Goal: Transaction & Acquisition: Book appointment/travel/reservation

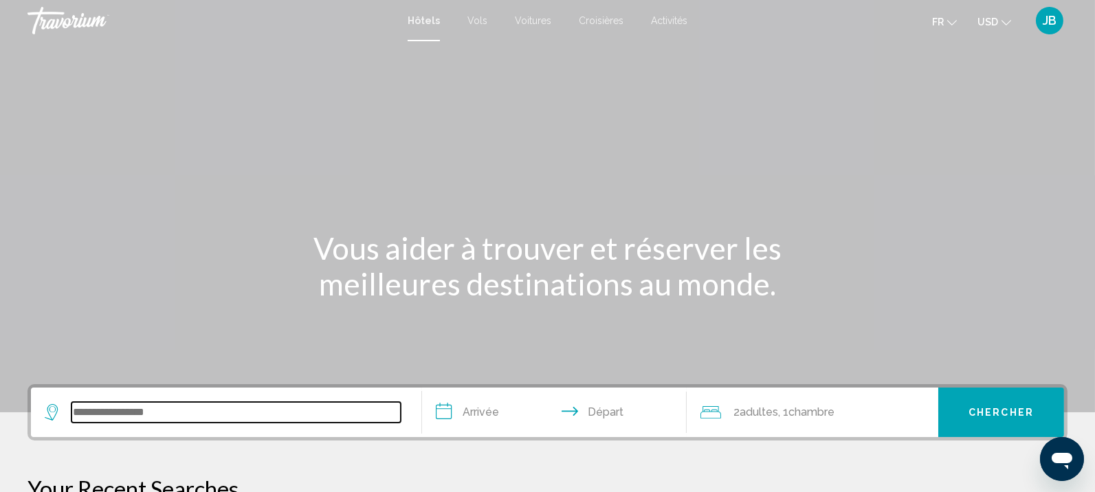
click at [144, 408] on input "Search widget" at bounding box center [235, 412] width 329 height 21
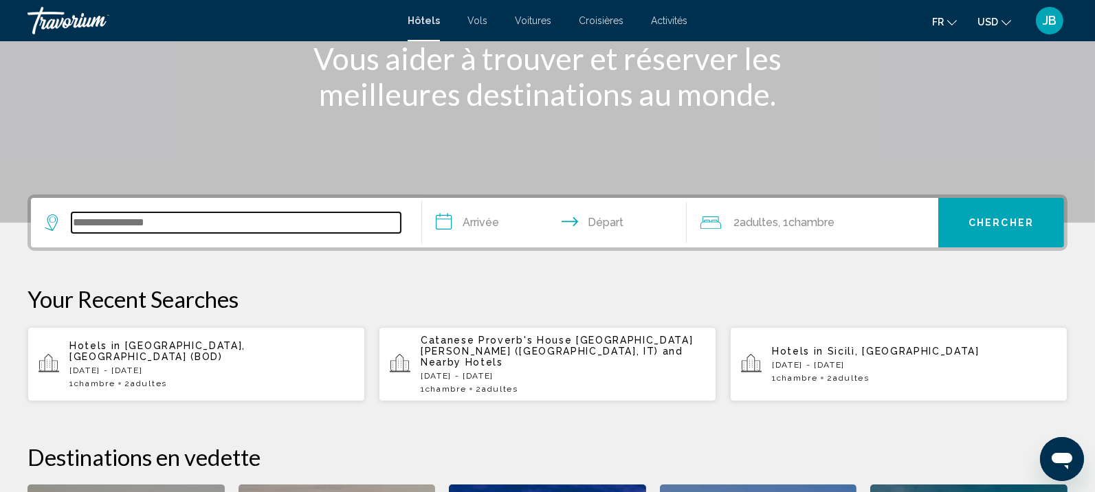
scroll to position [339, 0]
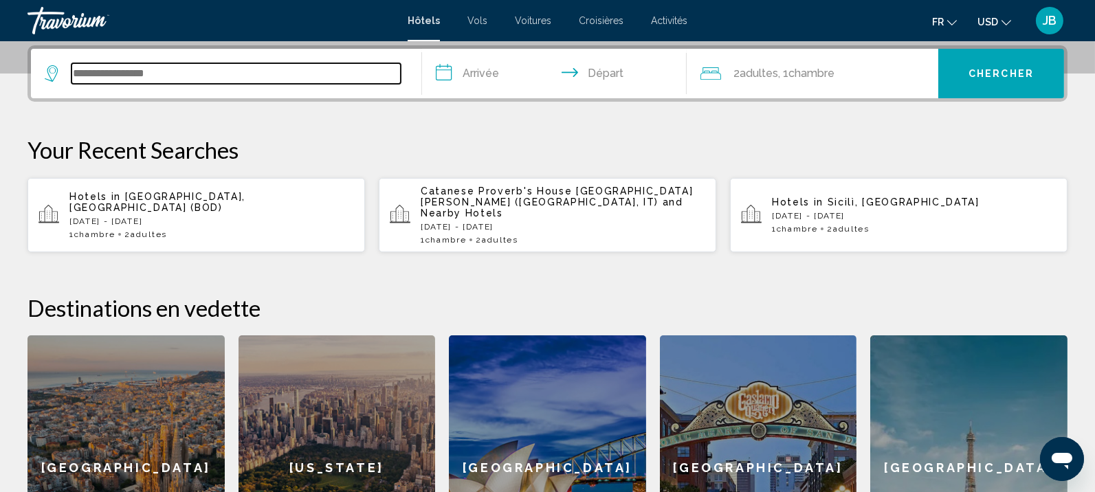
paste input "**********"
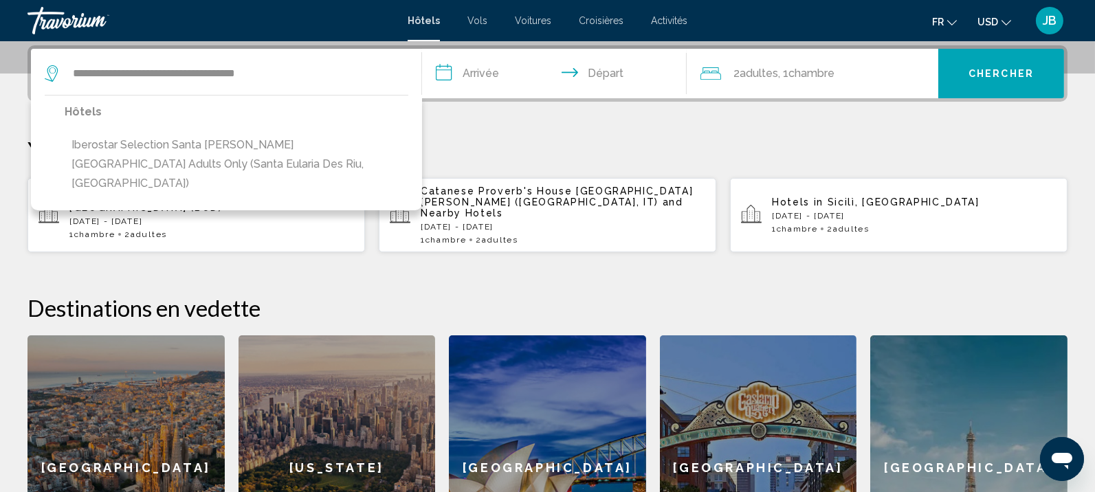
click at [276, 164] on button "Iberostar Selection Santa [PERSON_NAME] [GEOGRAPHIC_DATA] Adults Only (Santa Eu…" at bounding box center [237, 164] width 344 height 65
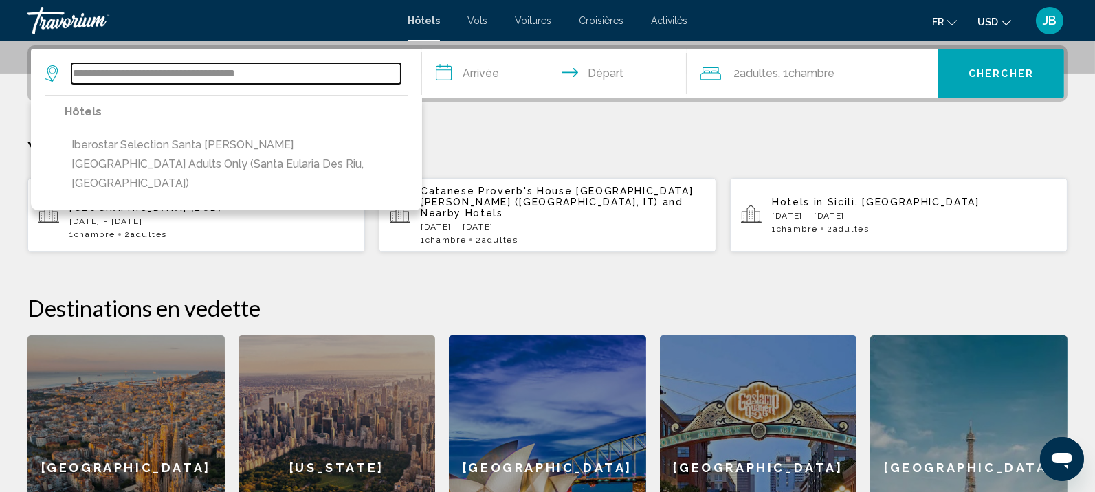
type input "**********"
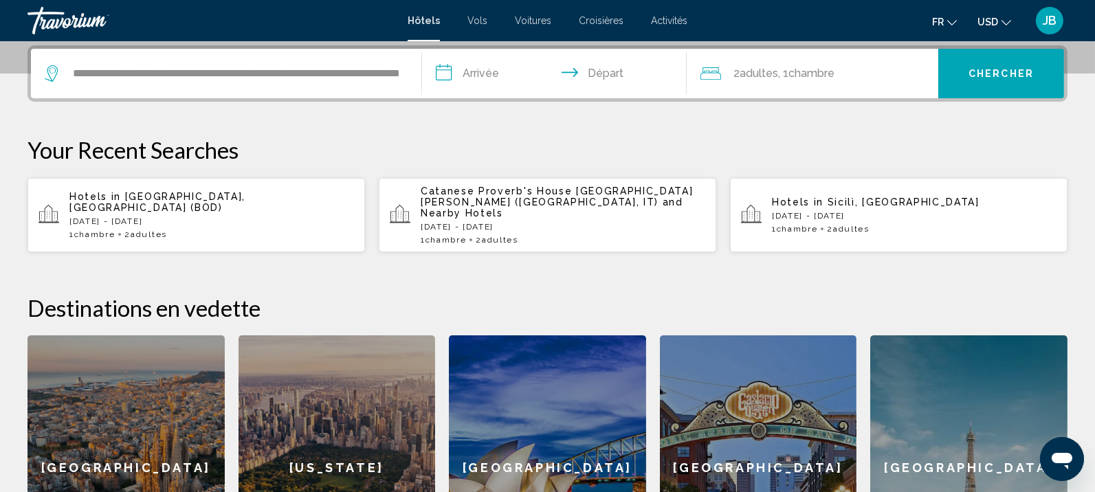
click at [513, 76] on input "**********" at bounding box center [557, 76] width 271 height 54
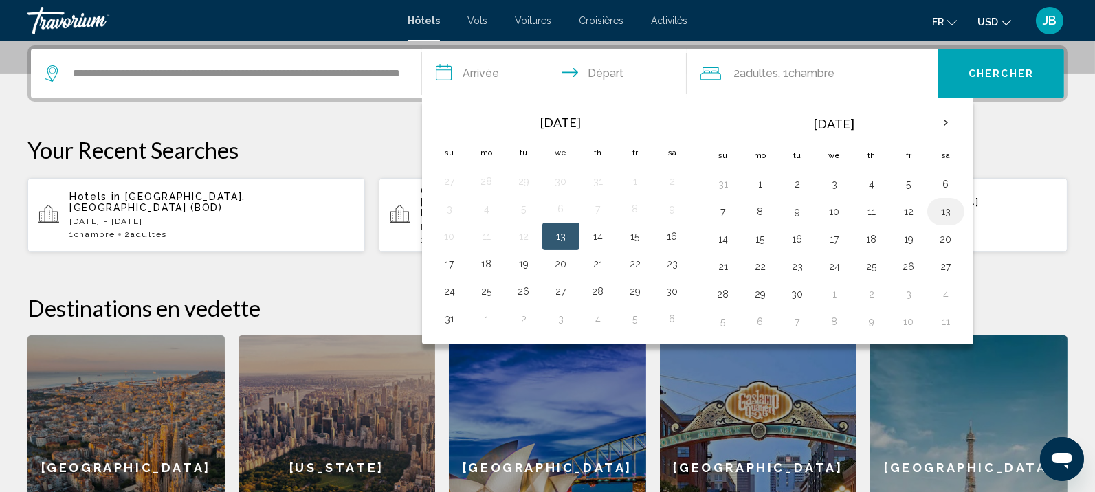
click at [952, 209] on button "13" at bounding box center [946, 211] width 22 height 19
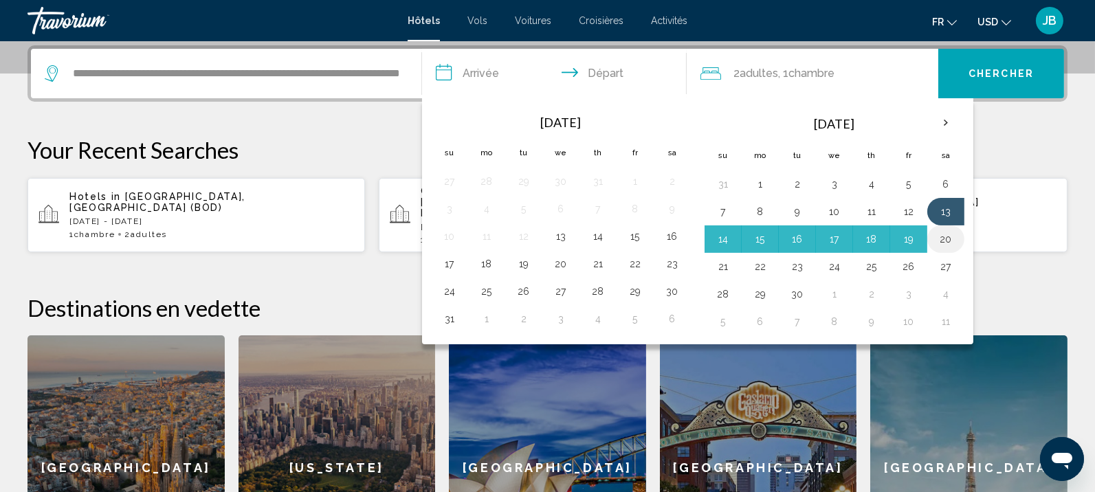
click at [935, 238] on button "20" at bounding box center [946, 239] width 22 height 19
type input "**********"
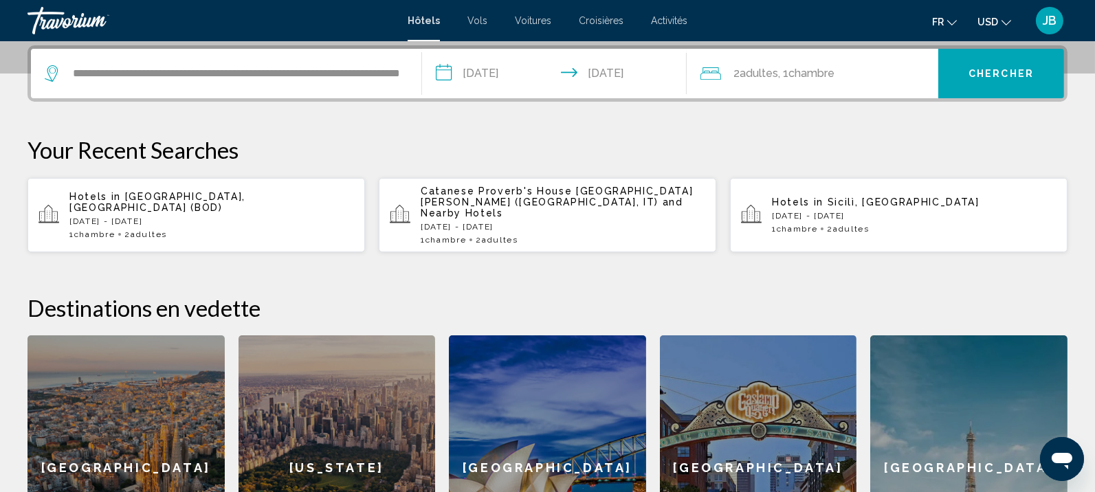
click at [1017, 56] on button "Chercher" at bounding box center [1001, 73] width 126 height 49
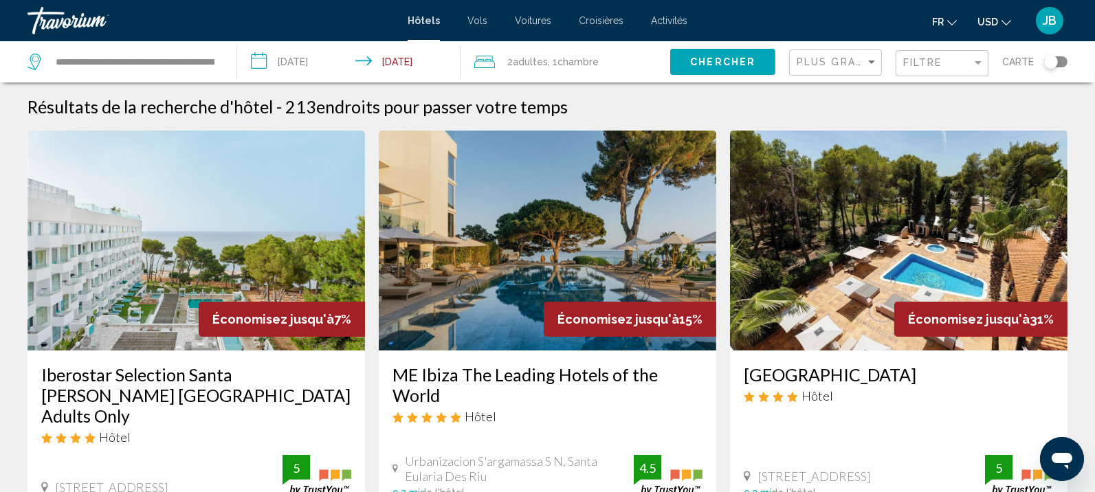
click at [192, 248] on img "Main content" at bounding box center [195, 241] width 337 height 220
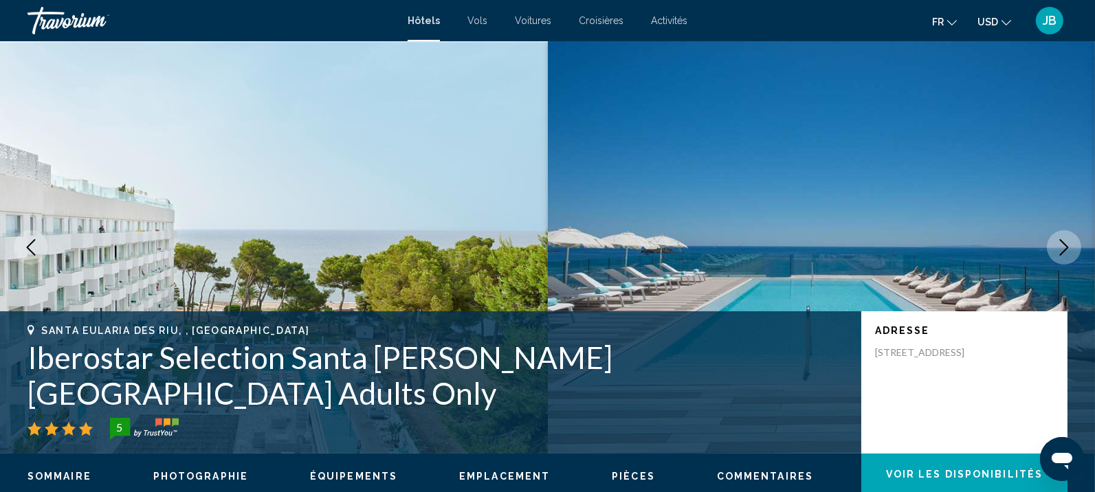
scroll to position [1, 0]
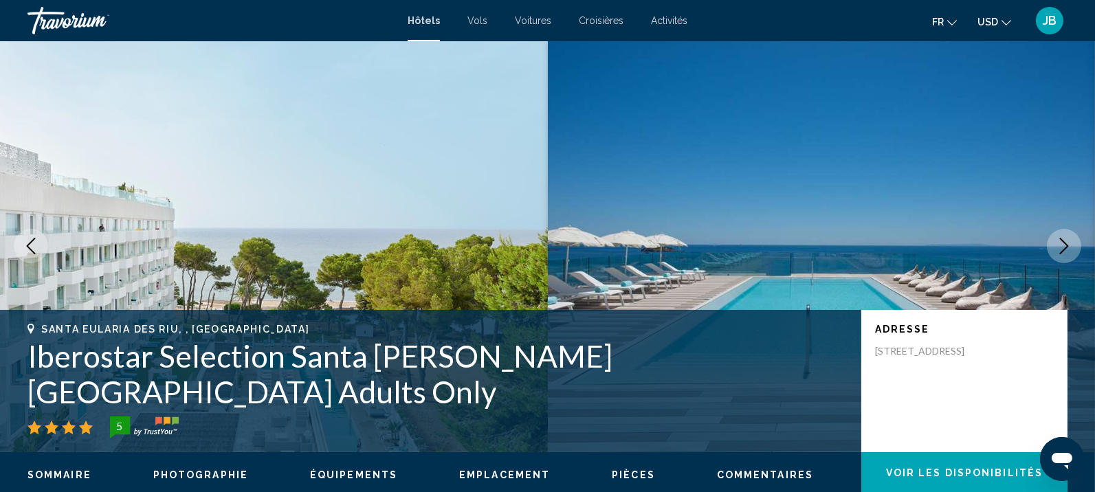
click at [1074, 242] on button "Next image" at bounding box center [1064, 246] width 34 height 34
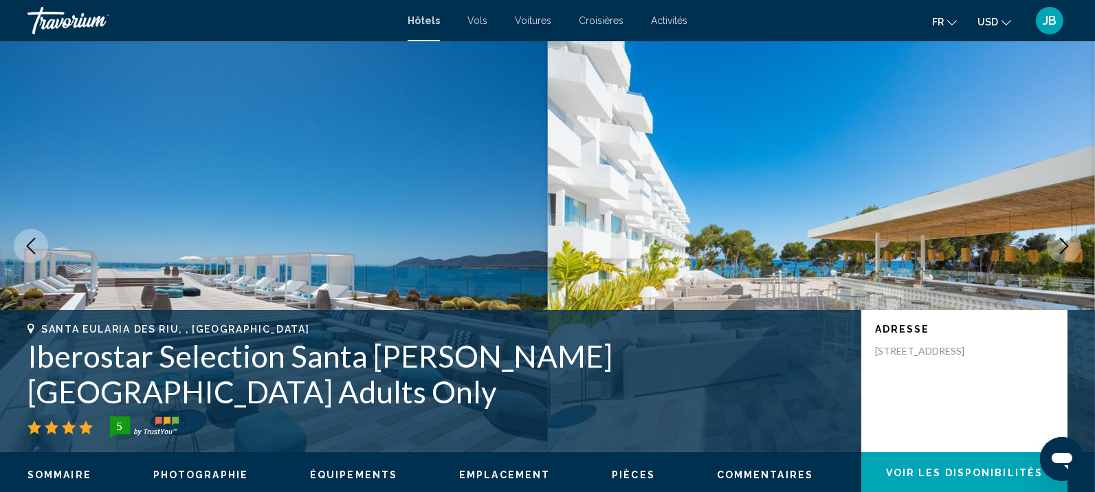
click at [1074, 242] on button "Next image" at bounding box center [1064, 246] width 34 height 34
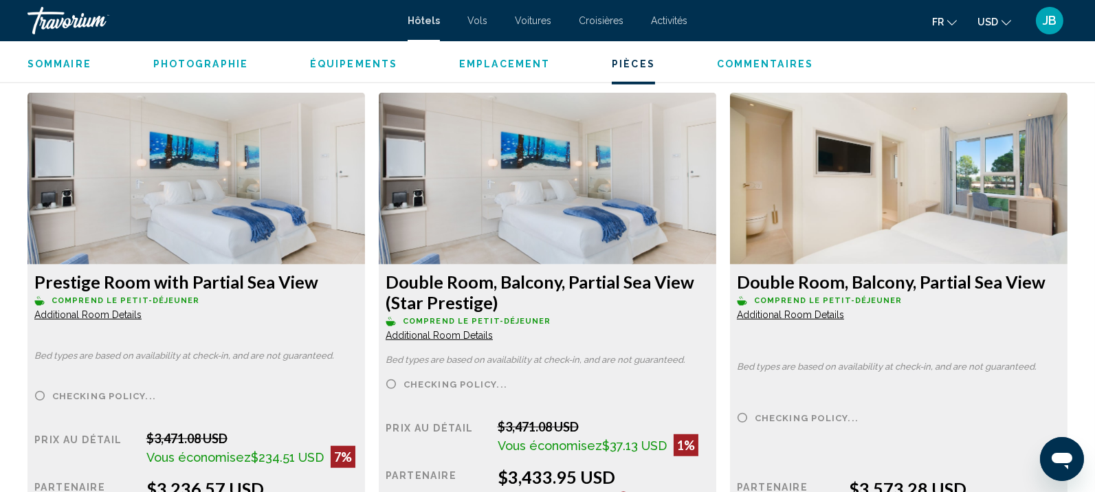
scroll to position [1892, 0]
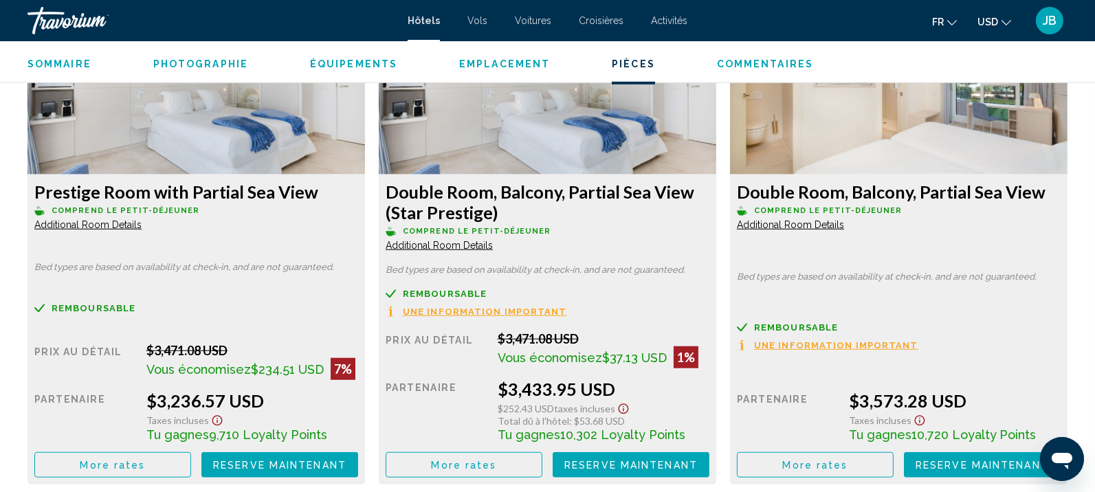
click at [999, 21] on button "USD USD ($) MXN (Mex$) CAD (Can$) GBP (£) EUR (€) AUD (A$) NZD (NZ$) CNY (CN¥)" at bounding box center [994, 22] width 34 height 20
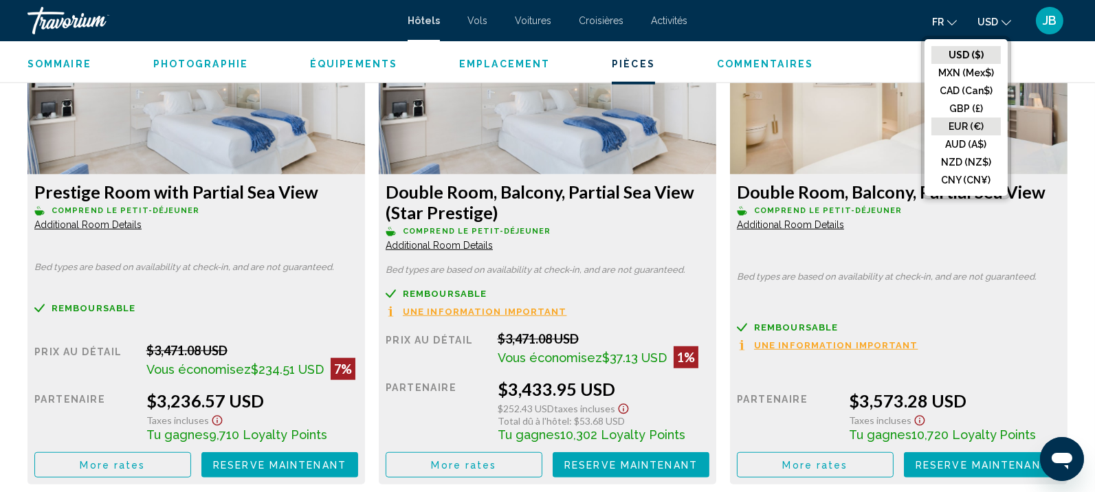
click at [971, 122] on button "EUR (€)" at bounding box center [965, 127] width 69 height 18
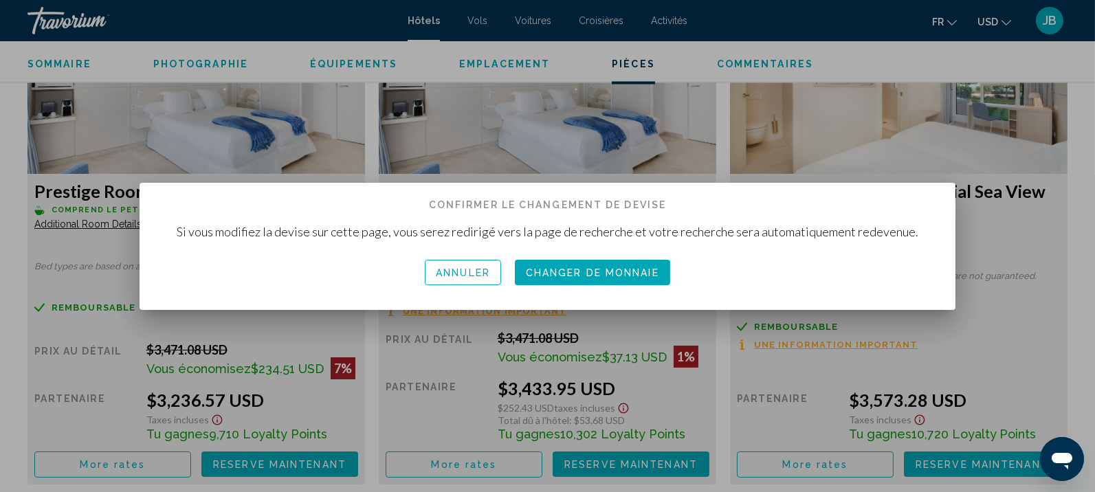
scroll to position [0, 0]
click at [573, 275] on span "Changer de monnaie" at bounding box center [592, 272] width 133 height 11
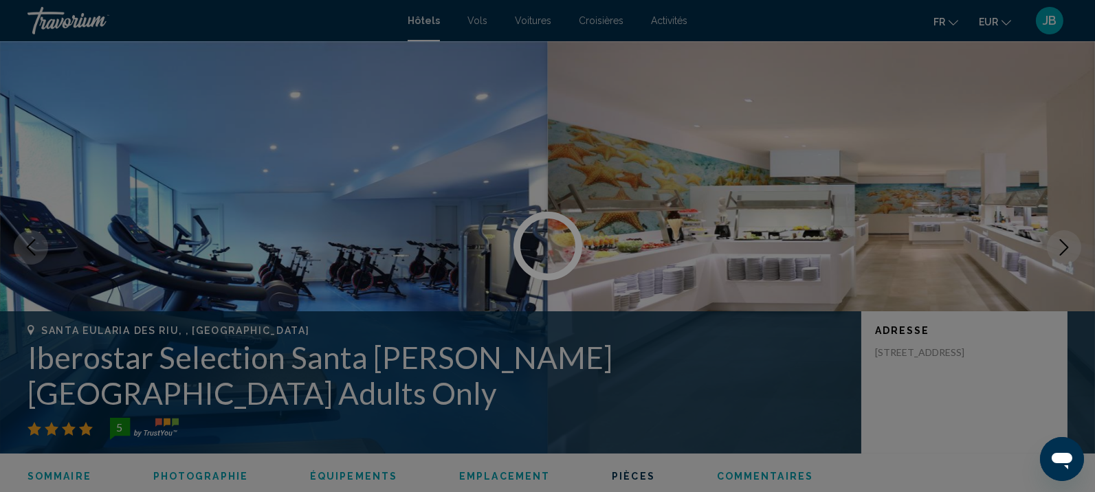
scroll to position [1892, 0]
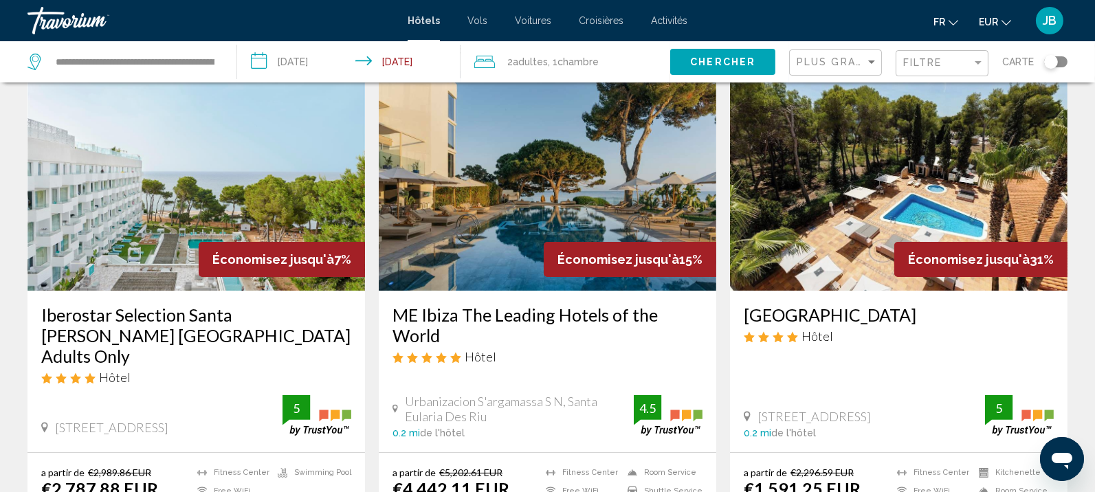
scroll to position [86, 0]
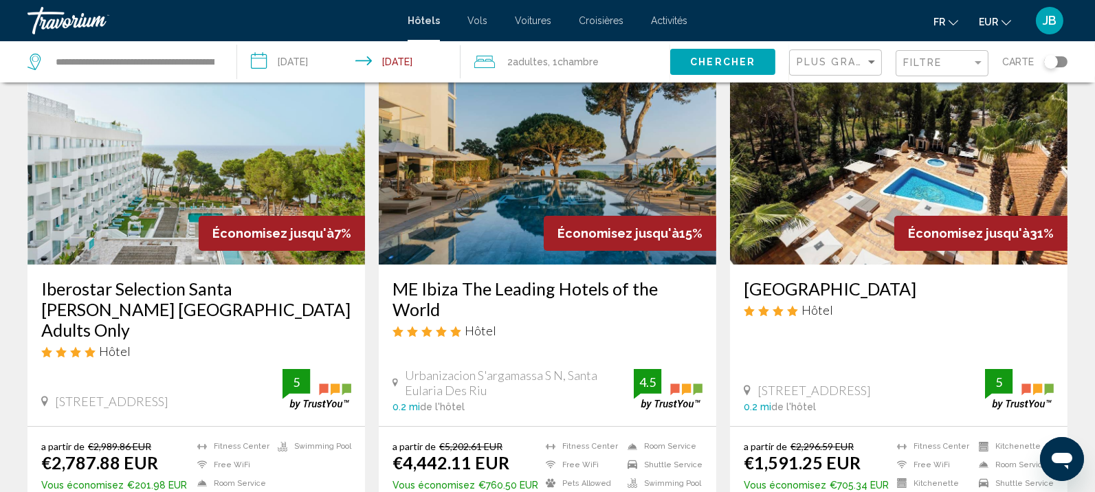
click at [828, 51] on div "Plus grandes économies" at bounding box center [837, 62] width 81 height 25
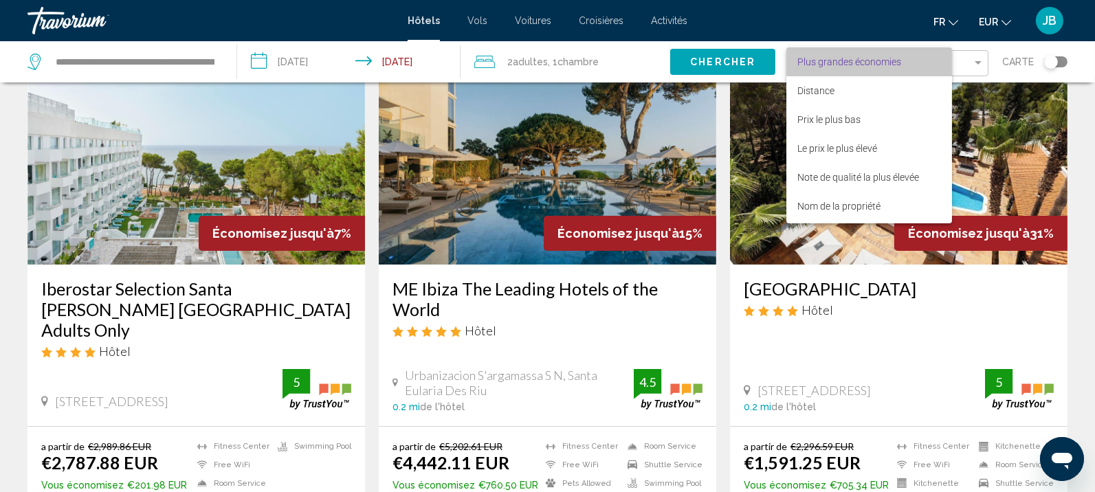
click at [847, 64] on span "Plus grandes économies" at bounding box center [849, 61] width 104 height 11
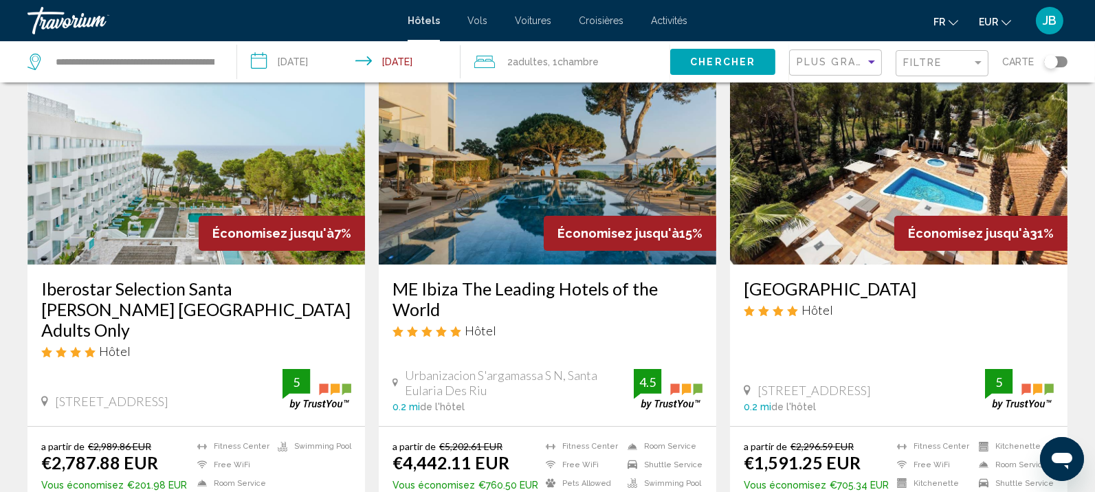
click at [823, 69] on div "Plus grandes économies" at bounding box center [837, 62] width 81 height 25
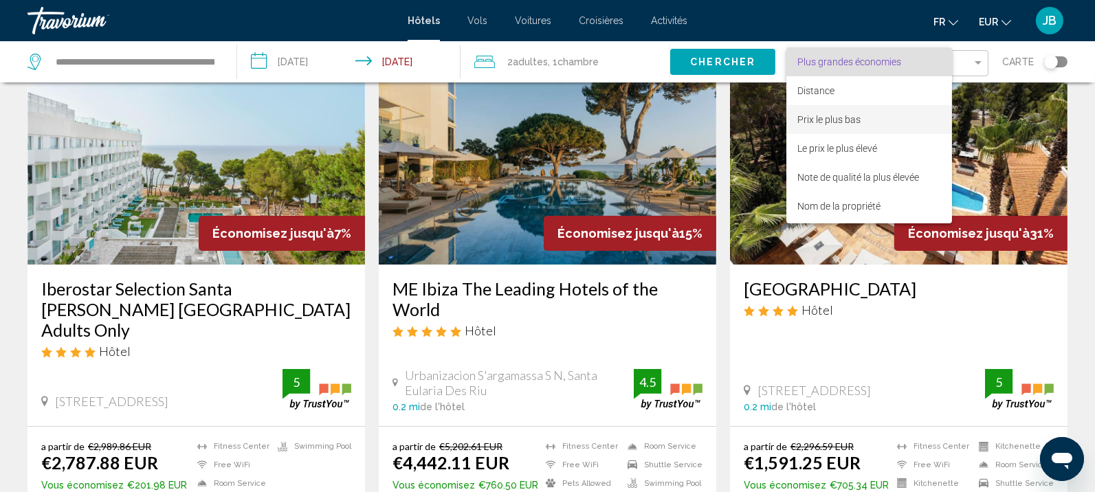
click at [823, 123] on span "Prix le plus bas" at bounding box center [828, 119] width 63 height 11
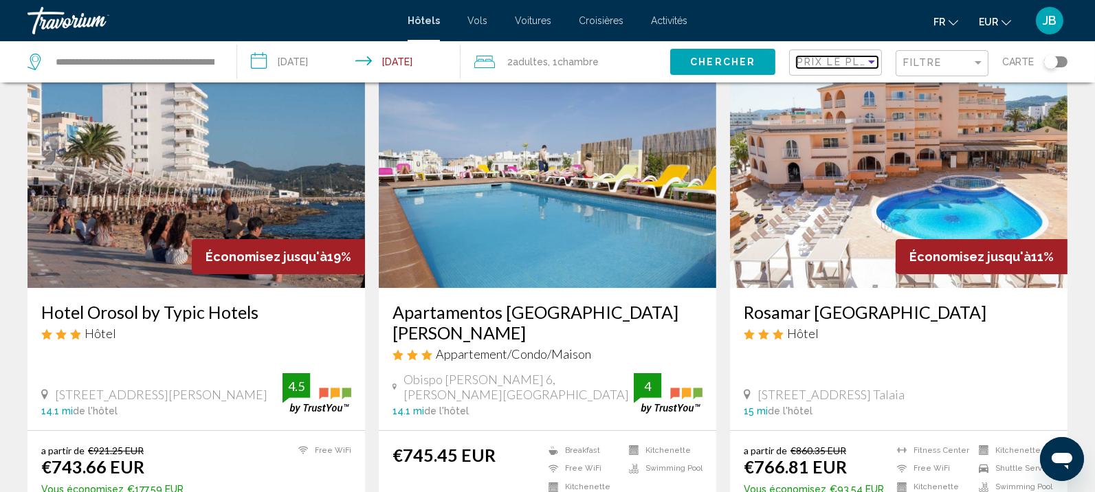
scroll to position [86, 0]
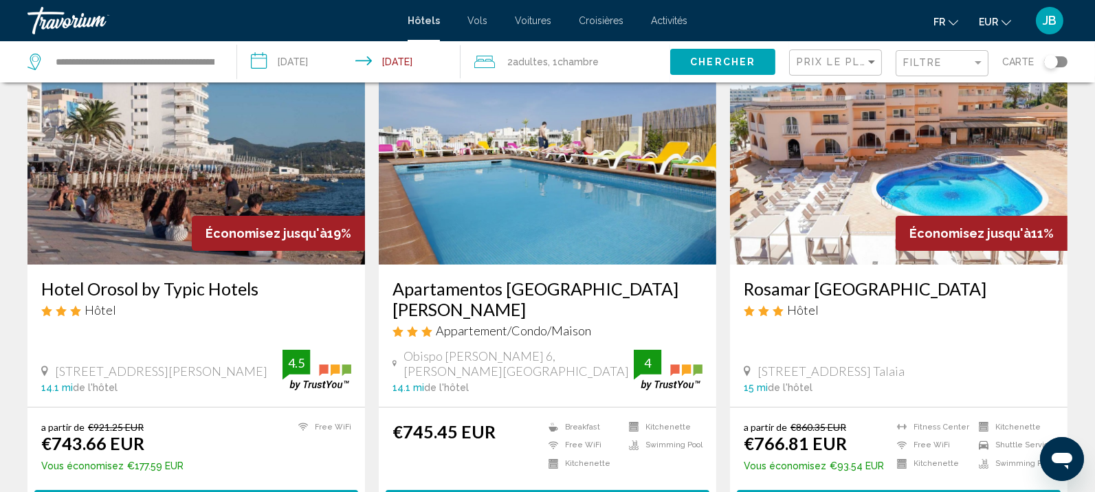
click at [1055, 60] on div "Toggle map" at bounding box center [1051, 62] width 14 height 14
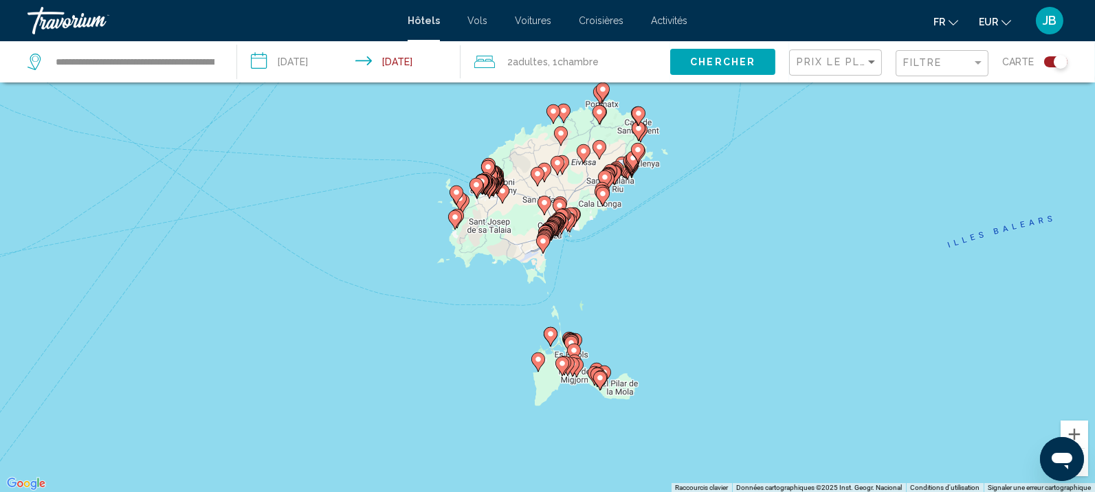
click at [1056, 63] on div "Toggle map" at bounding box center [1061, 62] width 14 height 14
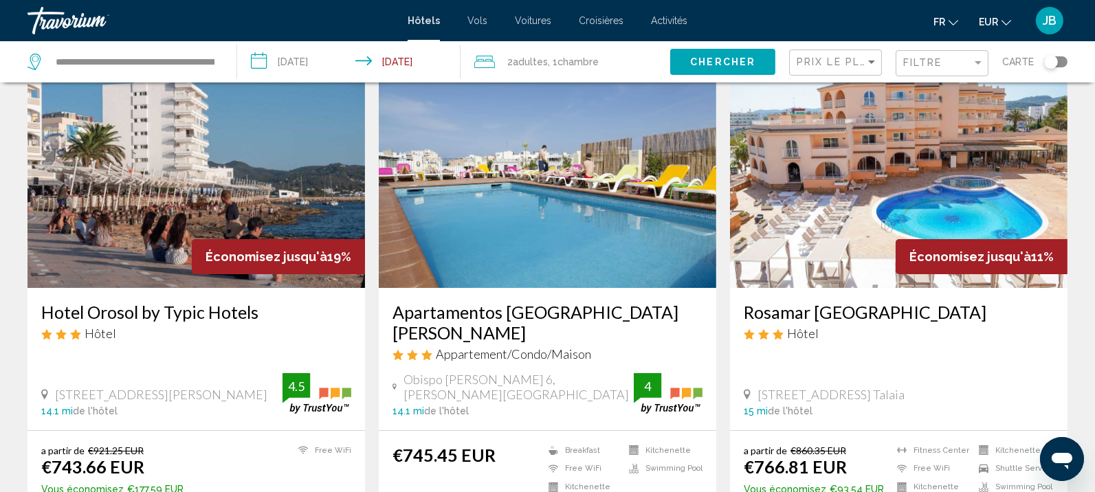
scroll to position [86, 0]
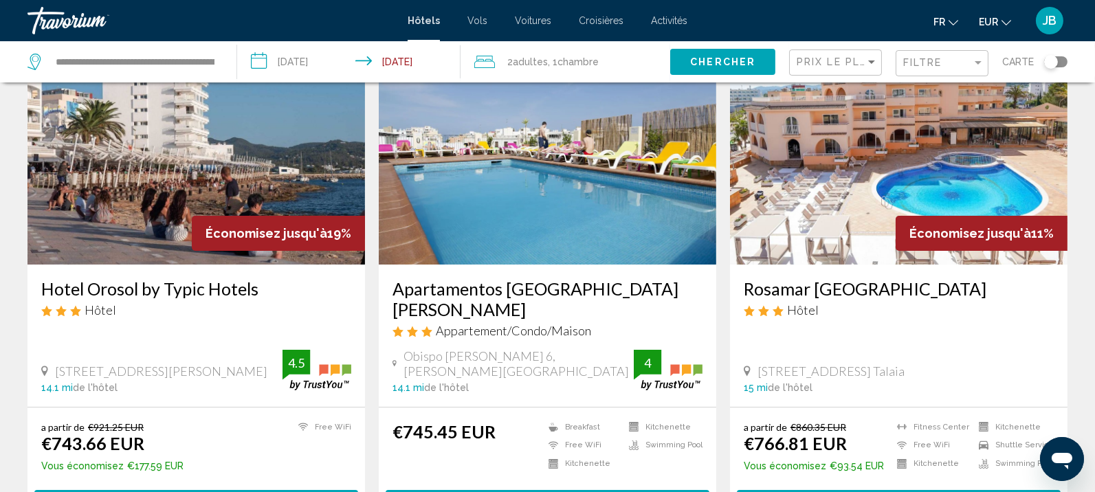
click at [265, 178] on img "Main content" at bounding box center [195, 155] width 337 height 220
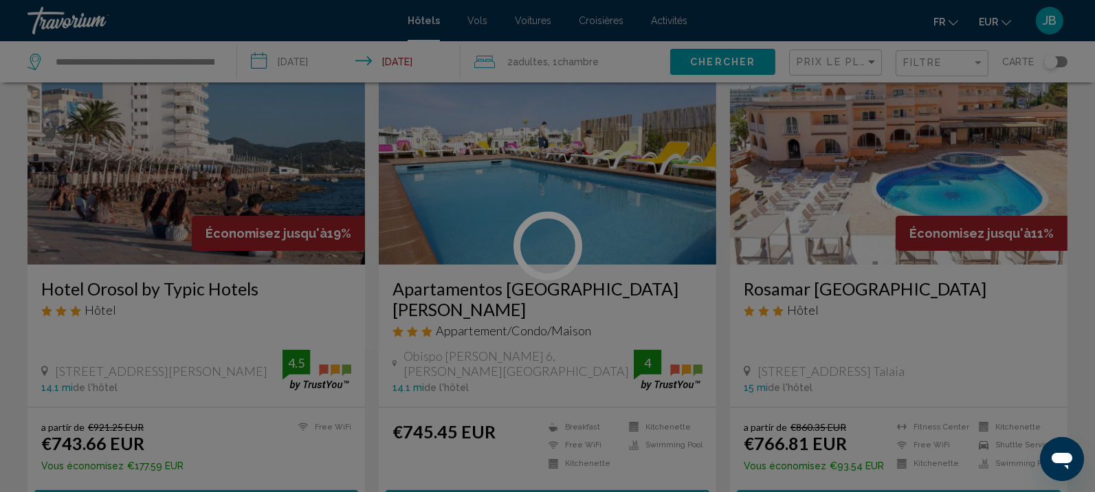
scroll to position [1, 0]
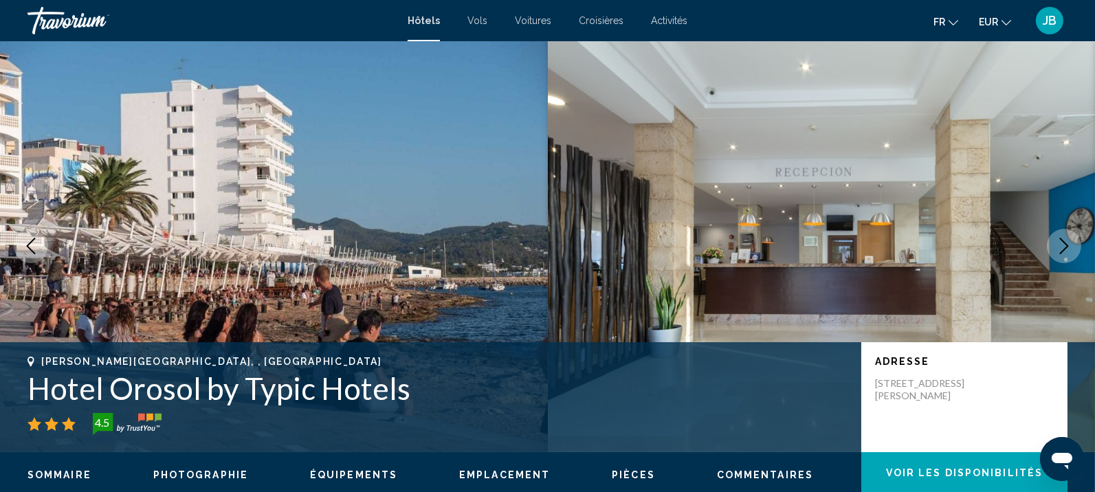
drag, startPoint x: 463, startPoint y: 398, endPoint x: 28, endPoint y: 353, distance: 436.8
click at [28, 353] on div "Sant Antoni De Portmany, , Spain Hotel Orosol by Typic Hotels 4.5 Adresse Cami …" at bounding box center [547, 397] width 1095 height 110
copy div "Sant Antoni De Portmany, , Spain Hotel Orosol by Typic Hotels"
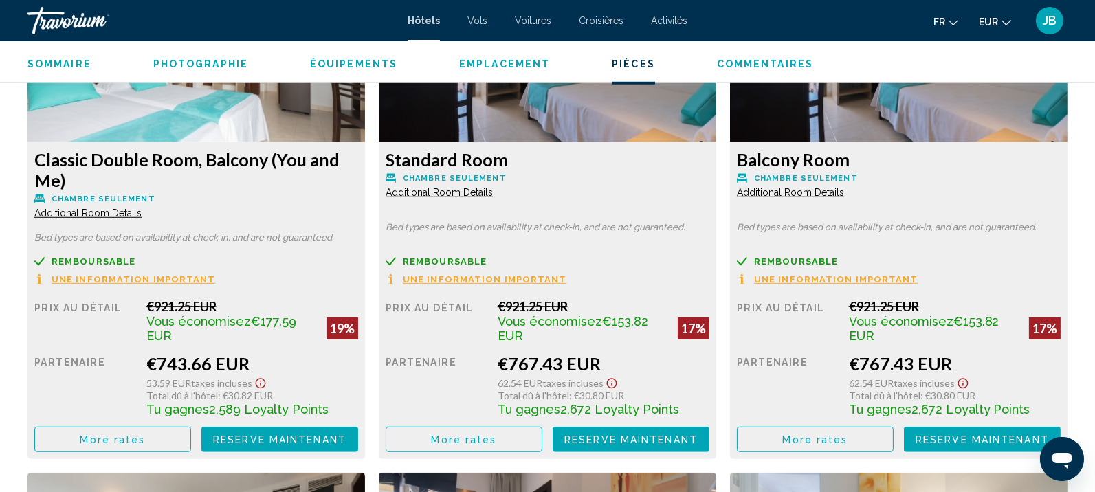
scroll to position [1892, 0]
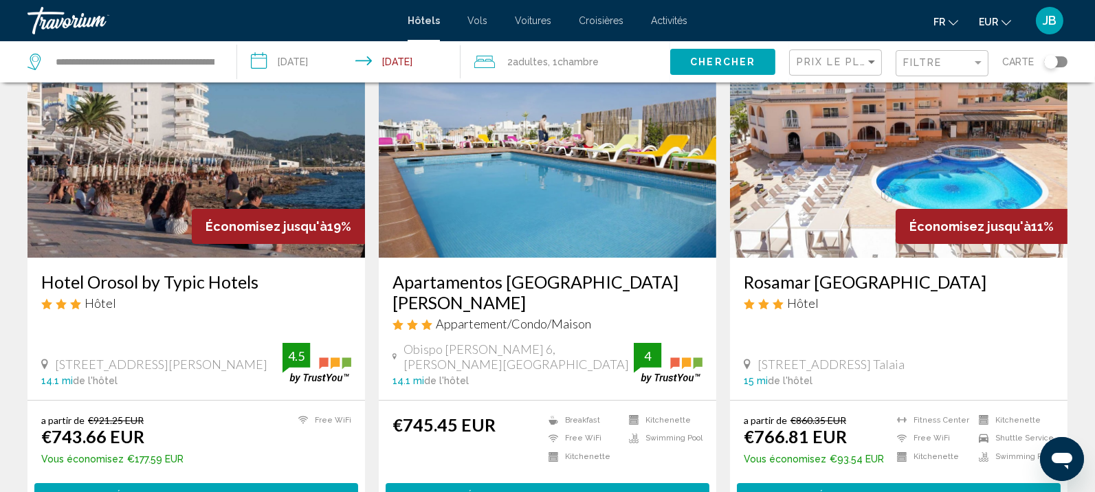
scroll to position [172, 0]
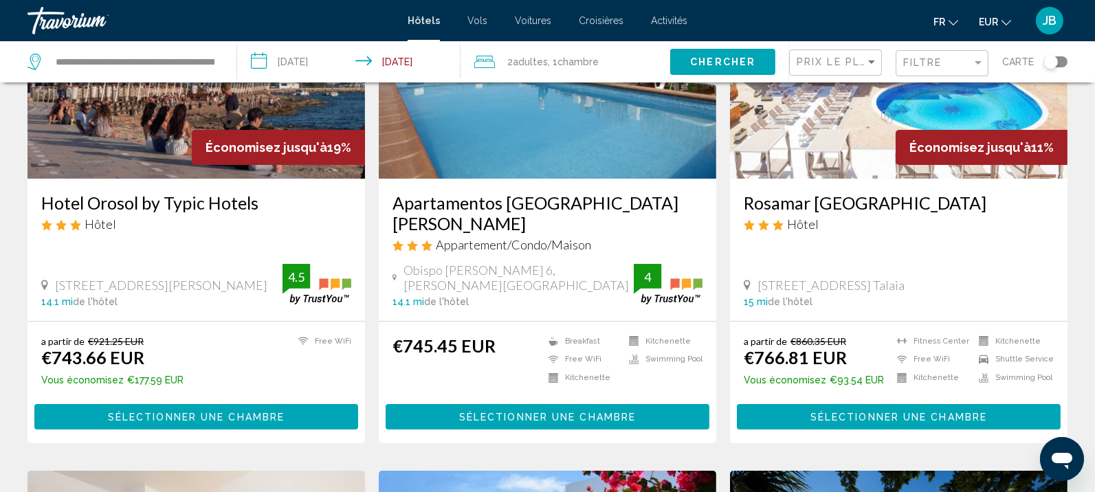
click at [791, 206] on h3 "Rosamar Ibiza Hotel" at bounding box center [899, 202] width 310 height 21
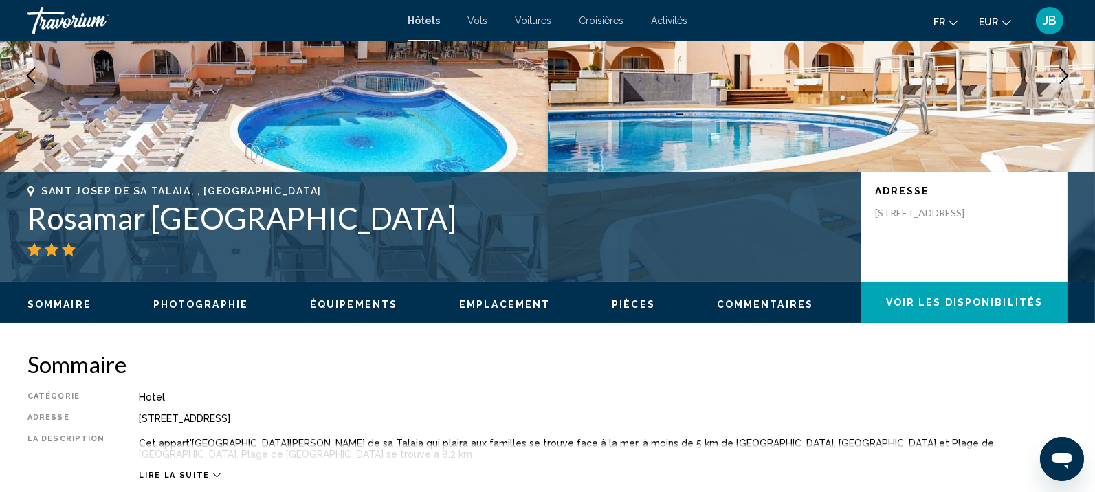
scroll to position [1, 0]
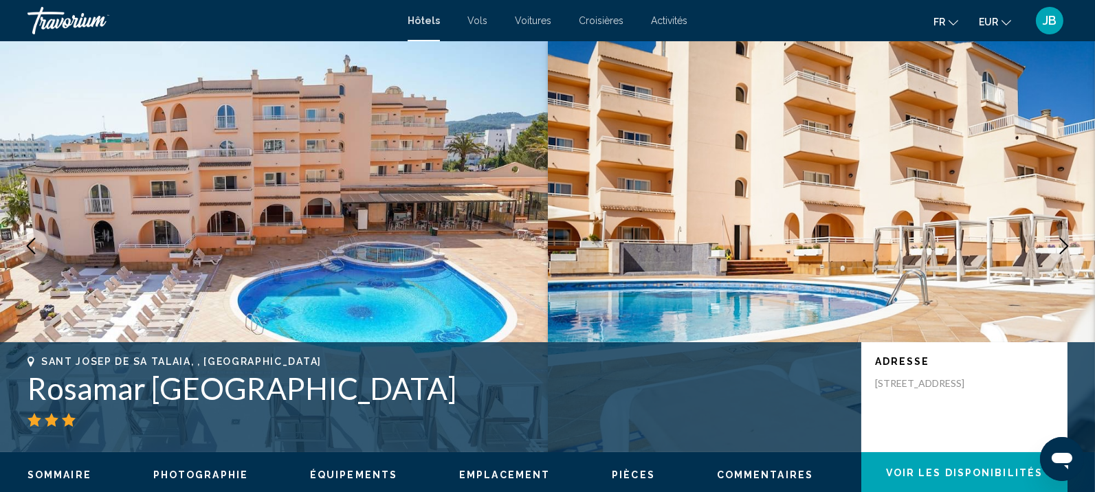
drag, startPoint x: 309, startPoint y: 399, endPoint x: -31, endPoint y: 352, distance: 342.8
click at [0, 352] on html "Passer au contenu principal Hôtels Vols Voitures Croisières Activités Hôtels Vo…" at bounding box center [547, 245] width 1095 height 492
drag, startPoint x: 96, startPoint y: 378, endPoint x: 199, endPoint y: 394, distance: 105.0
click at [96, 378] on h1 "Rosamar Ibiza Hotel" at bounding box center [437, 388] width 820 height 36
drag, startPoint x: 321, startPoint y: 399, endPoint x: 40, endPoint y: 363, distance: 283.5
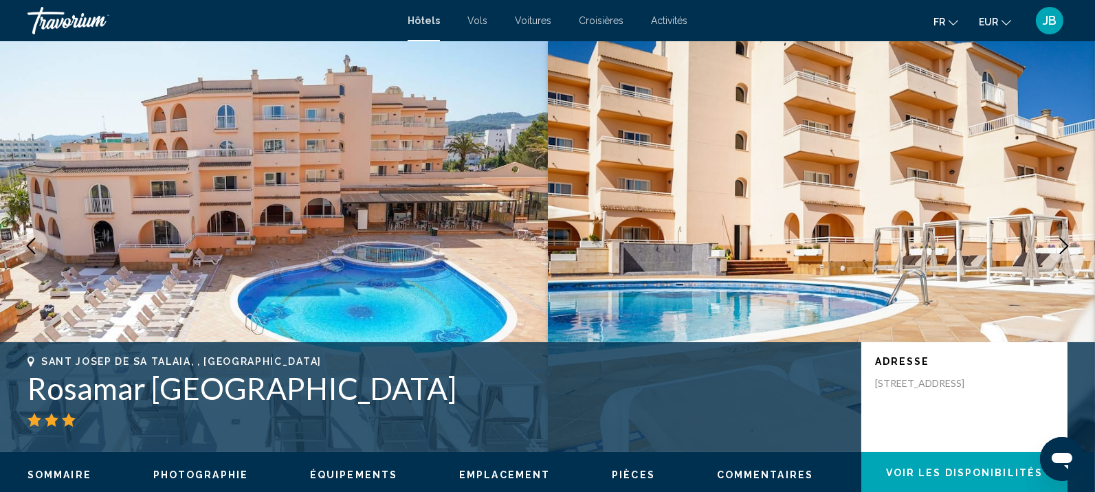
click at [40, 363] on div "Sant Josep De Sa Talaia, , Spain Rosamar Ibiza Hotel" at bounding box center [437, 391] width 820 height 71
copy div "Sant Josep De Sa Talaia, , Spain Rosamar Ibiza Hotel"
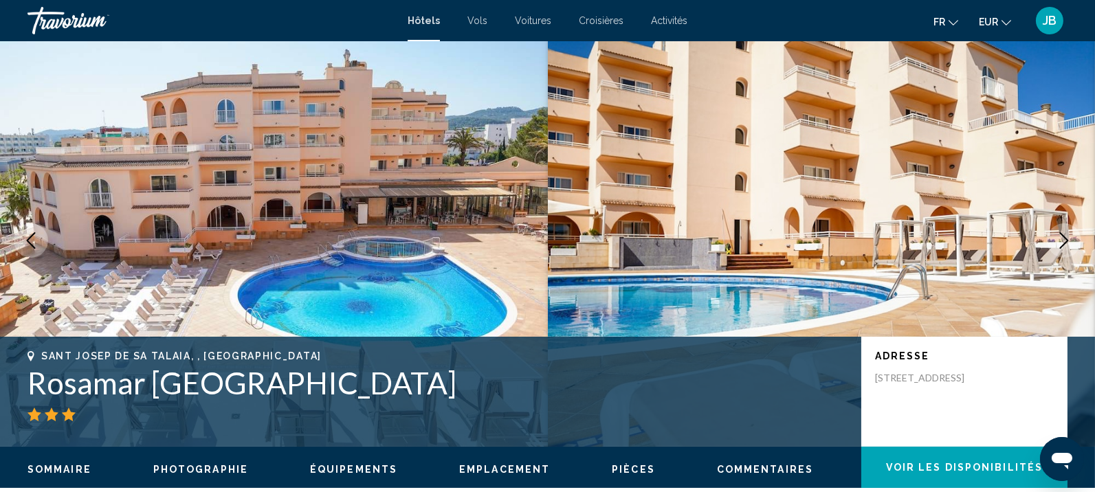
scroll to position [0, 0]
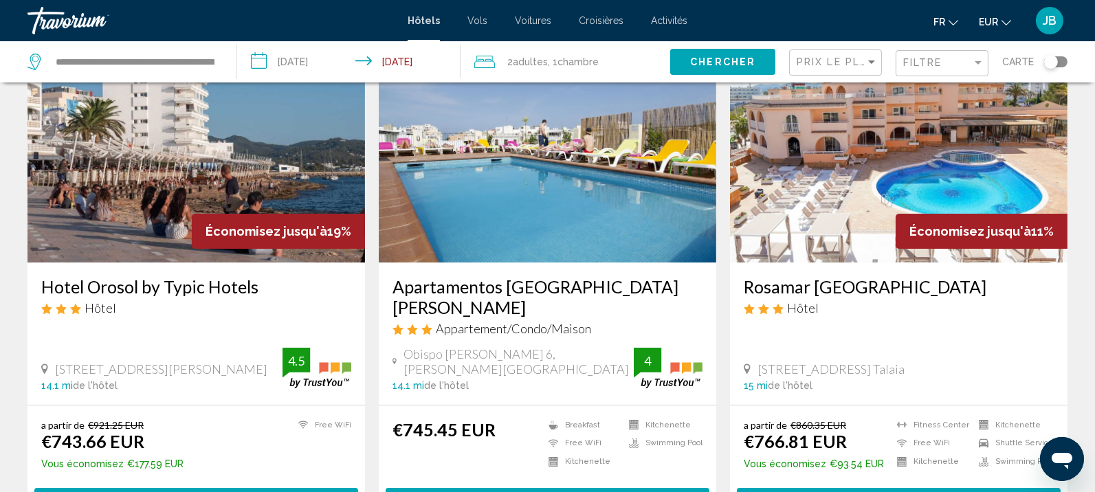
scroll to position [172, 0]
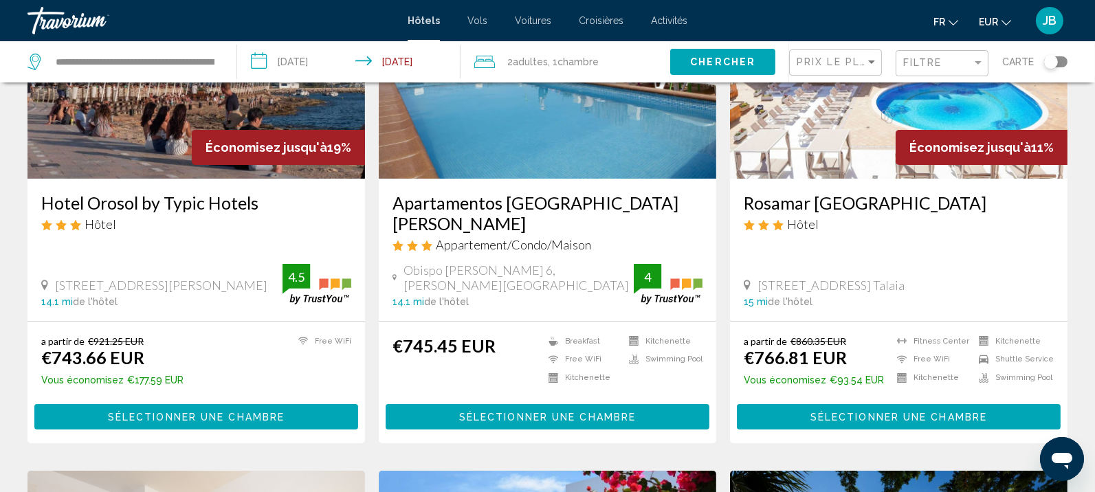
click at [513, 131] on img "Main content" at bounding box center [547, 69] width 337 height 220
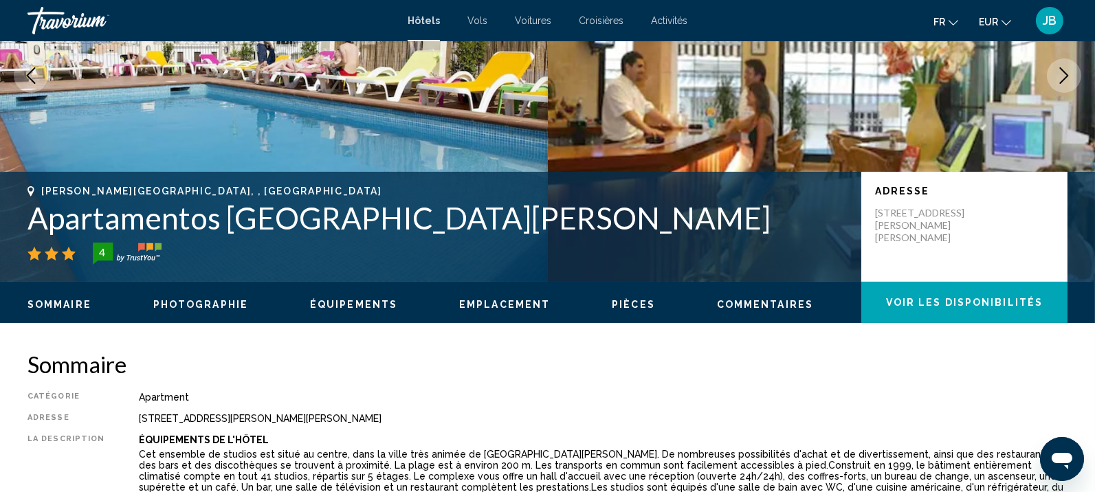
scroll to position [1, 0]
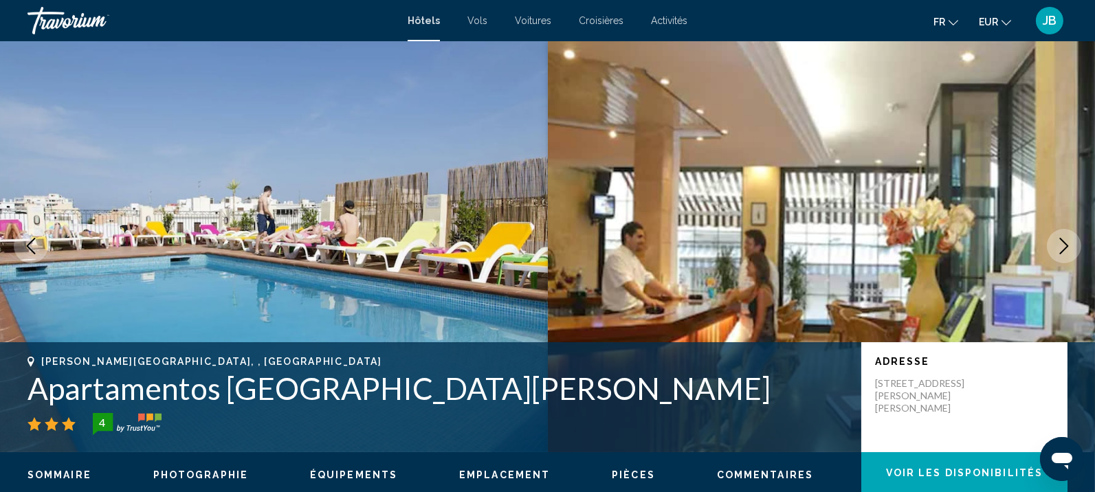
drag, startPoint x: 384, startPoint y: 390, endPoint x: 43, endPoint y: 357, distance: 343.1
click at [43, 357] on div "Sant Antoni De Portmany, , Spain Apartamentos Casa Maria 4" at bounding box center [437, 395] width 820 height 79
copy div "Sant Antoni De Portmany, , Spain Apartamentos Casa Maria"
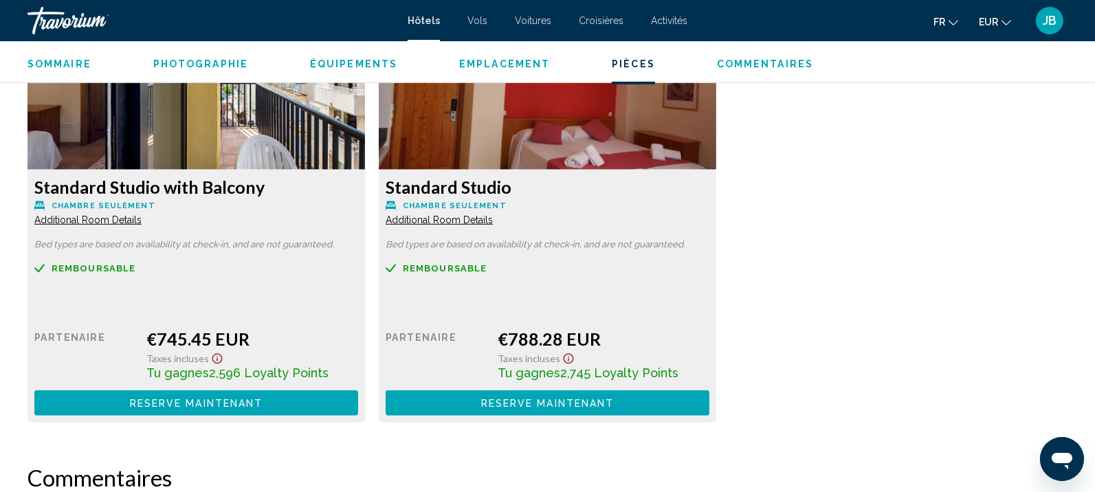
scroll to position [1892, 0]
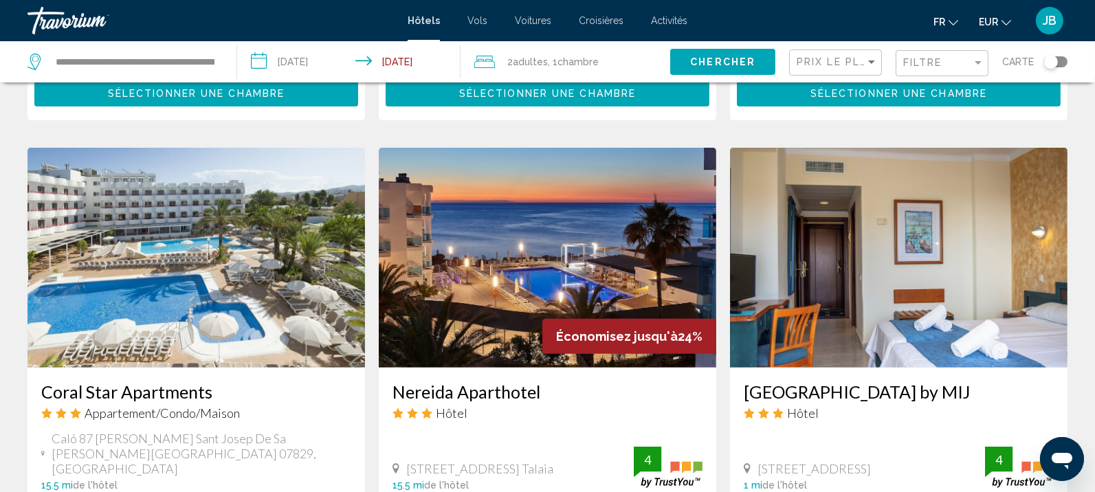
scroll to position [1031, 0]
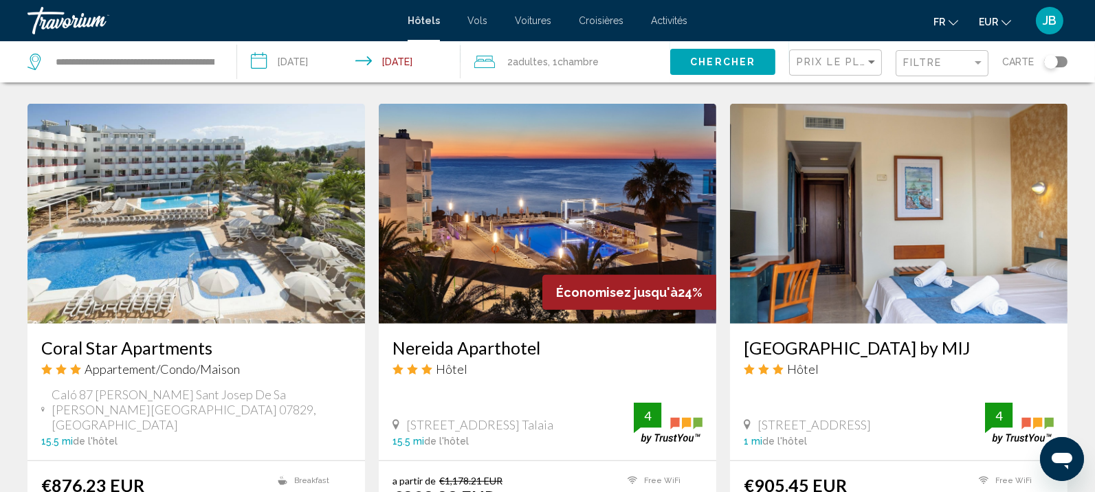
click at [575, 214] on img "Main content" at bounding box center [547, 214] width 337 height 220
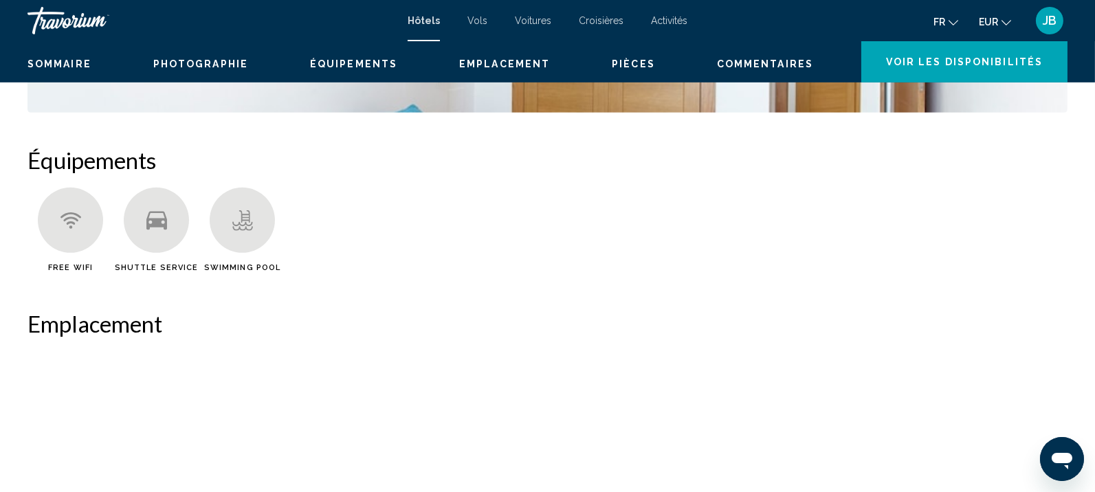
scroll to position [1, 0]
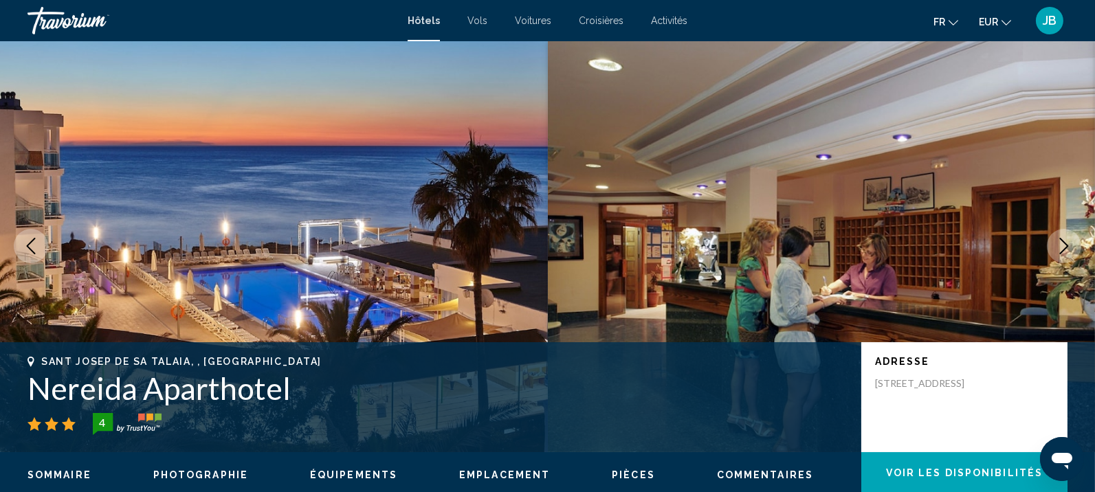
drag, startPoint x: 299, startPoint y: 394, endPoint x: 30, endPoint y: 363, distance: 270.5
click at [30, 363] on div "Sant Josep De Sa Talaia, , Spain Nereida Aparthotel 4" at bounding box center [437, 395] width 820 height 79
copy div "Sant Josep De Sa Talaia, , Spain Nereida Aparthotel"
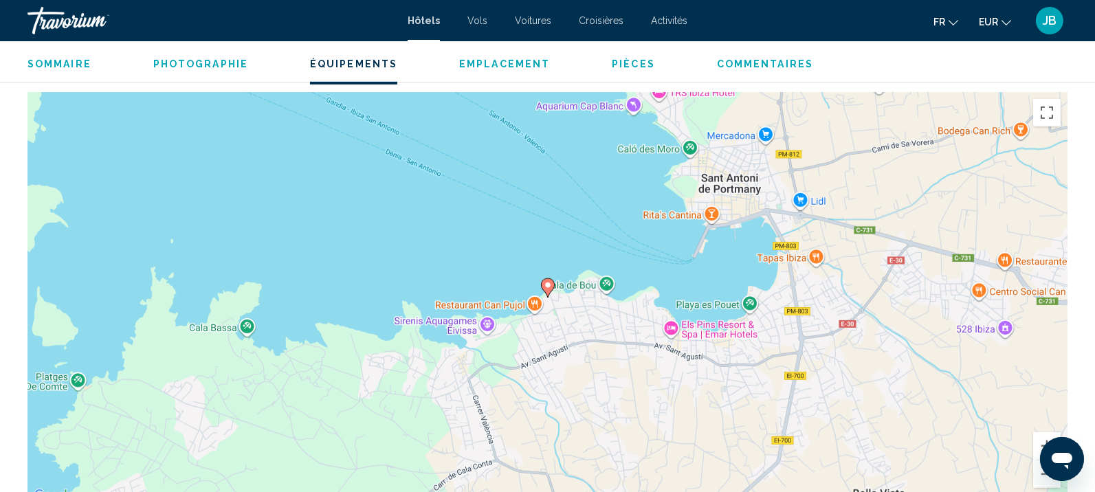
scroll to position [689, 0]
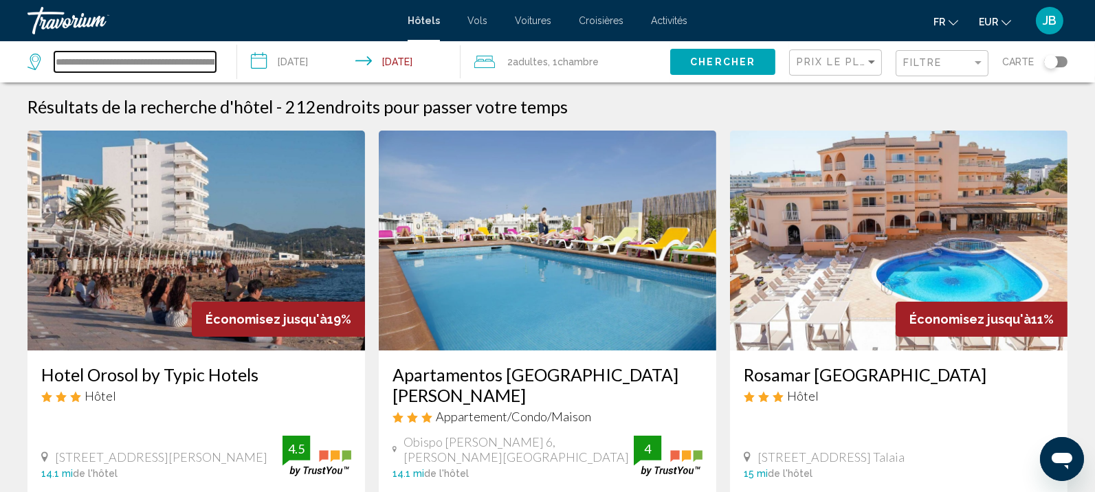
click at [145, 60] on input "**********" at bounding box center [135, 62] width 162 height 21
drag, startPoint x: 55, startPoint y: 59, endPoint x: 390, endPoint y: 63, distance: 335.4
click at [390, 63] on div "**********" at bounding box center [547, 61] width 1095 height 41
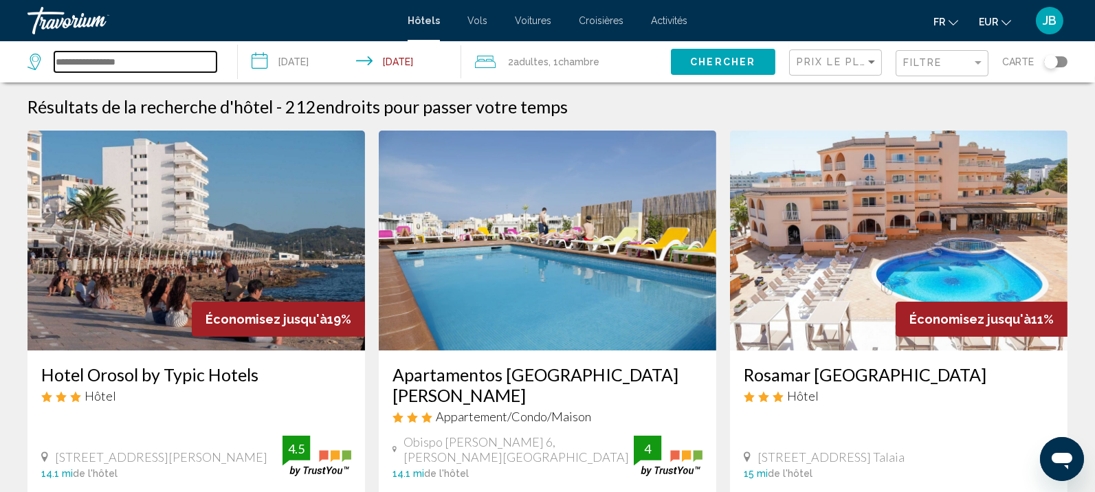
paste input "**********"
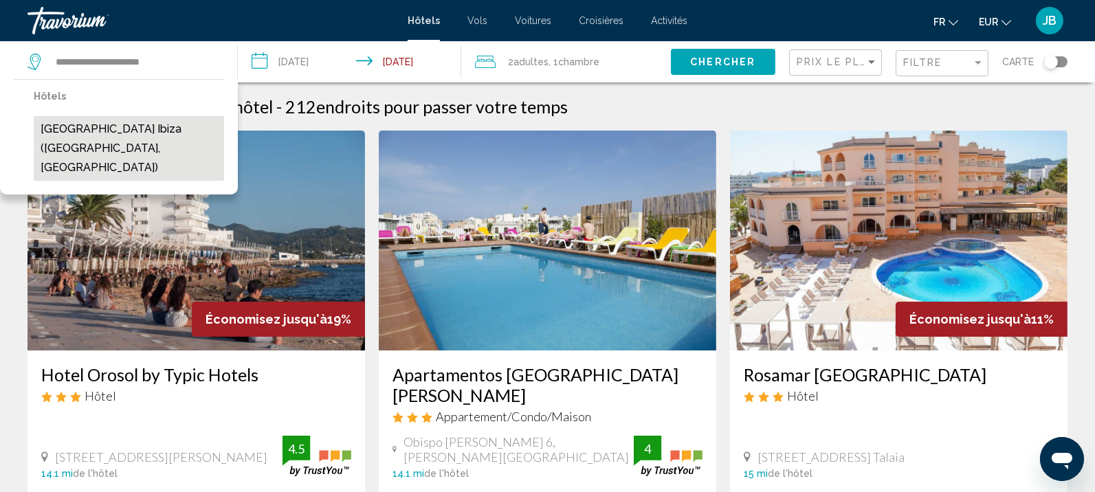
click at [175, 127] on button "[GEOGRAPHIC_DATA] Ibiza ([GEOGRAPHIC_DATA], [GEOGRAPHIC_DATA])" at bounding box center [129, 148] width 190 height 65
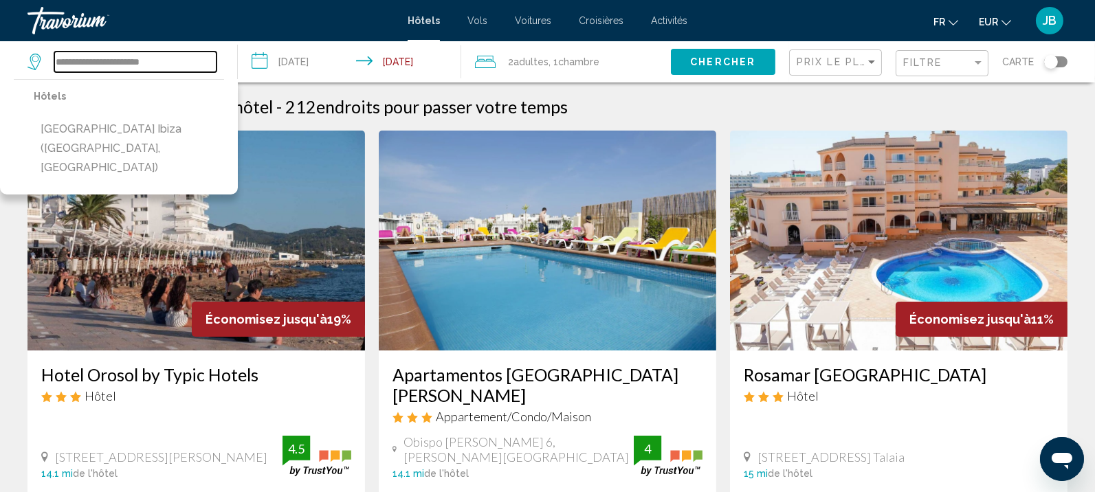
type input "**********"
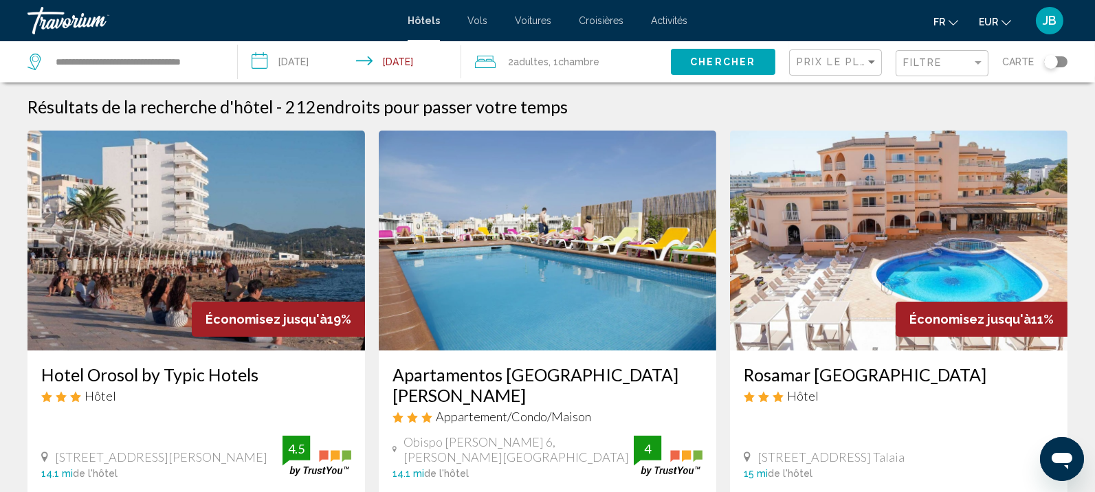
click at [313, 58] on input "**********" at bounding box center [352, 63] width 229 height 45
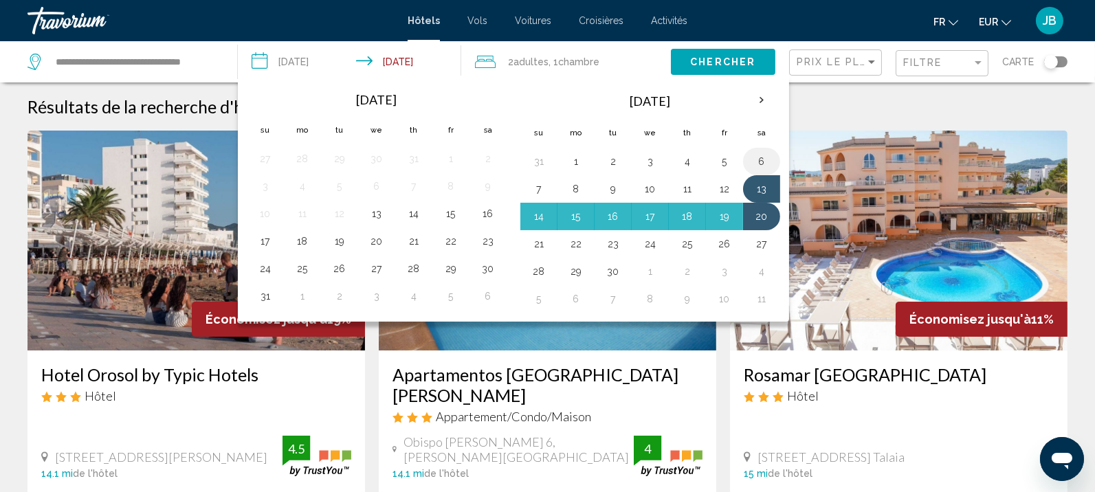
click at [753, 166] on button "6" at bounding box center [762, 161] width 22 height 19
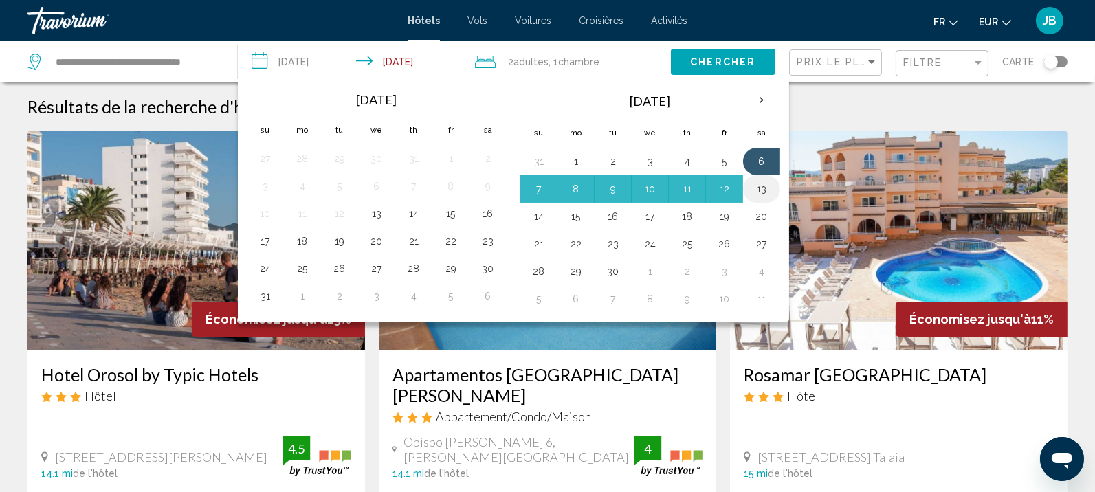
click at [759, 189] on button "13" at bounding box center [762, 188] width 22 height 19
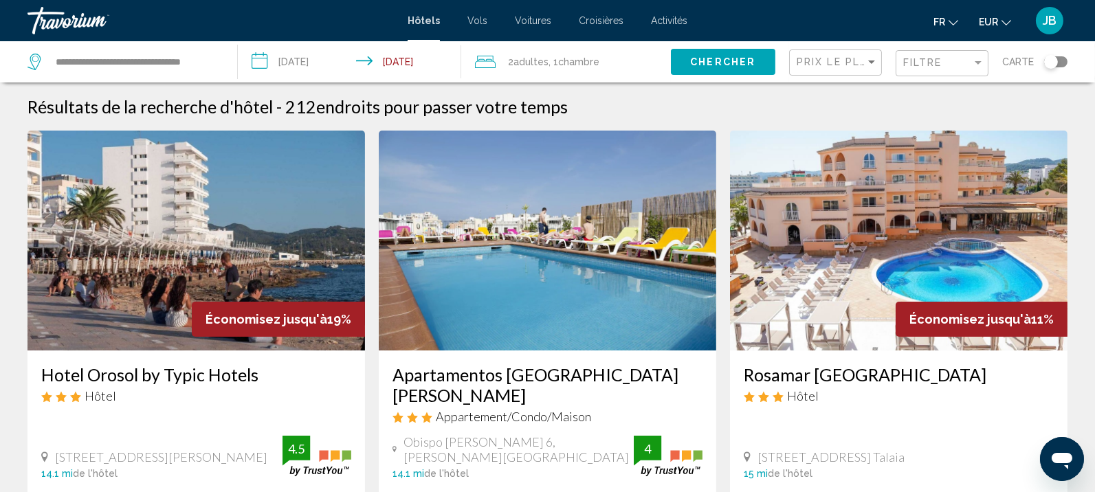
click at [709, 57] on span "Chercher" at bounding box center [722, 62] width 65 height 11
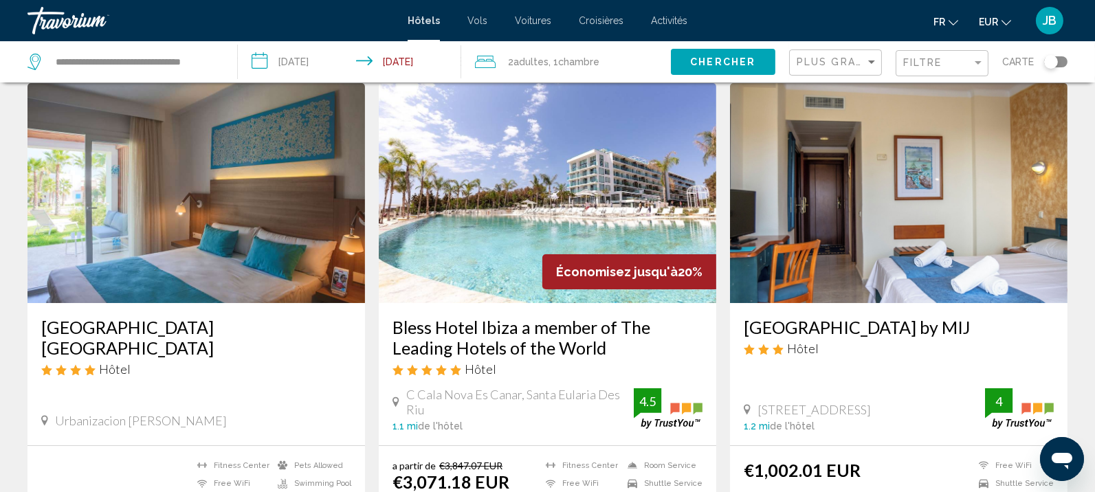
scroll to position [86, 0]
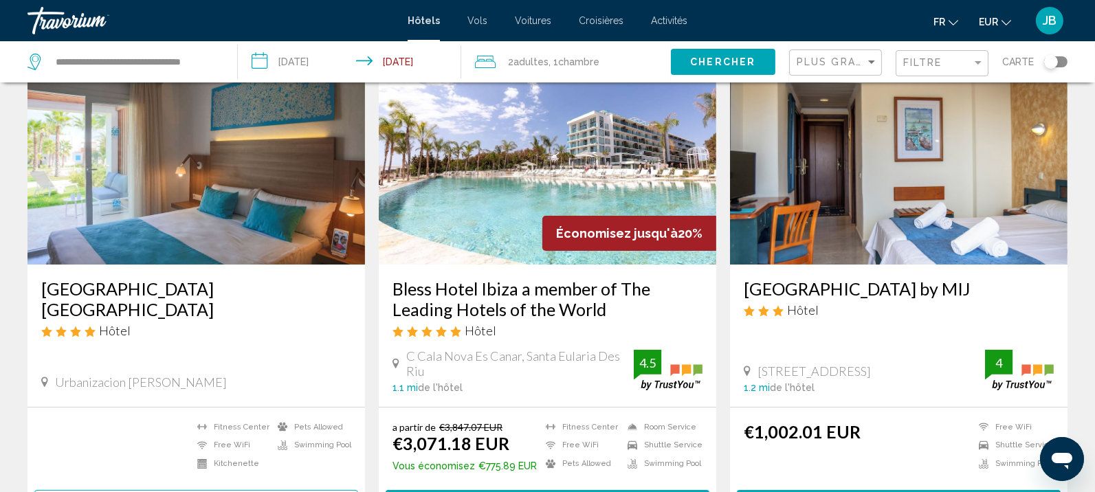
click at [335, 65] on input "**********" at bounding box center [352, 63] width 229 height 45
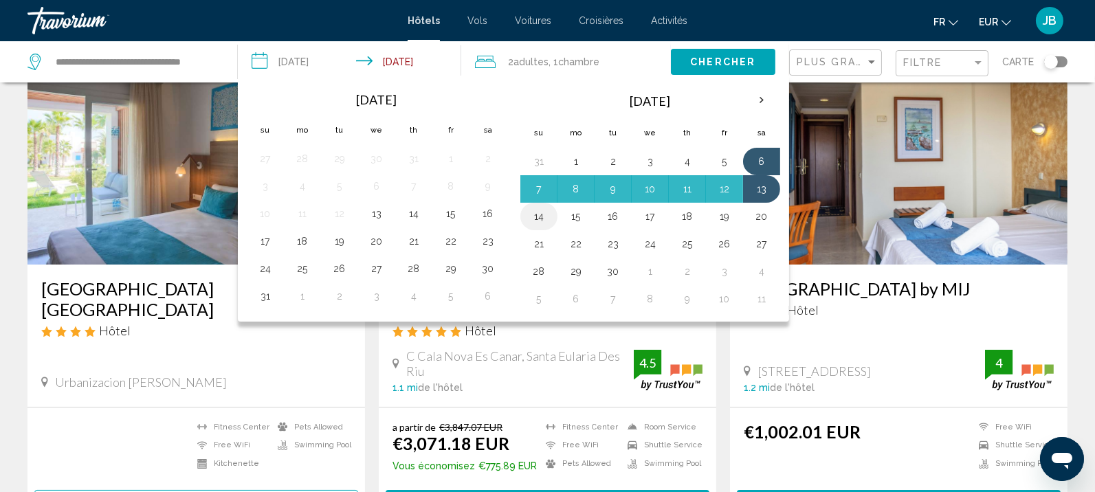
click at [542, 217] on button "14" at bounding box center [539, 216] width 22 height 19
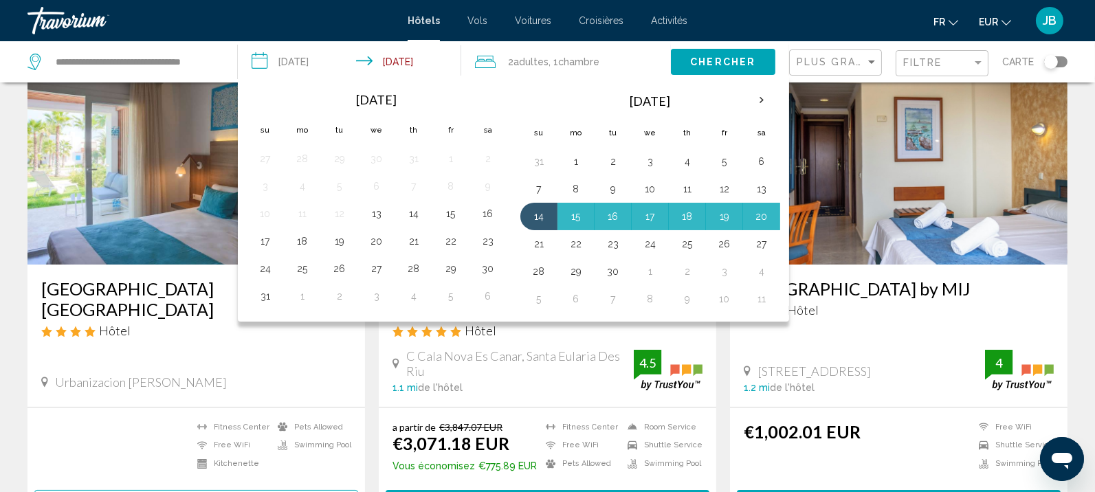
drag, startPoint x: 533, startPoint y: 242, endPoint x: 533, endPoint y: 226, distance: 15.8
click at [532, 242] on button "21" at bounding box center [539, 243] width 22 height 19
type input "**********"
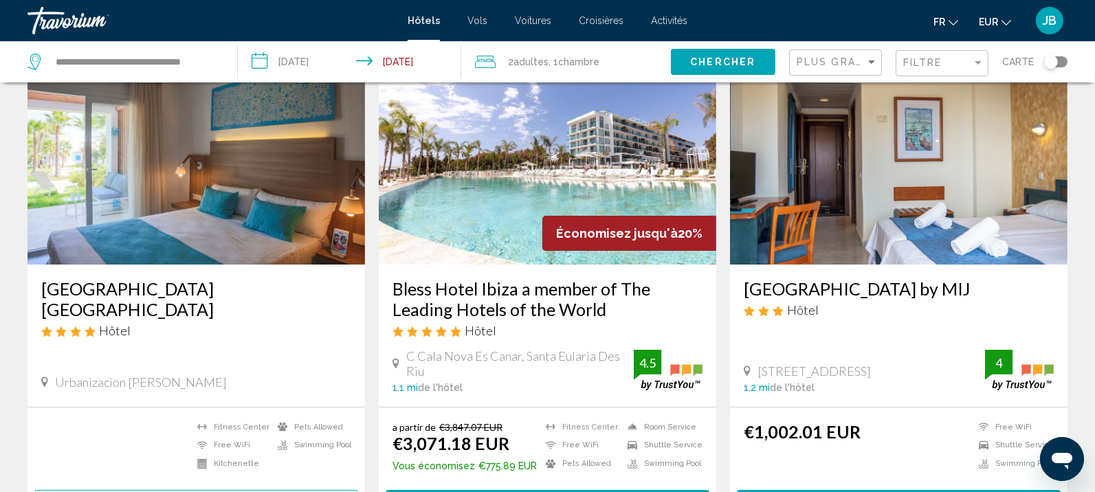
click at [696, 54] on button "Chercher" at bounding box center [723, 61] width 104 height 25
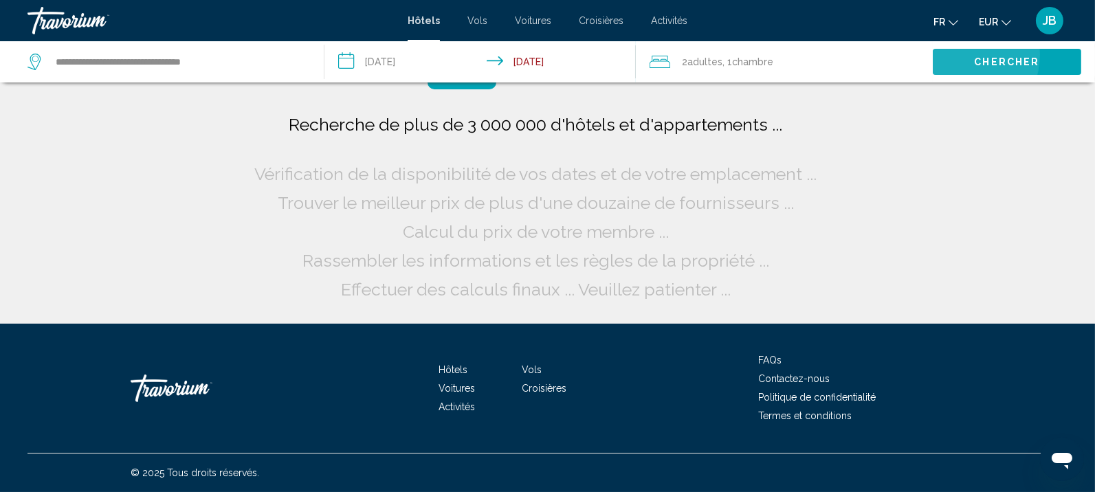
scroll to position [0, 0]
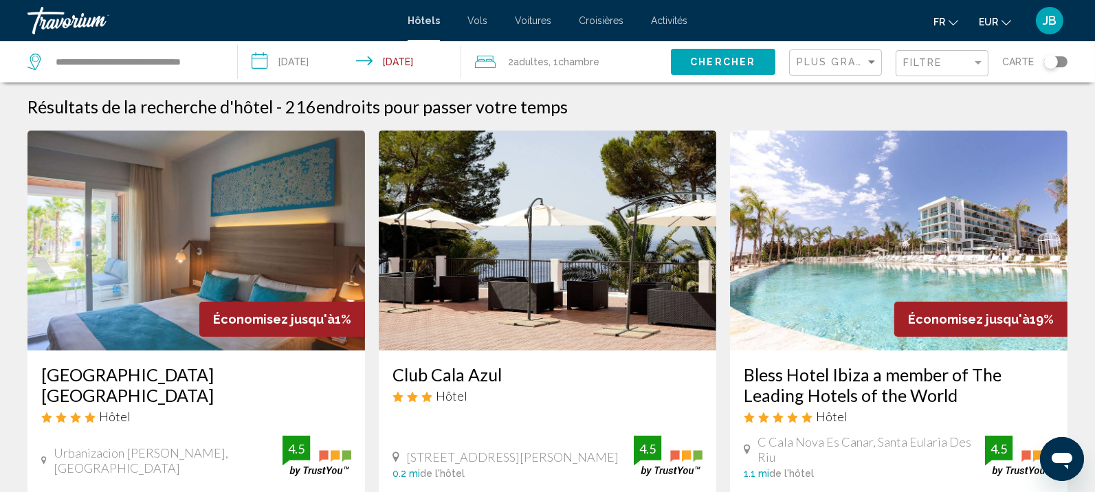
click at [250, 198] on img "Main content" at bounding box center [195, 241] width 337 height 220
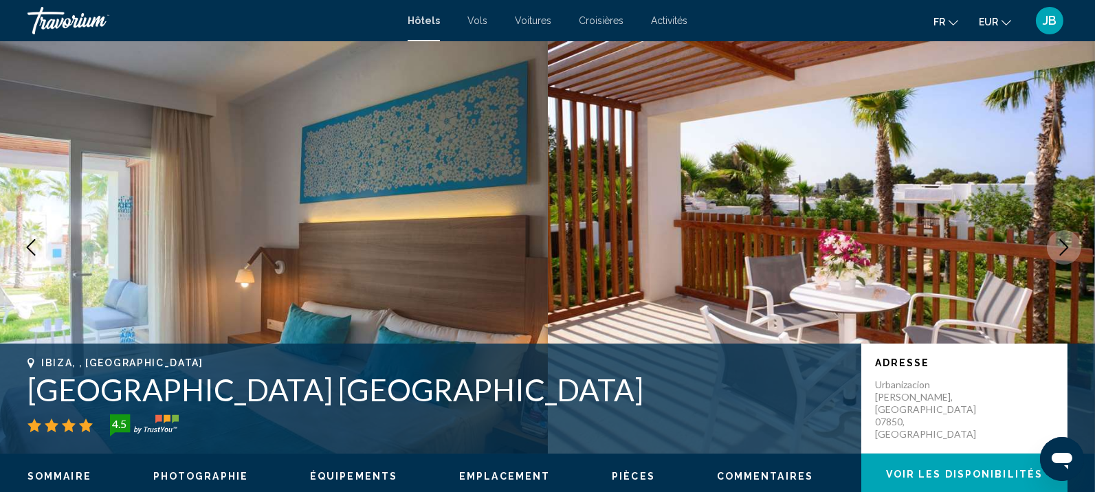
scroll to position [1, 0]
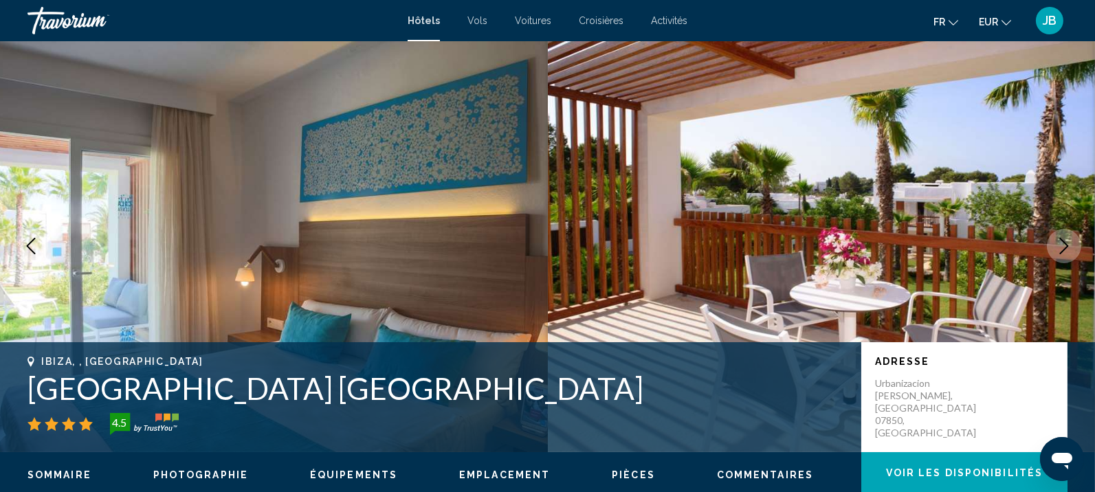
click at [1072, 239] on button "Next image" at bounding box center [1064, 246] width 34 height 34
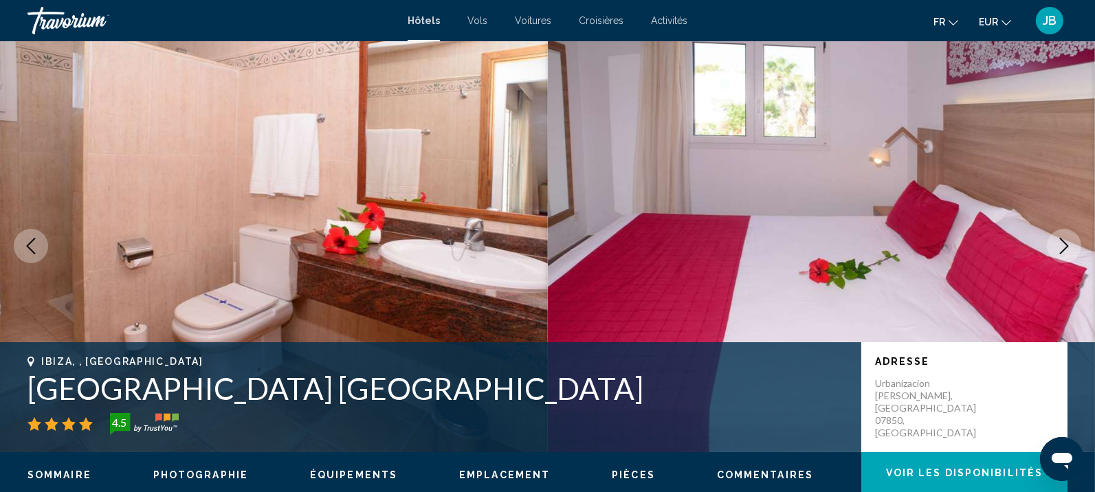
click at [1072, 239] on button "Next image" at bounding box center [1064, 246] width 34 height 34
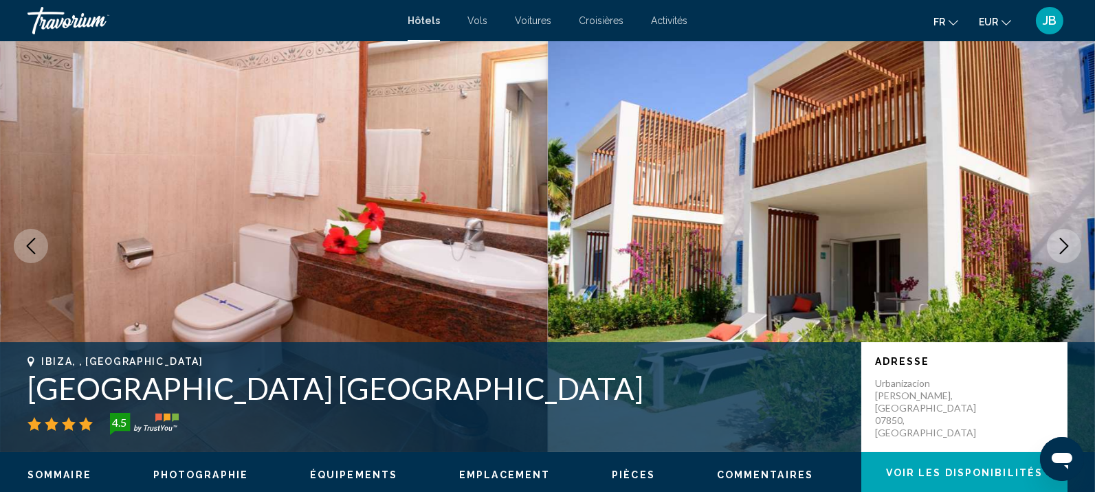
click at [1072, 239] on button "Next image" at bounding box center [1064, 246] width 34 height 34
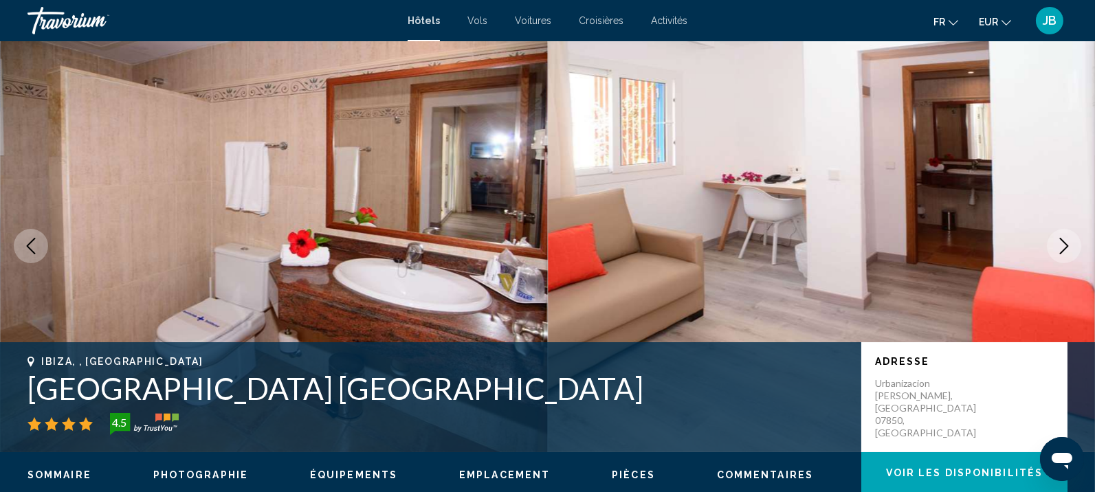
click at [1072, 239] on button "Next image" at bounding box center [1064, 246] width 34 height 34
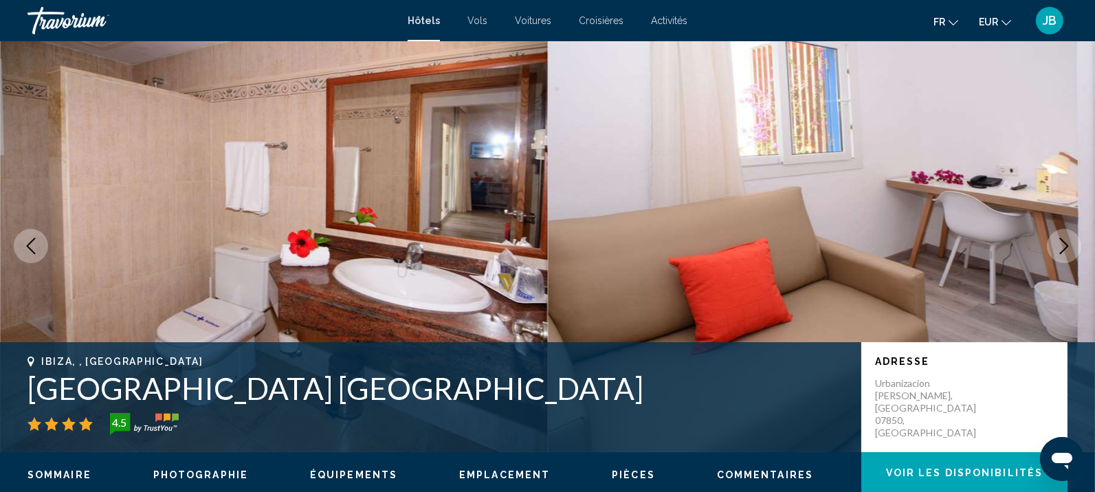
click at [1072, 239] on button "Next image" at bounding box center [1064, 246] width 34 height 34
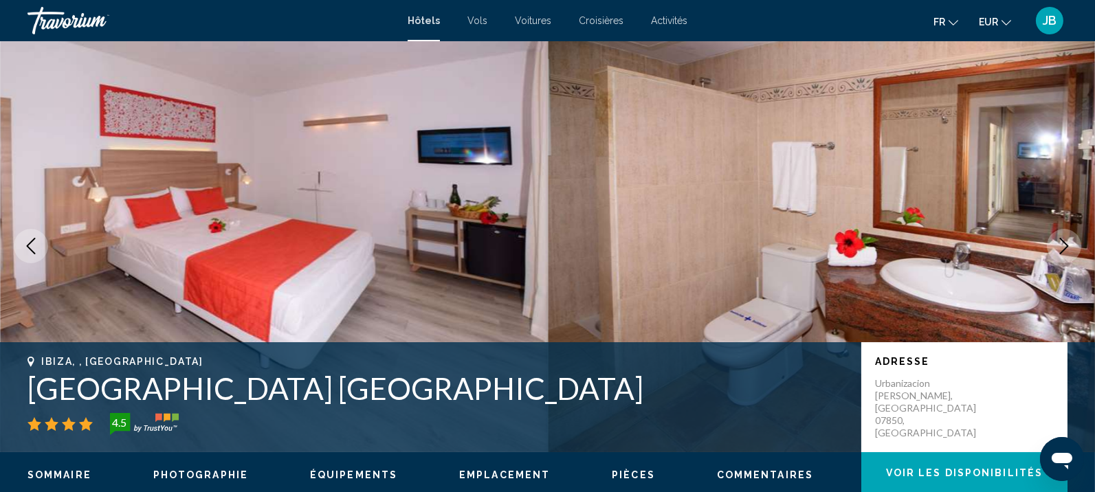
click at [1072, 239] on button "Next image" at bounding box center [1064, 246] width 34 height 34
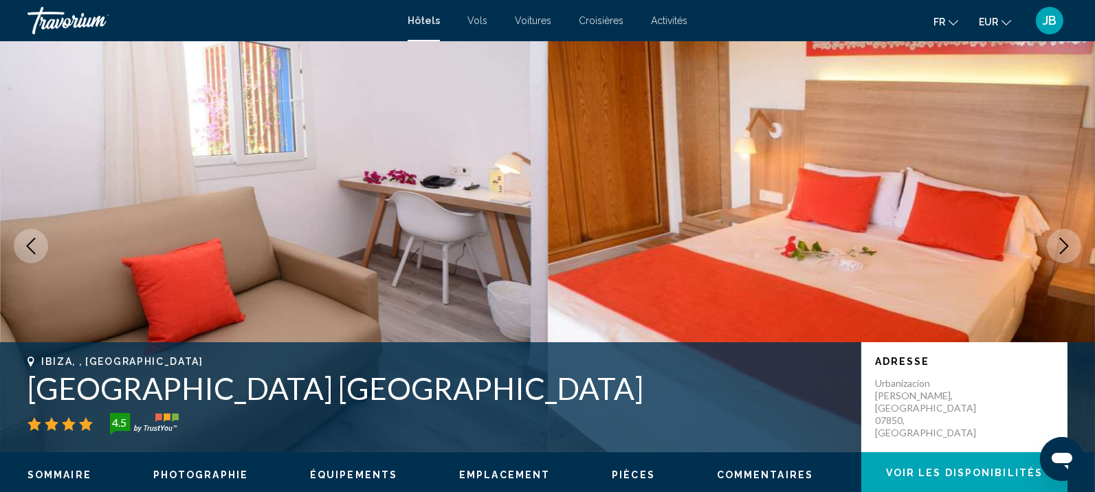
click at [1072, 239] on button "Next image" at bounding box center [1064, 246] width 34 height 34
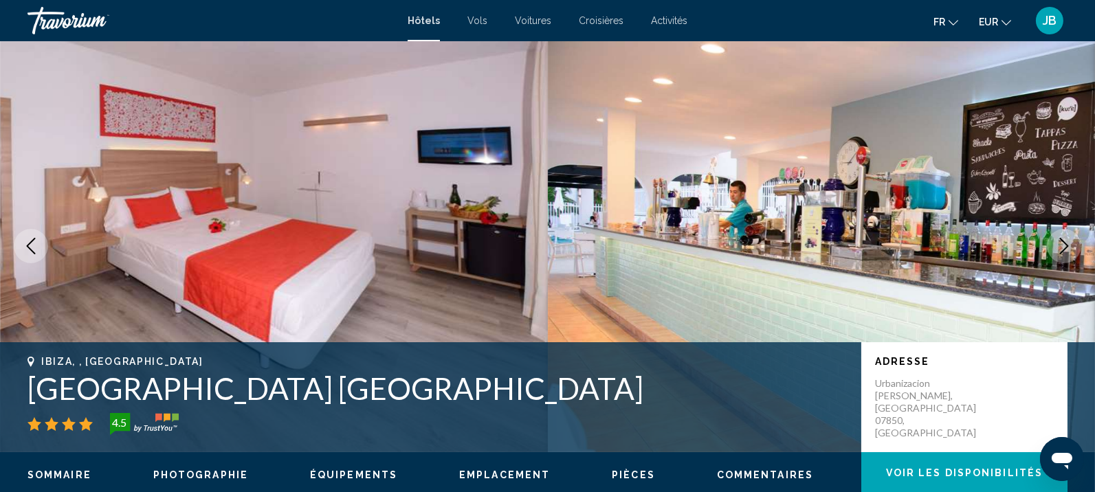
click at [1072, 239] on button "Next image" at bounding box center [1064, 246] width 34 height 34
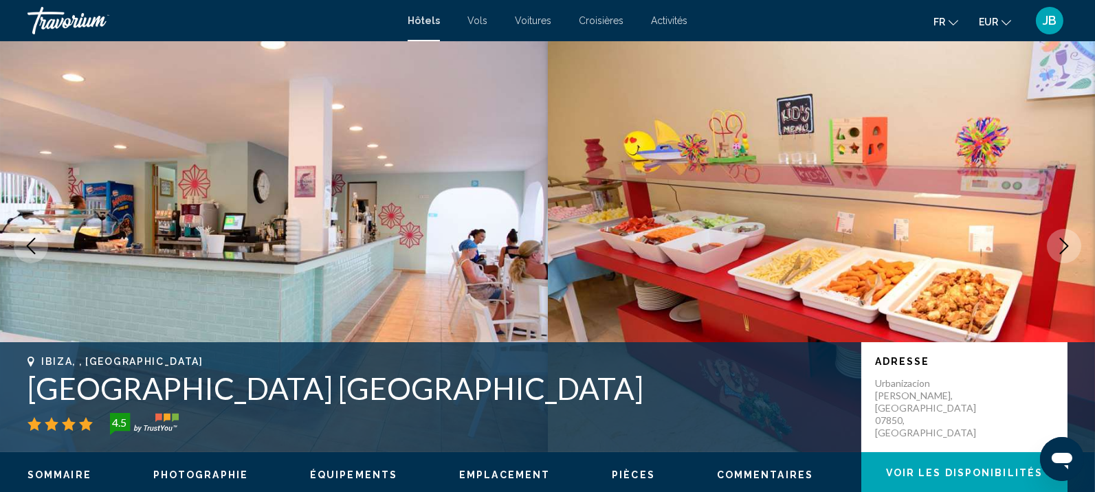
click at [1072, 239] on button "Next image" at bounding box center [1064, 246] width 34 height 34
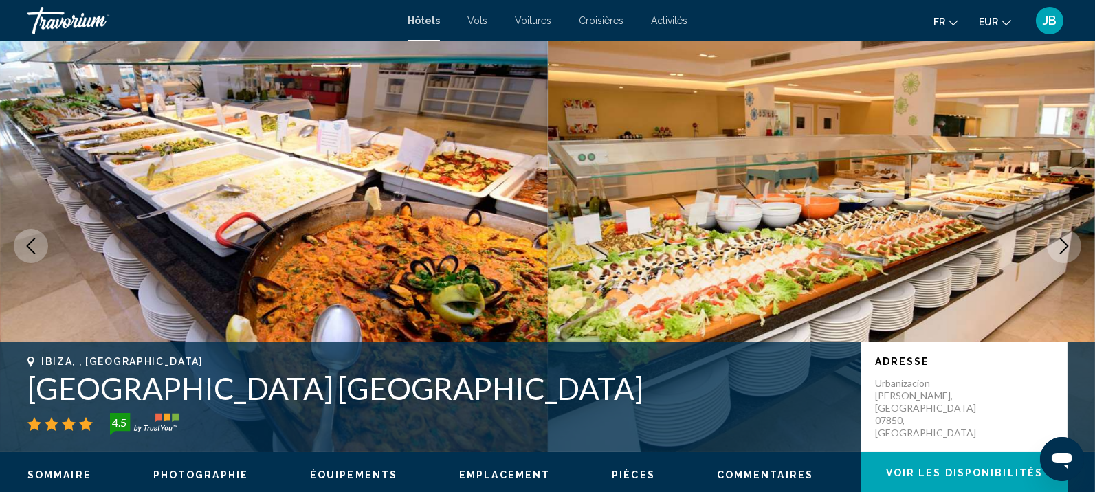
click at [1072, 239] on button "Next image" at bounding box center [1064, 246] width 34 height 34
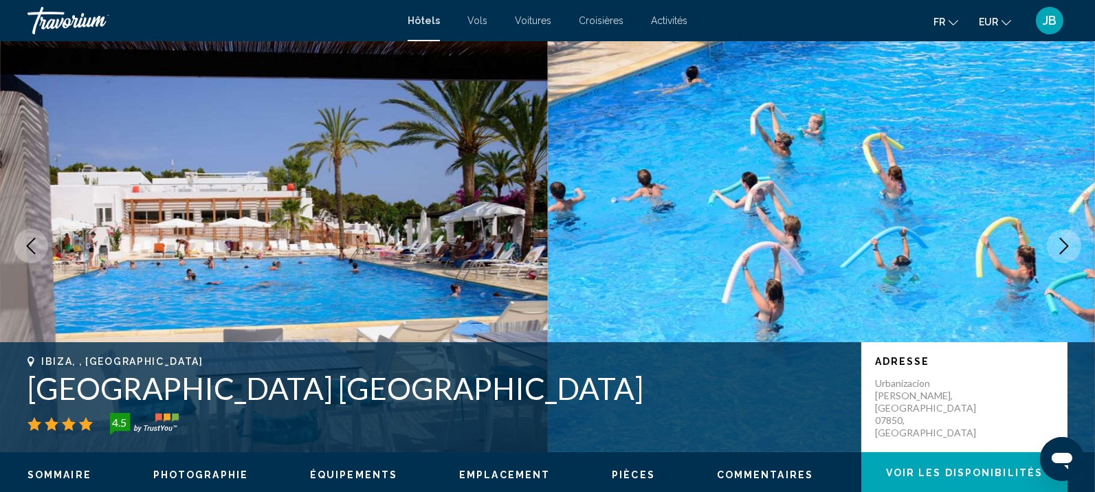
click at [1072, 239] on button "Next image" at bounding box center [1064, 246] width 34 height 34
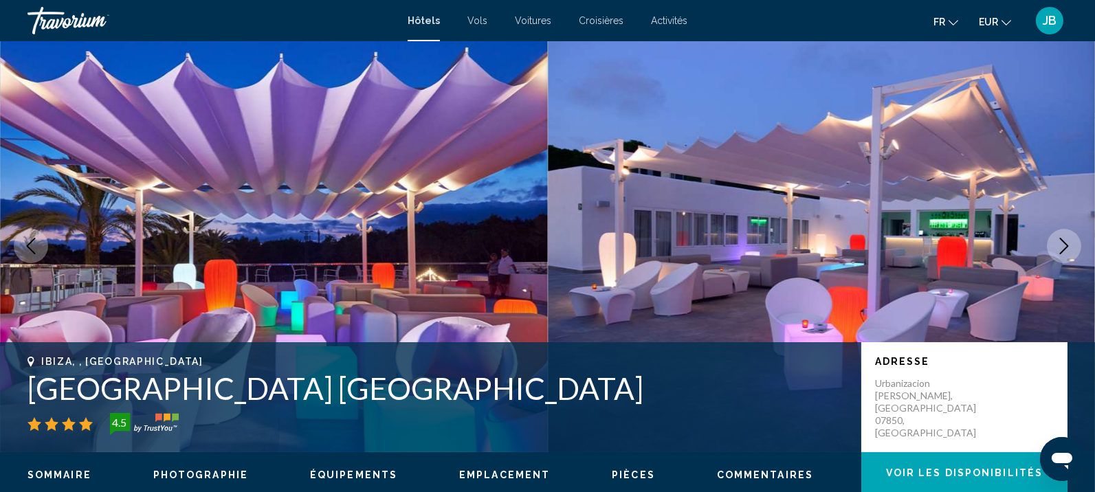
click at [1071, 239] on icon "Next image" at bounding box center [1064, 246] width 16 height 16
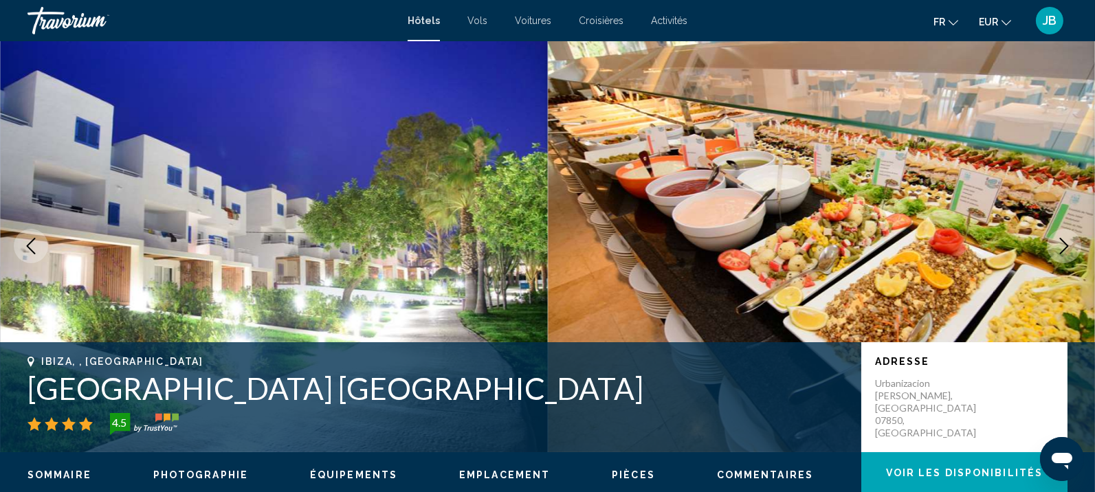
click at [1071, 239] on icon "Next image" at bounding box center [1064, 246] width 16 height 16
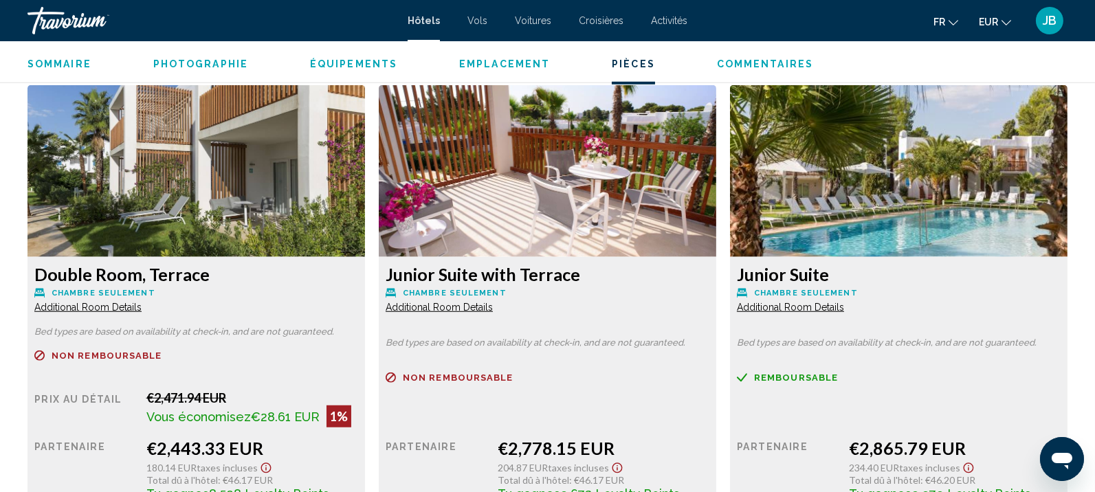
scroll to position [1892, 0]
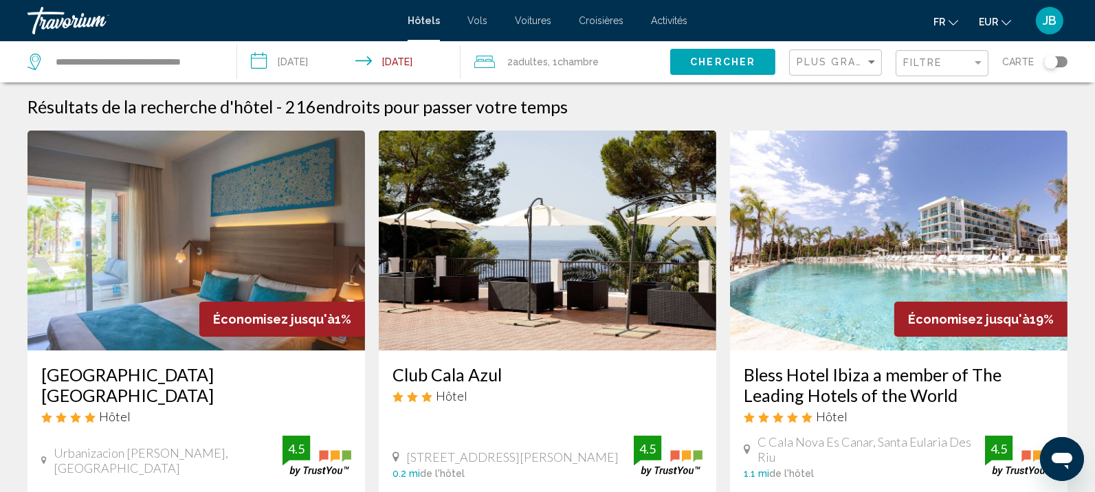
click at [281, 56] on input "**********" at bounding box center [351, 63] width 229 height 45
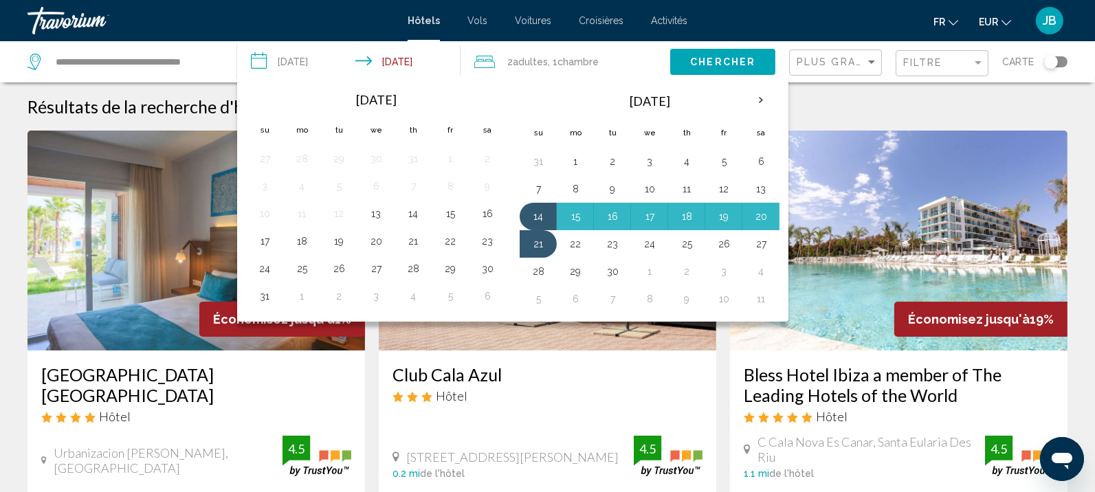
click at [176, 298] on img "Main content" at bounding box center [195, 241] width 337 height 220
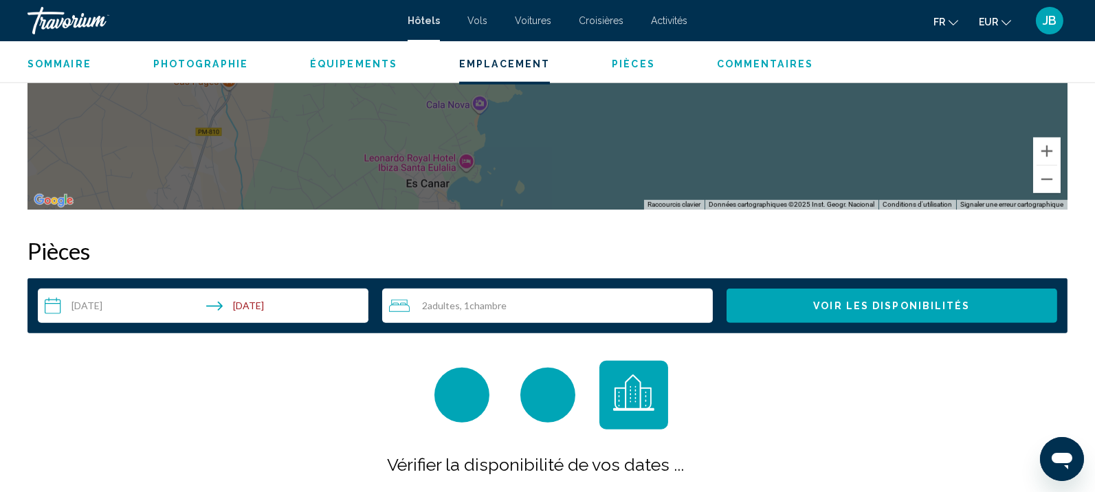
scroll to position [1635, 0]
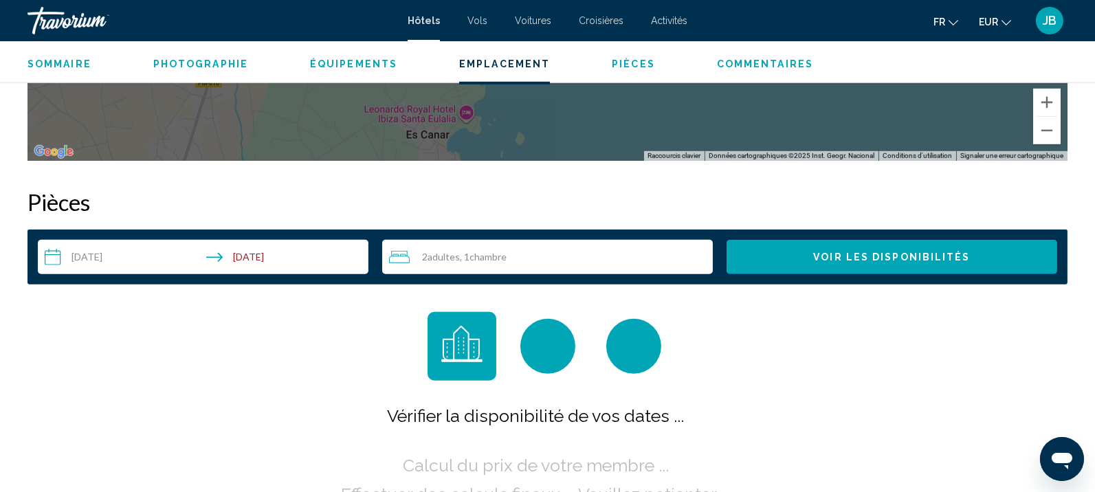
click at [221, 255] on input "**********" at bounding box center [206, 259] width 336 height 38
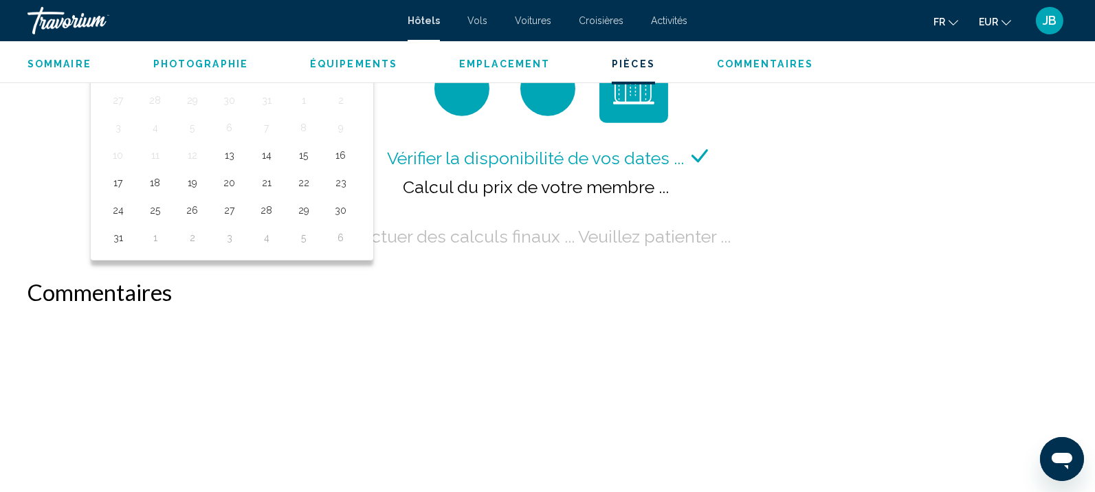
scroll to position [1720, 0]
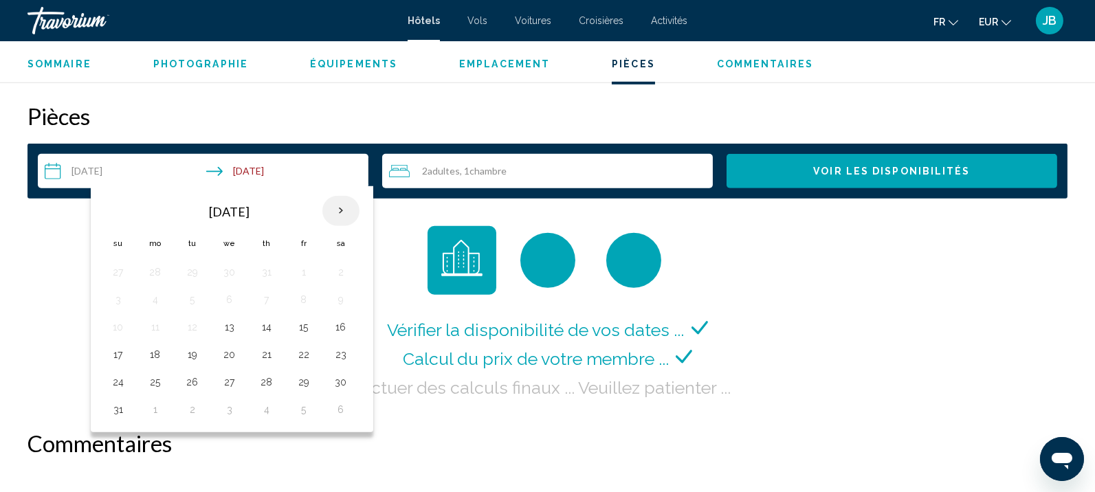
click at [330, 208] on th "Next month" at bounding box center [340, 211] width 37 height 30
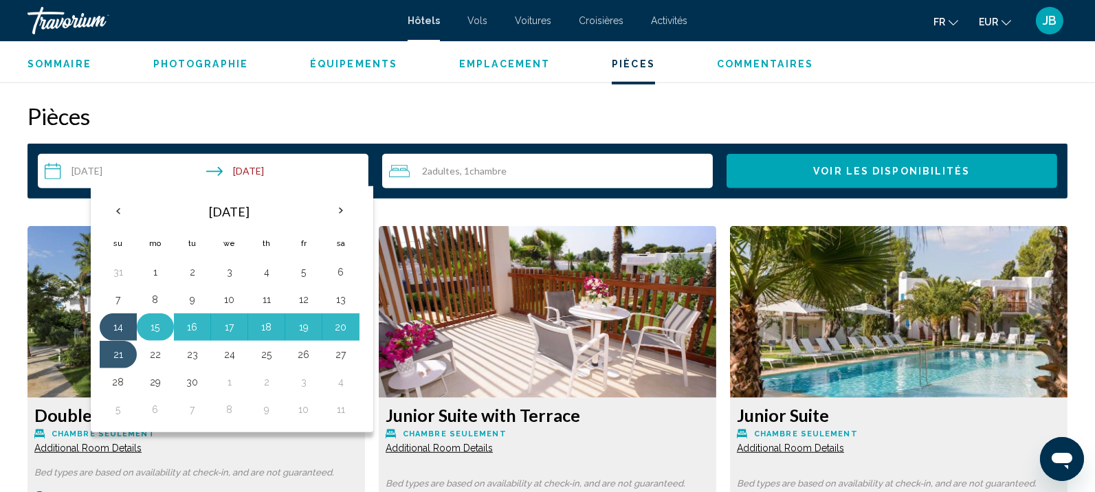
click at [159, 325] on button "15" at bounding box center [155, 327] width 22 height 19
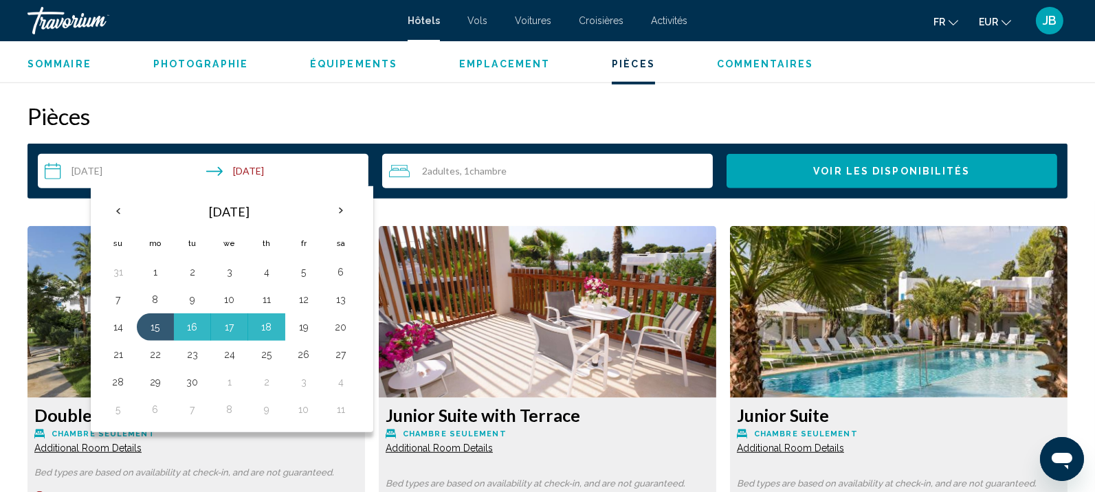
click at [302, 324] on button "19" at bounding box center [304, 327] width 22 height 19
type input "**********"
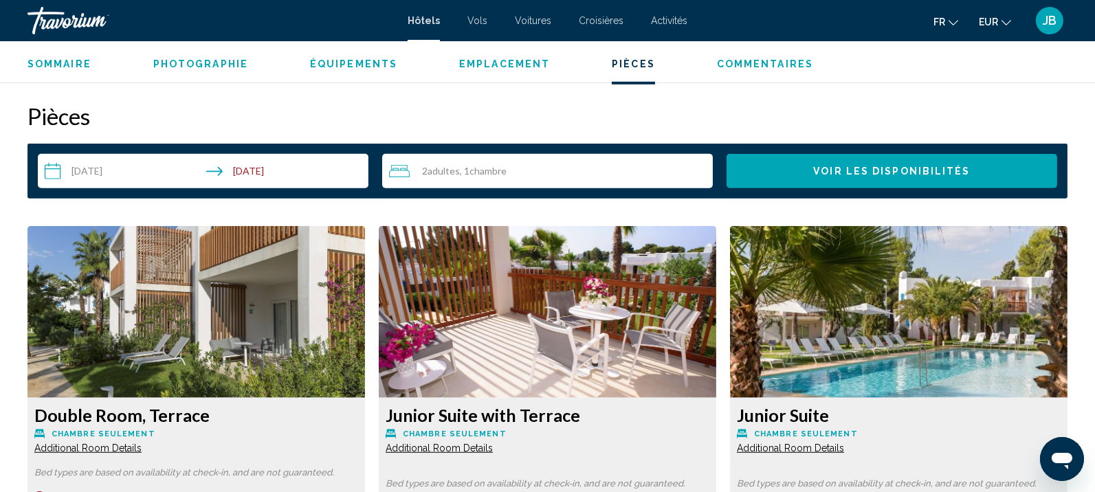
click at [820, 180] on button "Voir les disponibilités" at bounding box center [892, 171] width 331 height 34
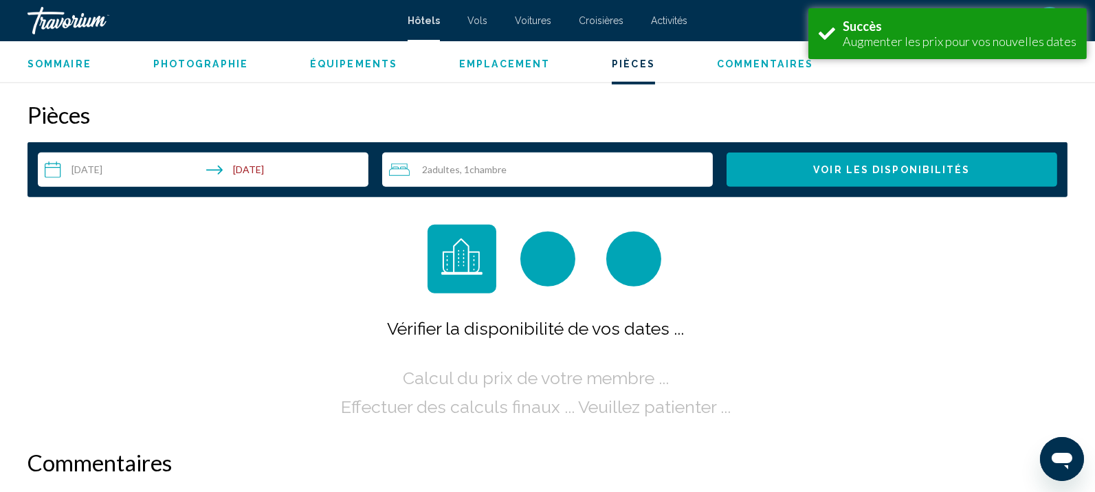
scroll to position [1740, 0]
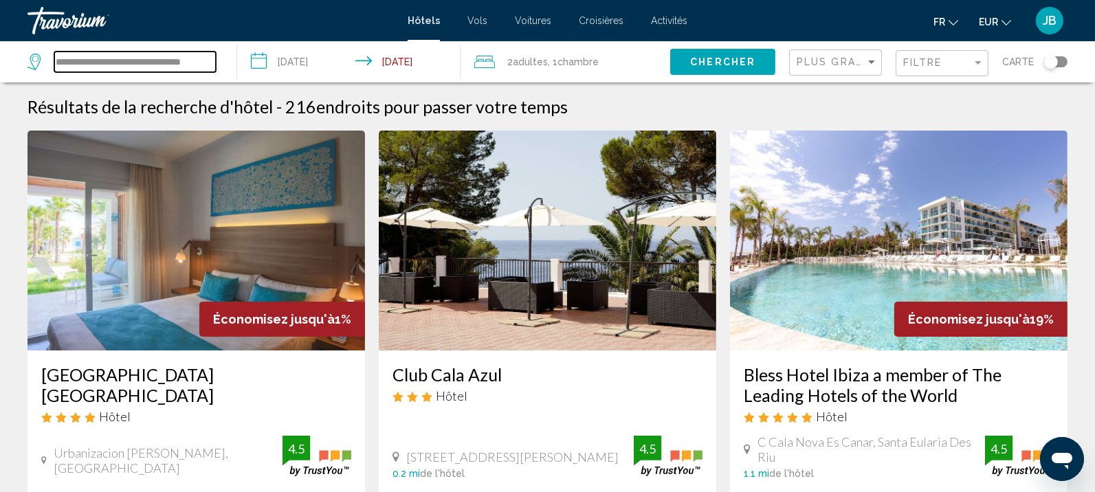
click at [126, 63] on input "**********" at bounding box center [135, 62] width 162 height 21
drag, startPoint x: 56, startPoint y: 60, endPoint x: 368, endPoint y: 63, distance: 312.8
click at [368, 63] on div "**********" at bounding box center [547, 61] width 1095 height 41
paste input "**********"
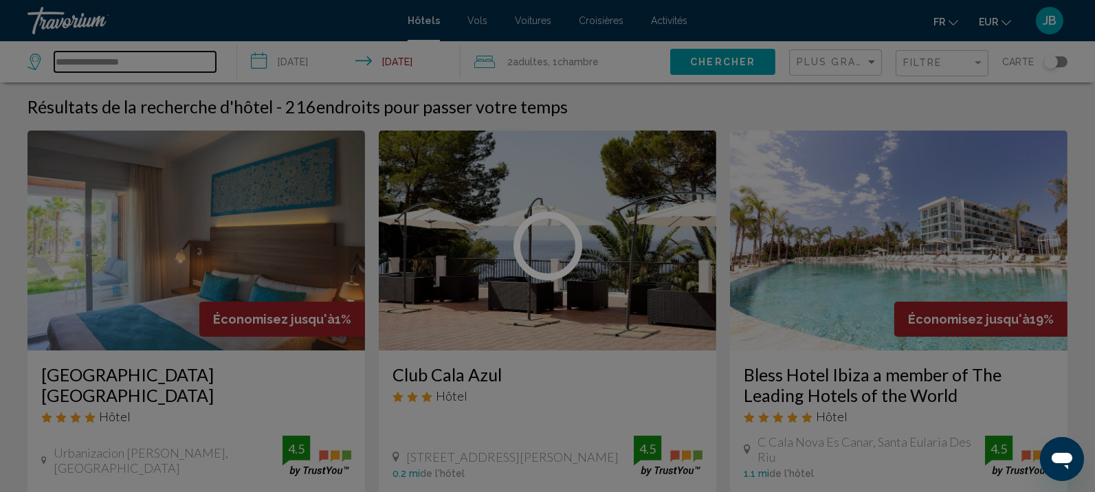
type input "**********"
click at [93, 25] on div at bounding box center [547, 246] width 1095 height 492
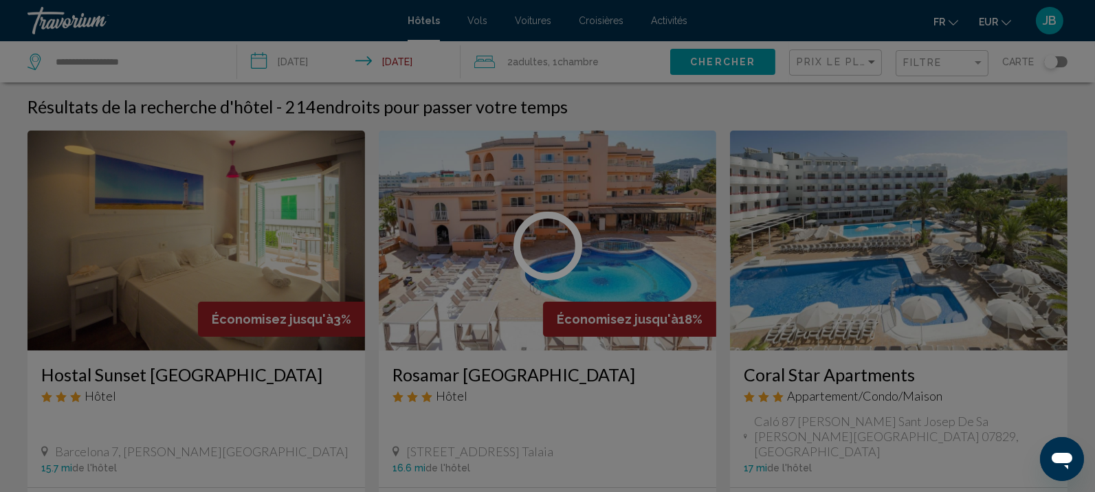
click at [649, 63] on div at bounding box center [547, 246] width 1095 height 492
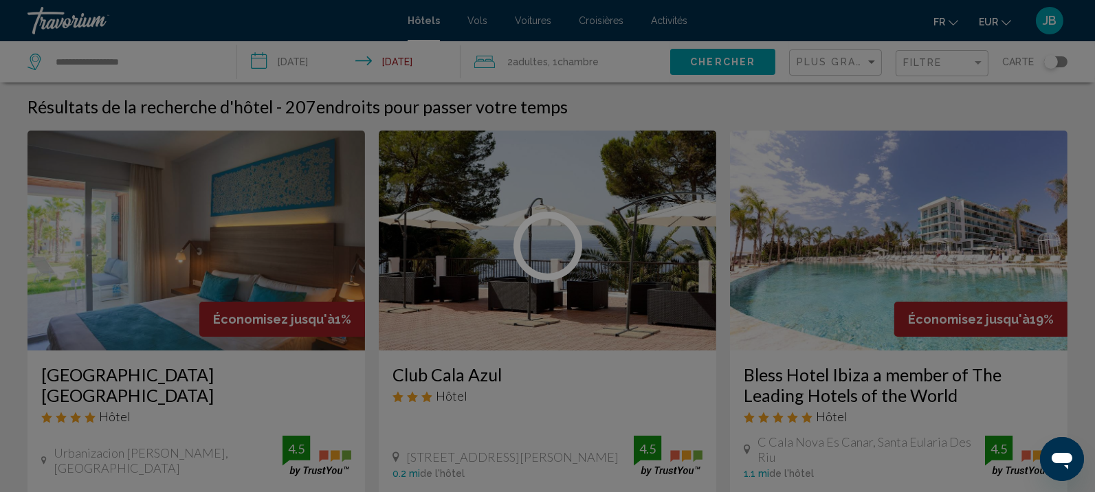
click at [54, 25] on div at bounding box center [547, 246] width 1095 height 492
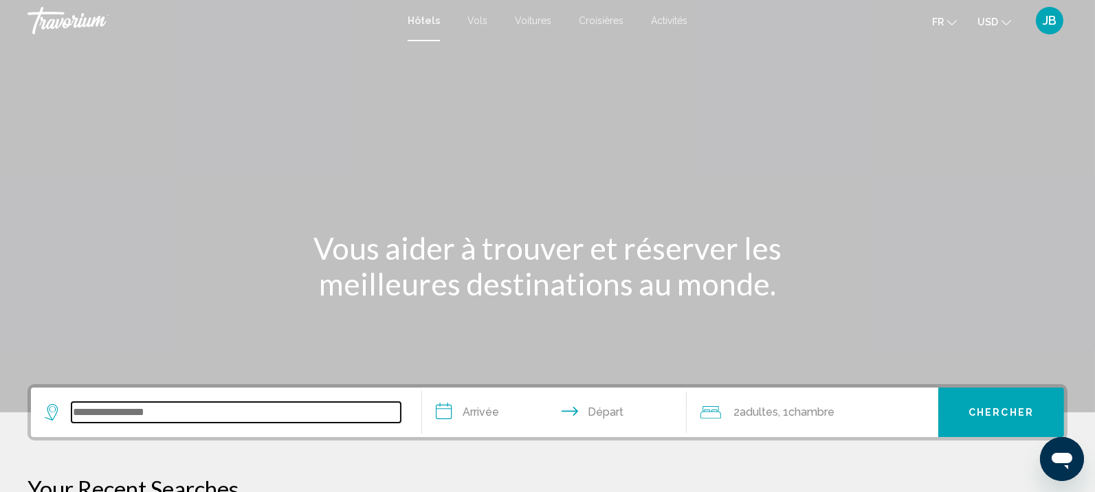
click at [96, 410] on input "Search widget" at bounding box center [235, 412] width 329 height 21
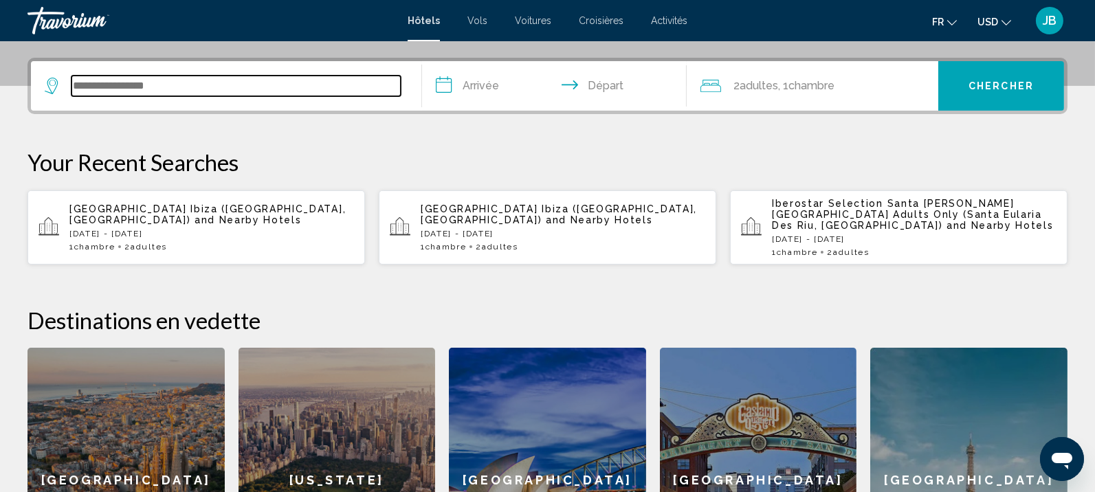
scroll to position [339, 0]
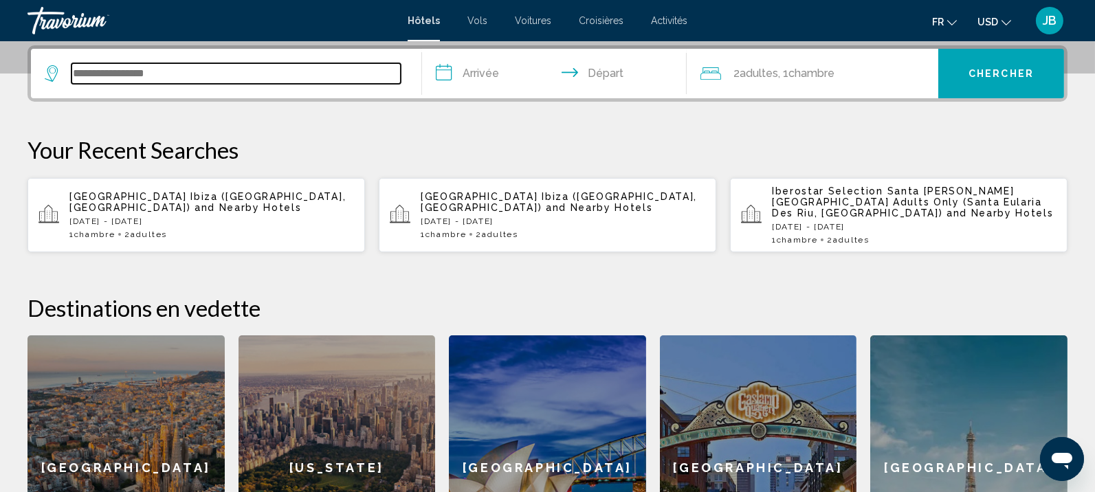
paste input "**********"
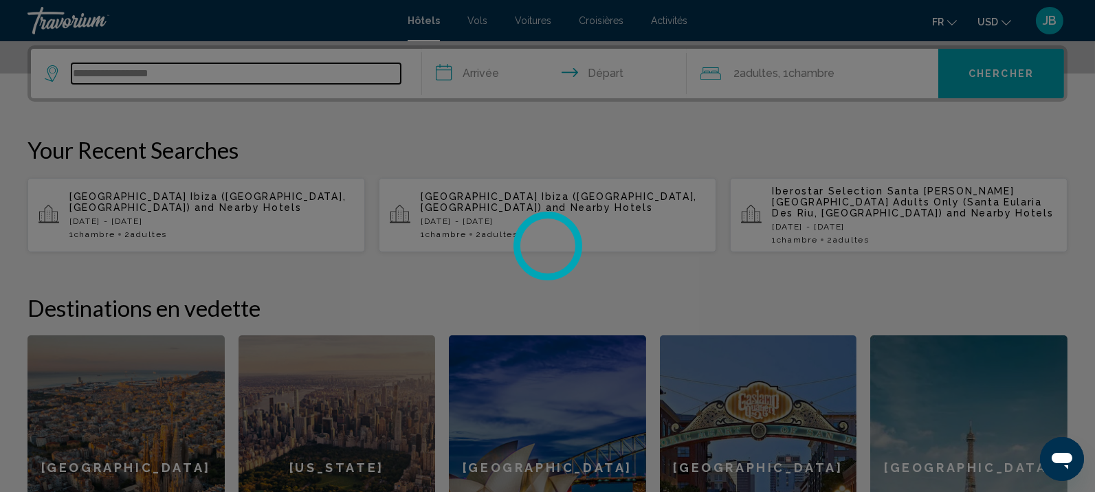
type input "**********"
click at [996, 28] on div at bounding box center [547, 246] width 1095 height 492
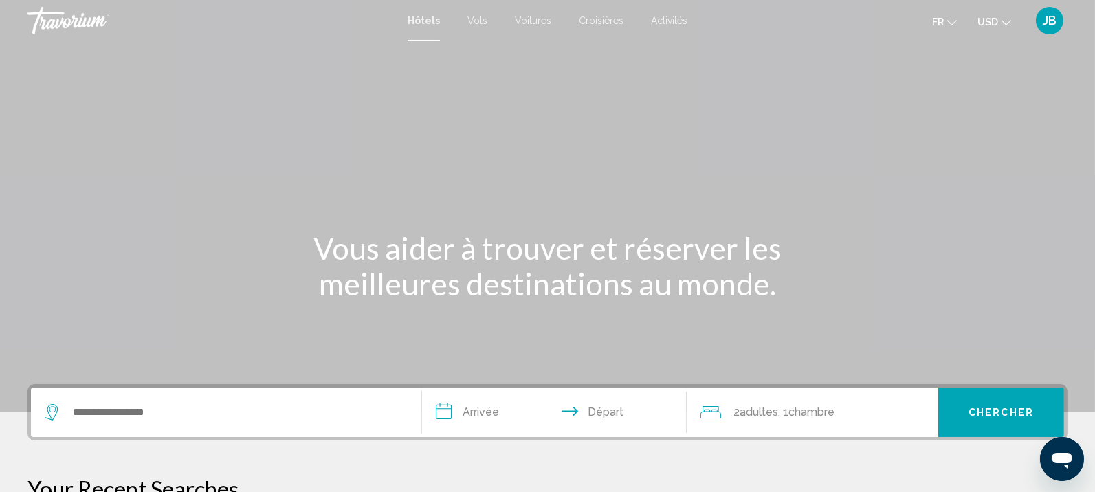
click at [1000, 16] on button "USD USD ($) MXN (Mex$) CAD (Can$) GBP (£) EUR (€) AUD (A$) NZD (NZ$) CNY (CN¥)" at bounding box center [994, 22] width 34 height 20
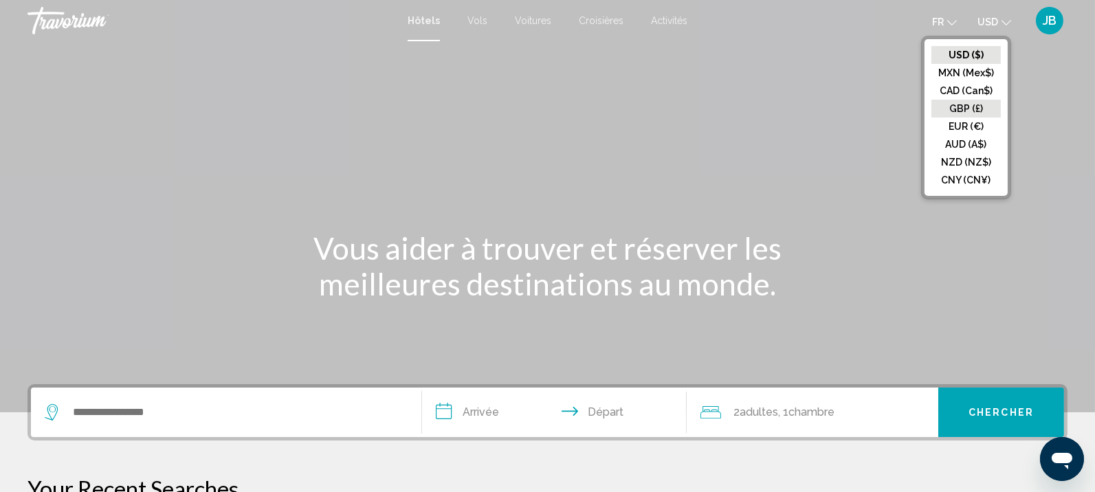
click at [966, 115] on button "GBP (£)" at bounding box center [965, 109] width 69 height 18
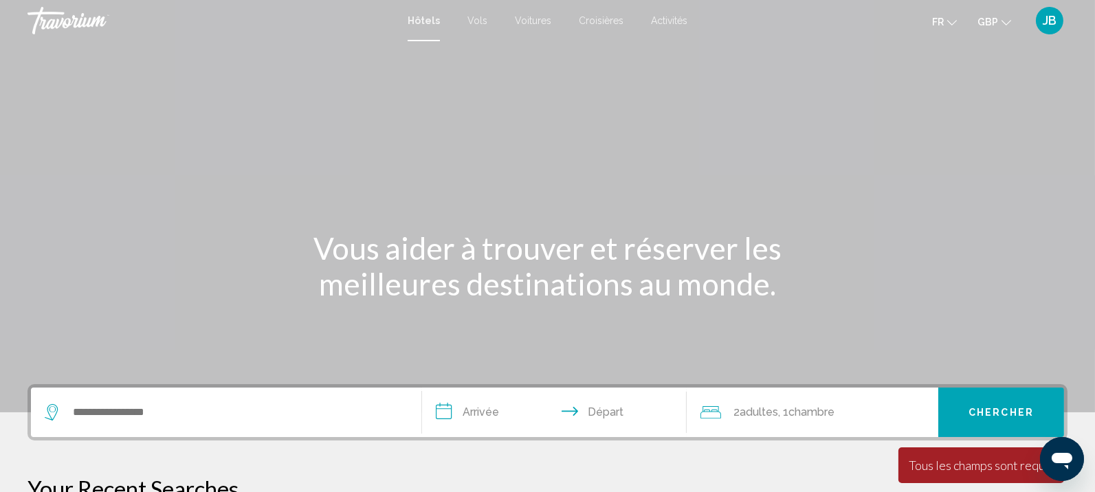
click at [997, 21] on span "GBP" at bounding box center [987, 21] width 21 height 11
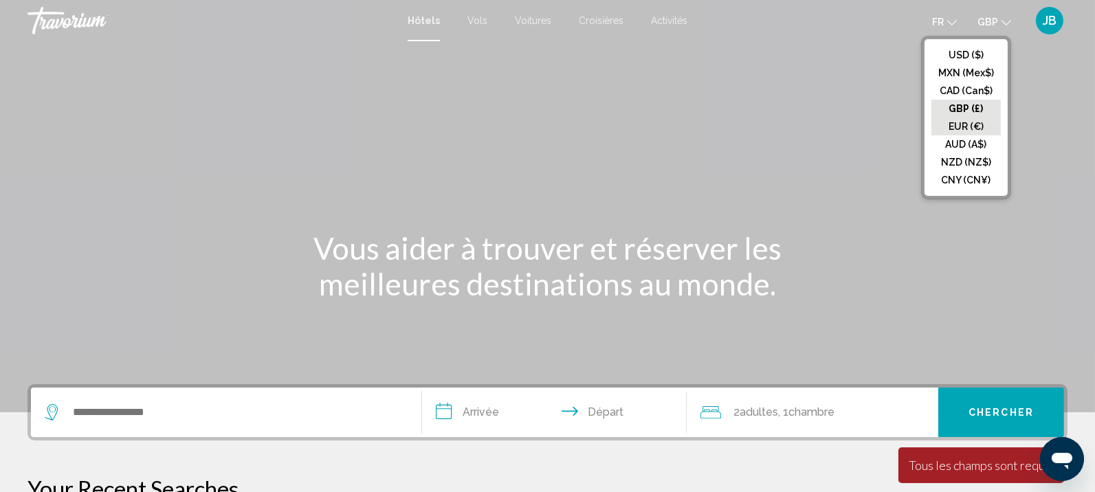
click at [983, 124] on button "EUR (€)" at bounding box center [965, 127] width 69 height 18
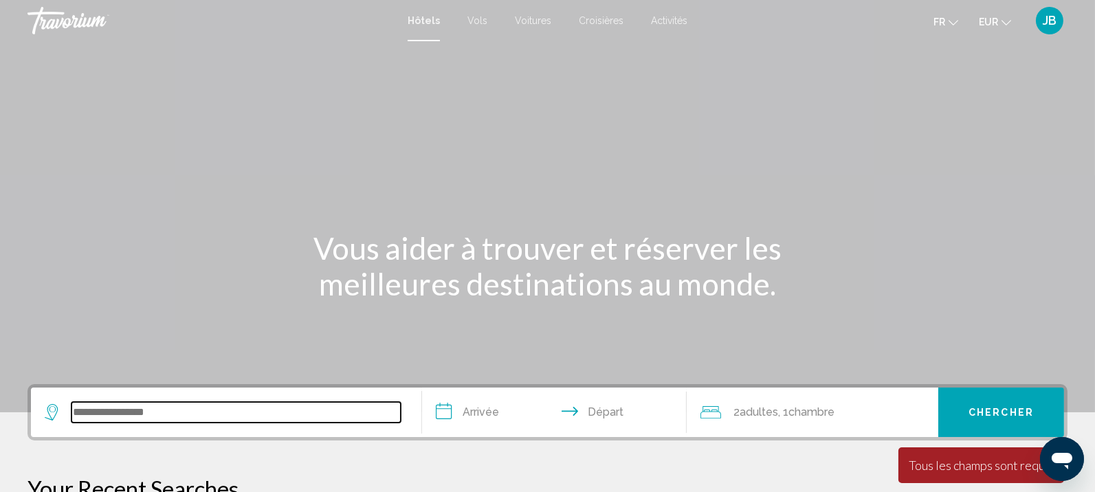
click at [140, 419] on input "Search widget" at bounding box center [235, 412] width 329 height 21
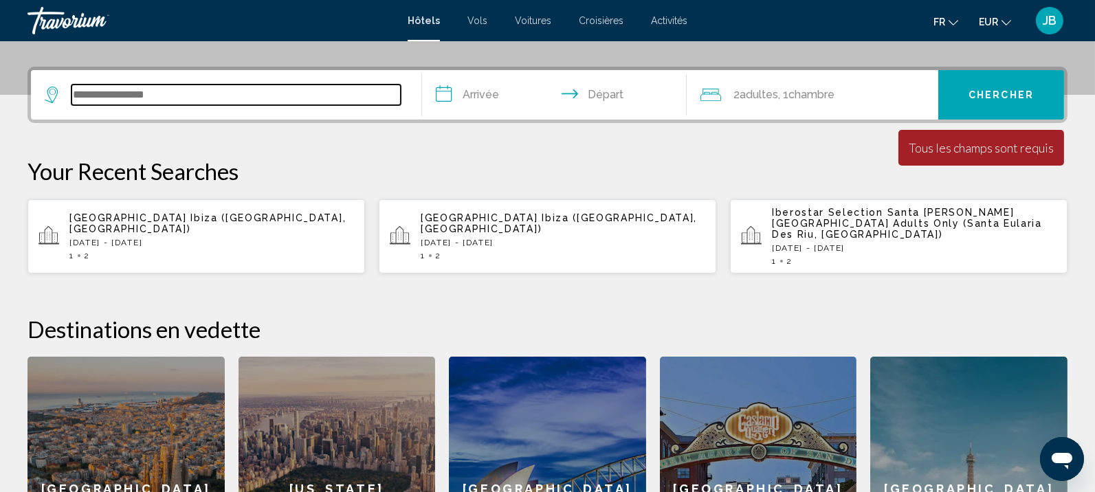
scroll to position [339, 0]
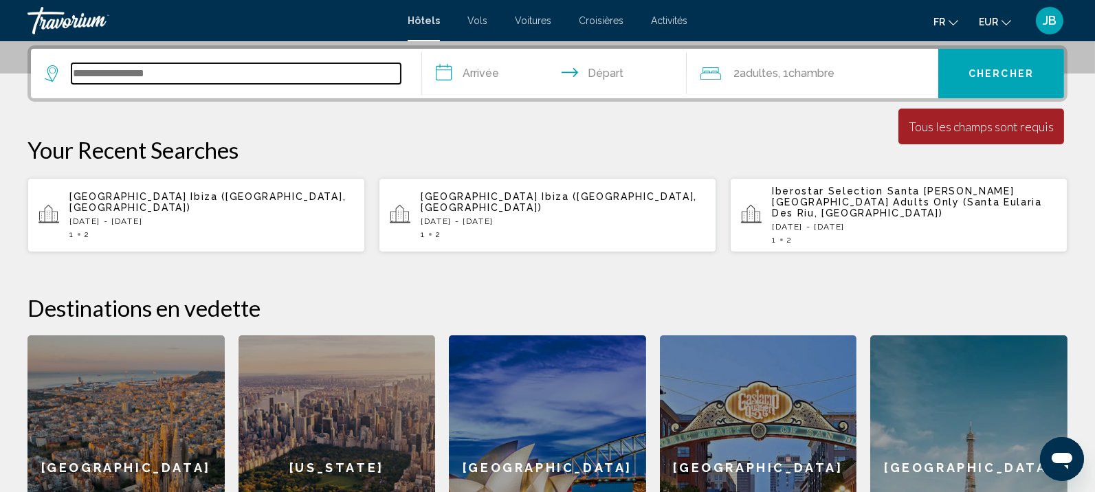
paste input "**********"
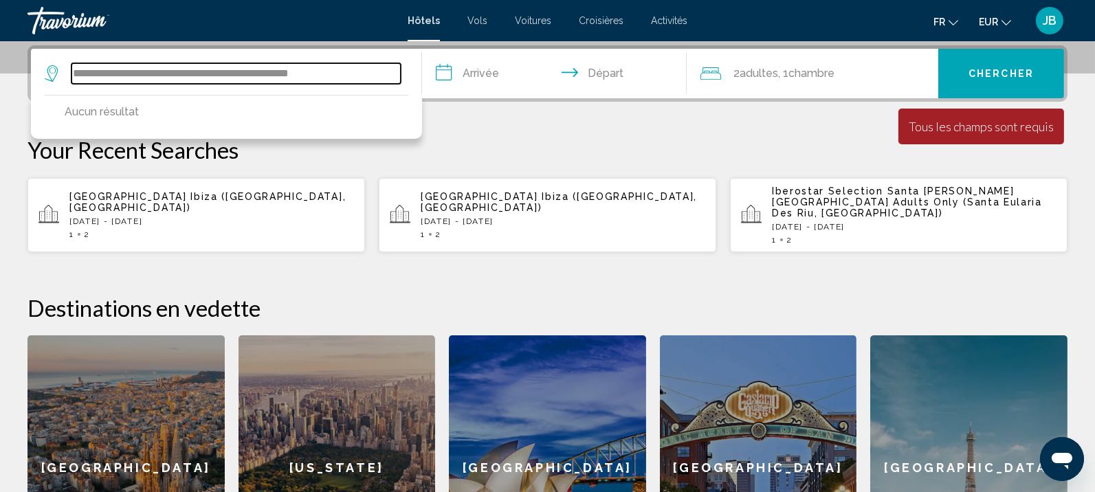
drag, startPoint x: 358, startPoint y: 70, endPoint x: 312, endPoint y: 70, distance: 46.1
click at [312, 70] on input "**********" at bounding box center [235, 73] width 329 height 21
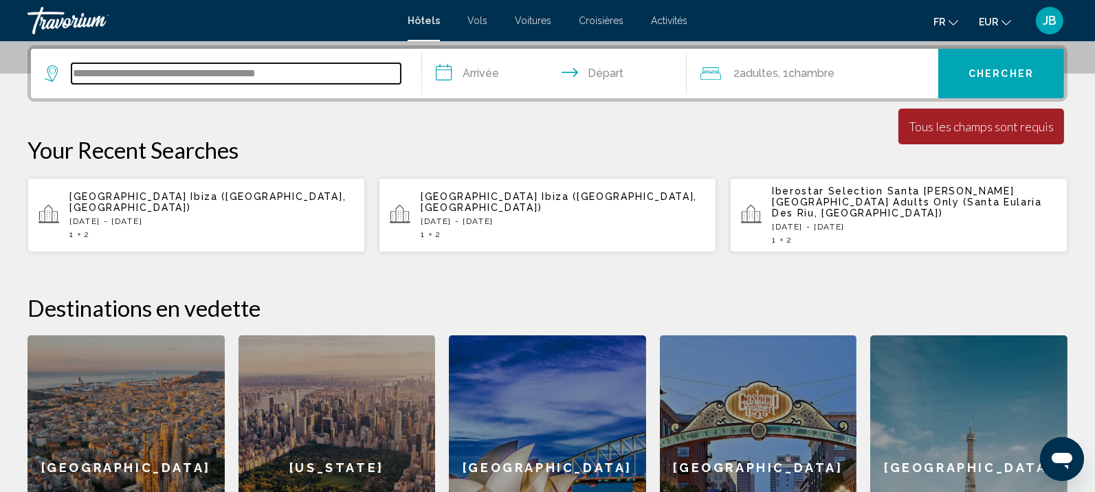
drag, startPoint x: 320, startPoint y: 74, endPoint x: 184, endPoint y: 63, distance: 135.8
click at [184, 63] on input "**********" at bounding box center [235, 73] width 329 height 21
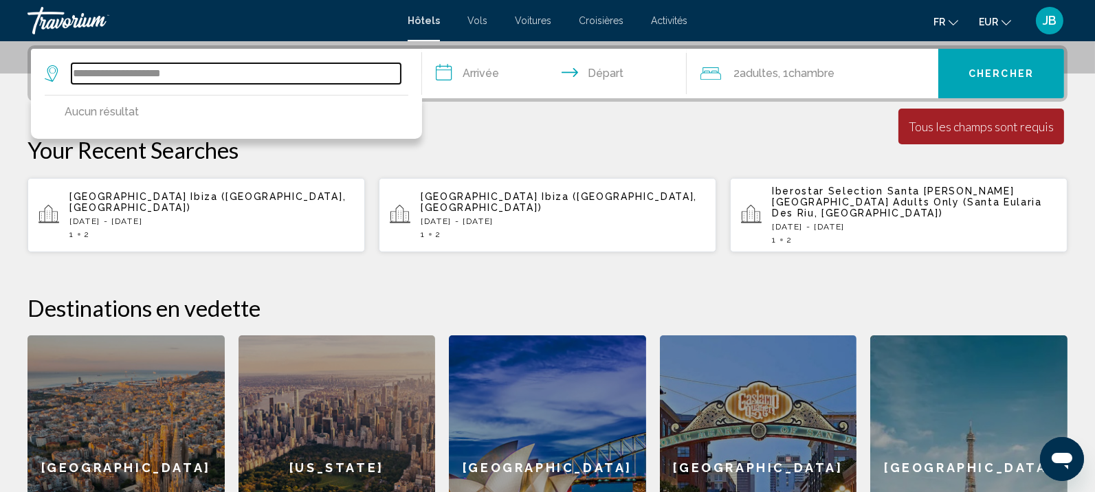
drag, startPoint x: 189, startPoint y: 71, endPoint x: -40, endPoint y: 66, distance: 229.0
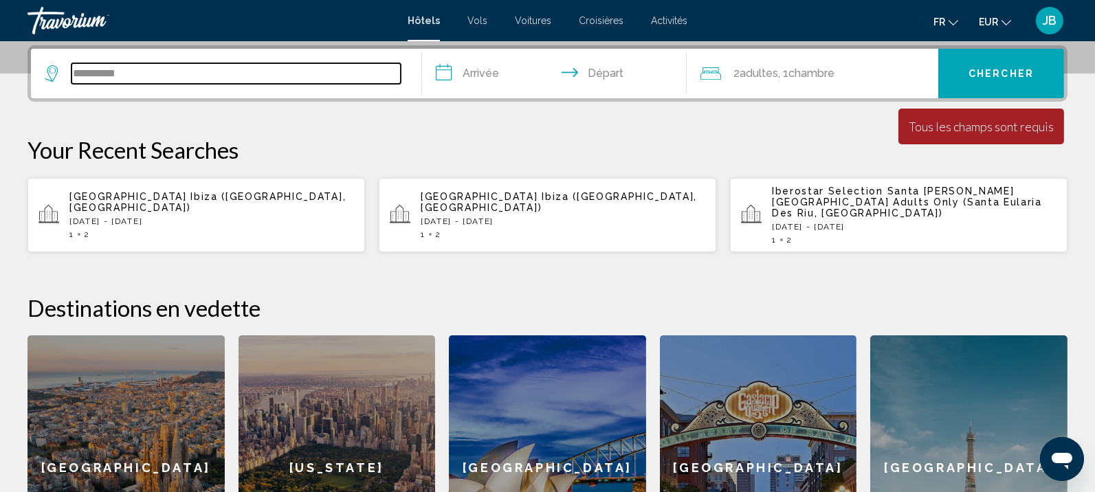
type input "**********"
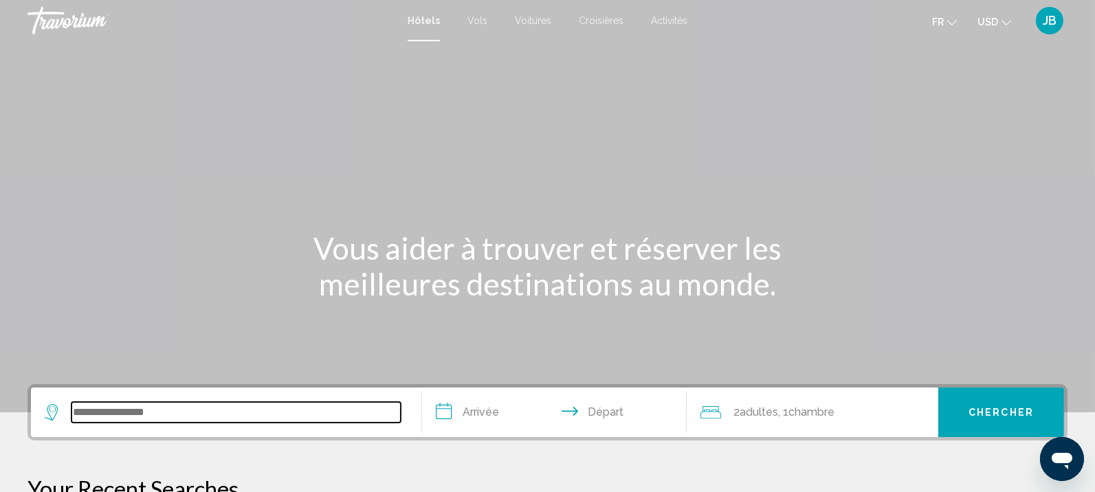
click at [98, 413] on input "Search widget" at bounding box center [235, 412] width 329 height 21
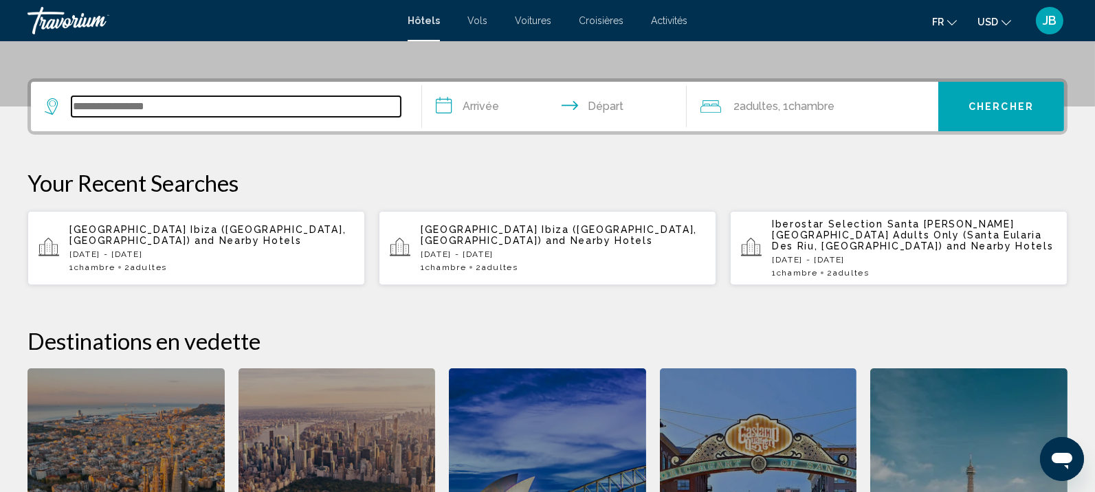
scroll to position [339, 0]
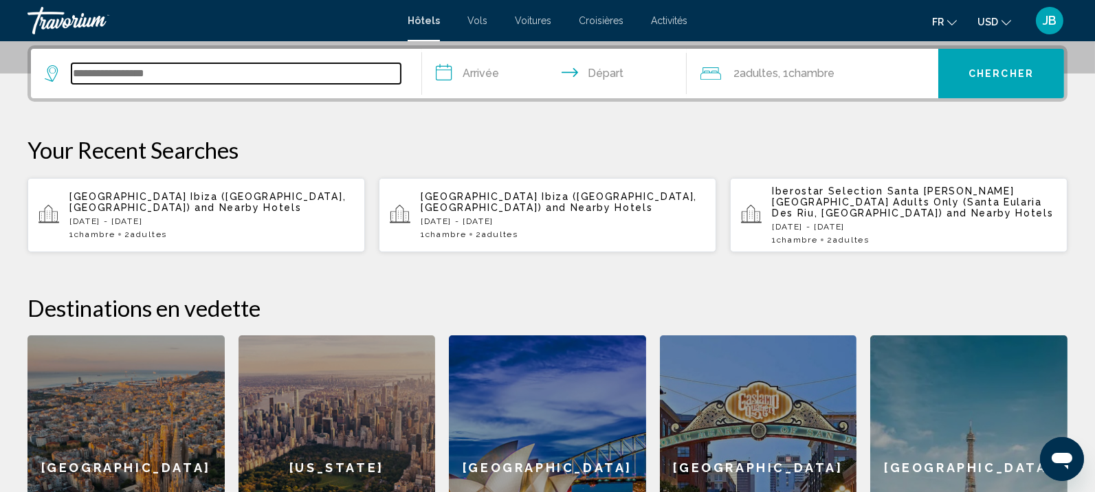
paste input "**********"
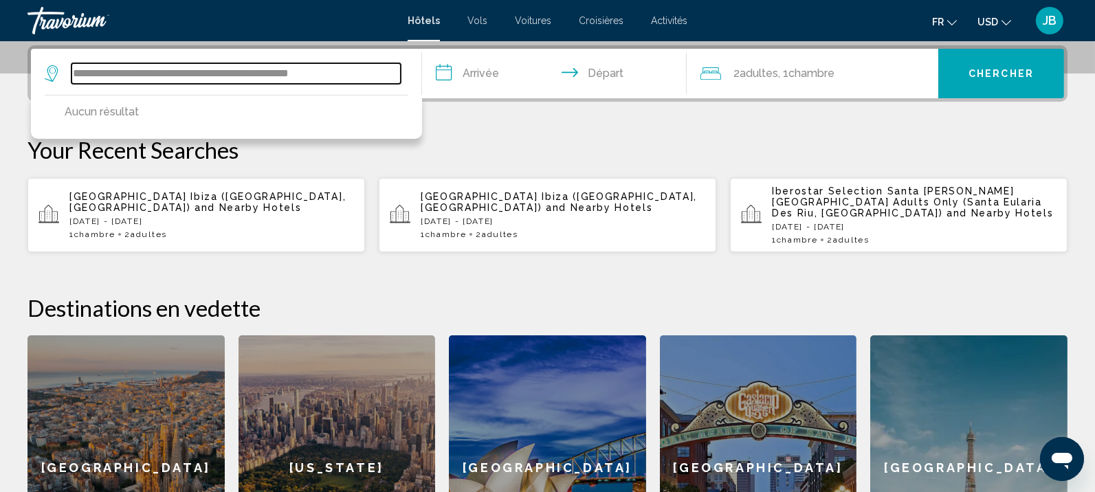
drag, startPoint x: 369, startPoint y: 72, endPoint x: 98, endPoint y: 76, distance: 271.5
click at [98, 76] on input "**********" at bounding box center [235, 73] width 329 height 21
type input "****"
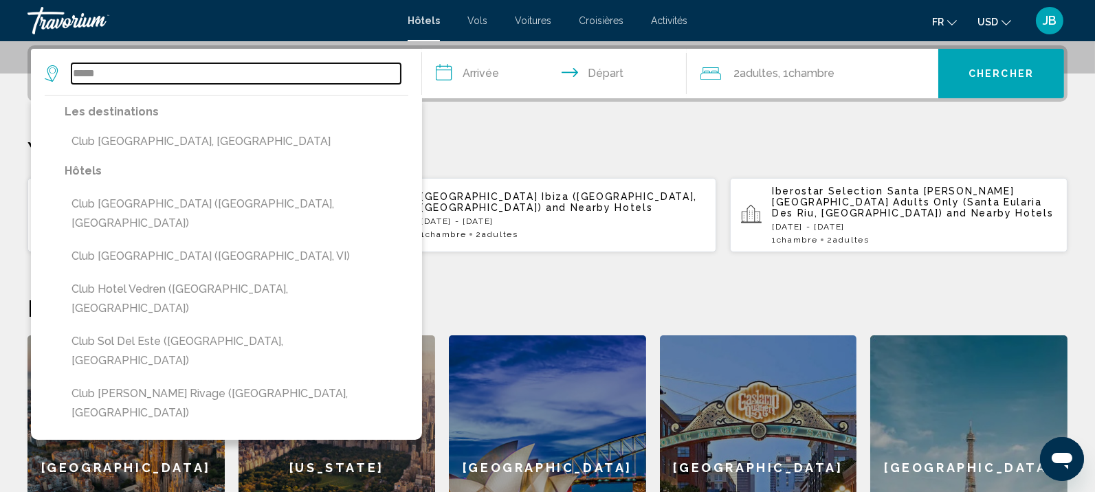
drag, startPoint x: 113, startPoint y: 75, endPoint x: 71, endPoint y: 74, distance: 41.9
click at [71, 74] on input "****" at bounding box center [235, 73] width 329 height 21
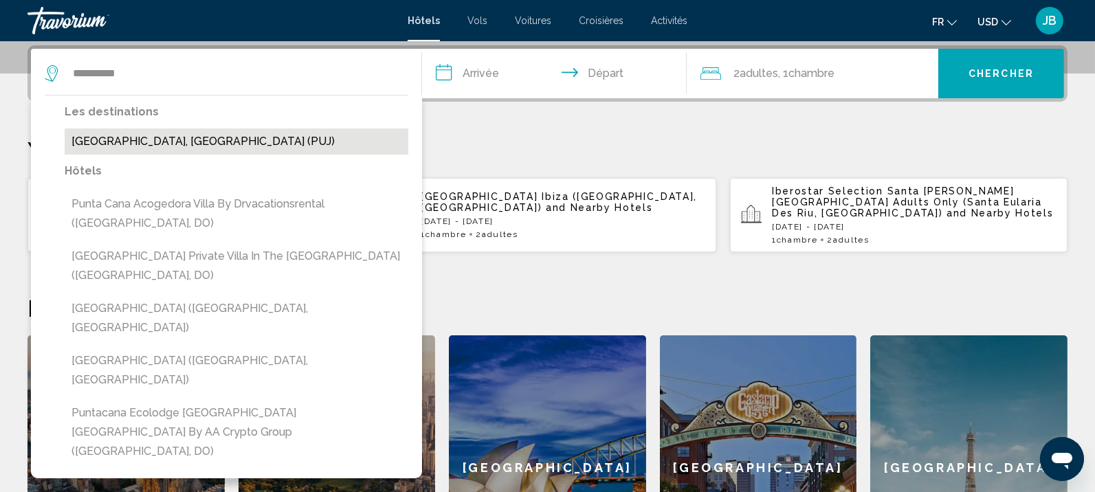
click at [109, 140] on button "[GEOGRAPHIC_DATA], [GEOGRAPHIC_DATA] (PUJ)" at bounding box center [237, 142] width 344 height 26
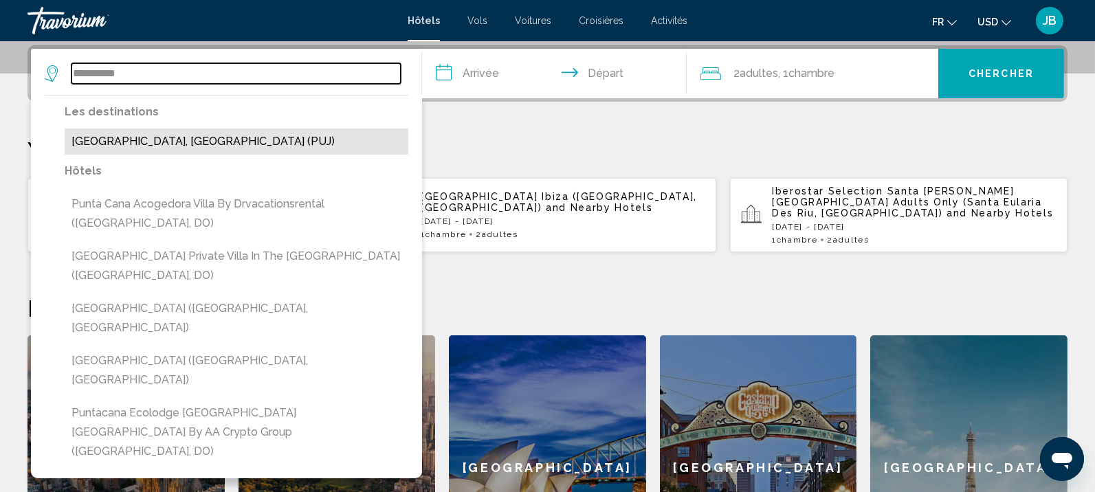
type input "**********"
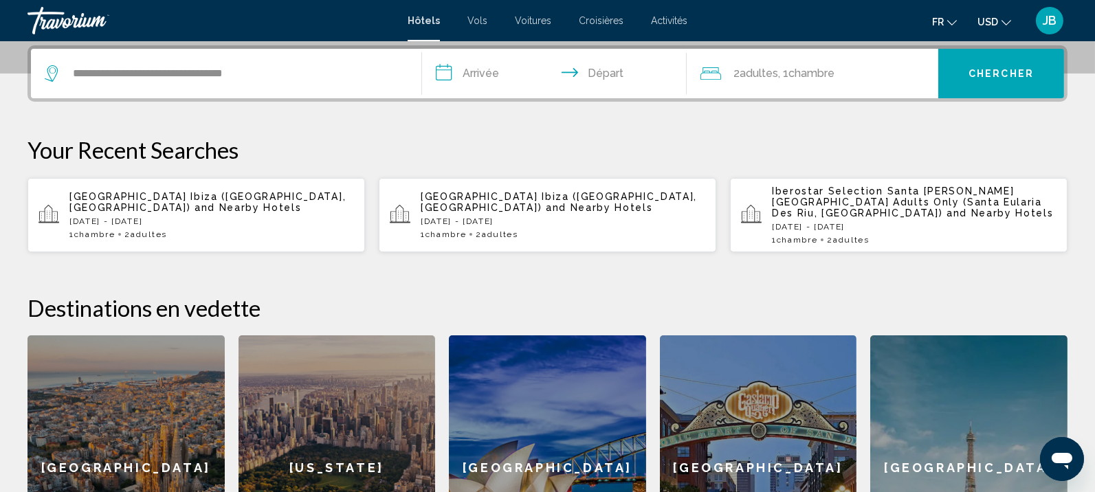
click at [432, 69] on input "**********" at bounding box center [557, 76] width 271 height 54
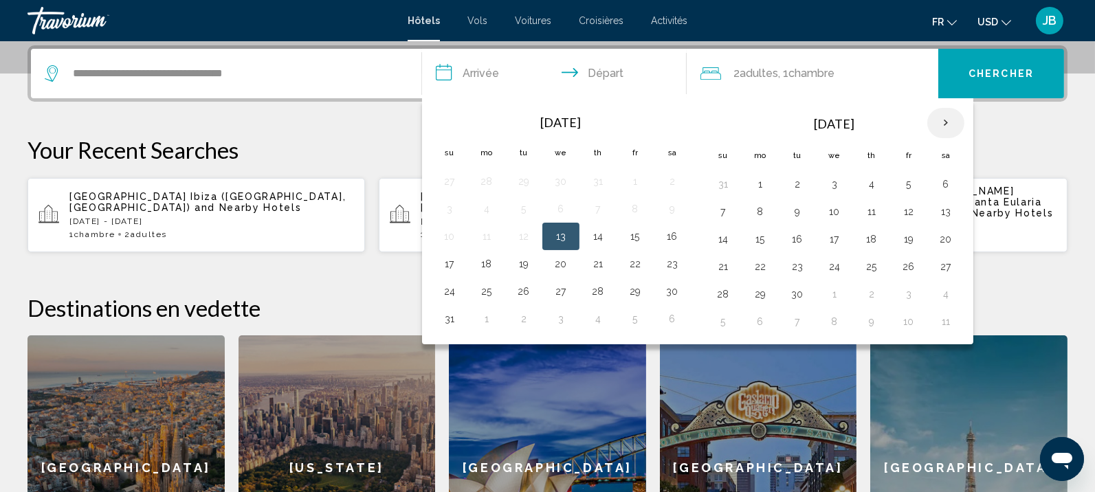
click at [933, 117] on th "Next month" at bounding box center [945, 123] width 37 height 30
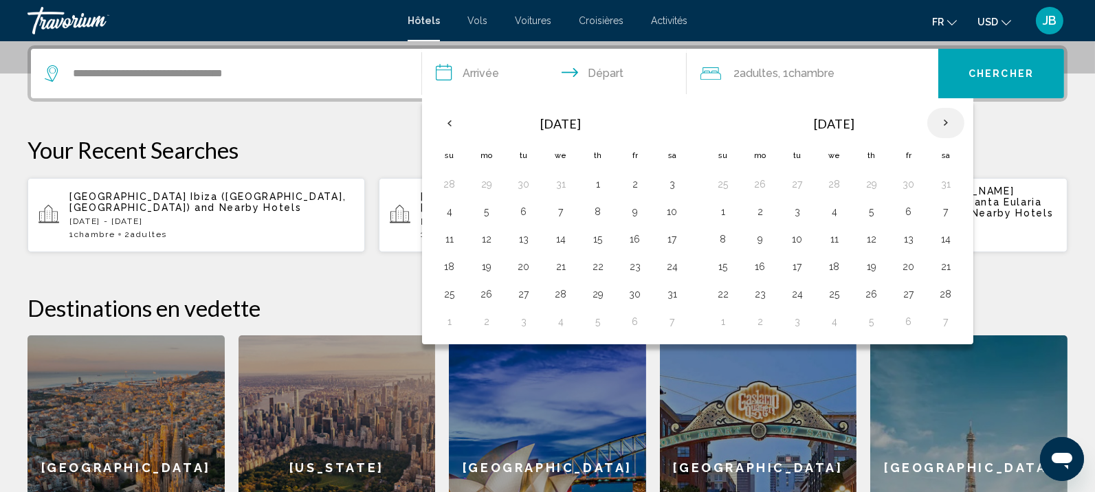
click at [933, 117] on th "Next month" at bounding box center [945, 123] width 37 height 30
click at [830, 207] on button "10" at bounding box center [834, 211] width 22 height 19
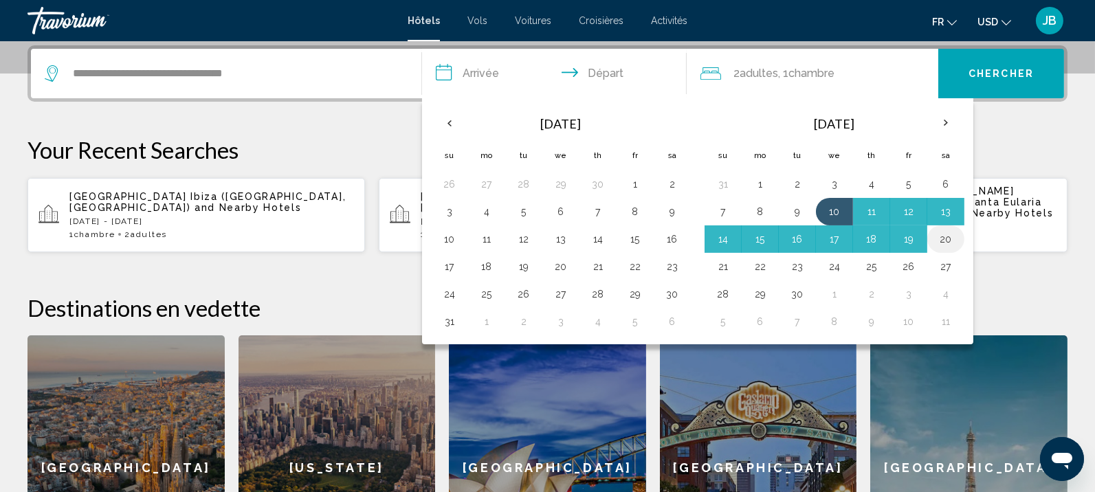
click at [949, 242] on button "20" at bounding box center [946, 239] width 22 height 19
type input "**********"
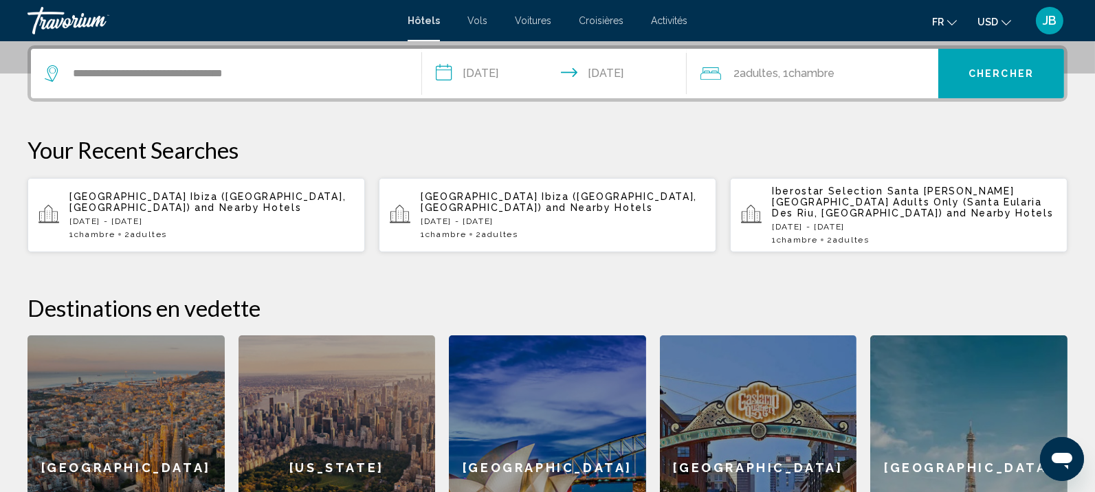
click at [795, 74] on span "Chambre" at bounding box center [811, 73] width 46 height 13
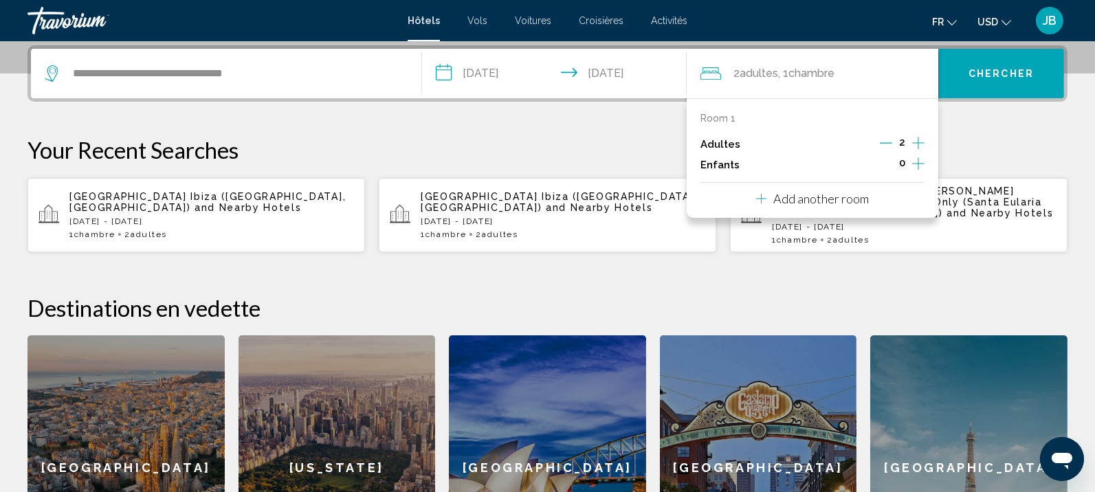
click at [918, 163] on icon "Increment children" at bounding box center [918, 163] width 12 height 12
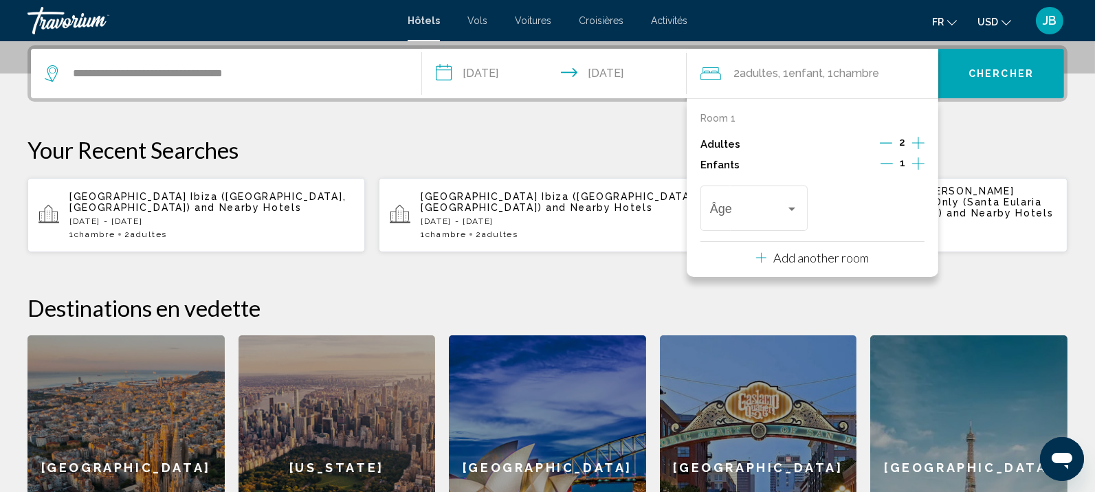
click at [911, 144] on div "2" at bounding box center [902, 144] width 45 height 21
click at [914, 143] on icon "Increment adults" at bounding box center [918, 143] width 12 height 16
click at [768, 206] on span "Travelers: 3 adults, 1 child" at bounding box center [748, 212] width 76 height 14
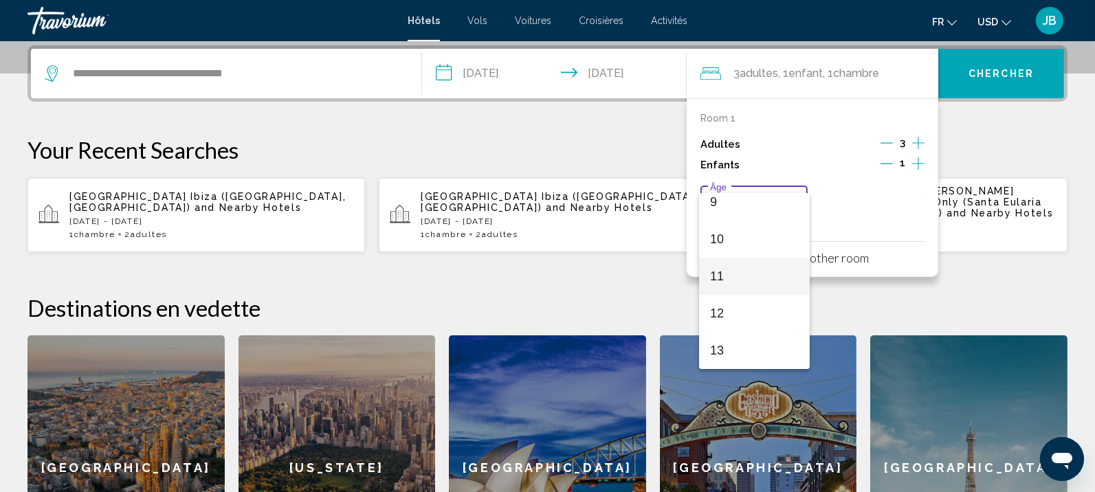
scroll to position [491, 0]
click at [726, 278] on span "15" at bounding box center [754, 276] width 89 height 37
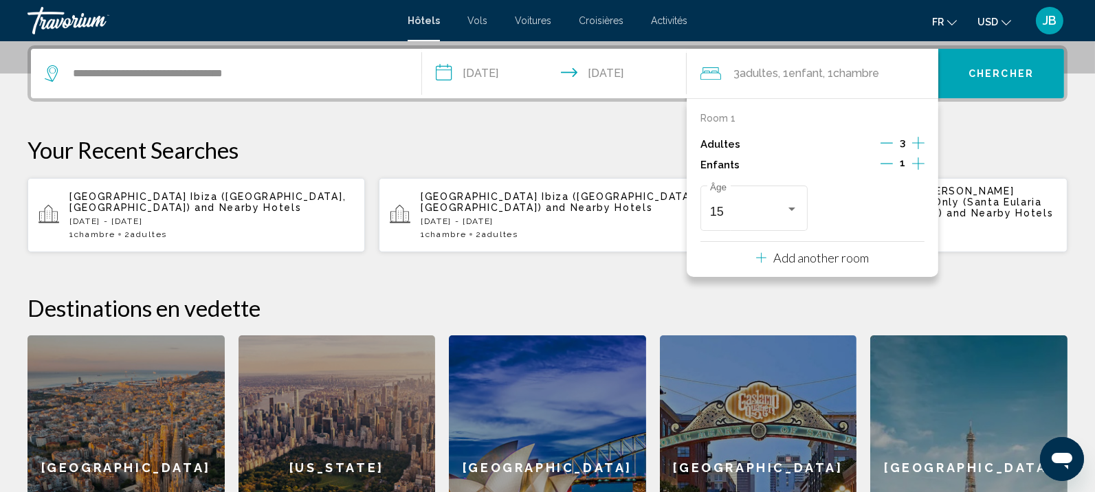
click at [1023, 77] on span "Chercher" at bounding box center [1000, 74] width 65 height 11
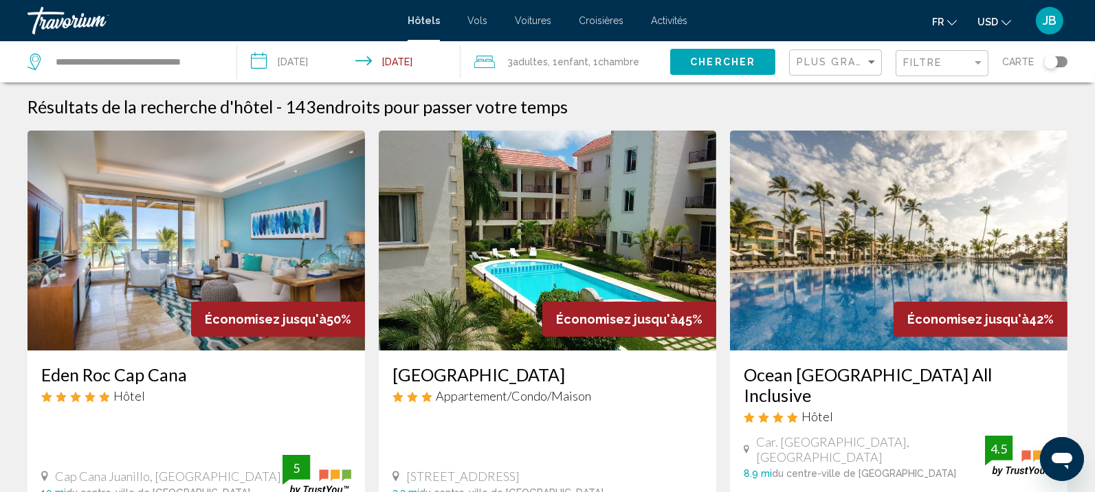
click at [997, 14] on button "USD USD ($) MXN (Mex$) CAD (Can$) GBP (£) EUR (€) AUD (A$) NZD (NZ$) CNY (CN¥)" at bounding box center [994, 22] width 34 height 20
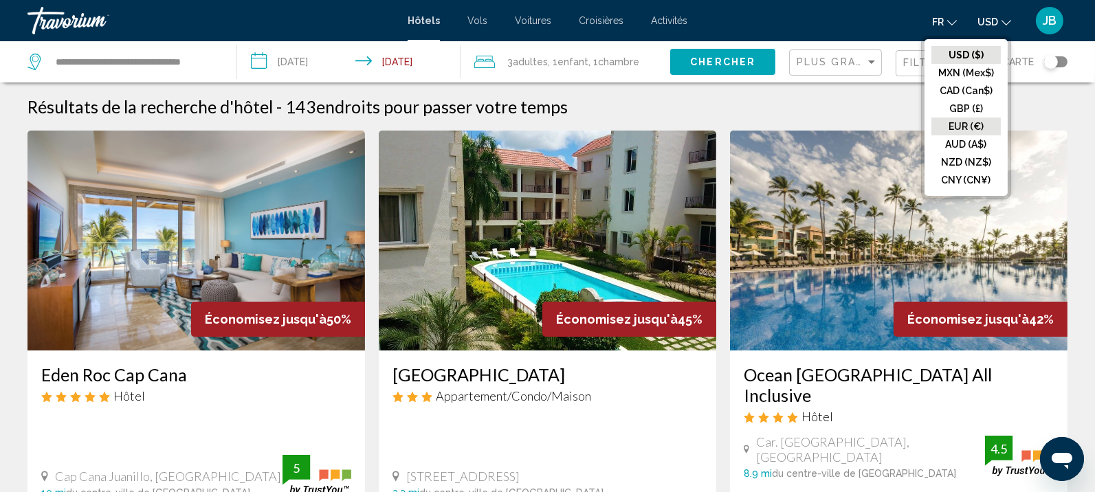
click at [962, 127] on button "EUR (€)" at bounding box center [965, 127] width 69 height 18
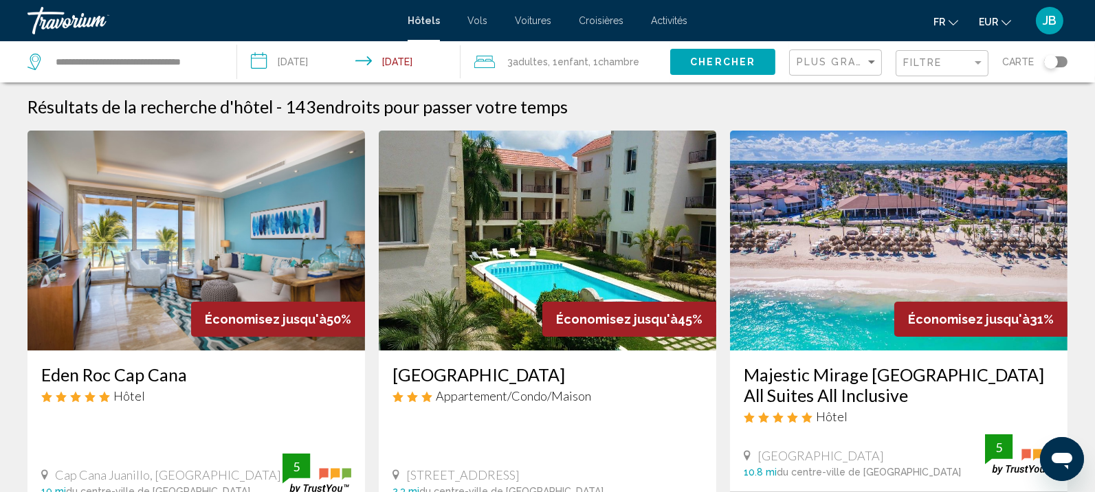
click at [613, 218] on img "Main content" at bounding box center [547, 241] width 337 height 220
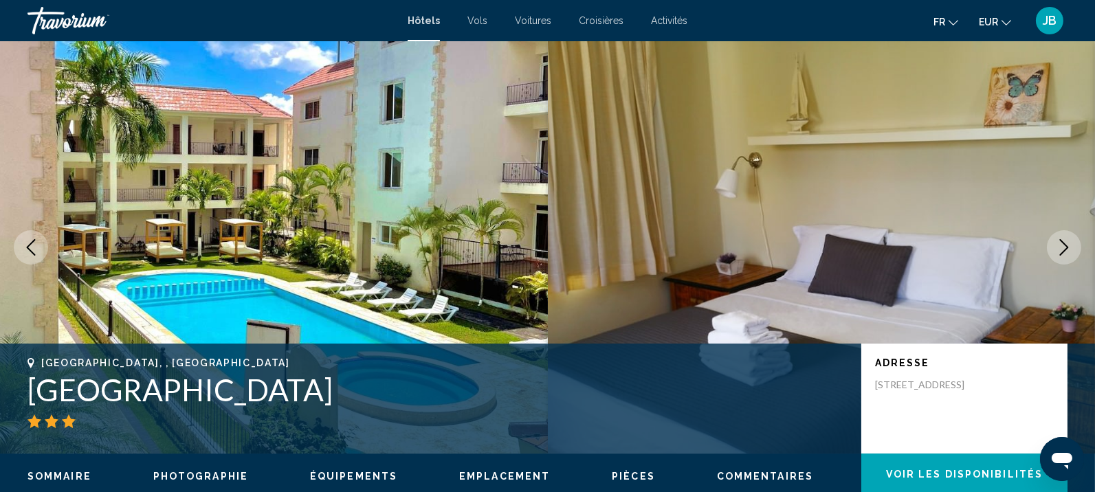
scroll to position [2, 0]
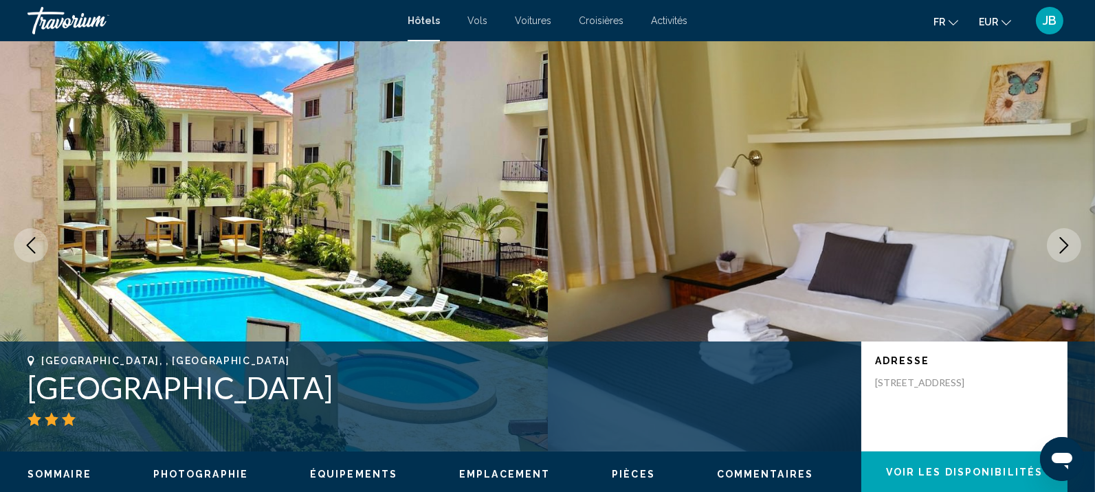
drag, startPoint x: 392, startPoint y: 390, endPoint x: 26, endPoint y: 351, distance: 368.4
click at [26, 351] on div "[GEOGRAPHIC_DATA], , [GEOGRAPHIC_DATA] [GEOGRAPHIC_DATA] [GEOGRAPHIC_DATA] Adre…" at bounding box center [547, 397] width 1095 height 110
copy div "[GEOGRAPHIC_DATA], , [GEOGRAPHIC_DATA] [GEOGRAPHIC_DATA] [GEOGRAPHIC_DATA]"
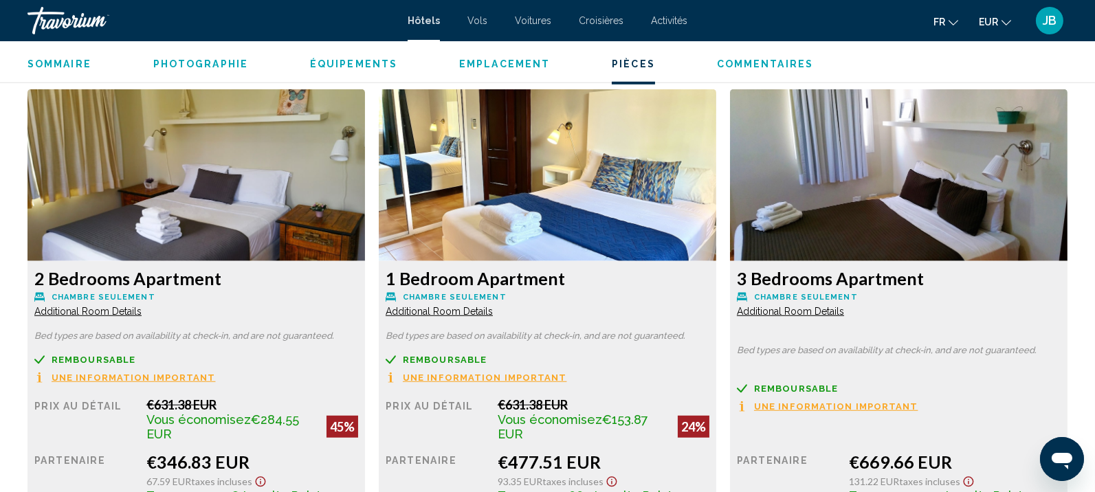
scroll to position [1892, 0]
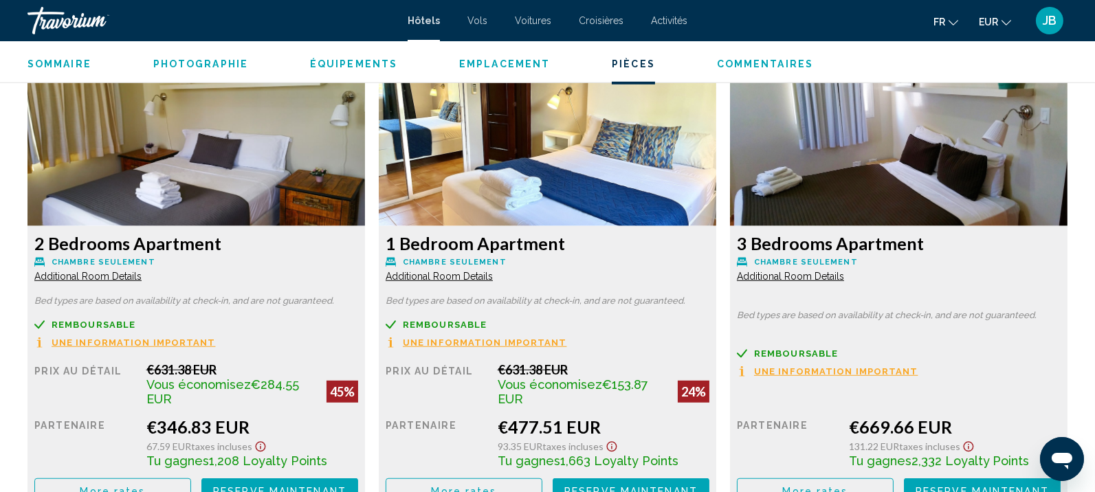
click at [174, 206] on img "Main content" at bounding box center [195, 140] width 337 height 172
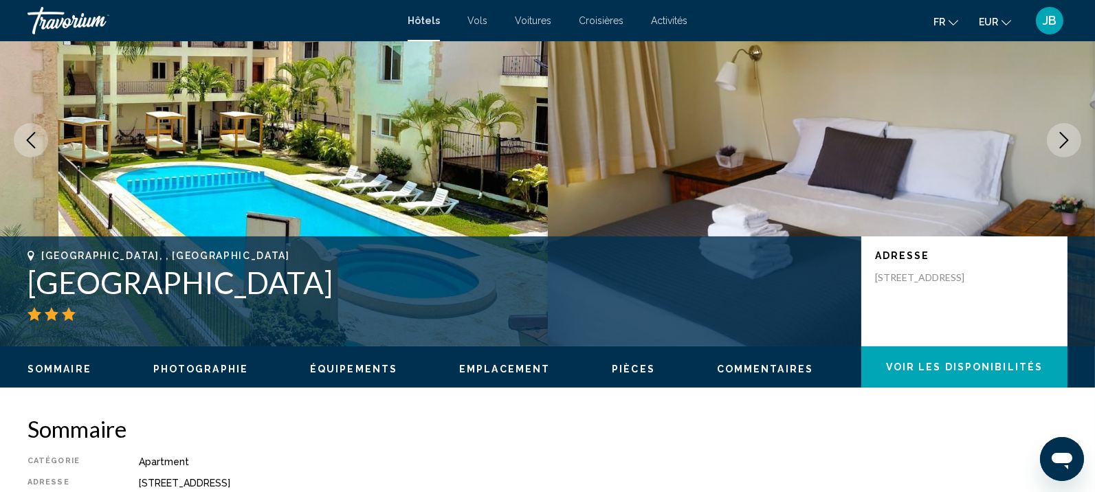
scroll to position [88, 0]
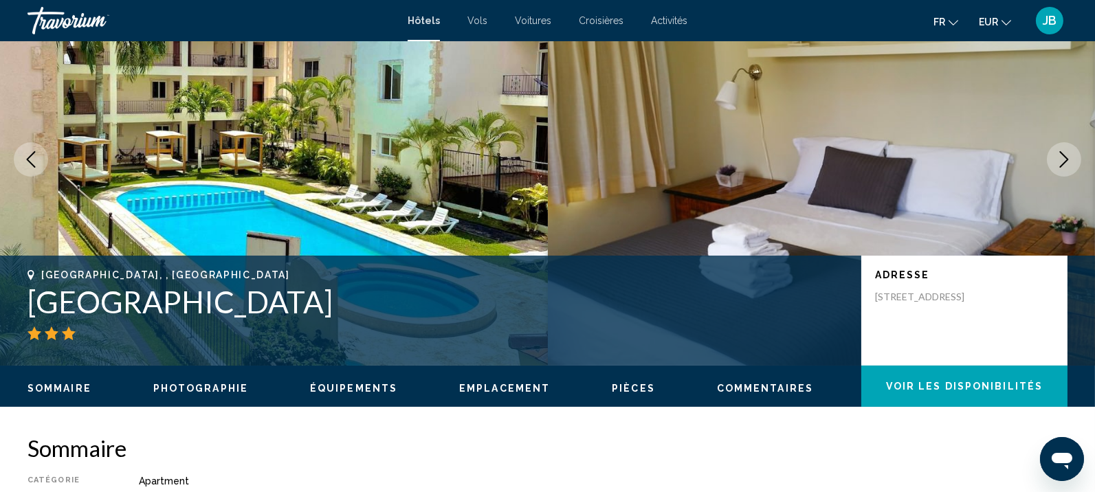
copy div "[GEOGRAPHIC_DATA], , [GEOGRAPHIC_DATA] [GEOGRAPHIC_DATA] [GEOGRAPHIC_DATA]"
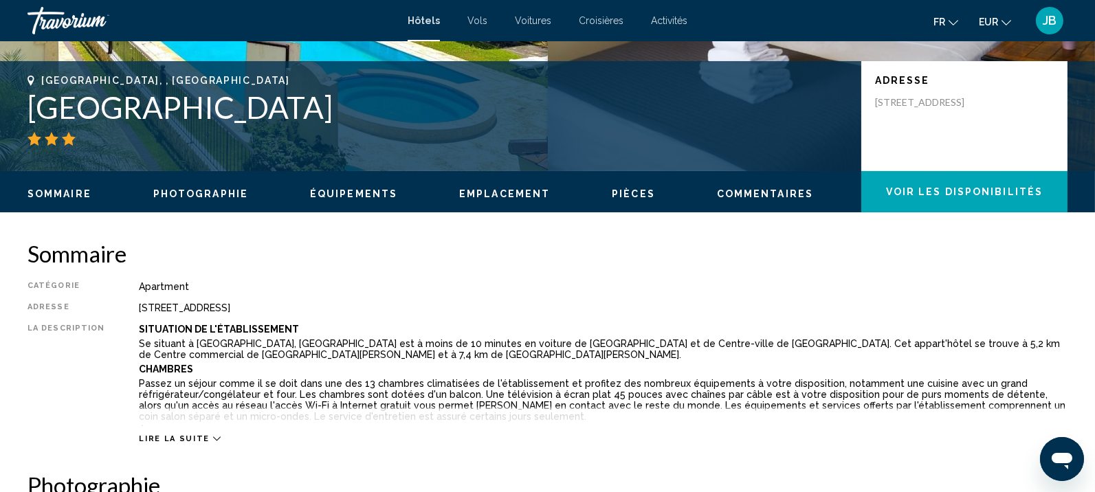
scroll to position [432, 0]
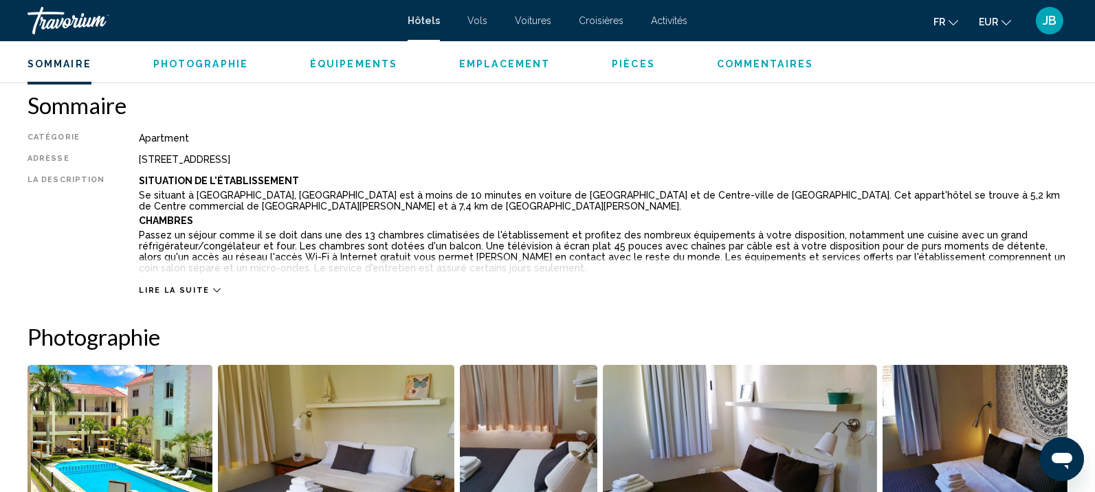
click at [151, 284] on div "Lire la suite" at bounding box center [603, 277] width 929 height 38
click at [199, 290] on span "Lire la suite" at bounding box center [174, 290] width 70 height 9
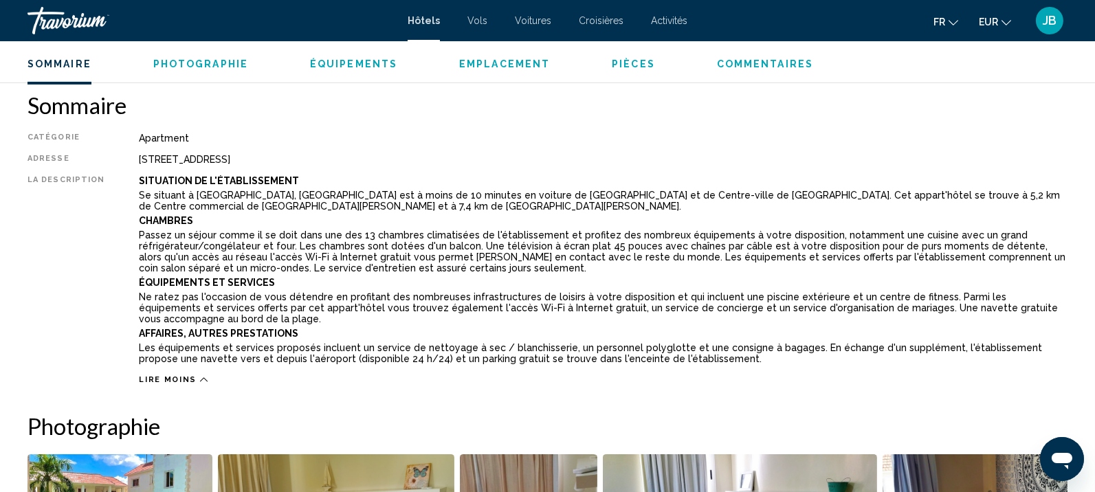
drag, startPoint x: 423, startPoint y: 164, endPoint x: 127, endPoint y: 133, distance: 297.1
click at [127, 133] on div "Catégorie Apartment Adresse [STREET_ADDRESS] La description Situation De L'étab…" at bounding box center [547, 259] width 1040 height 252
copy div "Apartment Adresse [STREET_ADDRESS]"
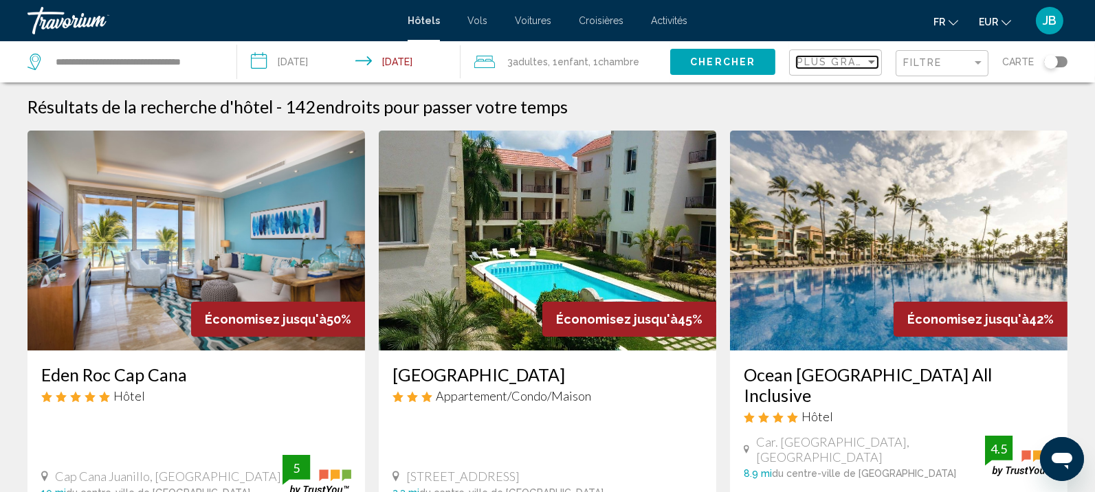
click at [821, 58] on span "Plus grandes économies" at bounding box center [879, 61] width 164 height 11
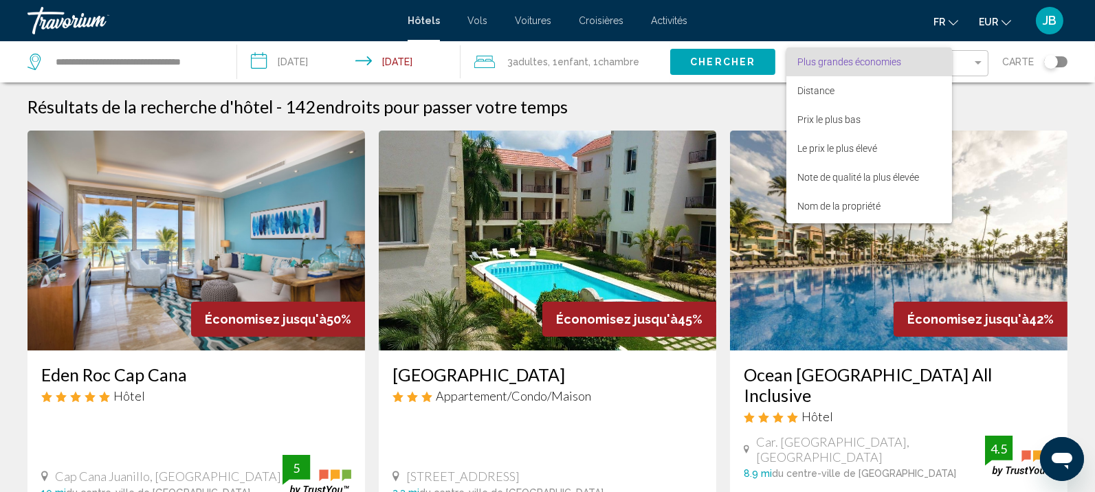
click at [835, 67] on span "Plus grandes économies" at bounding box center [849, 61] width 104 height 11
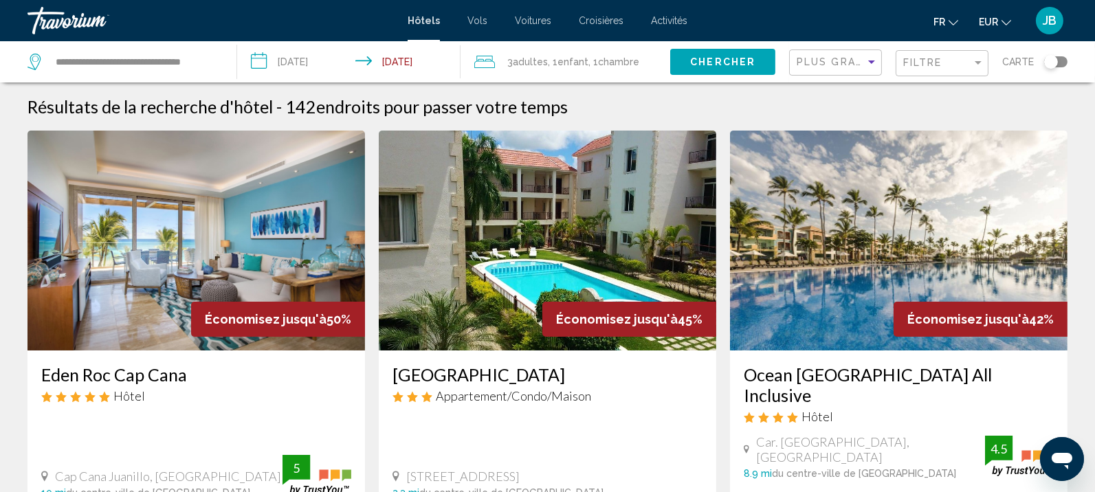
click at [1041, 57] on button "Toggle map" at bounding box center [1051, 62] width 34 height 12
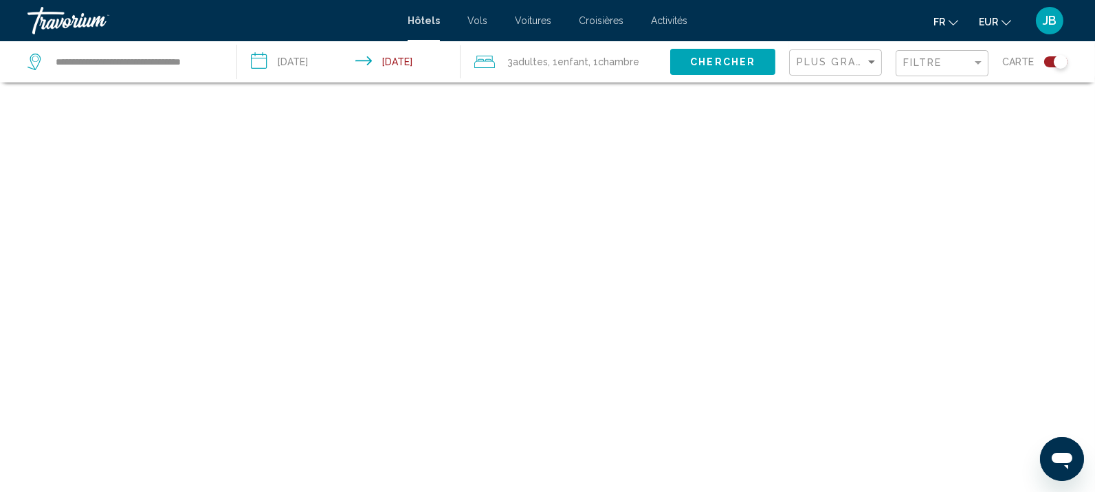
scroll to position [82, 0]
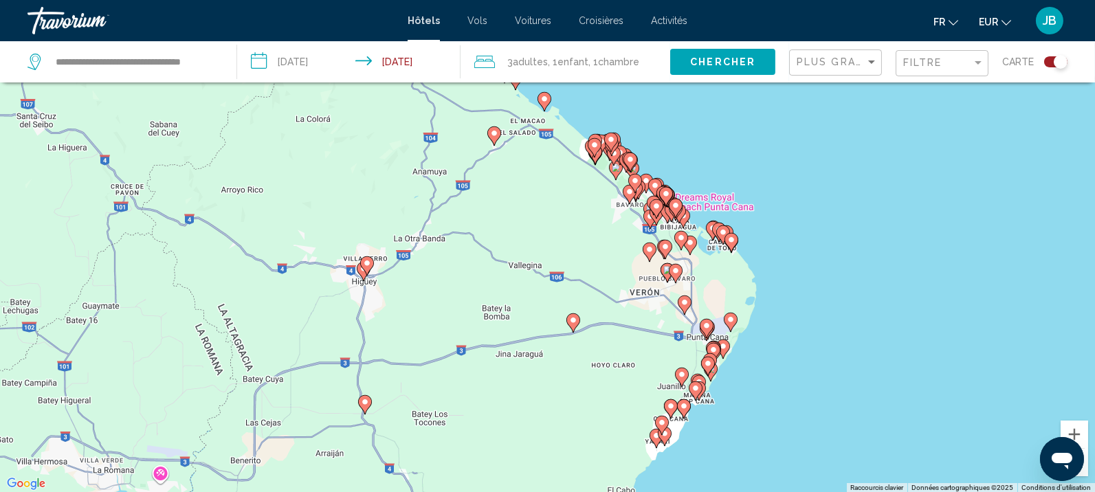
click at [1052, 60] on div "Toggle map" at bounding box center [1055, 61] width 23 height 11
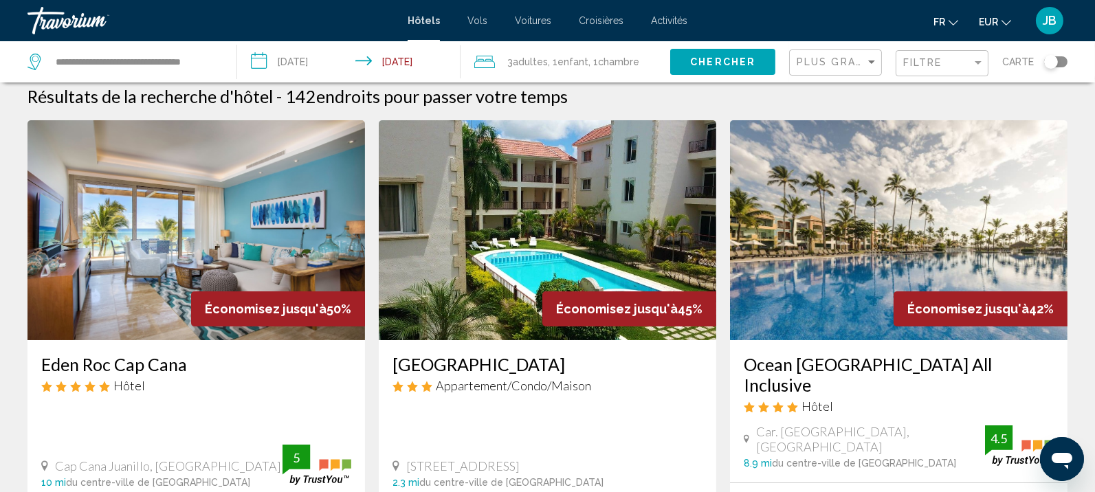
scroll to position [0, 0]
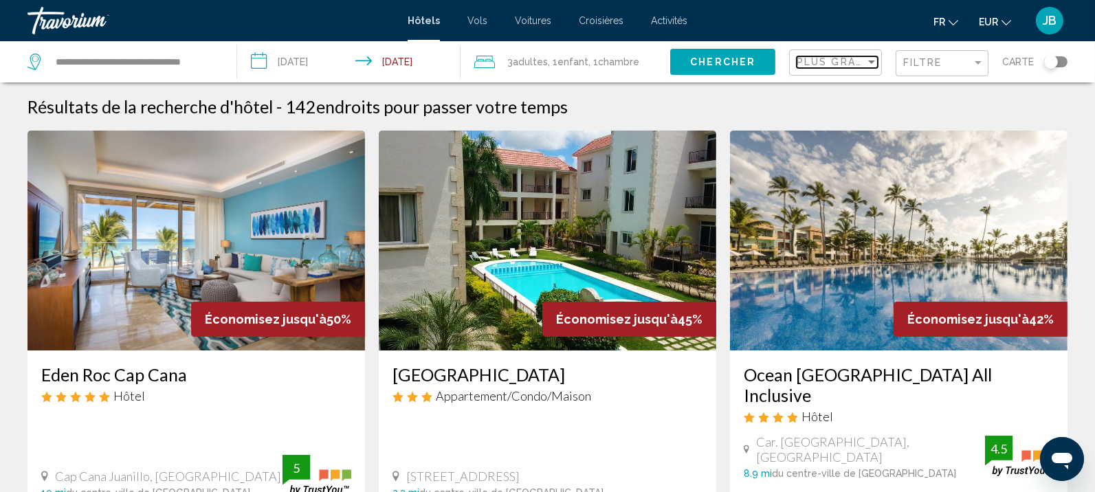
click at [820, 60] on span "Plus grandes économies" at bounding box center [879, 61] width 164 height 11
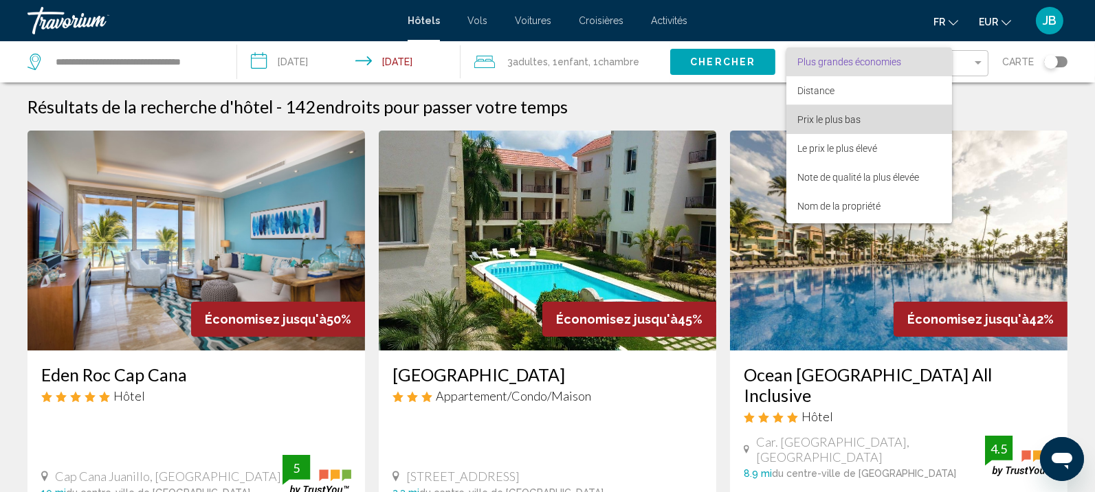
click at [832, 117] on span "Prix le plus bas" at bounding box center [828, 119] width 63 height 11
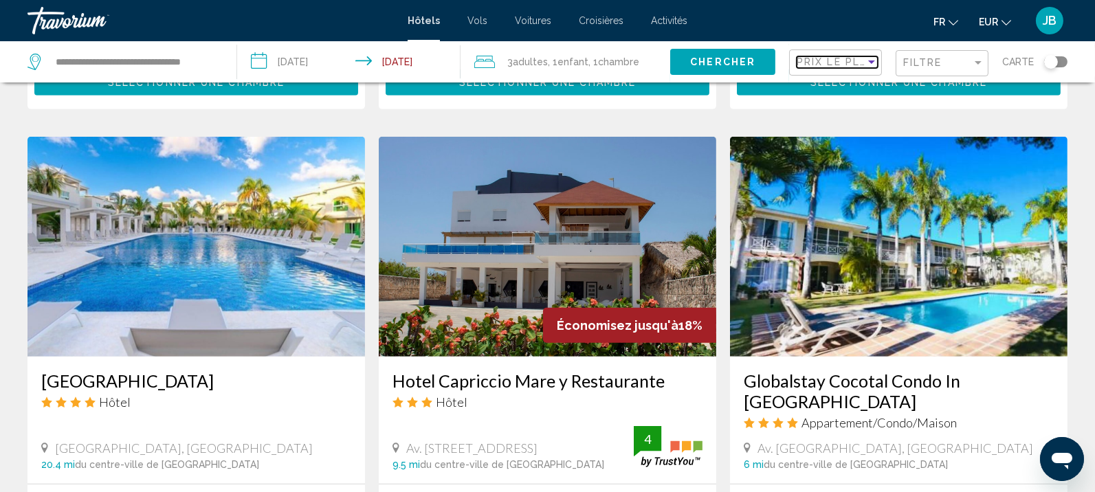
scroll to position [1547, 0]
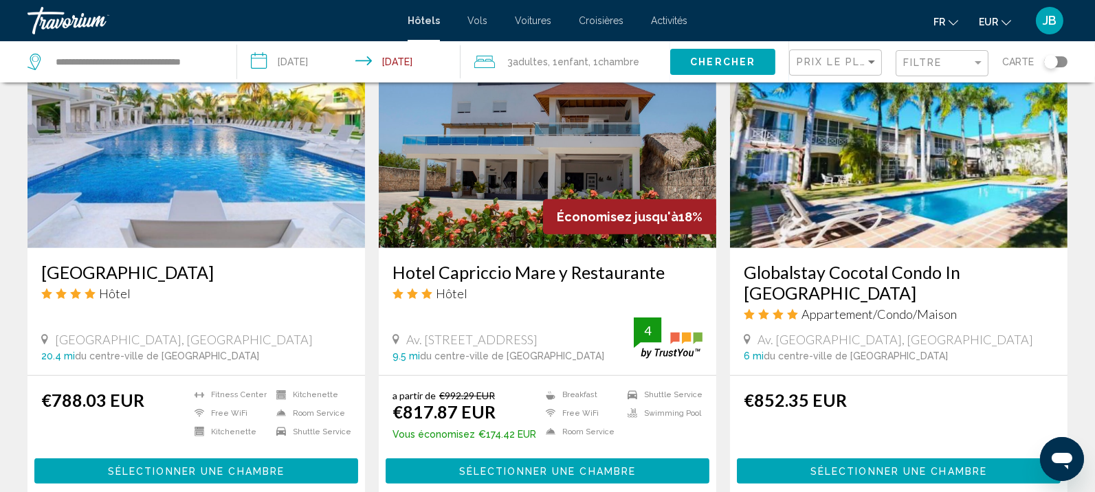
click at [1058, 63] on div "Toggle map" at bounding box center [1055, 61] width 23 height 11
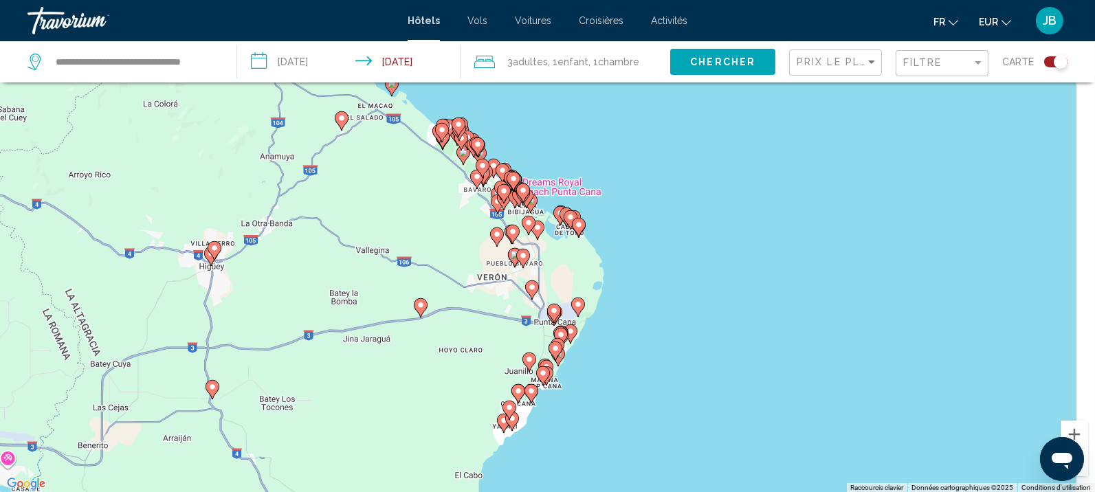
drag, startPoint x: 901, startPoint y: 241, endPoint x: 721, endPoint y: 223, distance: 181.0
click at [721, 223] on div "Pour activer le glissement avec le clavier, appuyez sur Alt+Entrée. Une fois ce…" at bounding box center [547, 247] width 1095 height 492
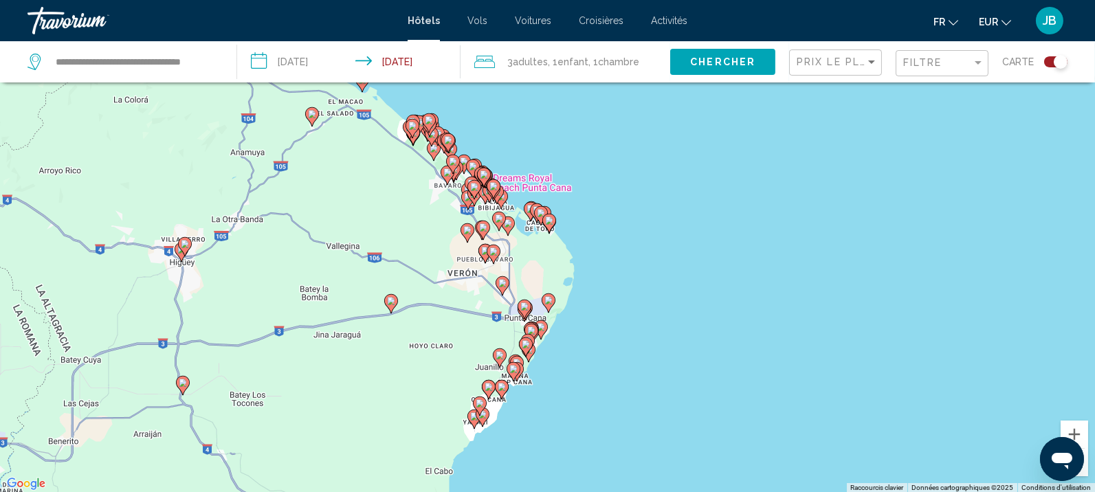
click at [1056, 60] on div "Toggle map" at bounding box center [1061, 62] width 14 height 14
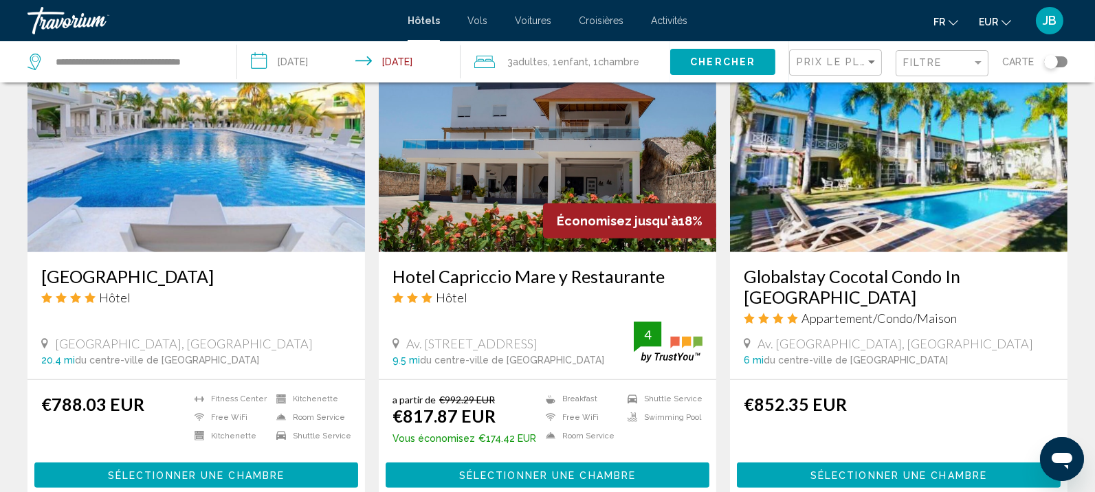
scroll to position [1365, 0]
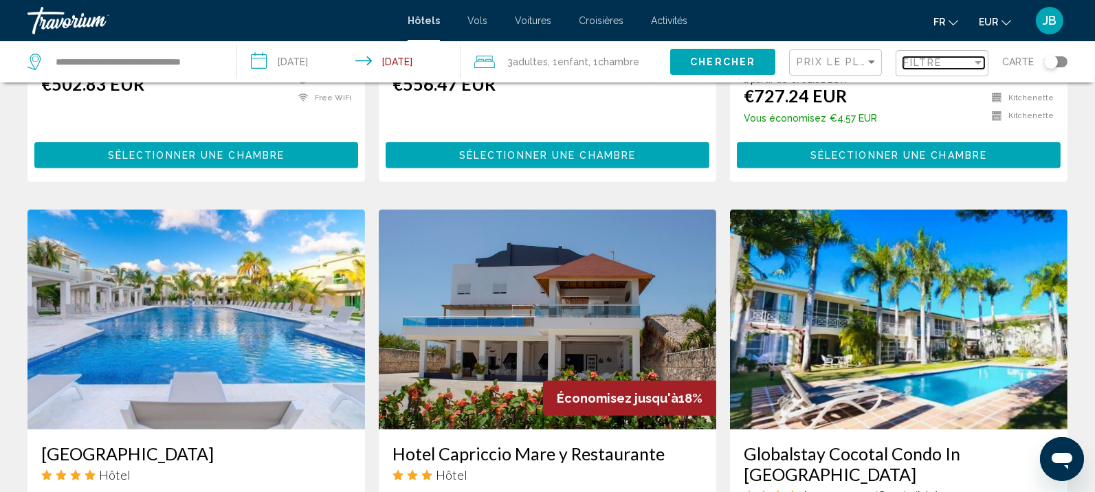
click at [959, 57] on div "Filtre" at bounding box center [937, 62] width 69 height 11
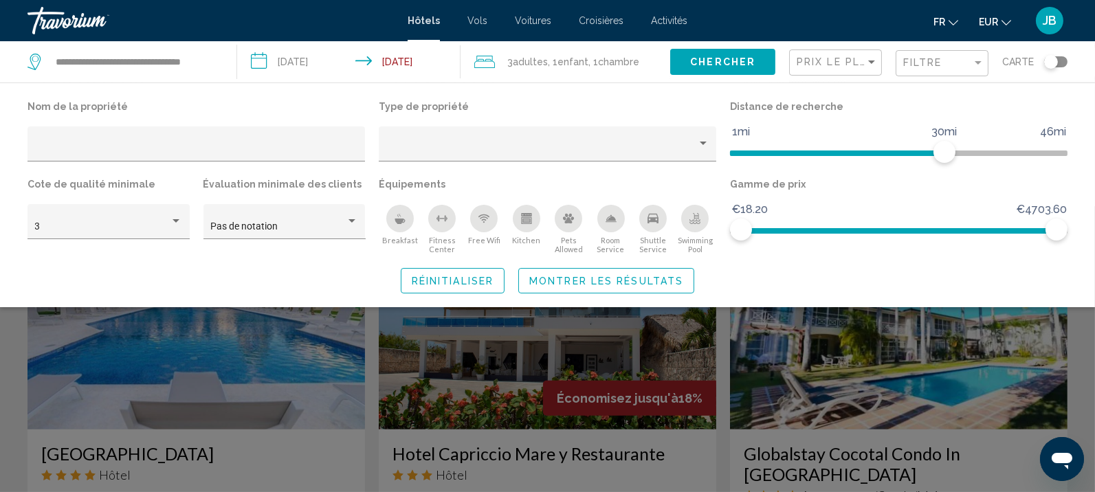
click at [692, 218] on icon "Swimming Pool" at bounding box center [694, 218] width 11 height 11
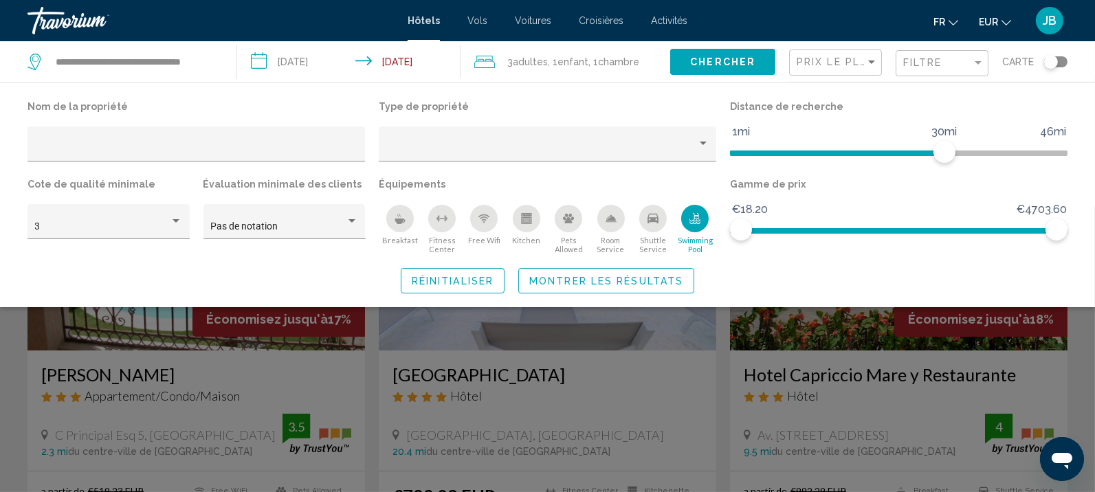
click at [395, 223] on icon "Breakfast" at bounding box center [400, 218] width 11 height 11
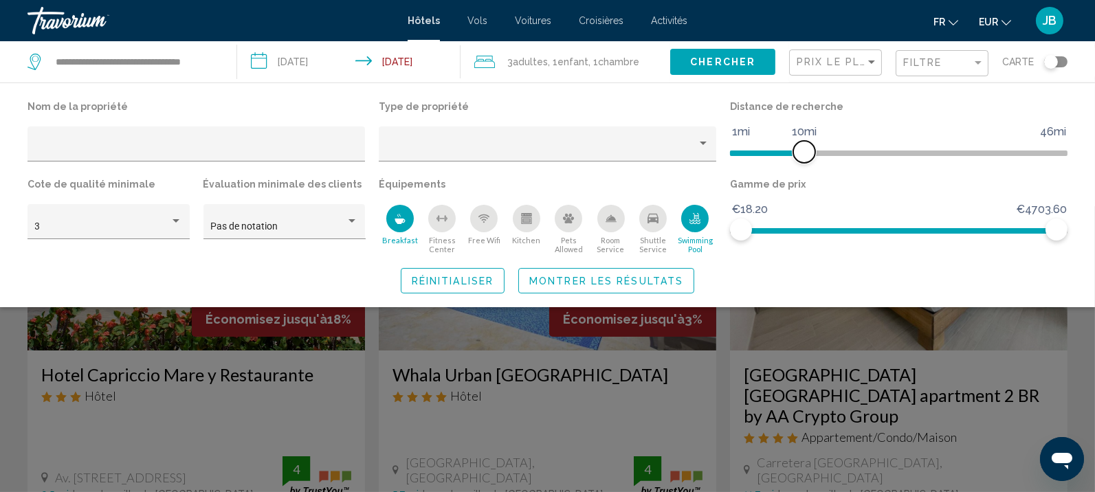
drag, startPoint x: 948, startPoint y: 153, endPoint x: 802, endPoint y: 161, distance: 146.0
click at [802, 161] on span "Hotel Filters" at bounding box center [804, 152] width 22 height 22
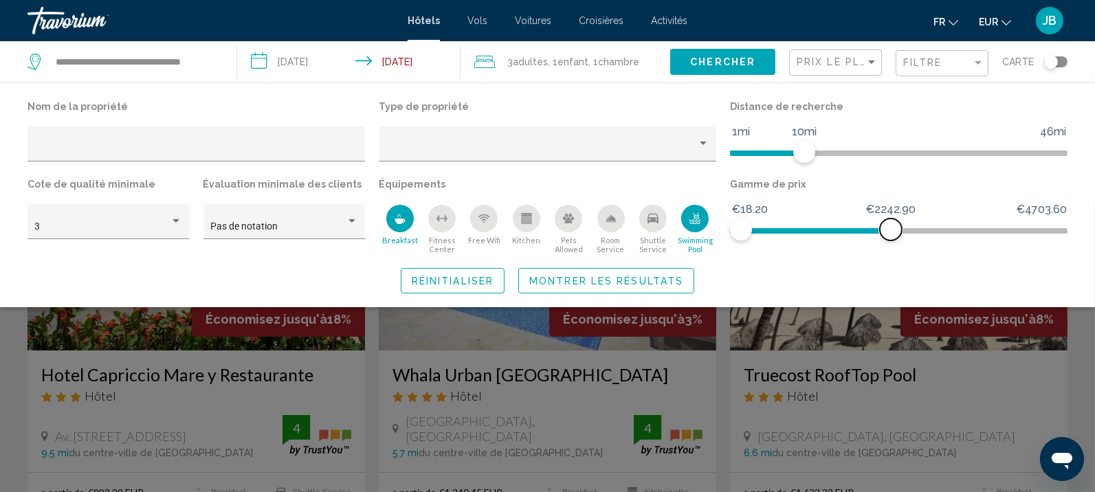
drag, startPoint x: 1056, startPoint y: 231, endPoint x: 891, endPoint y: 237, distance: 165.1
click at [891, 237] on span "Hotel Filters" at bounding box center [891, 230] width 22 height 22
click at [590, 278] on span "Montrer les résultats" at bounding box center [606, 281] width 154 height 11
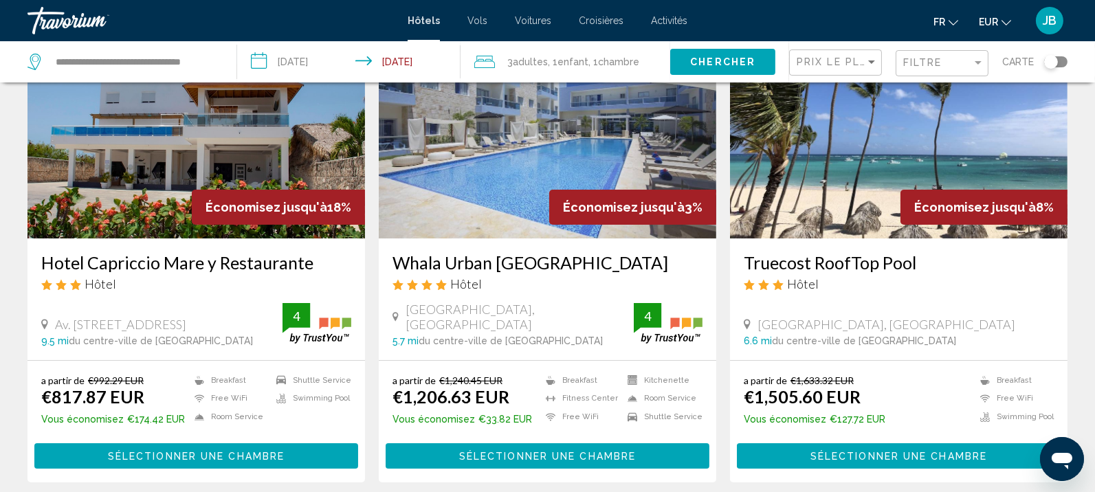
scroll to position [86, 0]
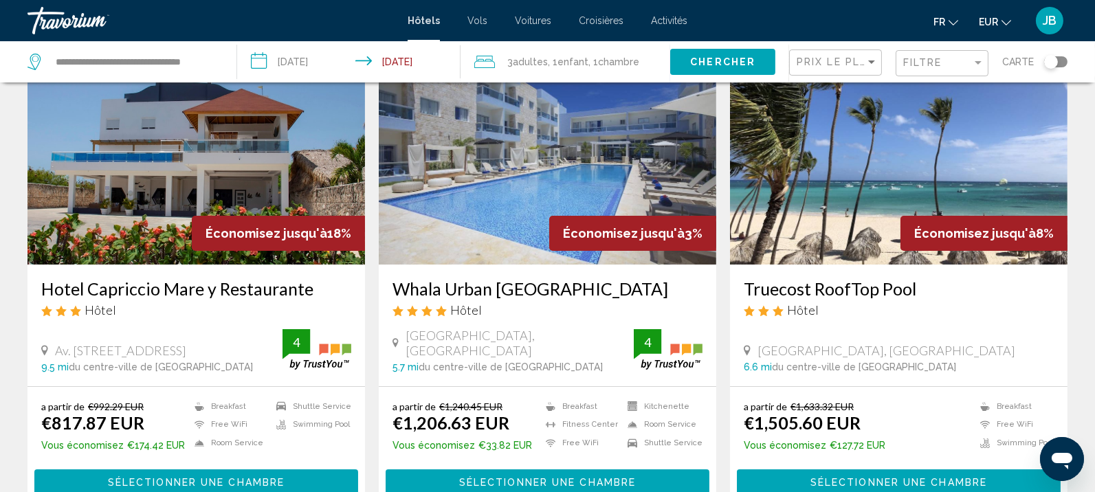
click at [251, 212] on img "Main content" at bounding box center [195, 155] width 337 height 220
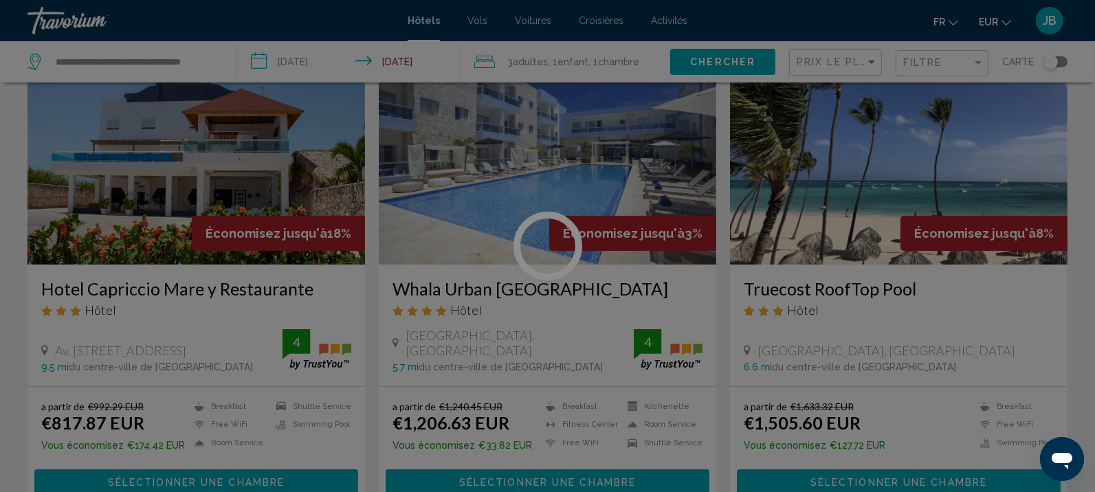
scroll to position [1, 0]
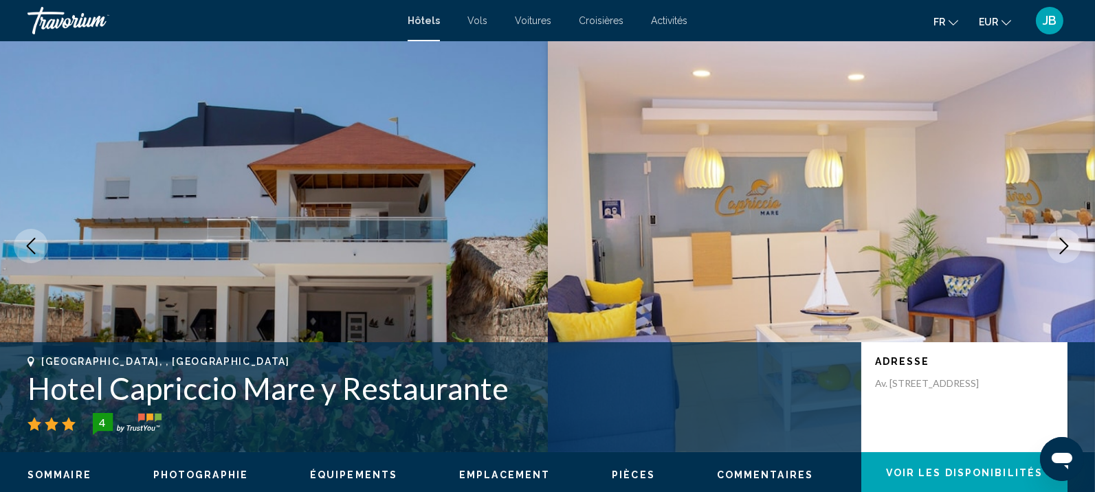
click at [1054, 239] on button "Next image" at bounding box center [1064, 246] width 34 height 34
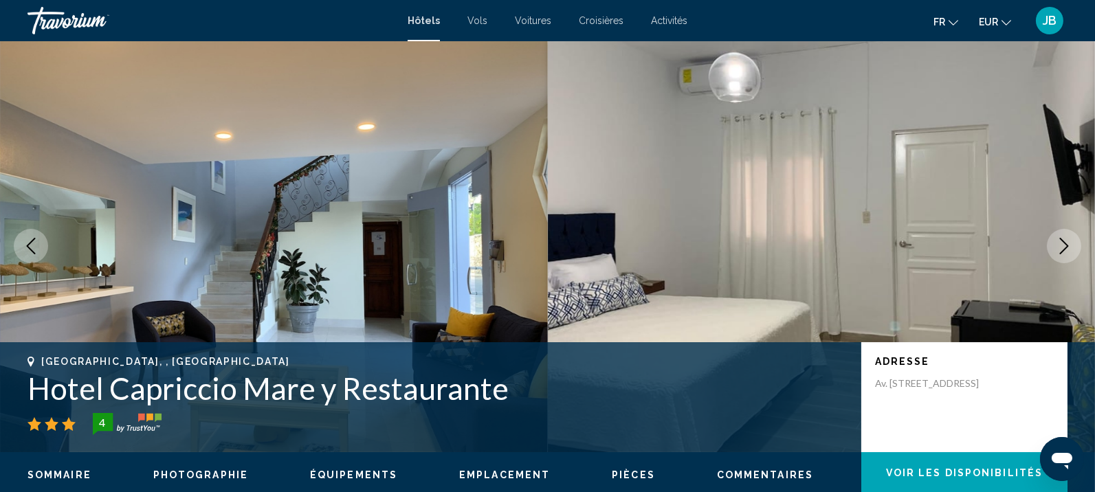
click at [1054, 239] on button "Next image" at bounding box center [1064, 246] width 34 height 34
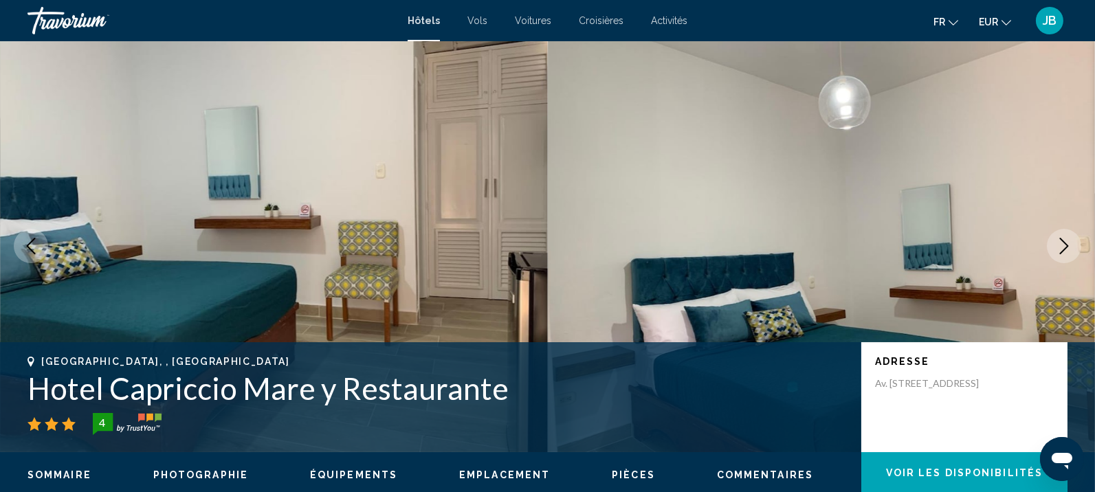
click at [1054, 239] on button "Next image" at bounding box center [1064, 246] width 34 height 34
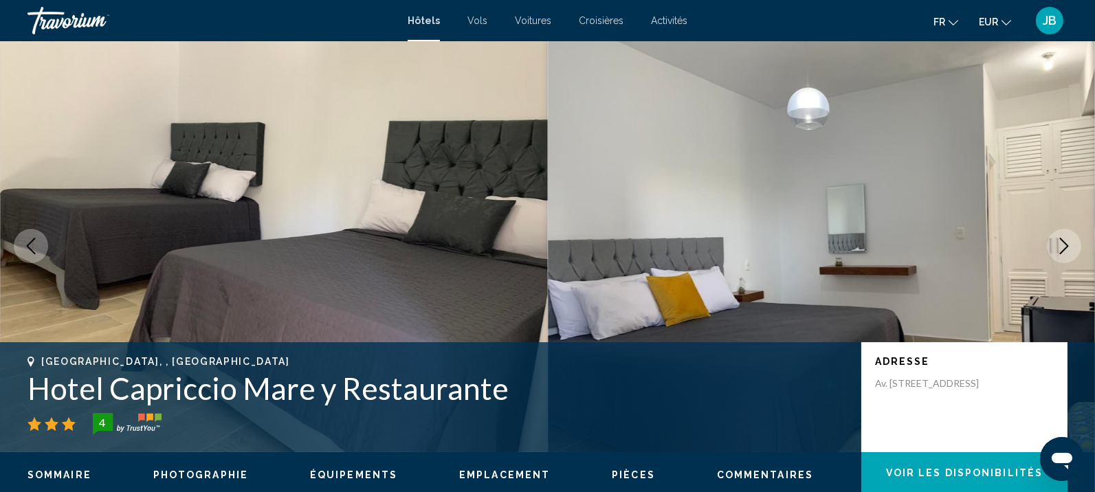
click at [1054, 239] on button "Next image" at bounding box center [1064, 246] width 34 height 34
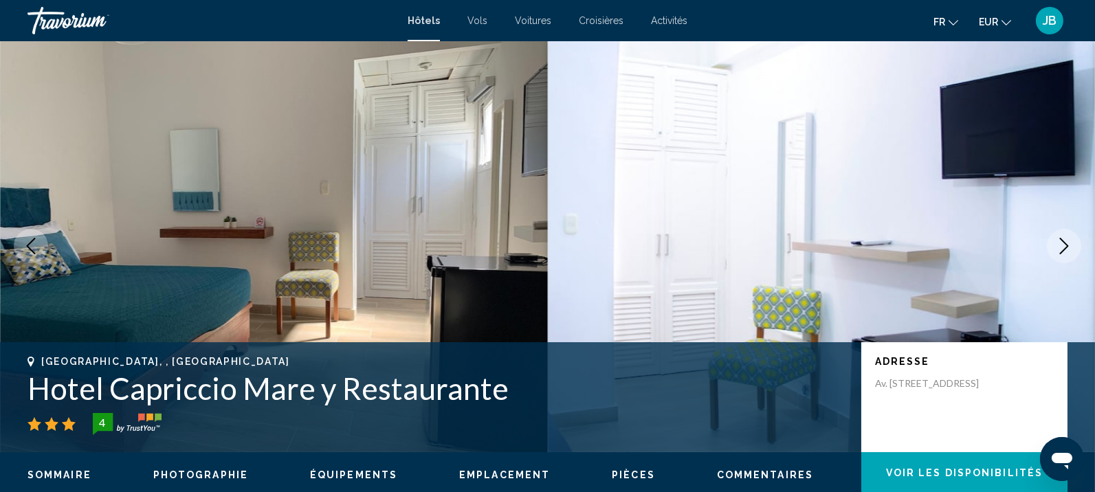
click at [1054, 239] on button "Next image" at bounding box center [1064, 246] width 34 height 34
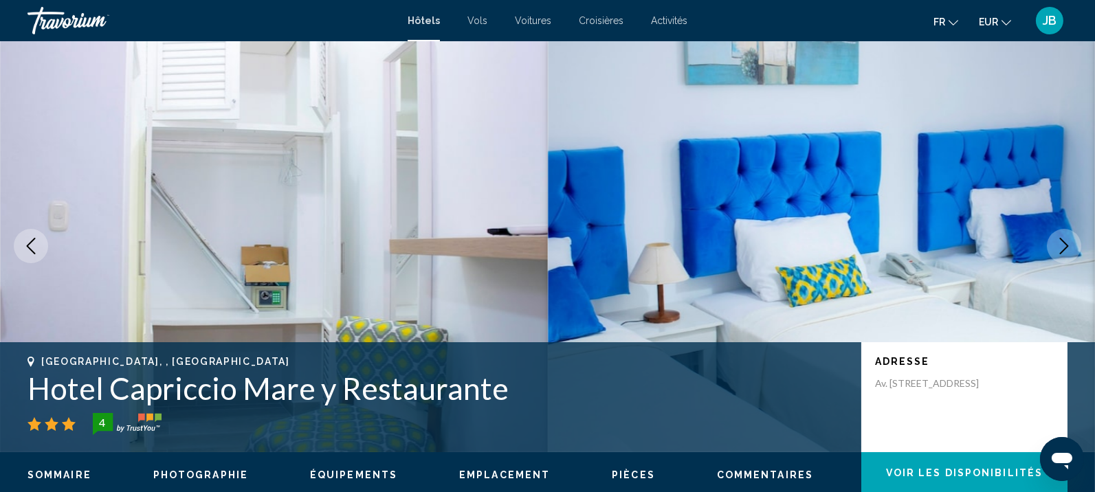
click at [1054, 239] on button "Next image" at bounding box center [1064, 246] width 34 height 34
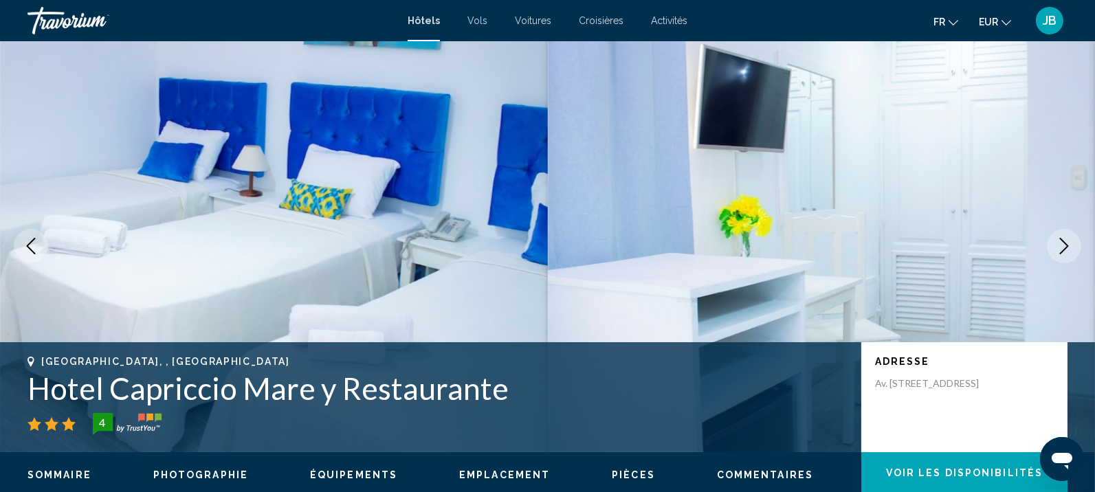
click at [1054, 239] on button "Next image" at bounding box center [1064, 246] width 34 height 34
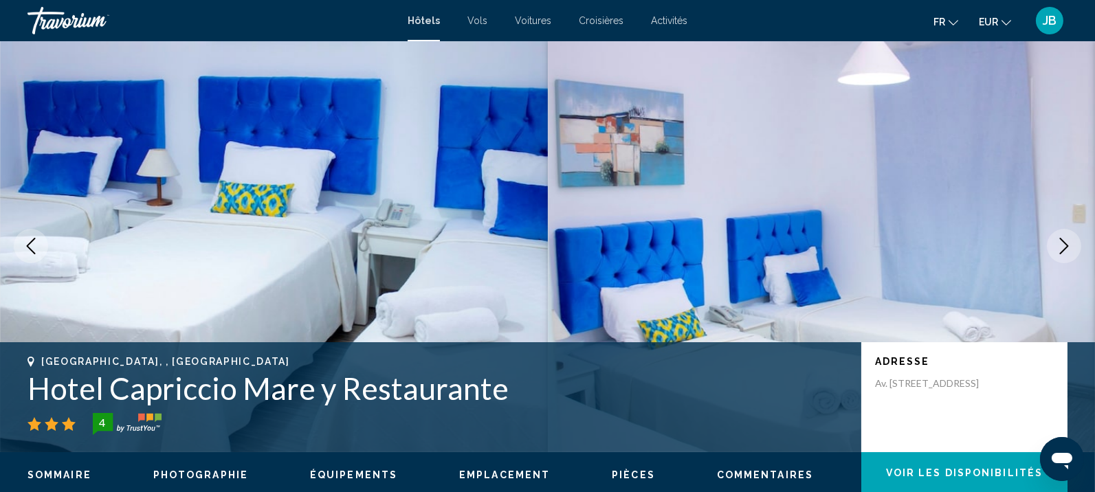
click at [1054, 239] on button "Next image" at bounding box center [1064, 246] width 34 height 34
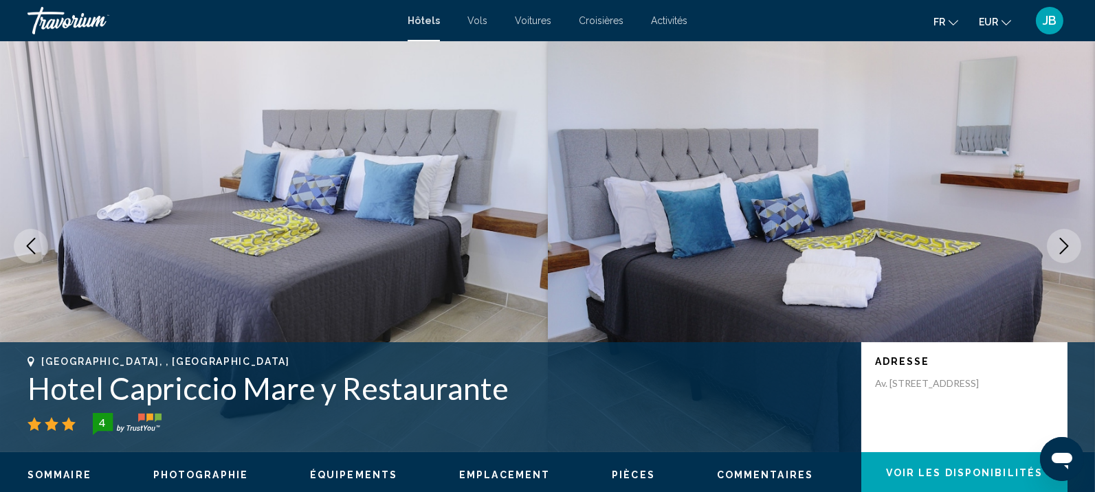
click at [1054, 239] on button "Next image" at bounding box center [1064, 246] width 34 height 34
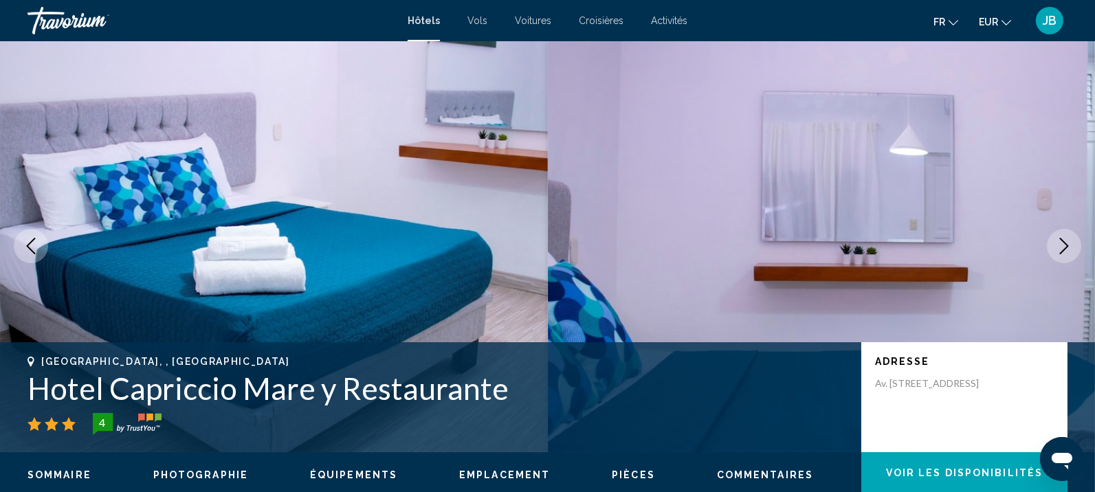
click at [1054, 239] on button "Next image" at bounding box center [1064, 246] width 34 height 34
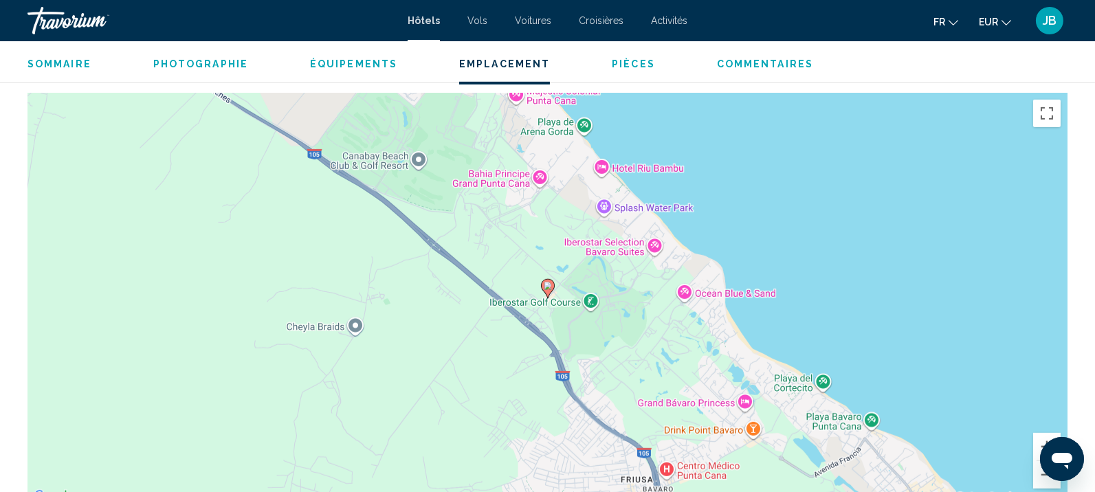
scroll to position [1462, 0]
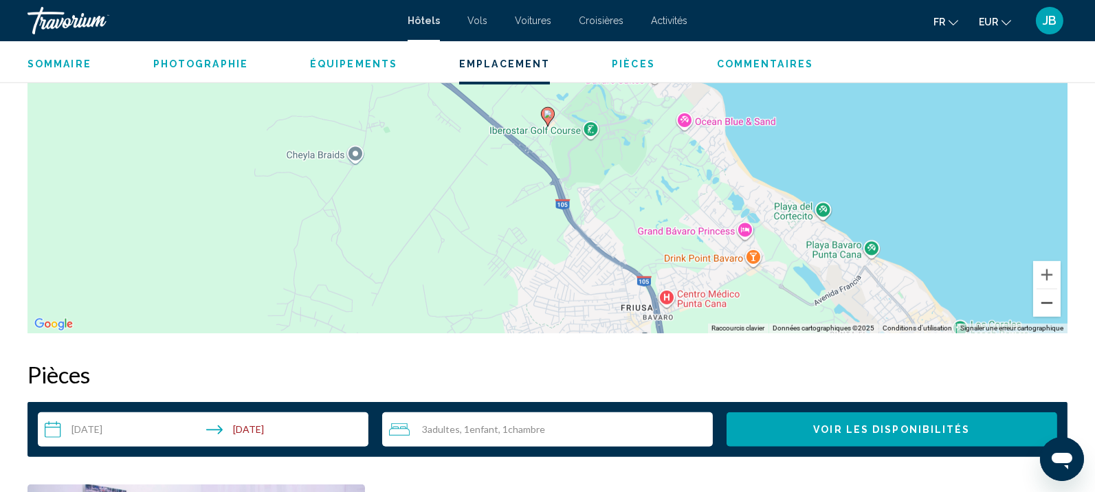
click at [1041, 299] on button "Zoom arrière" at bounding box center [1046, 302] width 27 height 27
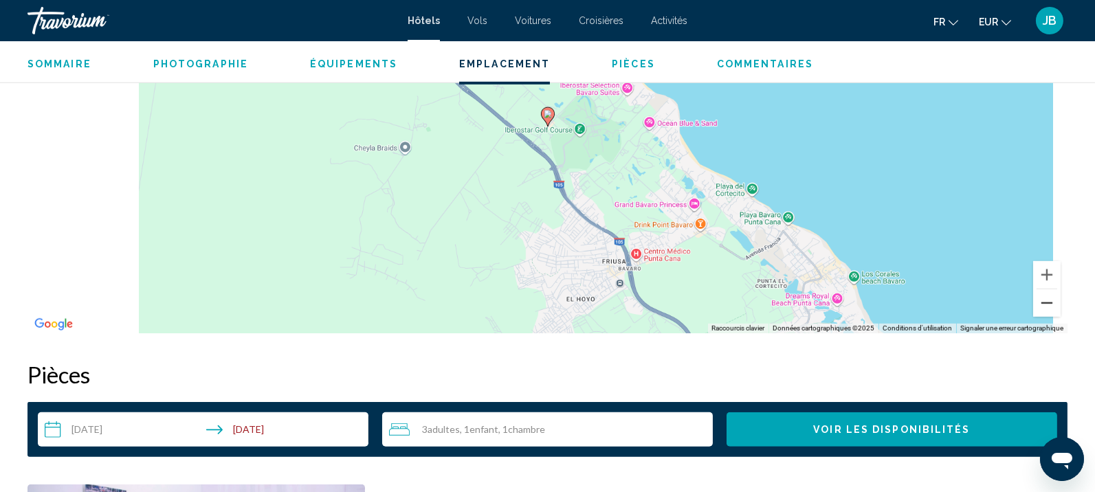
click at [1042, 299] on button "Zoom arrière" at bounding box center [1046, 302] width 27 height 27
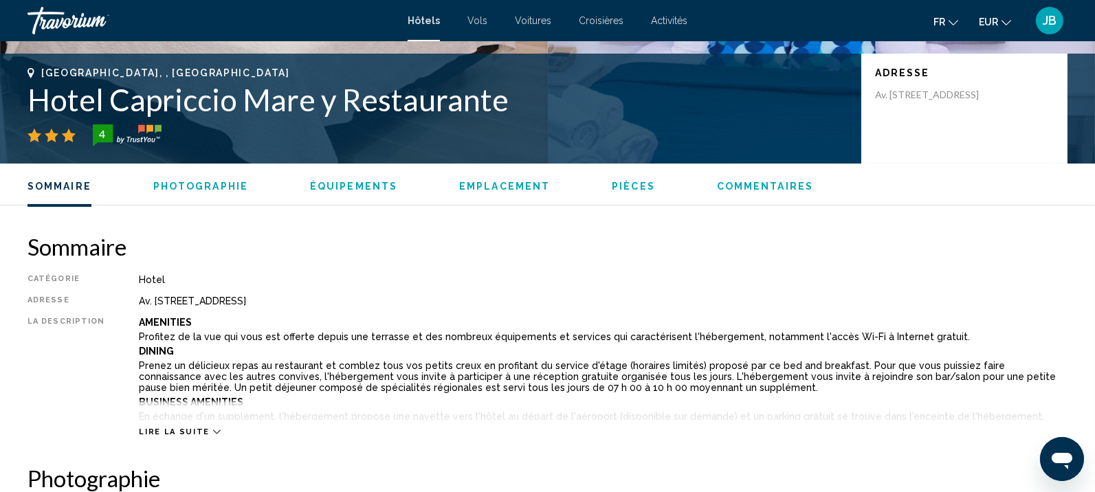
scroll to position [173, 0]
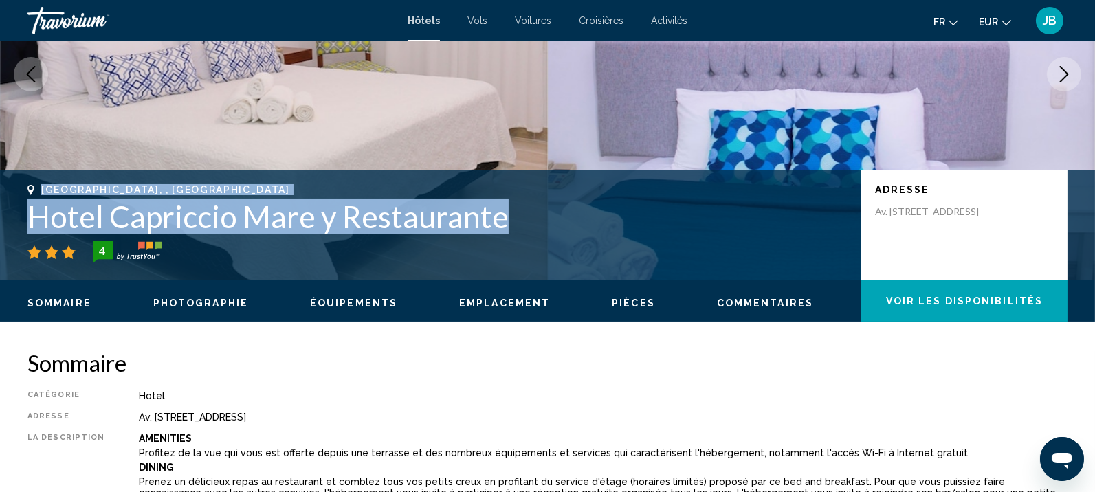
drag, startPoint x: 499, startPoint y: 222, endPoint x: 30, endPoint y: 187, distance: 470.1
click at [30, 187] on div "[GEOGRAPHIC_DATA], , [GEOGRAPHIC_DATA] [GEOGRAPHIC_DATA] y Restaurante 4" at bounding box center [437, 223] width 820 height 79
copy div "[GEOGRAPHIC_DATA], , [GEOGRAPHIC_DATA] [GEOGRAPHIC_DATA] y Restaurante"
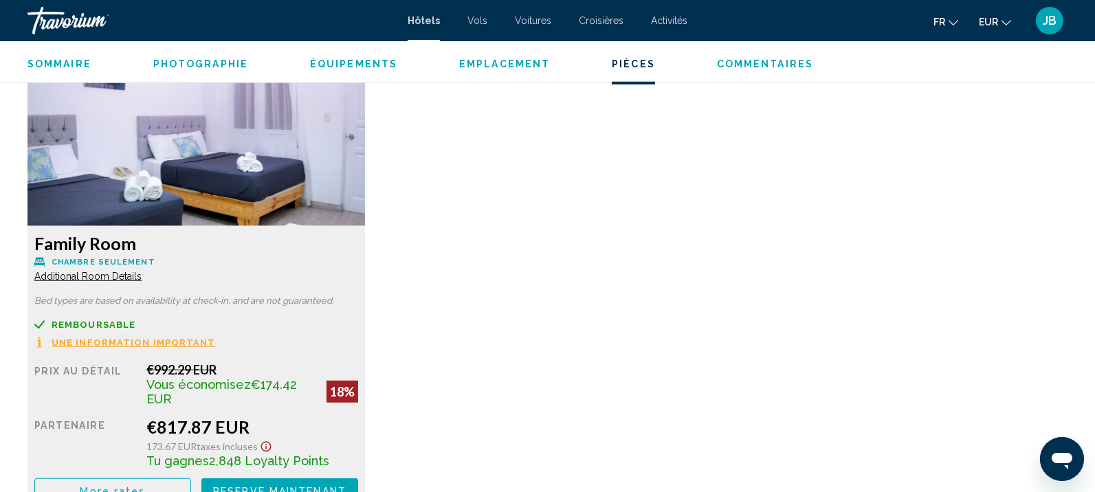
scroll to position [1978, 0]
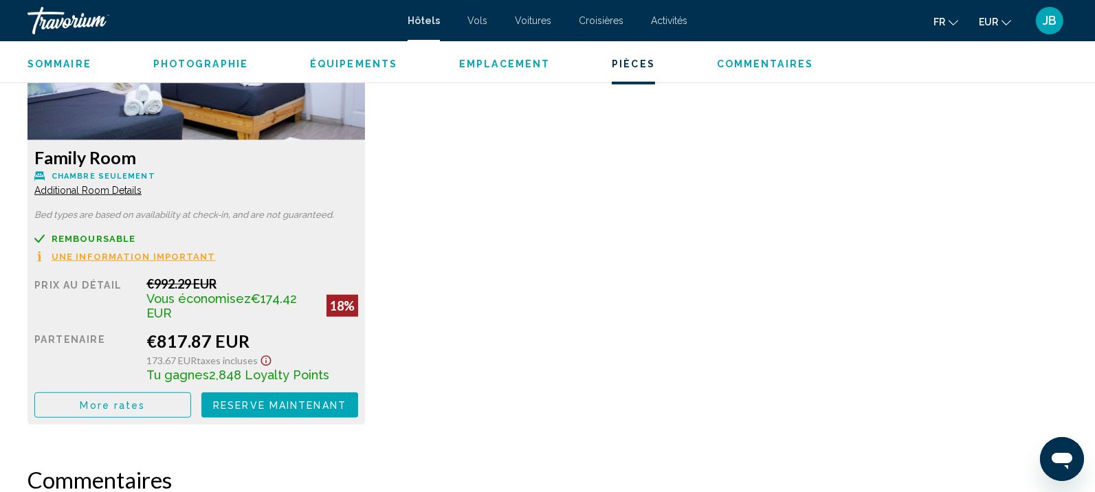
click at [179, 115] on img "Main content" at bounding box center [195, 54] width 337 height 172
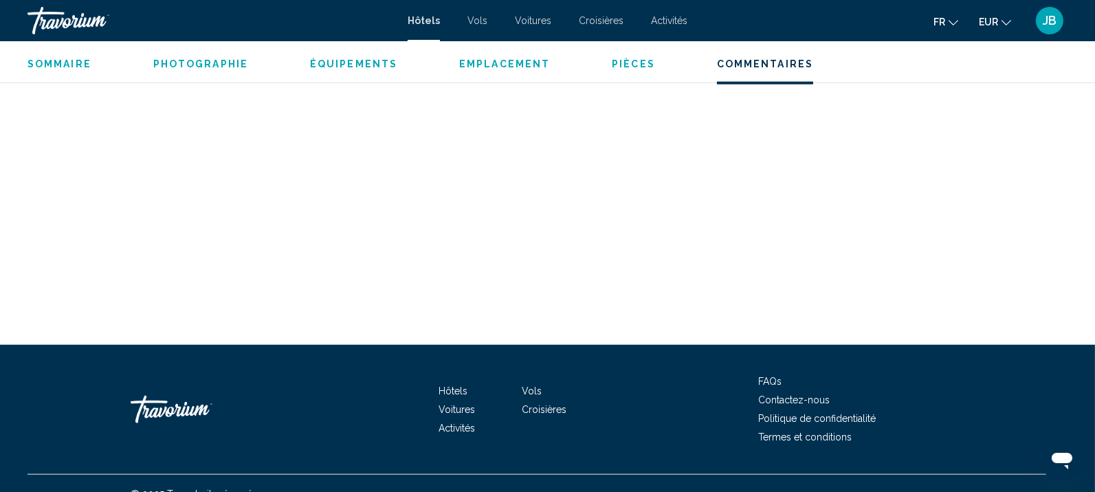
scroll to position [2811, 0]
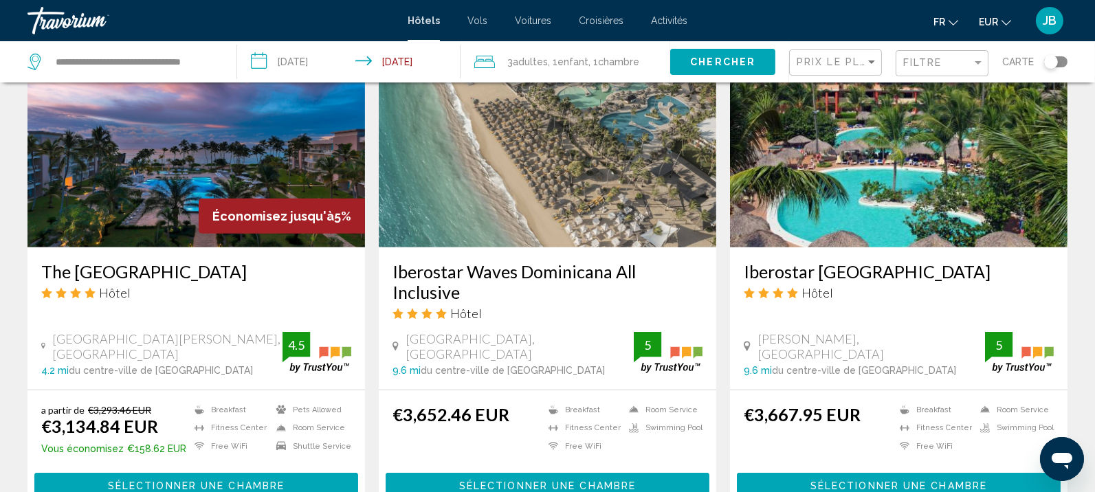
scroll to position [1031, 0]
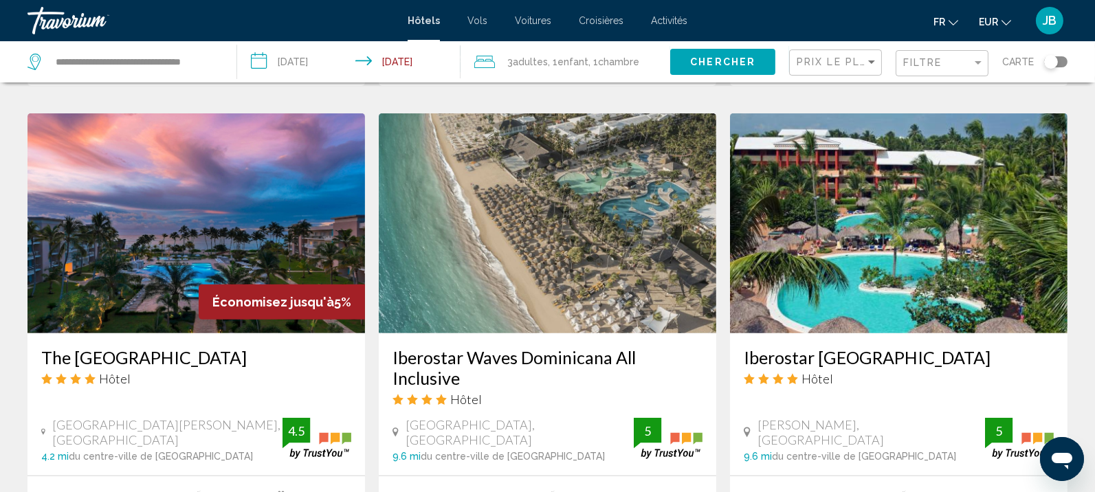
click at [540, 206] on img "Main content" at bounding box center [547, 223] width 337 height 220
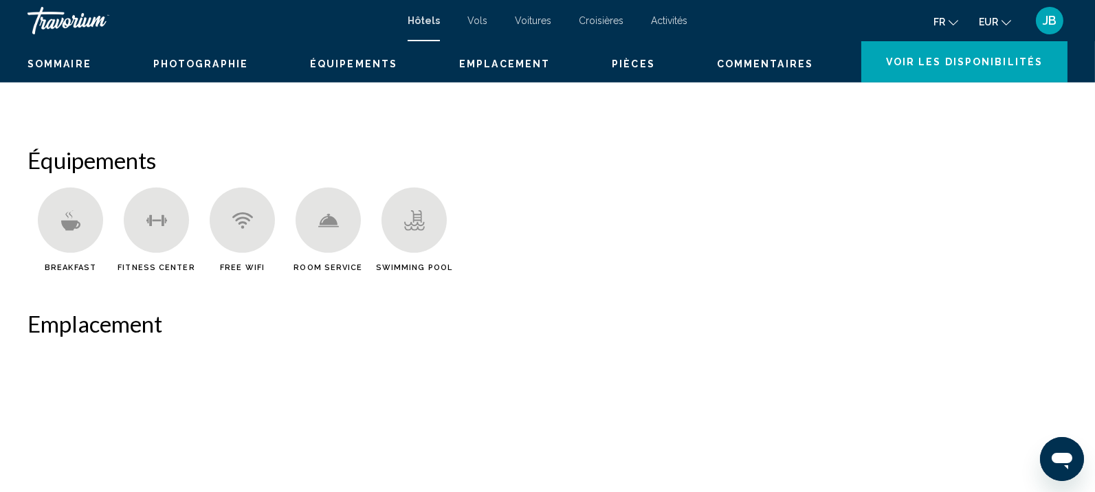
scroll to position [1, 0]
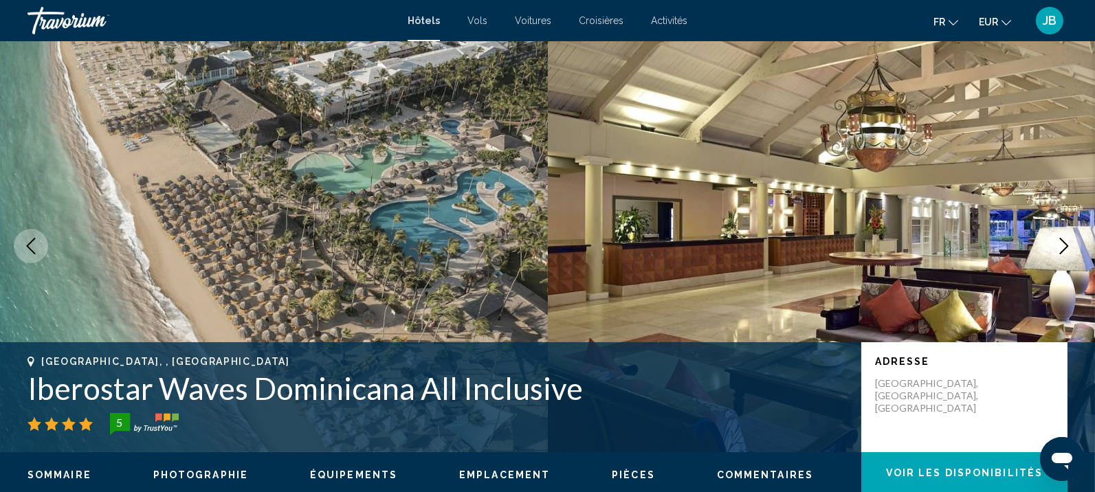
click at [1067, 242] on icon "Next image" at bounding box center [1064, 246] width 16 height 16
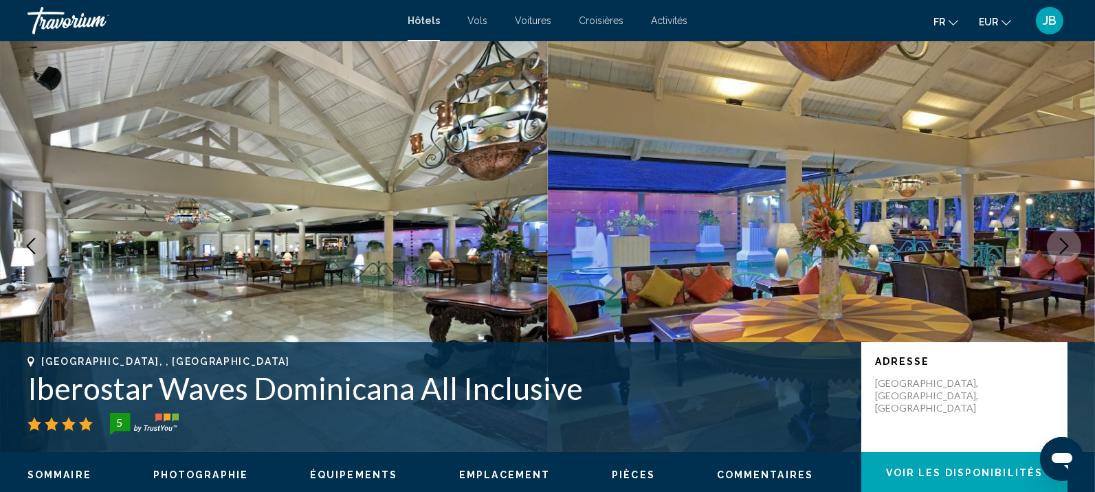
click at [1067, 242] on icon "Next image" at bounding box center [1064, 246] width 16 height 16
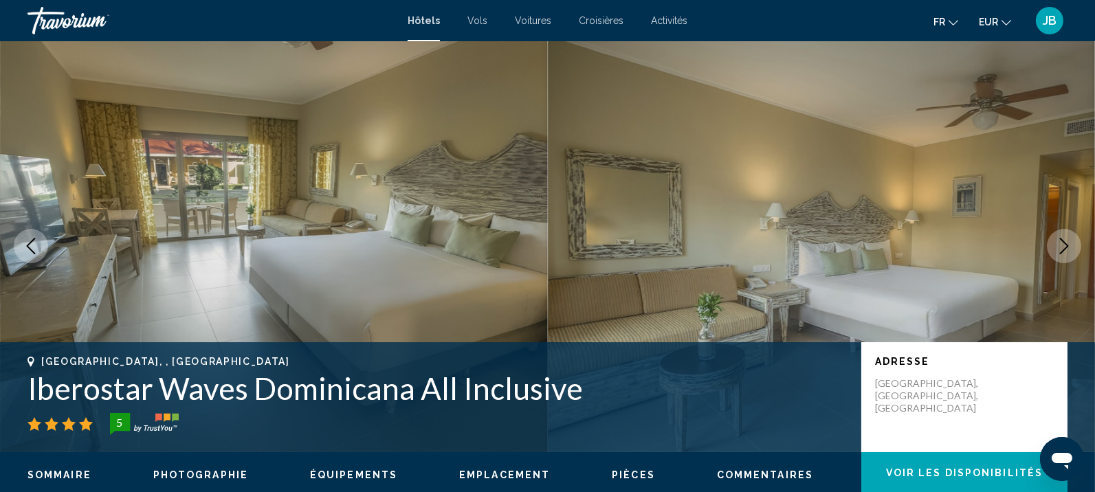
click at [1067, 242] on icon "Next image" at bounding box center [1064, 246] width 16 height 16
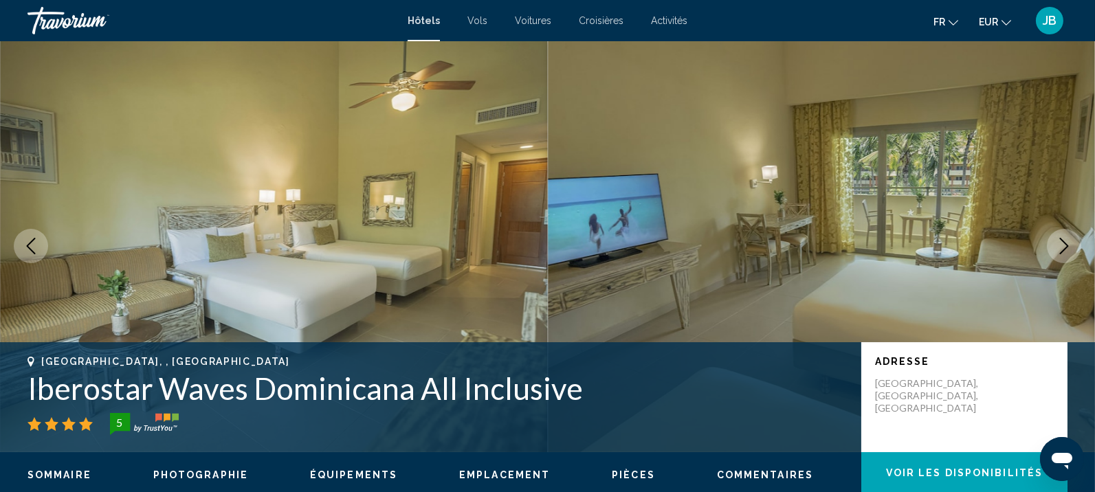
click at [1067, 242] on icon "Next image" at bounding box center [1064, 246] width 16 height 16
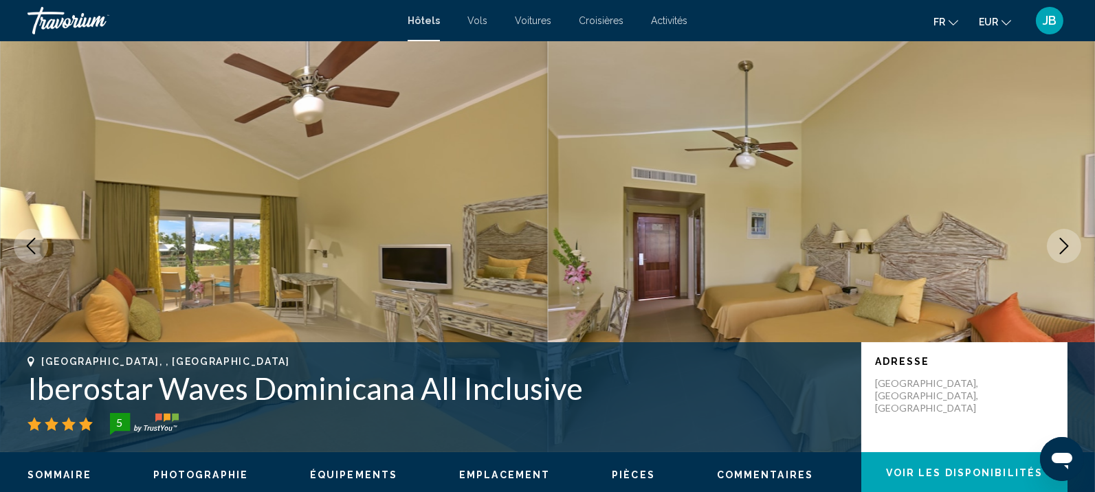
click at [1067, 242] on icon "Next image" at bounding box center [1064, 246] width 16 height 16
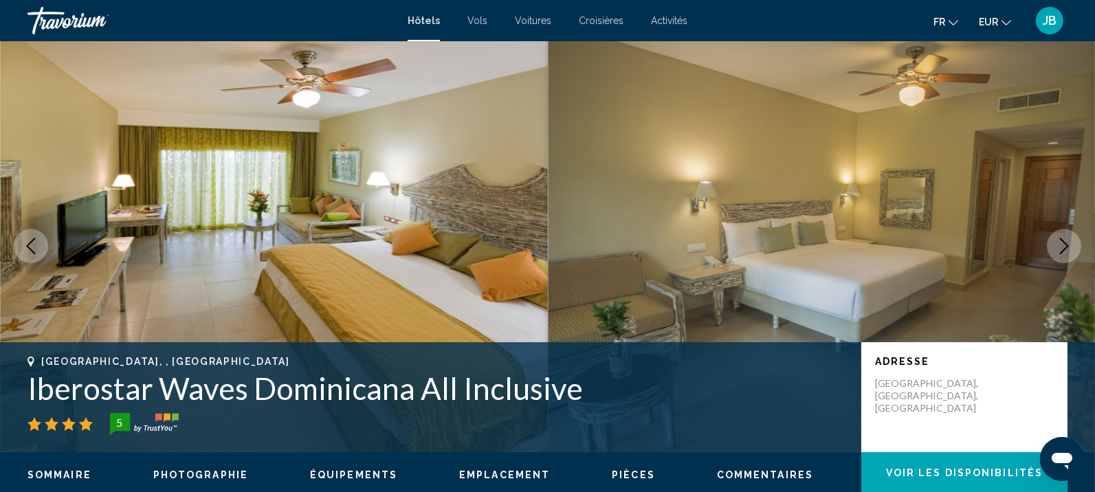
click at [1067, 242] on icon "Next image" at bounding box center [1064, 246] width 16 height 16
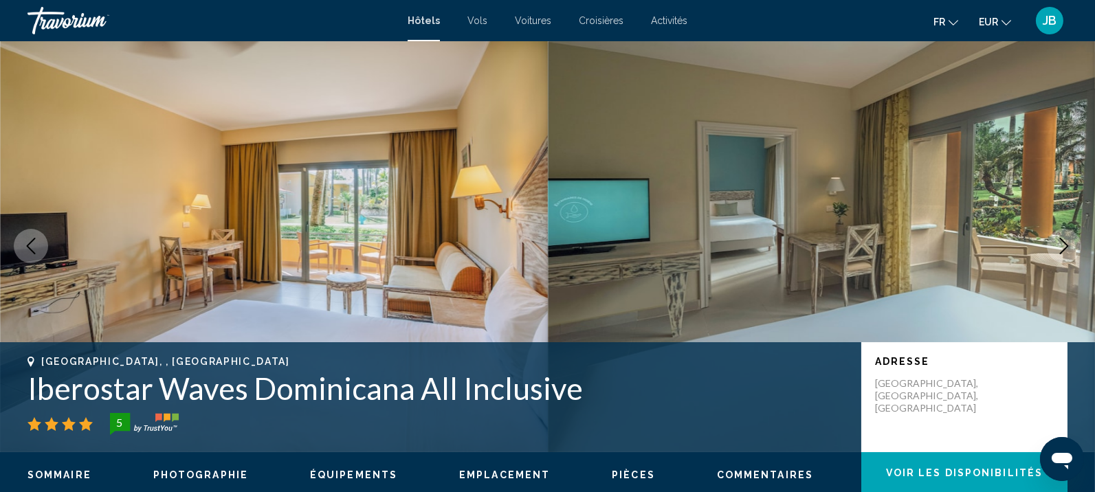
click at [1067, 242] on icon "Next image" at bounding box center [1064, 246] width 16 height 16
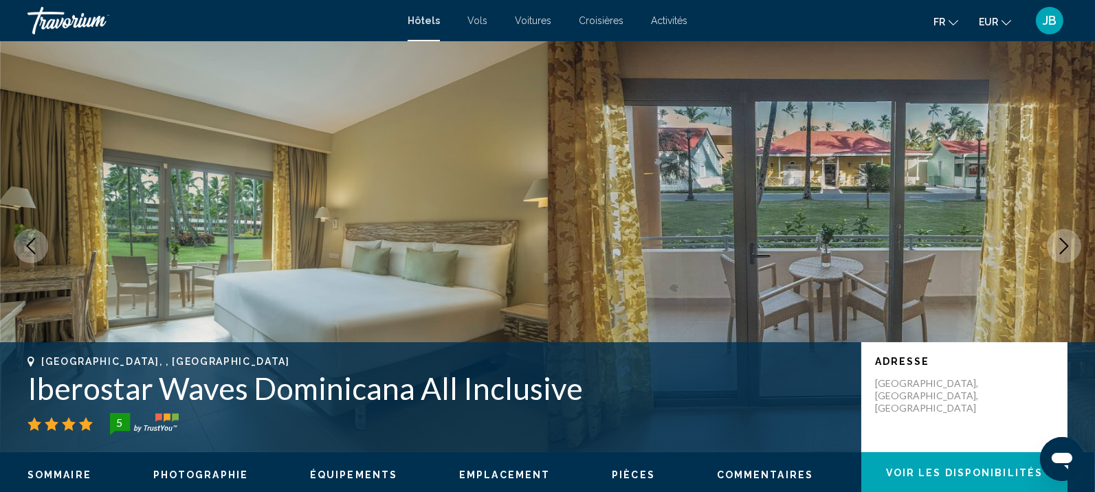
scroll to position [259, 0]
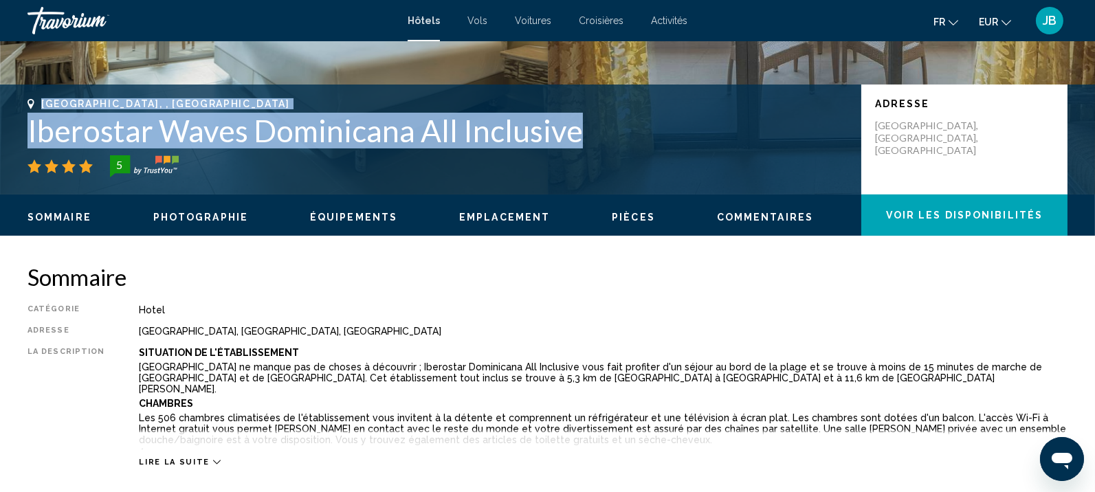
drag, startPoint x: 579, startPoint y: 135, endPoint x: 39, endPoint y: 96, distance: 541.0
click at [39, 96] on div "[GEOGRAPHIC_DATA], , [GEOGRAPHIC_DATA] Iberostar Waves Dominicana All Inclusive…" at bounding box center [547, 140] width 1095 height 110
copy div "[GEOGRAPHIC_DATA], , [GEOGRAPHIC_DATA] Iberostar Waves Dominicana All Inclusive"
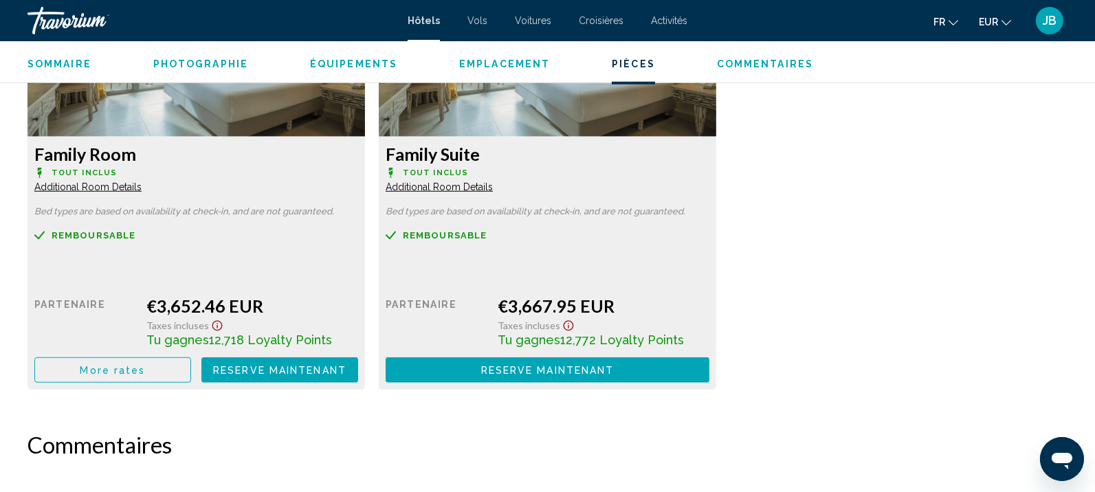
scroll to position [2148, 0]
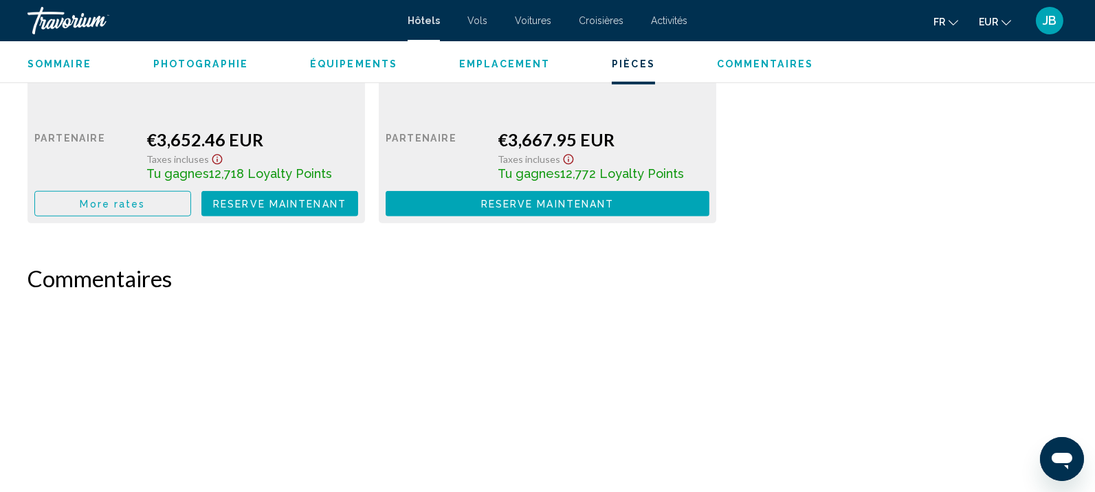
click at [209, 159] on icon "Show Taxes and Fees disclaimer" at bounding box center [217, 159] width 16 height 12
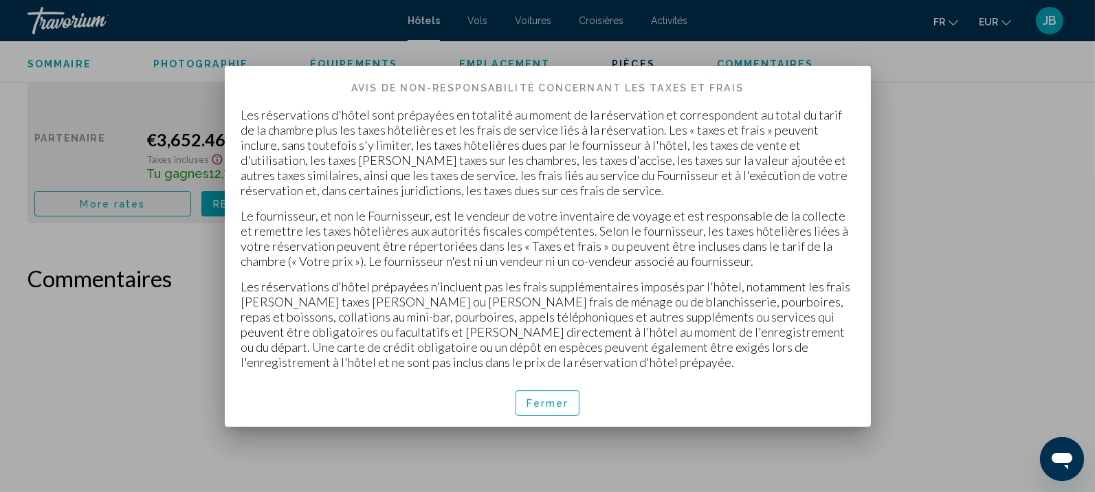
scroll to position [0, 0]
click at [542, 400] on span "Fermer" at bounding box center [548, 403] width 43 height 11
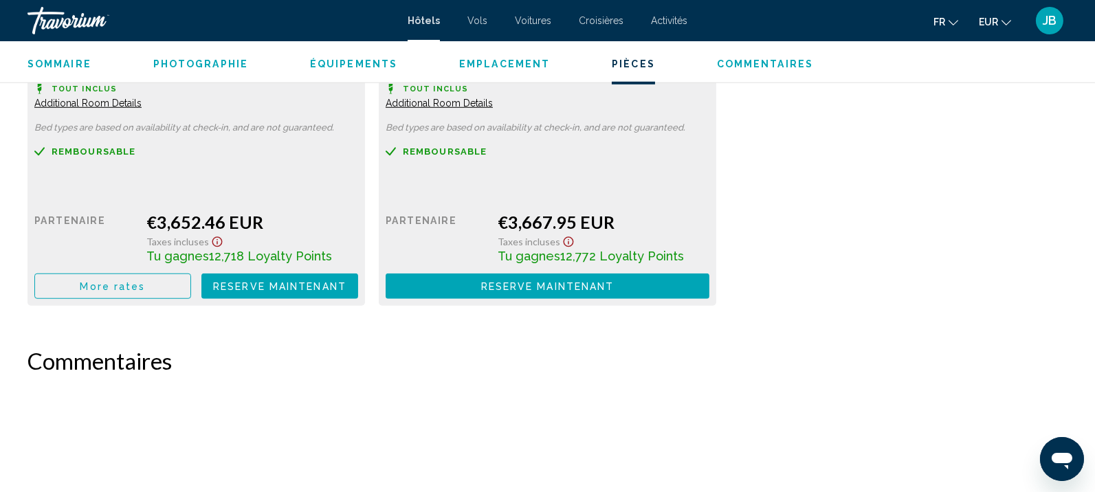
scroll to position [1976, 0]
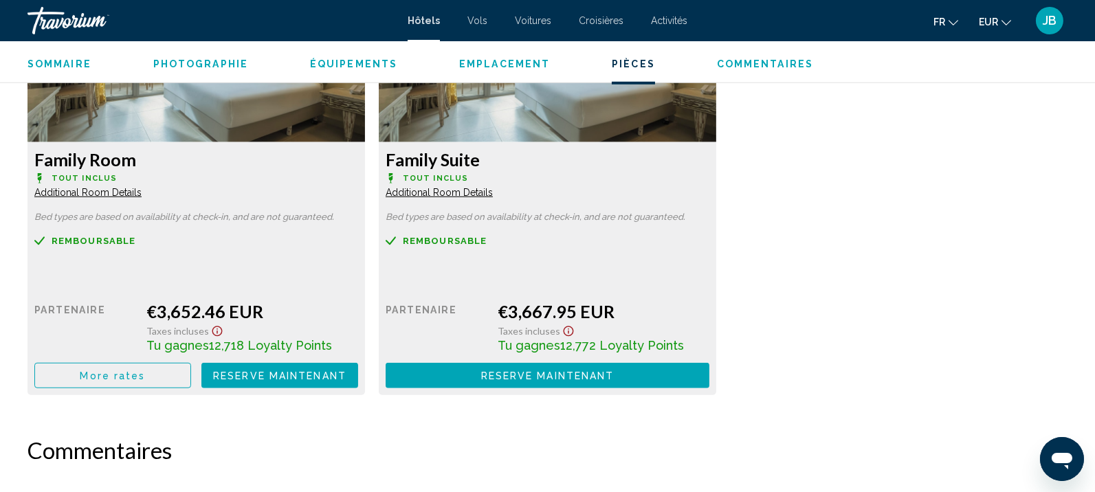
click at [81, 26] on div "Travorium" at bounding box center [95, 20] width 137 height 27
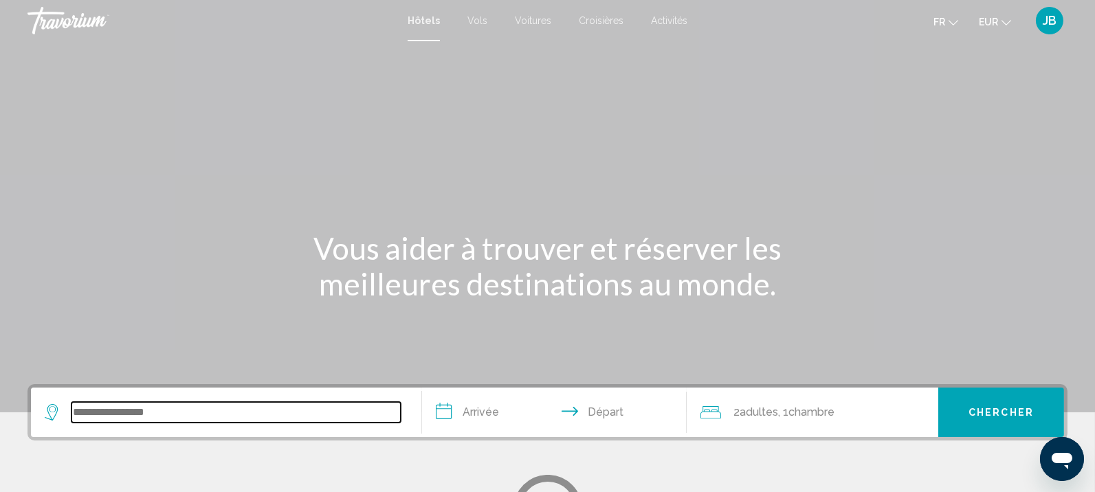
click at [122, 408] on input "Search widget" at bounding box center [235, 412] width 329 height 21
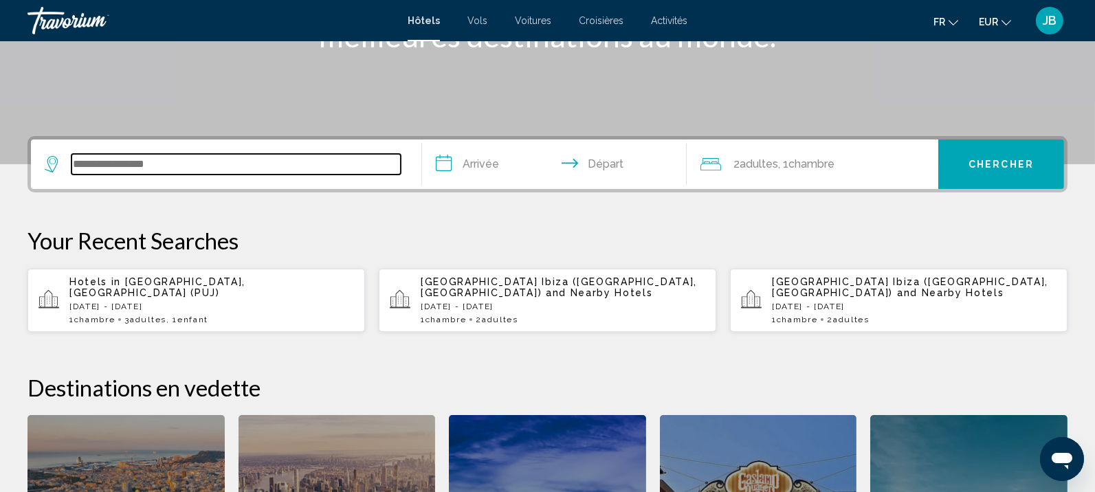
scroll to position [253, 0]
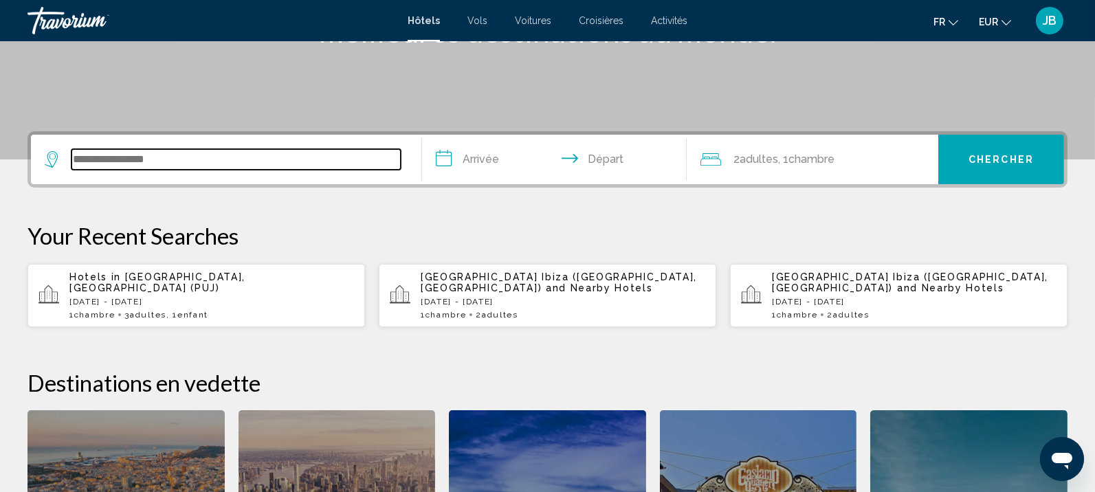
paste input "**********"
type input "**********"
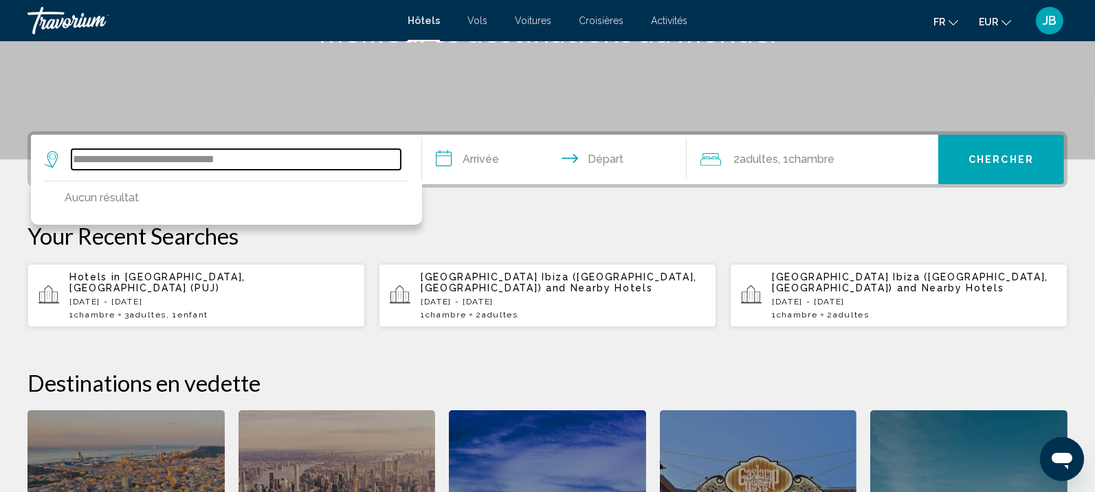
drag, startPoint x: 269, startPoint y: 159, endPoint x: 43, endPoint y: 157, distance: 226.8
click at [43, 157] on app-destination-search "**********" at bounding box center [226, 159] width 391 height 49
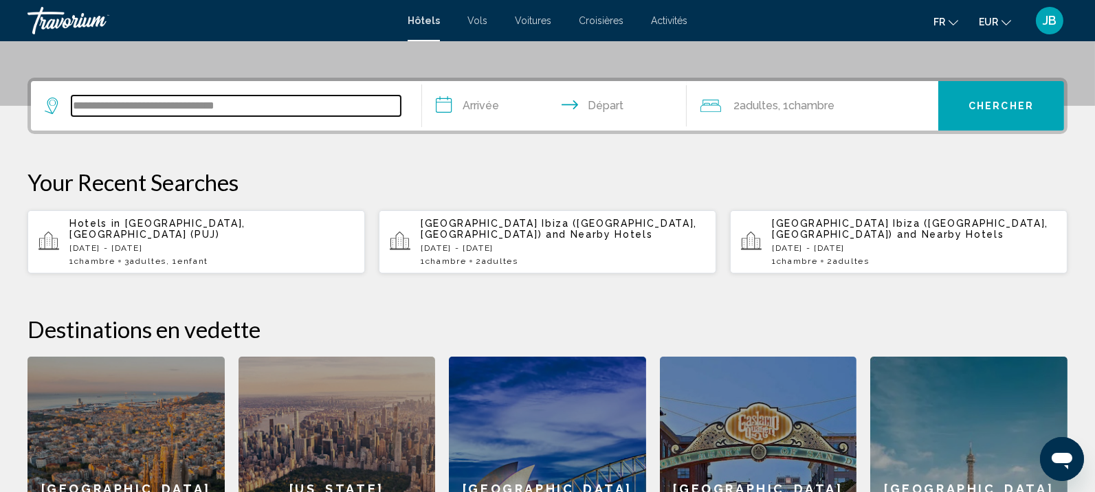
scroll to position [339, 0]
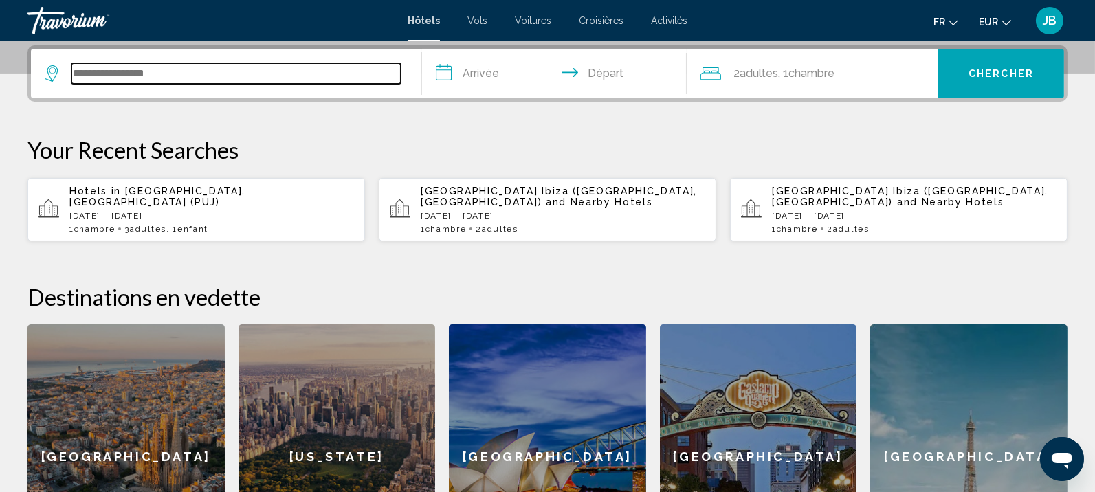
click at [212, 76] on input "Search widget" at bounding box center [235, 73] width 329 height 21
paste input "**********"
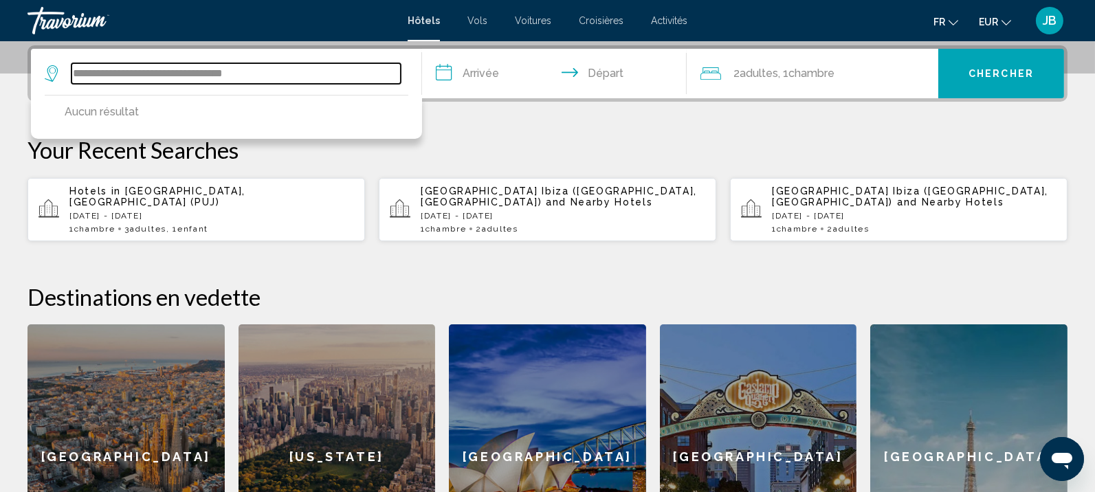
drag, startPoint x: 123, startPoint y: 70, endPoint x: 32, endPoint y: 67, distance: 90.8
click at [32, 67] on app-destination-search "**********" at bounding box center [226, 73] width 391 height 49
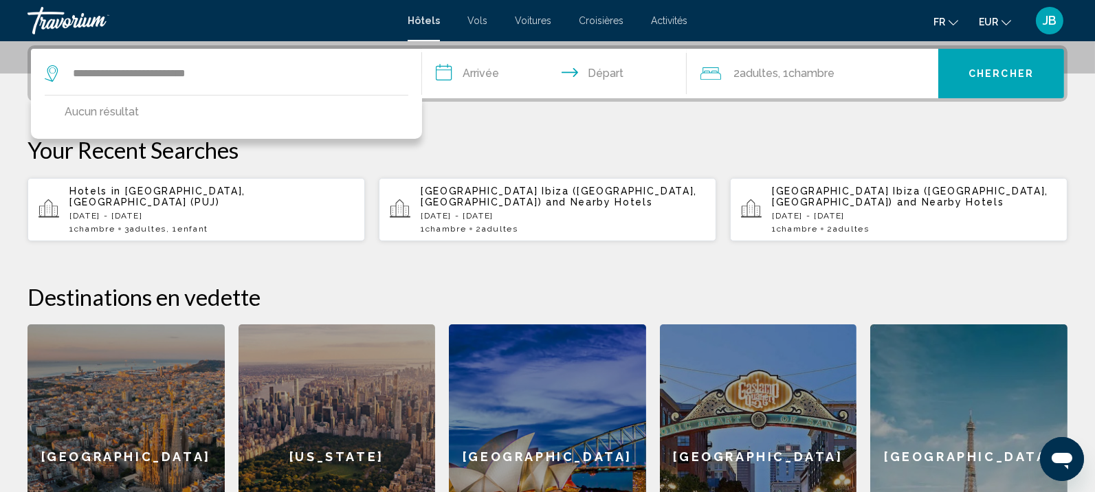
click at [949, 20] on icon "Change language" at bounding box center [954, 22] width 10 height 5
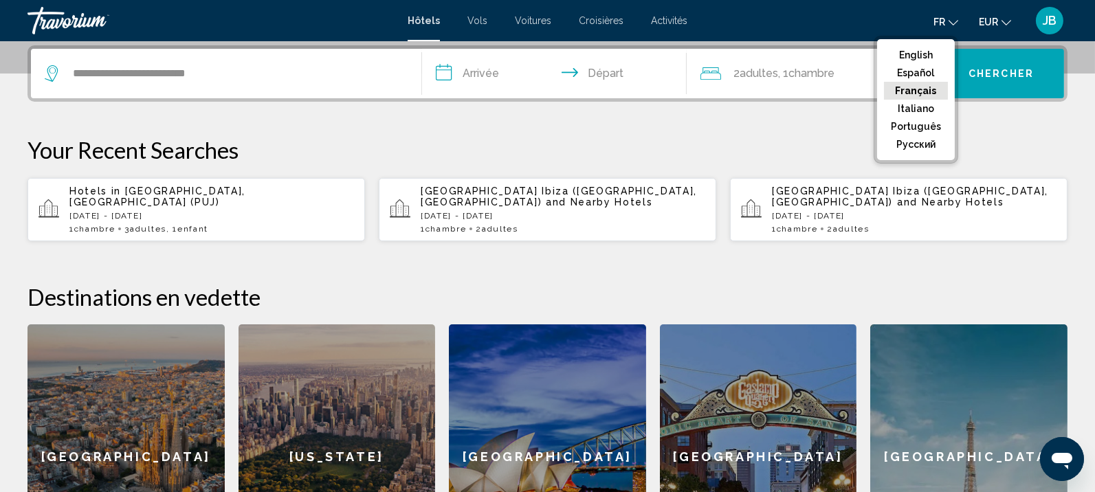
click at [913, 83] on button "Français" at bounding box center [916, 91] width 64 height 18
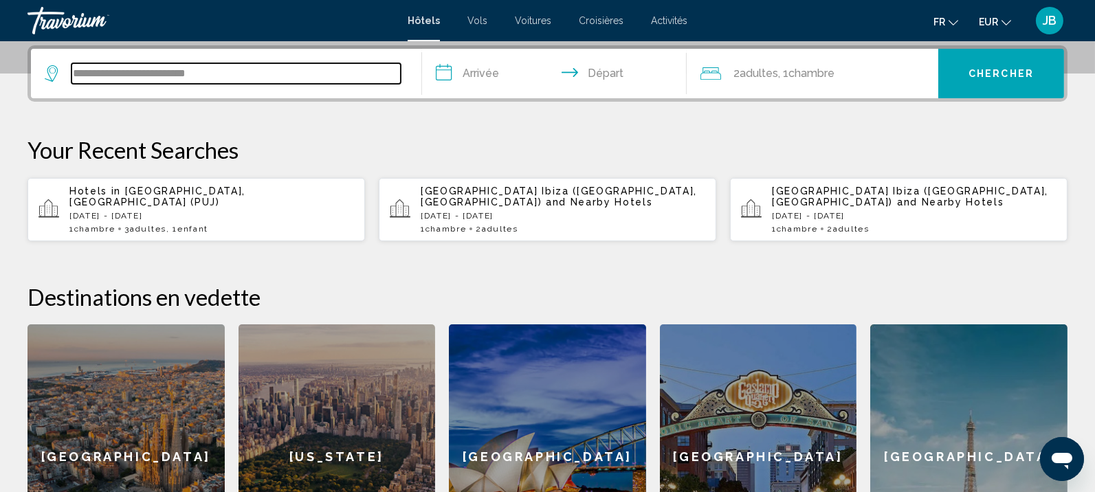
drag, startPoint x: 250, startPoint y: 75, endPoint x: 48, endPoint y: 66, distance: 202.3
click at [48, 66] on div "**********" at bounding box center [223, 73] width 356 height 21
drag, startPoint x: 209, startPoint y: 74, endPoint x: 228, endPoint y: 76, distance: 18.7
click at [209, 74] on input "**********" at bounding box center [235, 73] width 329 height 21
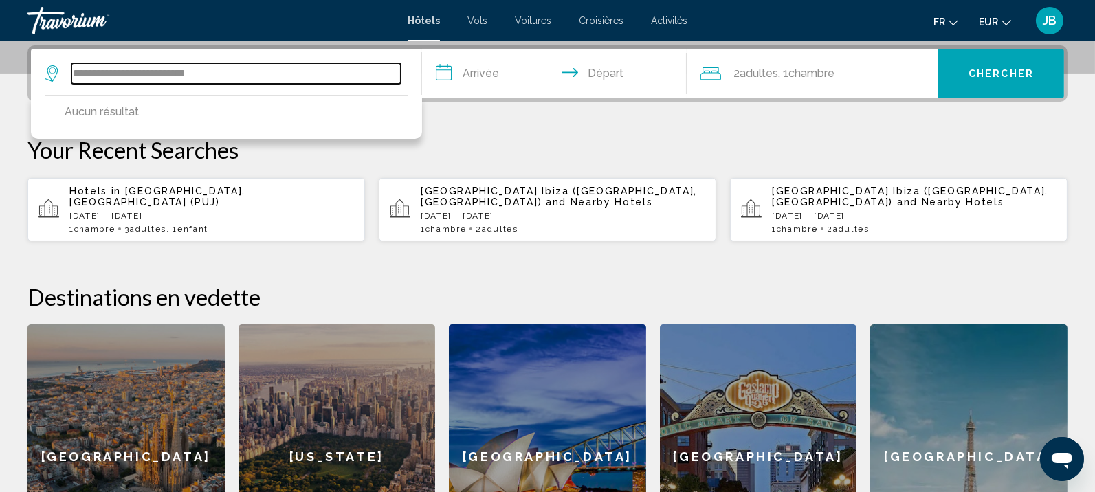
click at [257, 78] on input "**********" at bounding box center [235, 73] width 329 height 21
drag, startPoint x: 232, startPoint y: 75, endPoint x: 170, endPoint y: 65, distance: 61.9
click at [170, 65] on input "**********" at bounding box center [235, 73] width 329 height 21
drag, startPoint x: 175, startPoint y: 74, endPoint x: 118, endPoint y: 65, distance: 58.3
click at [118, 65] on input "**********" at bounding box center [235, 73] width 329 height 21
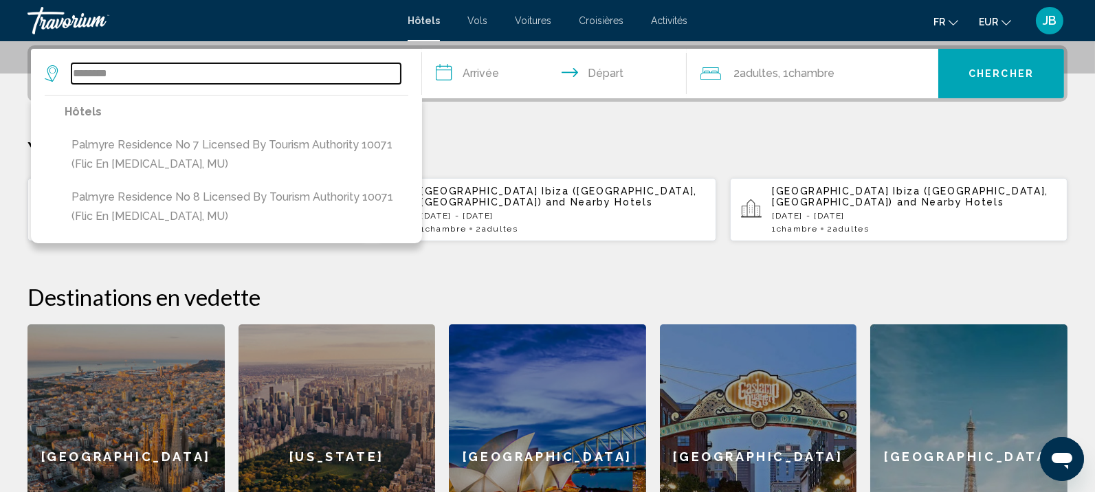
click at [122, 82] on input "*******" at bounding box center [235, 73] width 329 height 21
drag, startPoint x: 133, startPoint y: 75, endPoint x: 23, endPoint y: 78, distance: 110.0
click at [23, 77] on div "**********" at bounding box center [547, 317] width 1095 height 544
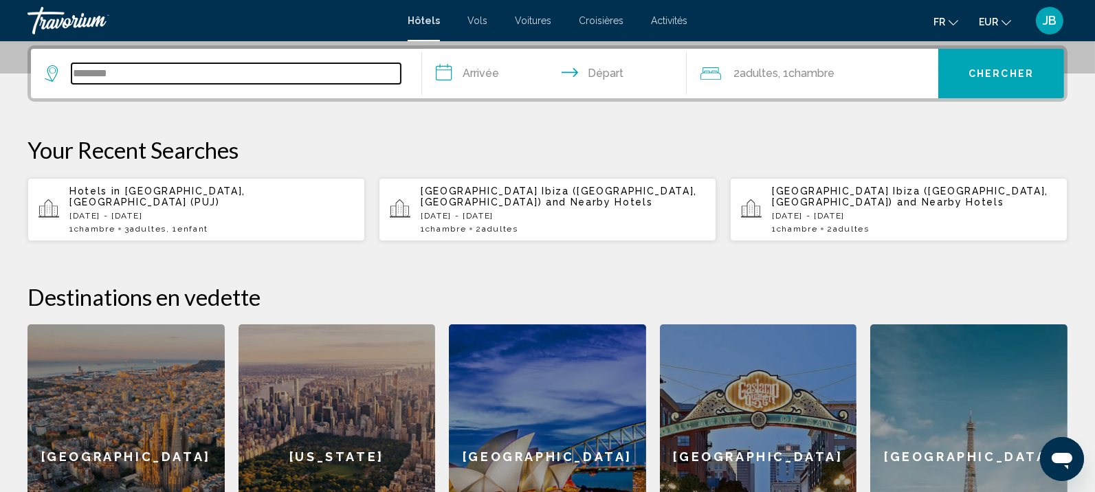
paste input "***"
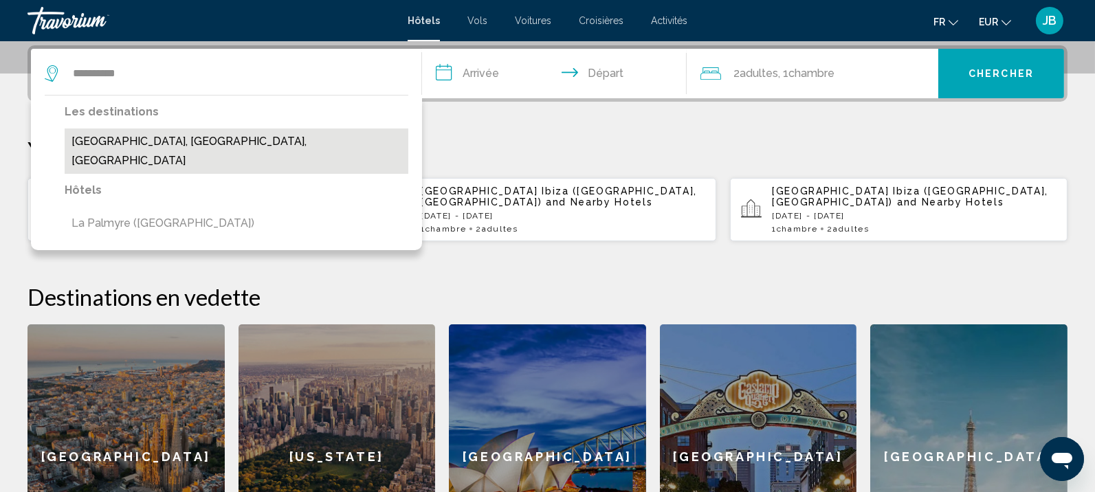
click at [163, 138] on button "[GEOGRAPHIC_DATA], [GEOGRAPHIC_DATA], [GEOGRAPHIC_DATA]" at bounding box center [237, 151] width 344 height 45
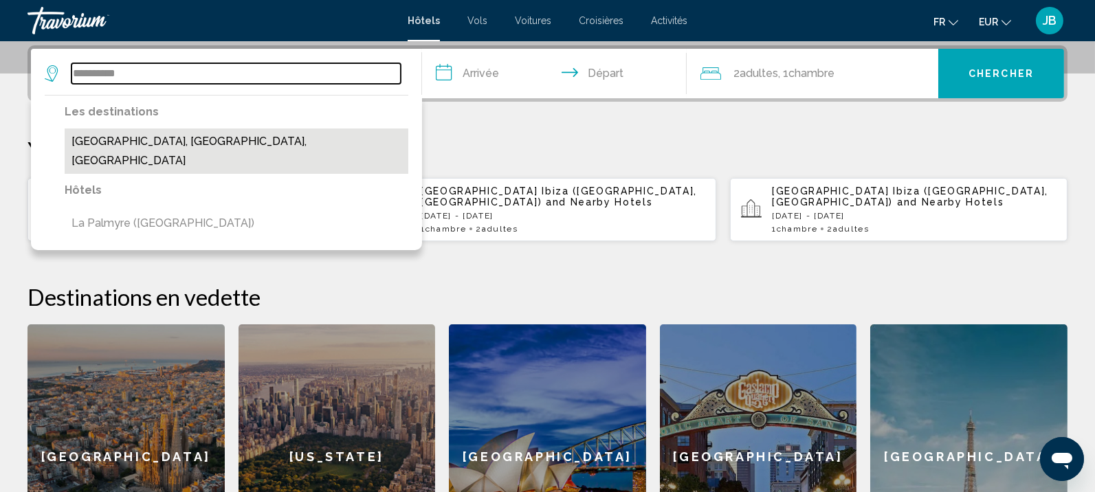
type input "**********"
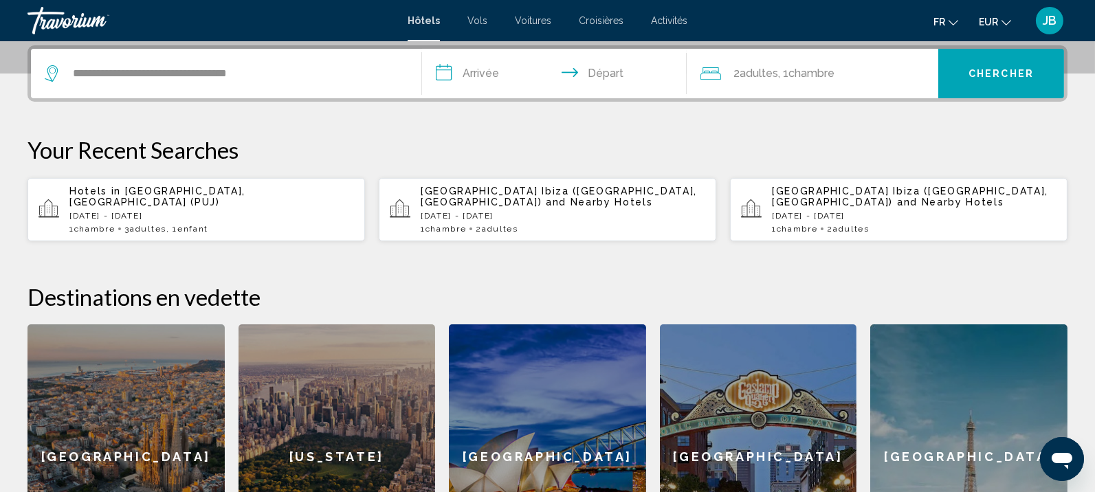
click at [522, 67] on input "**********" at bounding box center [557, 76] width 271 height 54
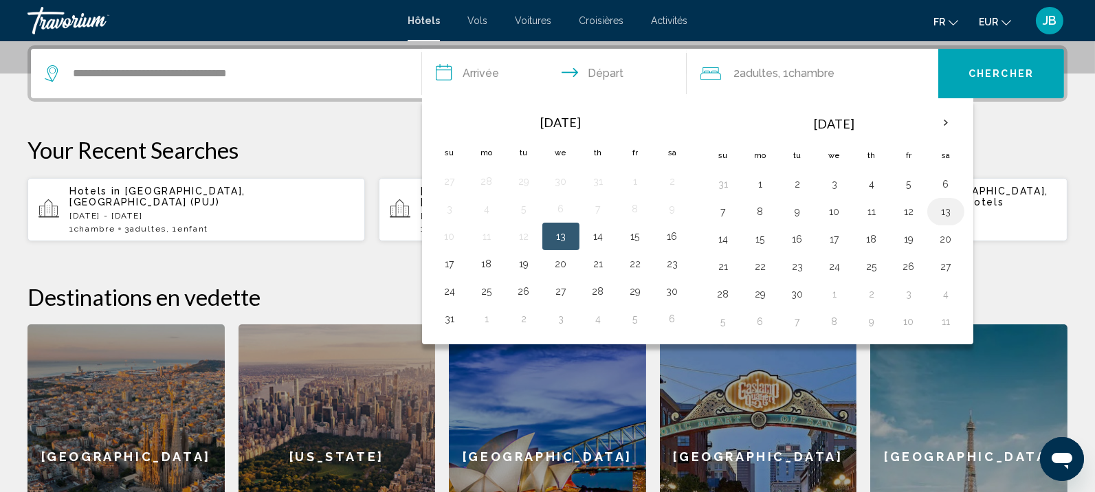
drag, startPoint x: 938, startPoint y: 187, endPoint x: 935, endPoint y: 197, distance: 10.5
click at [938, 187] on button "6" at bounding box center [946, 184] width 22 height 19
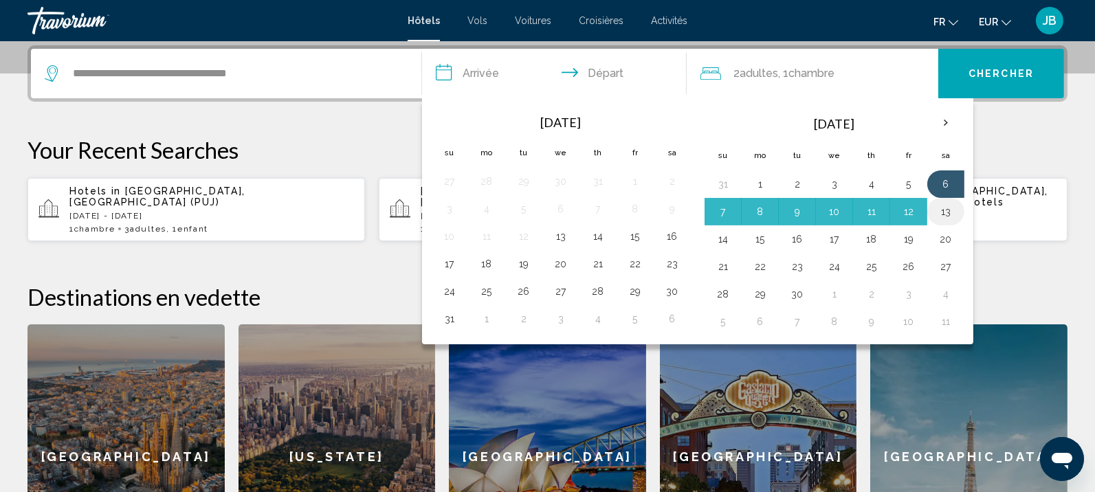
click at [935, 211] on button "13" at bounding box center [946, 211] width 22 height 19
type input "**********"
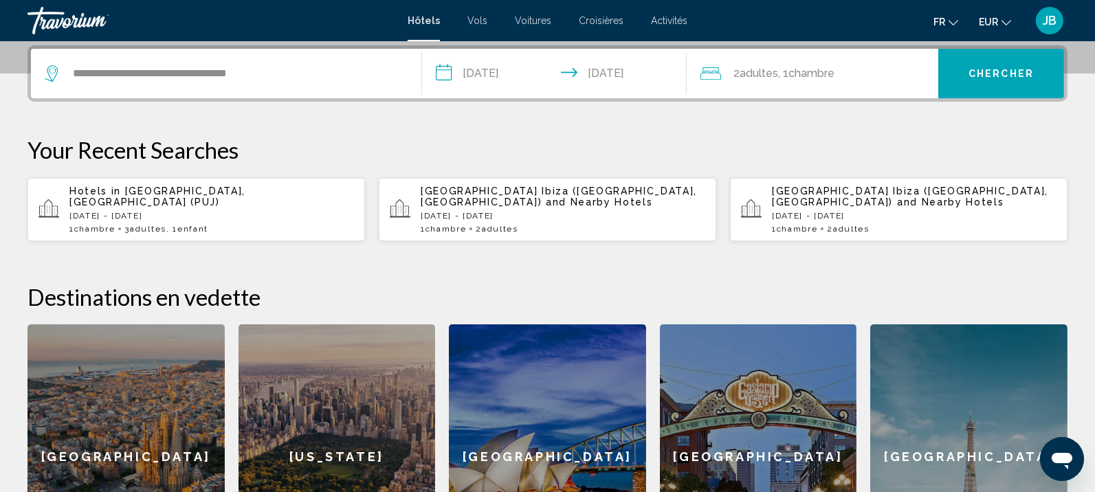
click at [1008, 58] on button "Chercher" at bounding box center [1001, 73] width 126 height 49
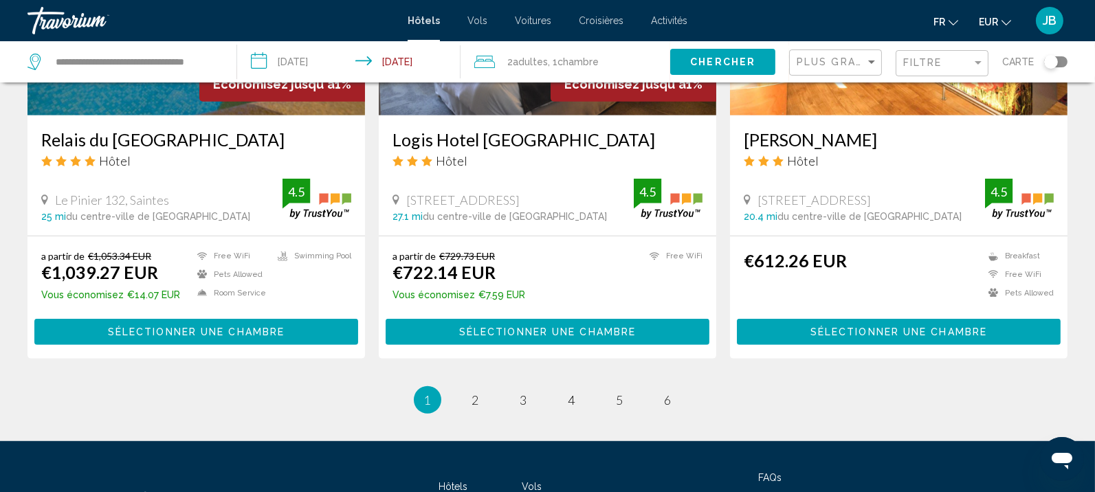
scroll to position [1866, 0]
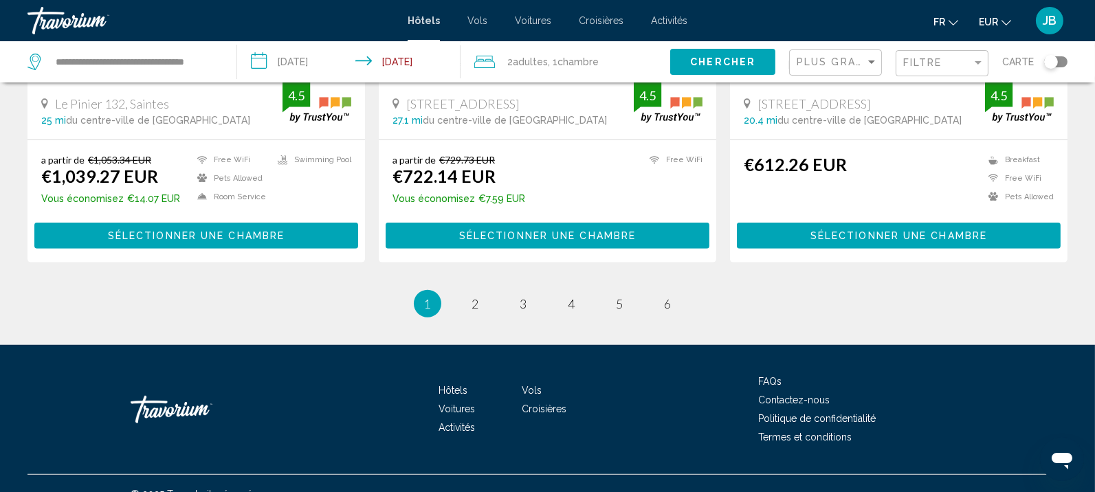
click at [1049, 63] on div "Toggle map" at bounding box center [1051, 62] width 14 height 14
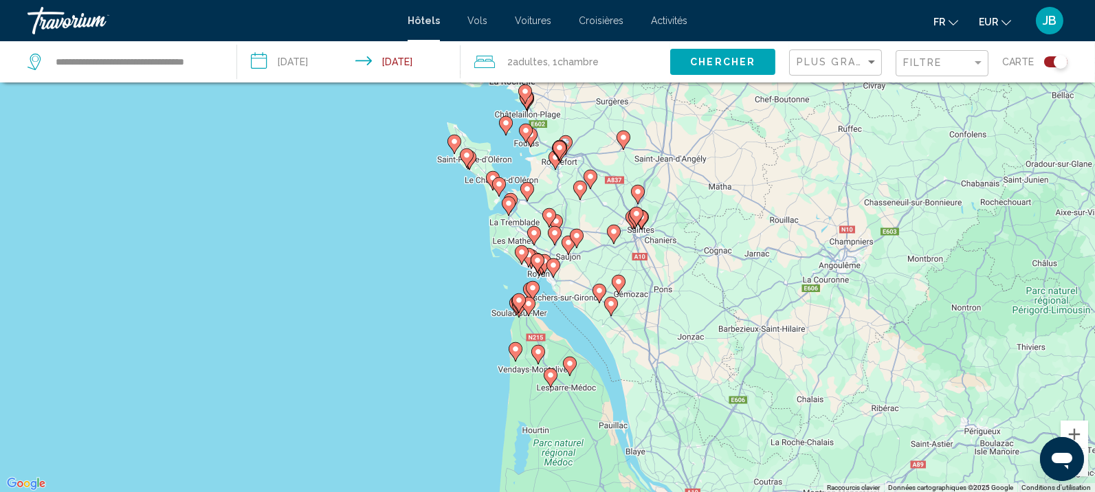
click at [1054, 63] on div "Toggle map" at bounding box center [1061, 62] width 14 height 14
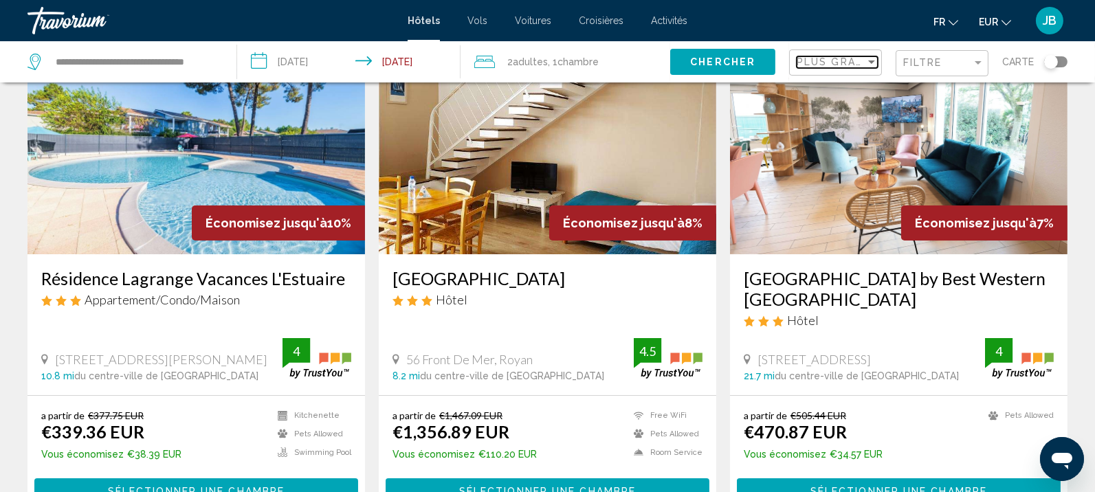
click at [860, 56] on span "Plus grandes économies" at bounding box center [879, 61] width 164 height 11
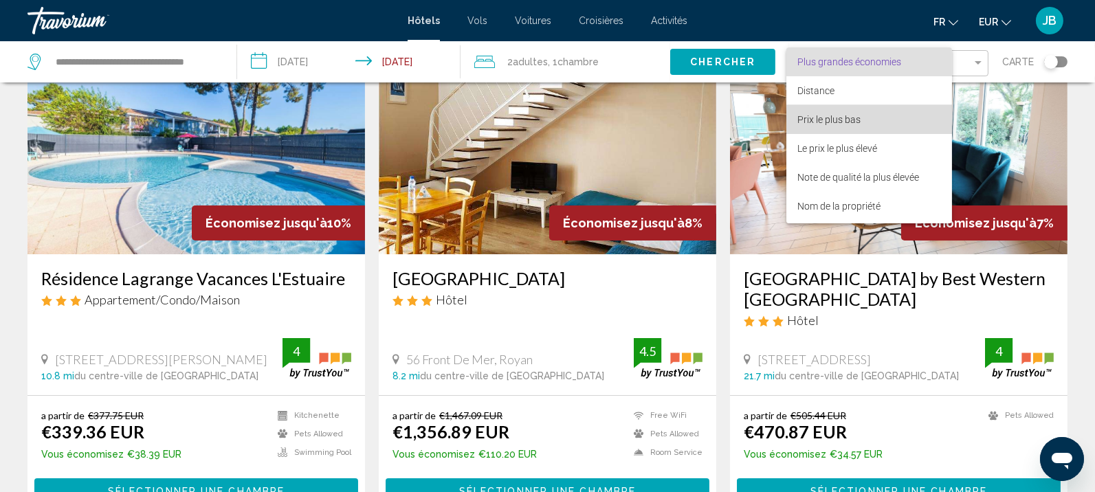
click at [849, 111] on span "Prix le plus bas" at bounding box center [869, 119] width 144 height 29
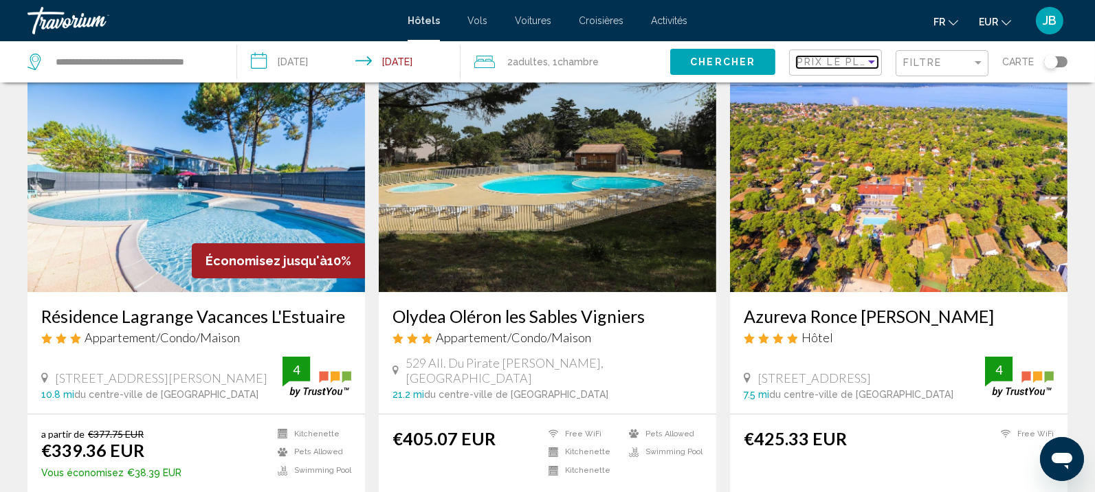
scroll to position [86, 0]
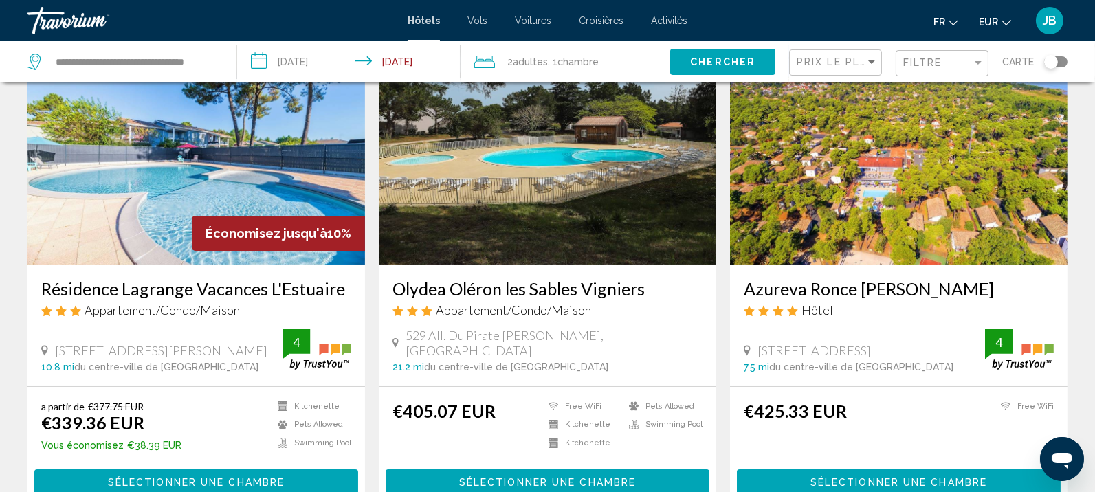
click at [257, 184] on img "Main content" at bounding box center [195, 155] width 337 height 220
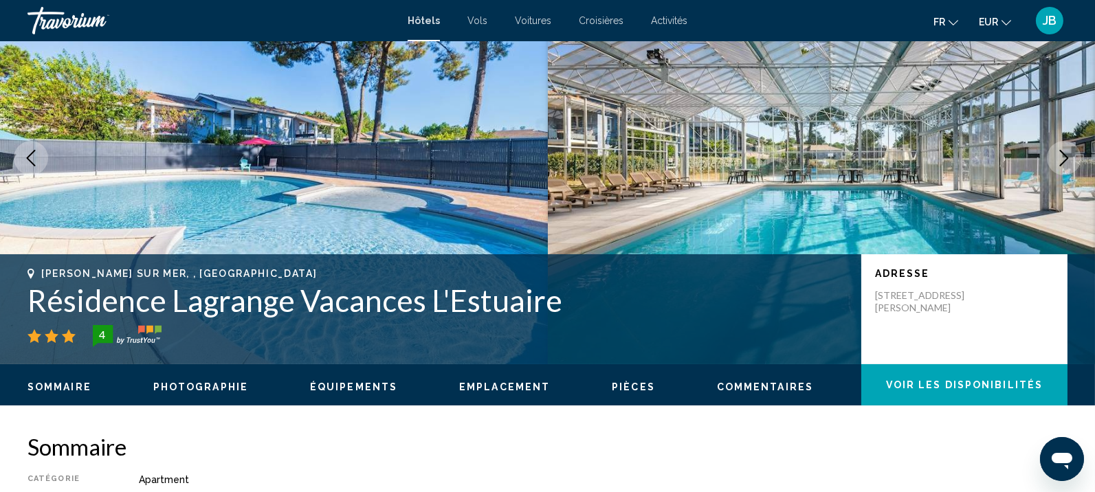
scroll to position [259, 0]
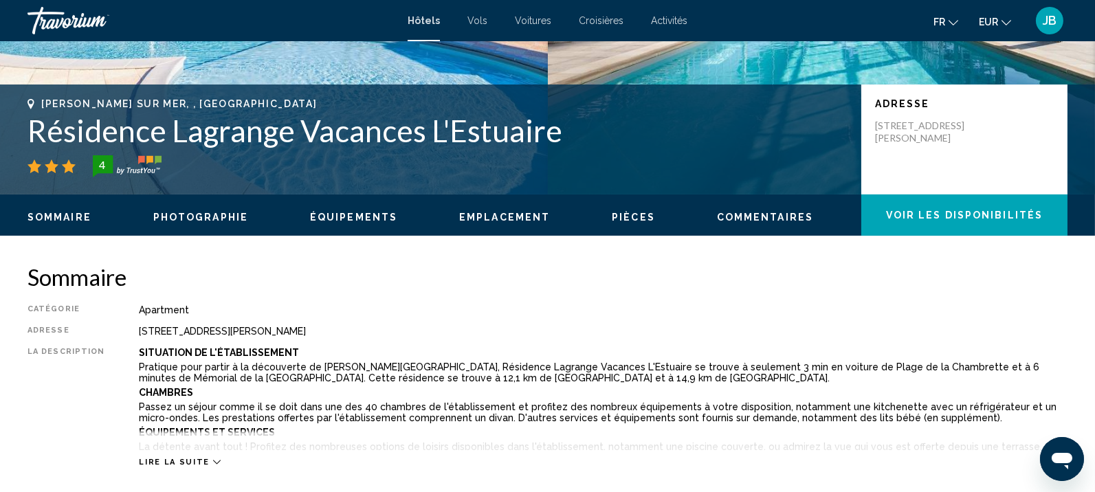
drag, startPoint x: 557, startPoint y: 136, endPoint x: 34, endPoint y: 100, distance: 525.0
click at [31, 100] on div "[PERSON_NAME] Sur Mer, , France Résidence Lagrange Vacances L'Estuaire 4" at bounding box center [437, 137] width 820 height 79
copy div "[PERSON_NAME] Sur Mer, , France Résidence Lagrange Vacances L'Estuaire"
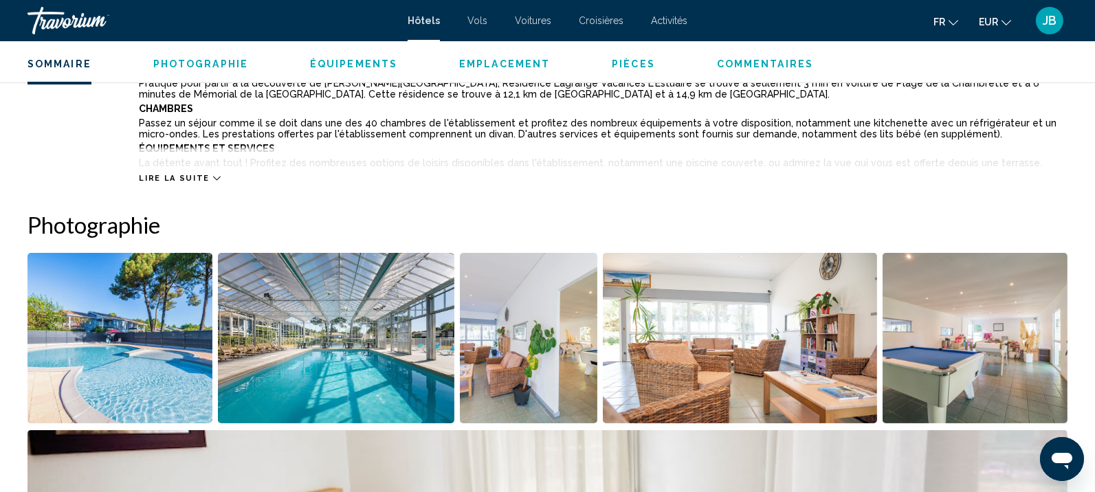
scroll to position [432, 0]
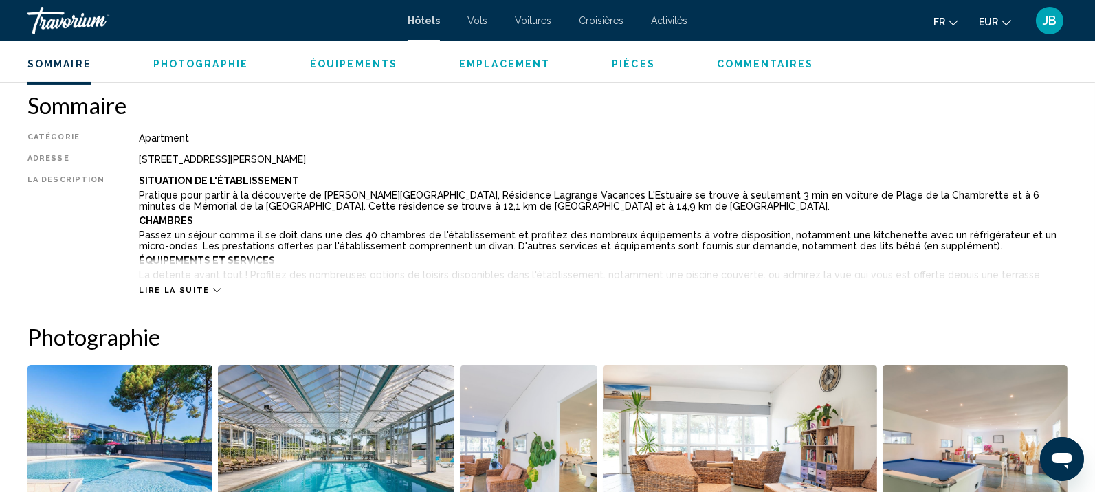
click at [39, 8] on div "Travorium" at bounding box center [95, 20] width 137 height 27
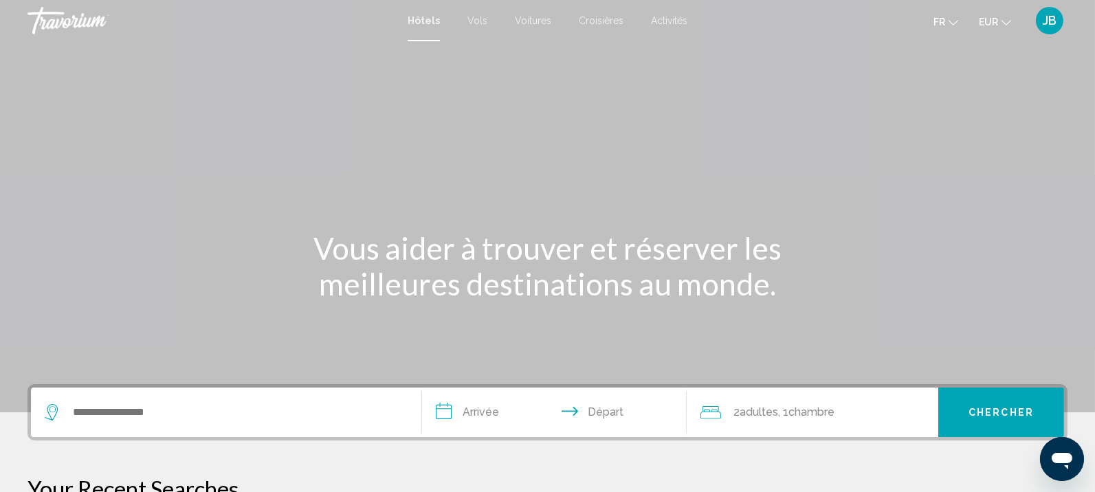
click at [676, 19] on span "Activités" at bounding box center [669, 20] width 36 height 11
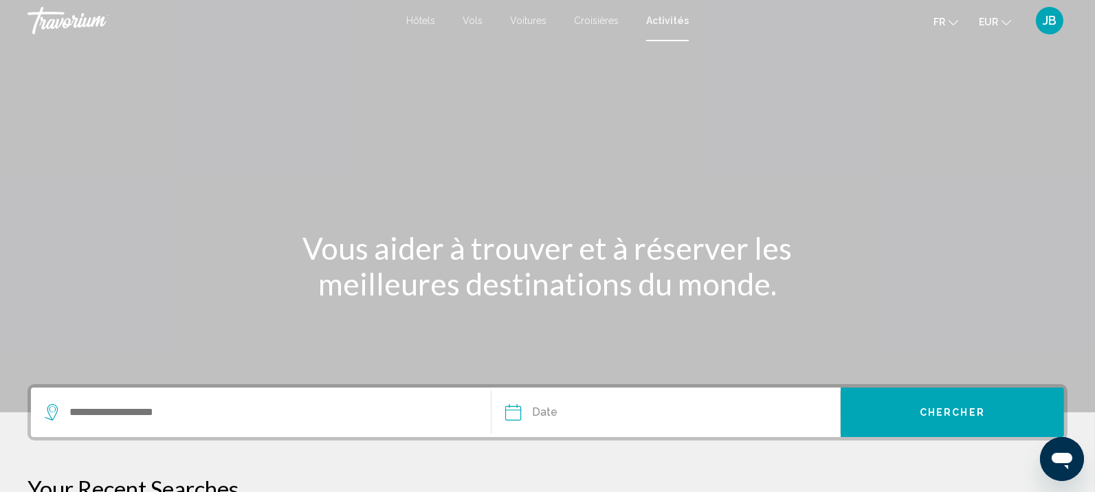
click at [435, 21] on span "Hôtels" at bounding box center [420, 20] width 29 height 11
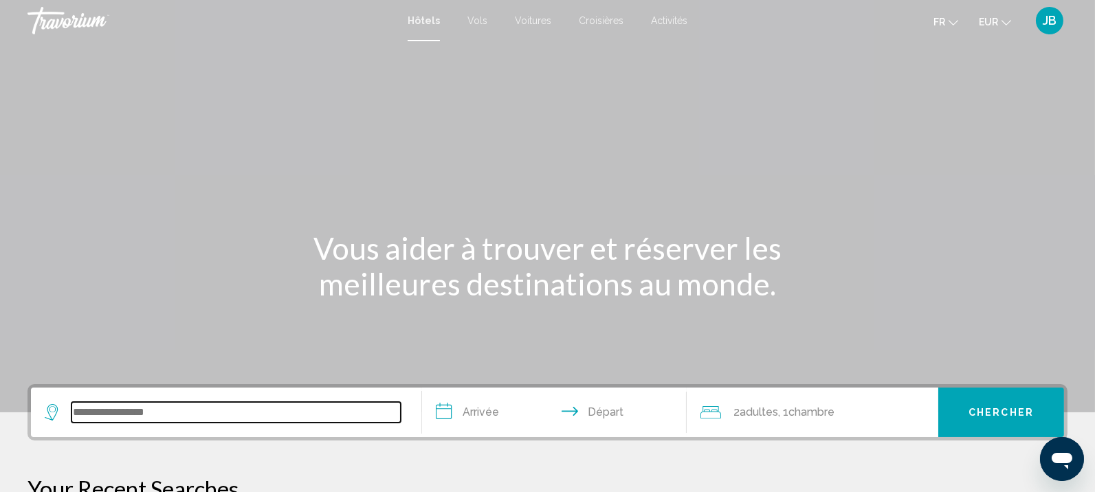
click at [113, 412] on input "Search widget" at bounding box center [235, 412] width 329 height 21
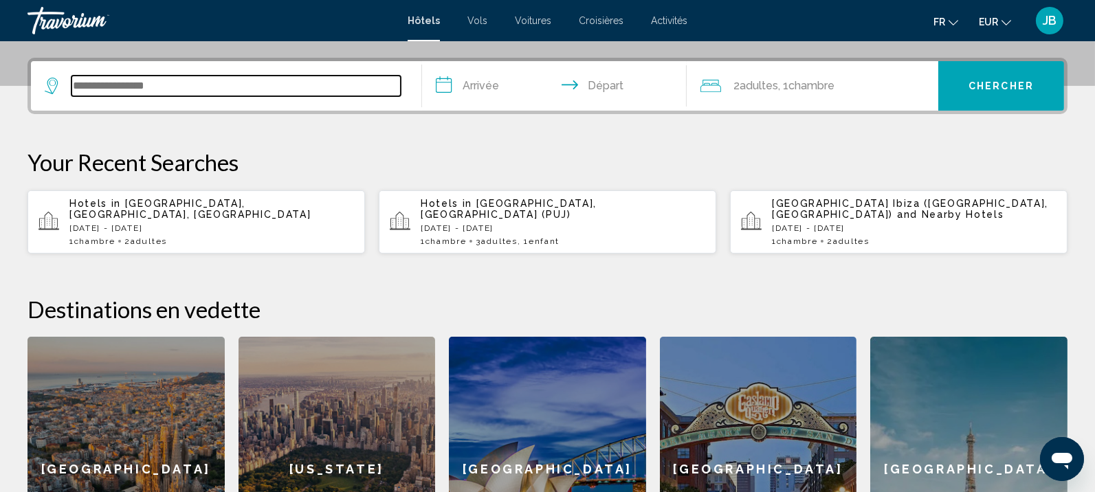
scroll to position [339, 0]
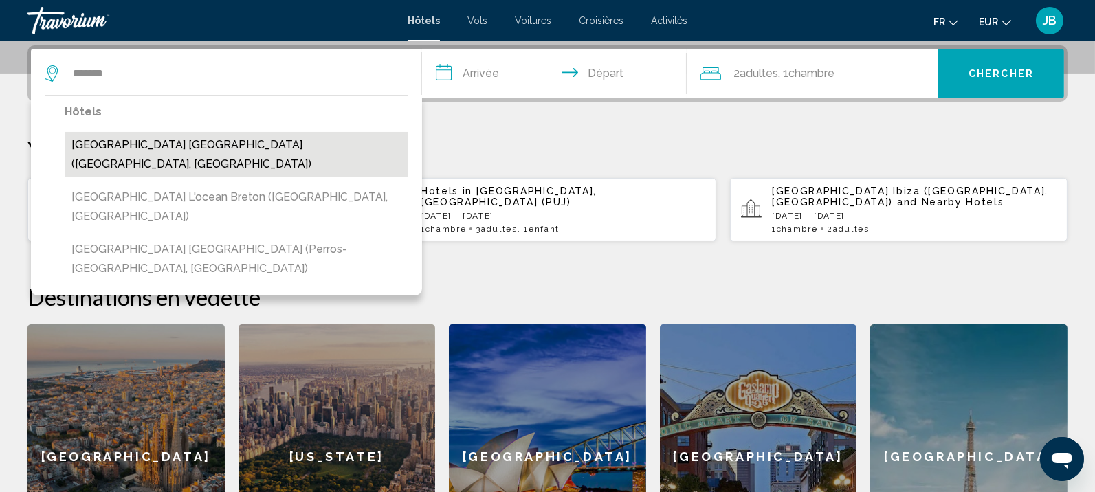
click at [236, 144] on button "[GEOGRAPHIC_DATA] [GEOGRAPHIC_DATA] ([GEOGRAPHIC_DATA], [GEOGRAPHIC_DATA])" at bounding box center [237, 154] width 344 height 45
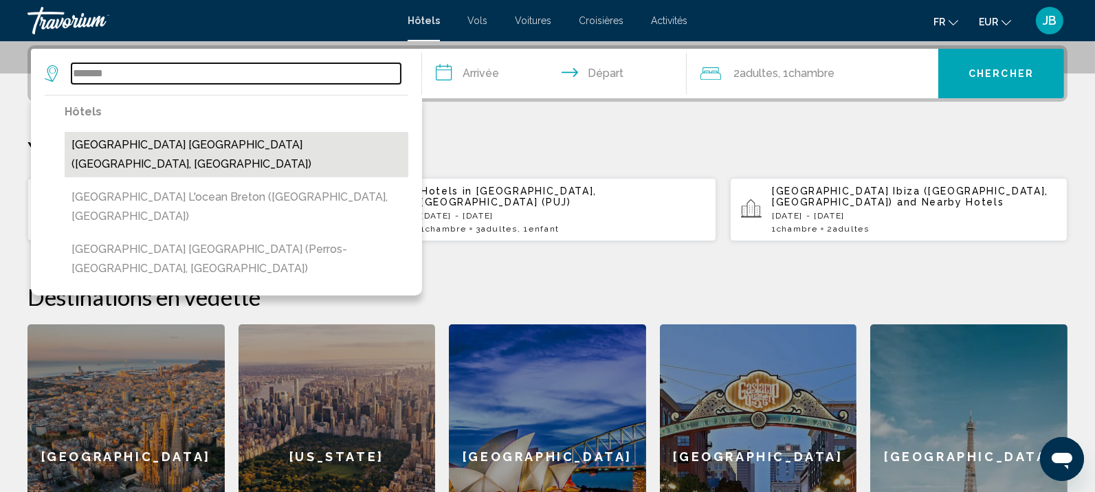
type input "**********"
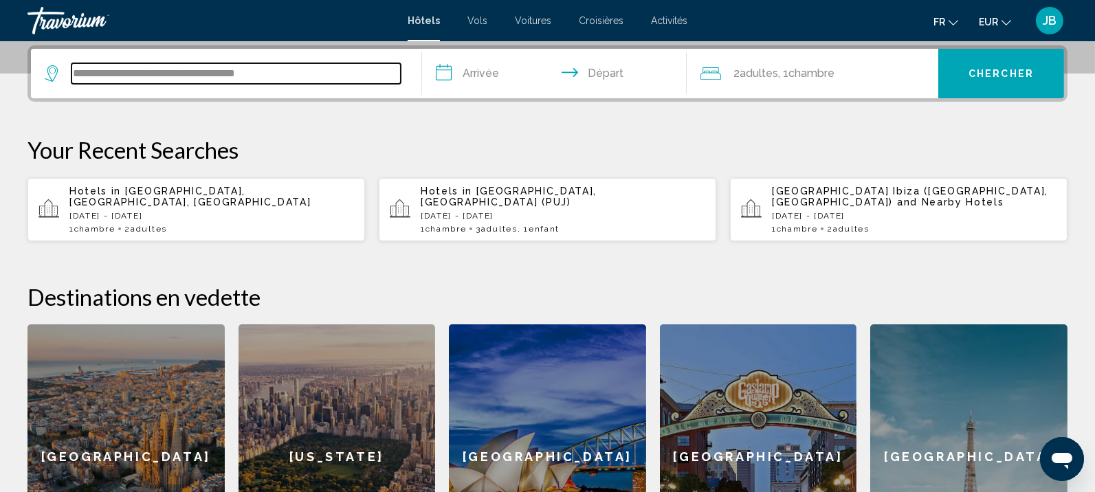
drag, startPoint x: 331, startPoint y: 70, endPoint x: 1, endPoint y: 81, distance: 330.1
click at [1, 81] on div "**********" at bounding box center [547, 317] width 1095 height 544
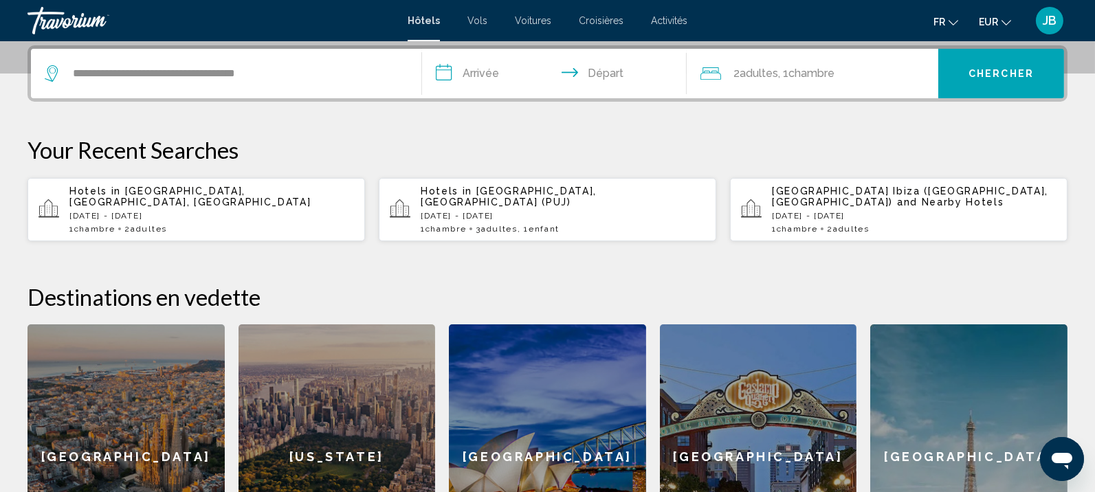
click at [787, 148] on p "Your Recent Searches" at bounding box center [547, 149] width 1040 height 27
click at [802, 60] on div "2 Adulte Adultes , 1 Chambre pièces" at bounding box center [819, 73] width 238 height 49
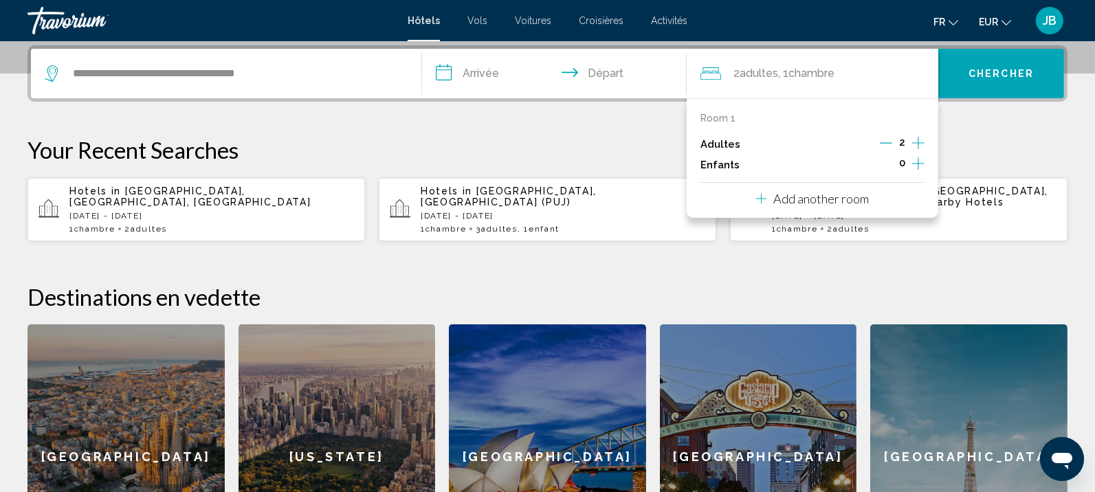
click at [917, 166] on icon "Increment children" at bounding box center [918, 163] width 12 height 16
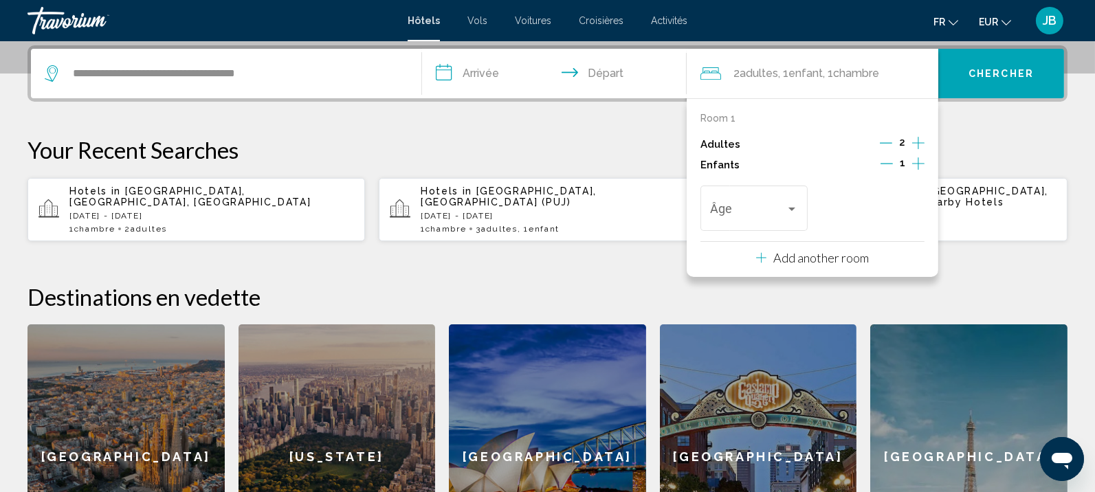
click at [917, 166] on icon "Increment children" at bounding box center [918, 163] width 12 height 16
click at [795, 210] on div "Travelers: 2 adults, 2 children" at bounding box center [792, 208] width 12 height 11
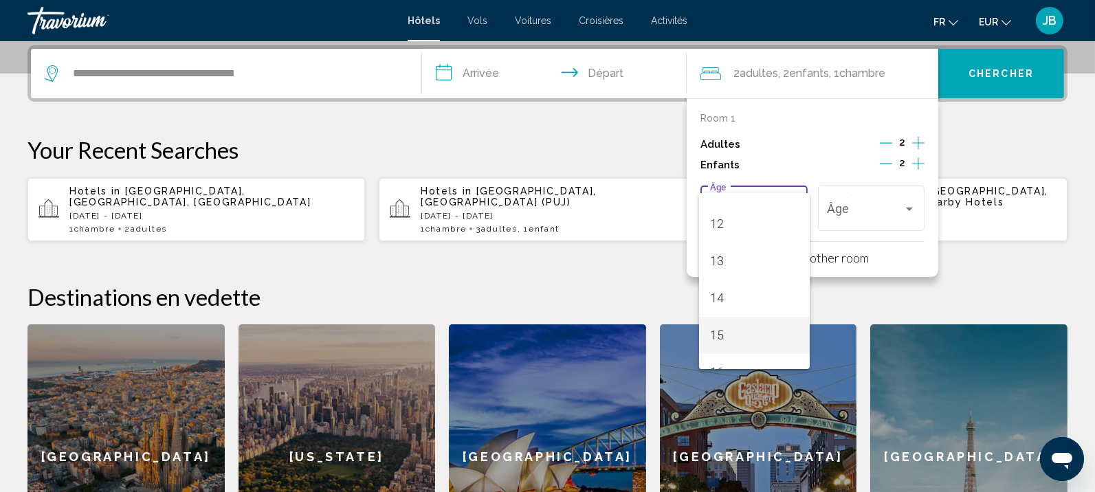
scroll to position [406, 0]
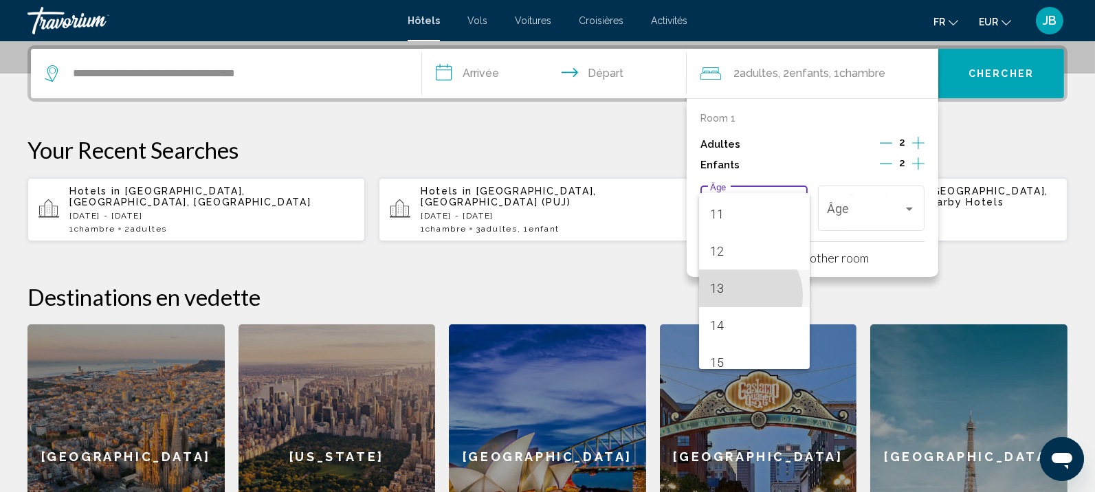
drag, startPoint x: 742, startPoint y: 295, endPoint x: 810, endPoint y: 254, distance: 79.2
click at [744, 295] on span "13" at bounding box center [754, 288] width 89 height 37
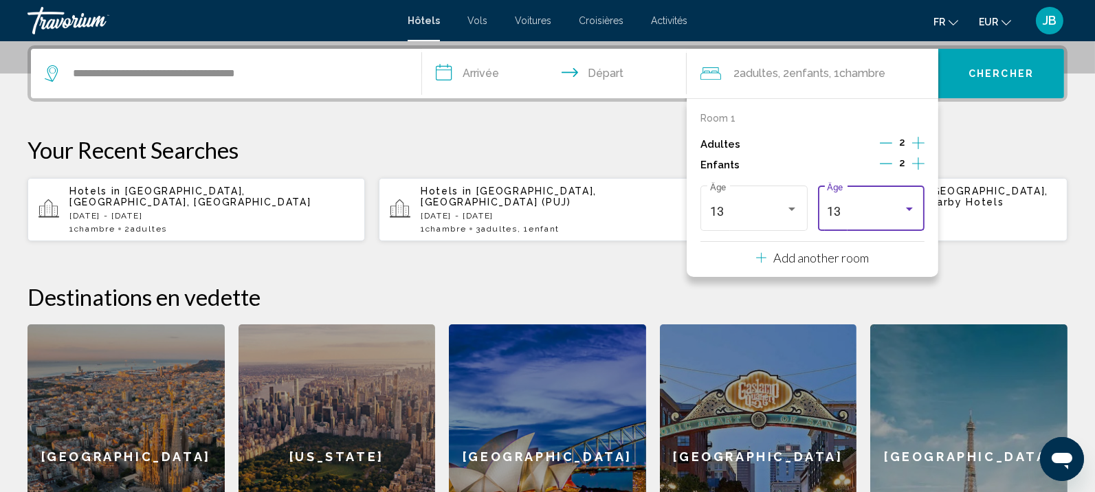
click at [865, 219] on div "13 Âge" at bounding box center [871, 206] width 88 height 49
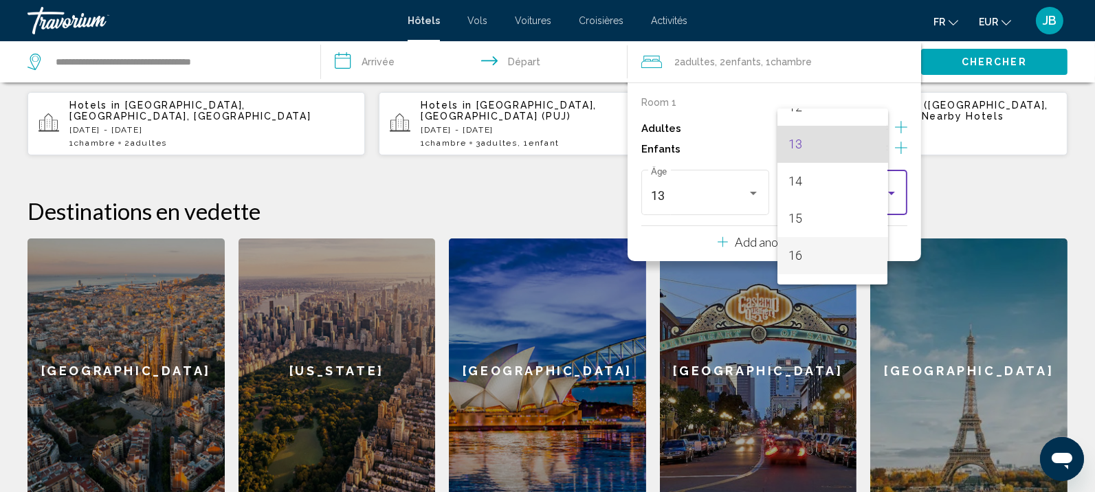
scroll to position [491, 0]
click at [817, 256] on span "17" at bounding box center [832, 266] width 89 height 37
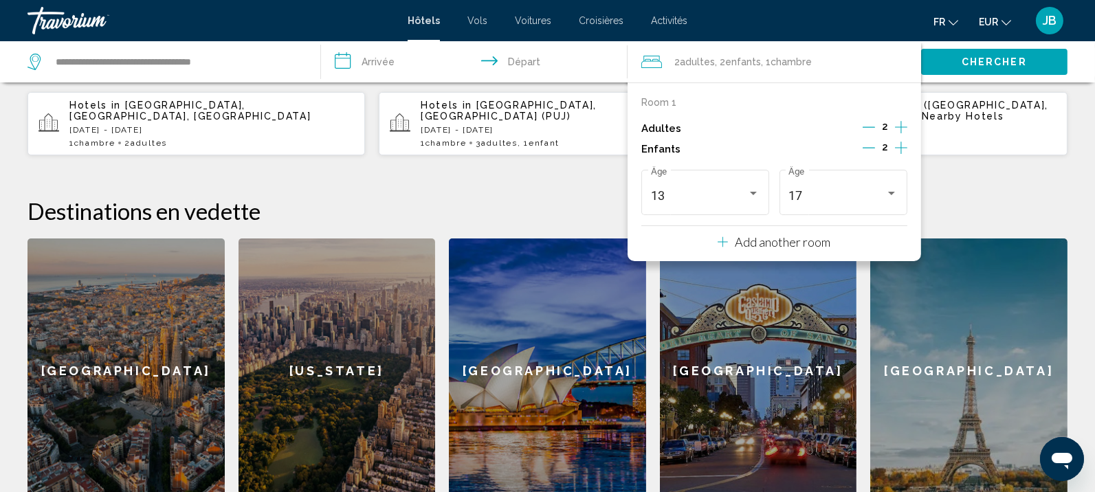
click at [980, 58] on span "Chercher" at bounding box center [994, 62] width 65 height 11
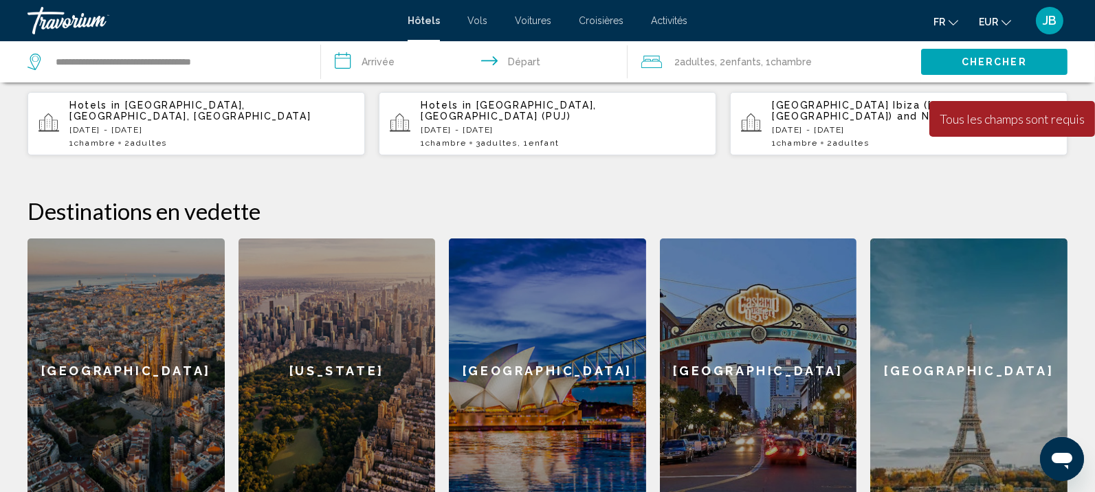
click at [425, 65] on input "**********" at bounding box center [477, 63] width 313 height 45
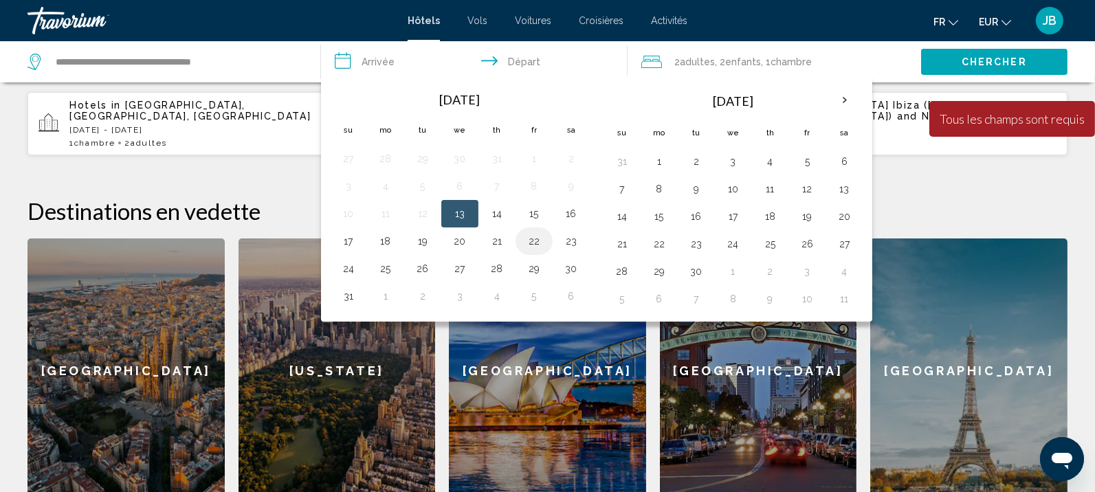
click at [528, 236] on button "22" at bounding box center [534, 241] width 22 height 19
click at [530, 232] on button "22" at bounding box center [534, 241] width 22 height 19
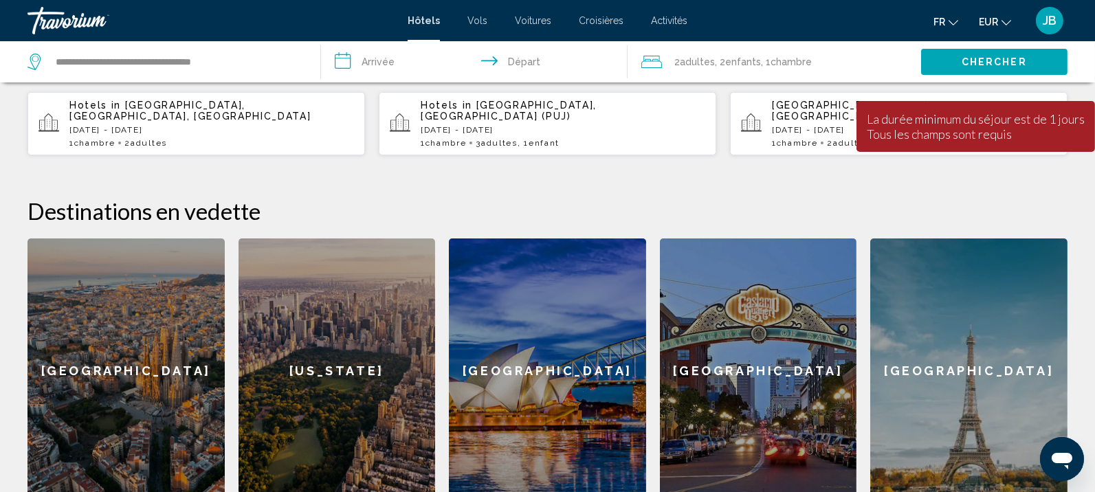
click at [383, 63] on input "**********" at bounding box center [477, 63] width 313 height 45
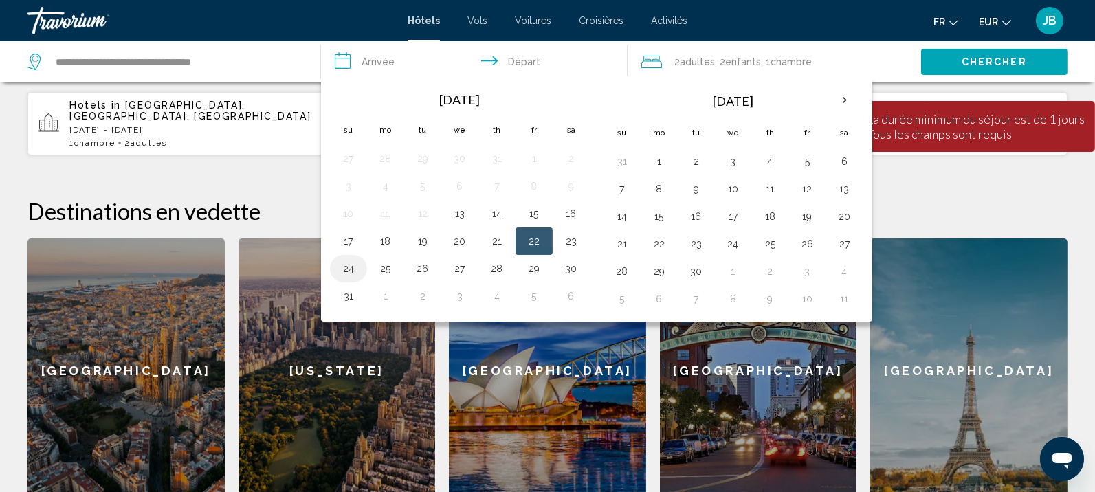
drag, startPoint x: 340, startPoint y: 265, endPoint x: 344, endPoint y: 276, distance: 10.9
click at [340, 267] on button "24" at bounding box center [348, 268] width 22 height 19
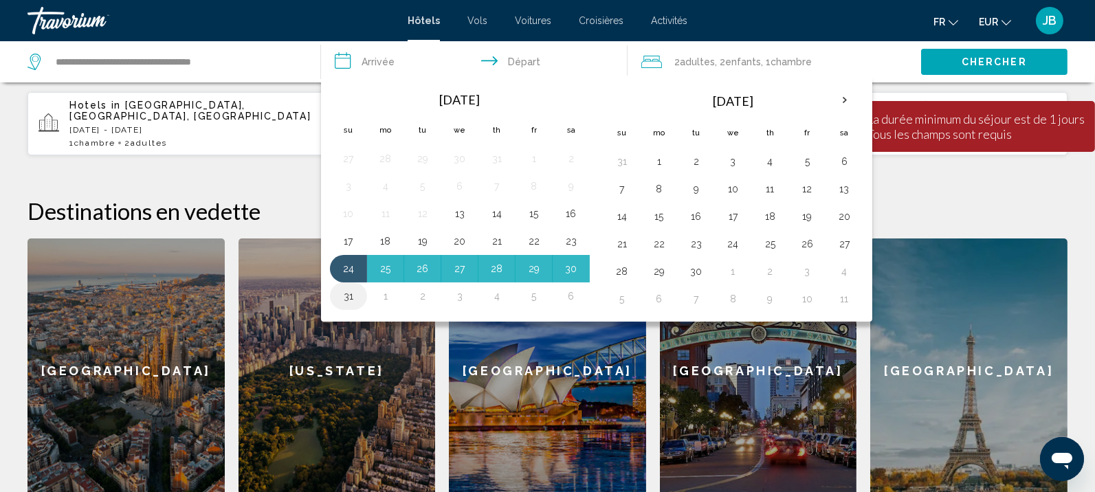
click at [346, 289] on button "31" at bounding box center [348, 296] width 22 height 19
type input "**********"
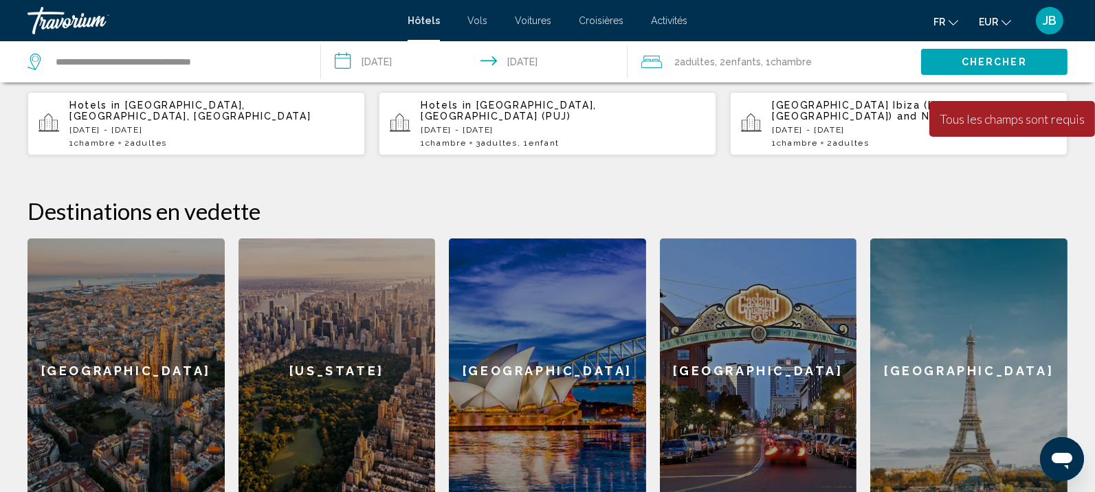
click at [995, 56] on span "Chercher" at bounding box center [994, 61] width 65 height 11
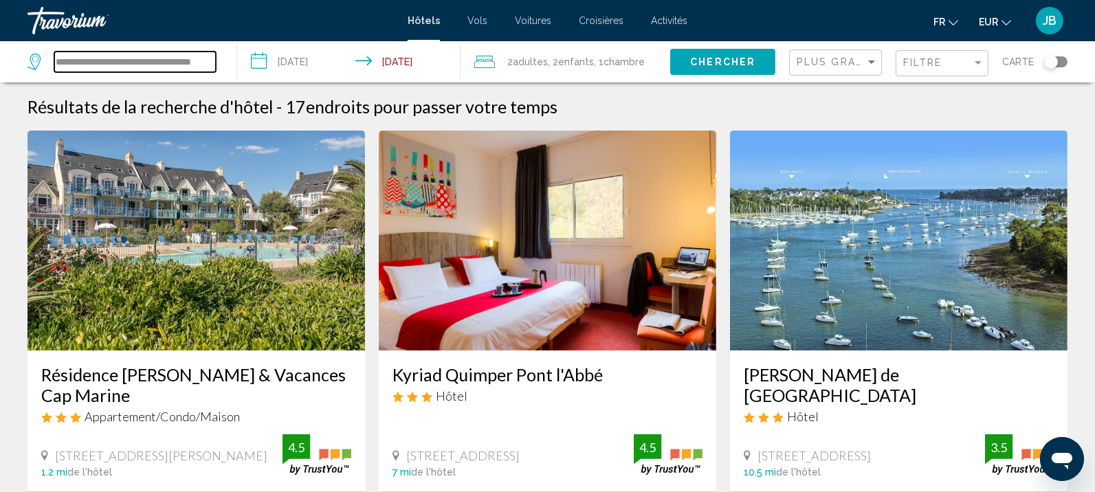
click at [179, 56] on input "**********" at bounding box center [135, 62] width 162 height 21
click at [86, 14] on div "Travorium" at bounding box center [95, 20] width 137 height 27
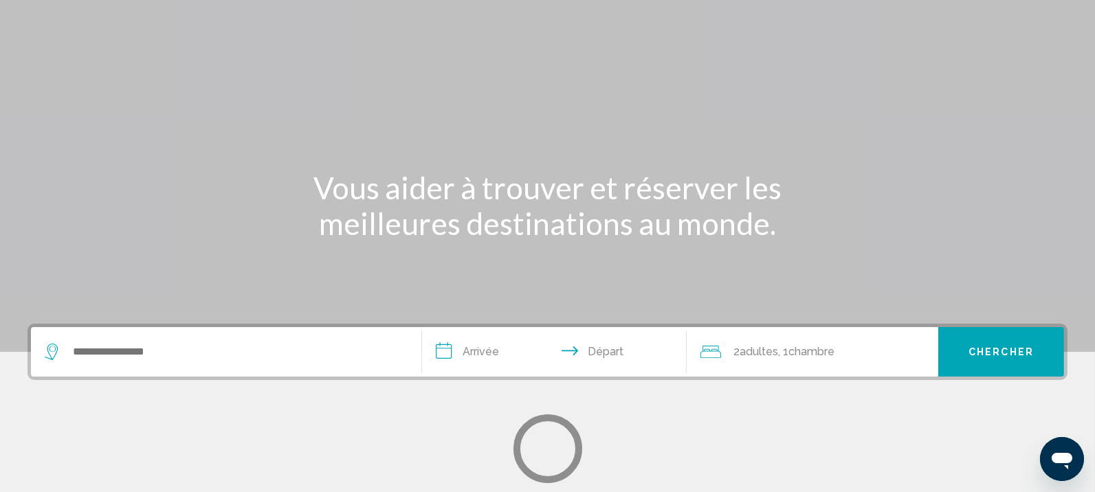
scroll to position [172, 0]
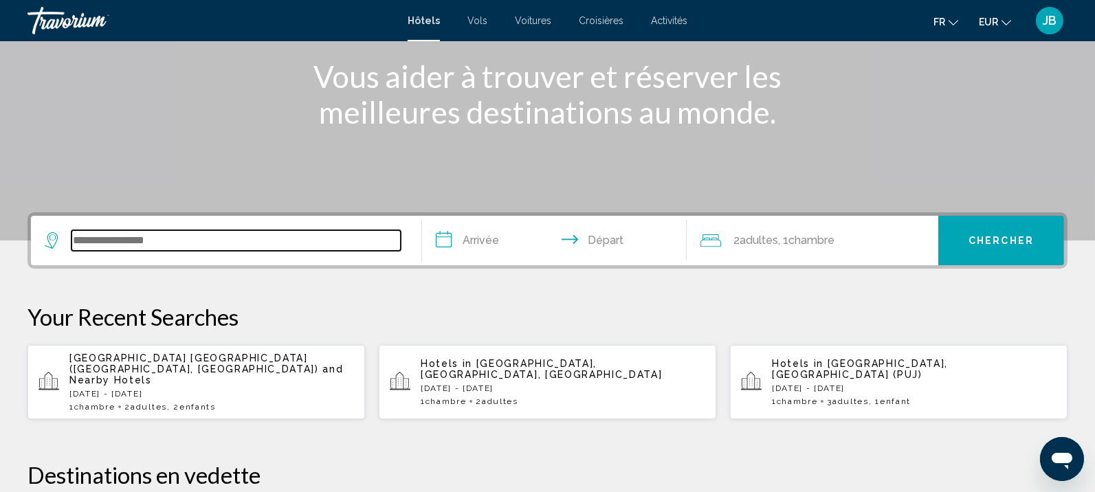
click at [111, 236] on input "Search widget" at bounding box center [235, 240] width 329 height 21
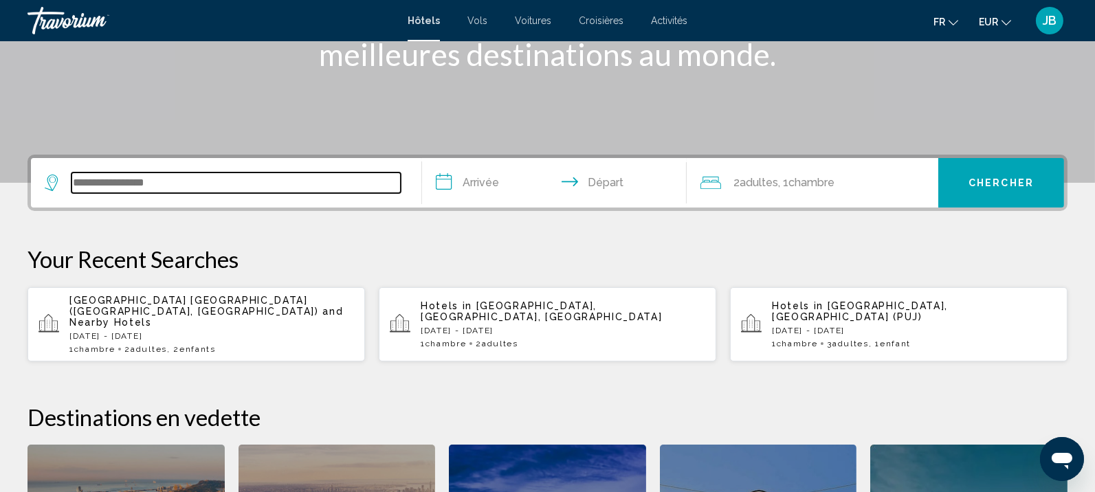
scroll to position [339, 0]
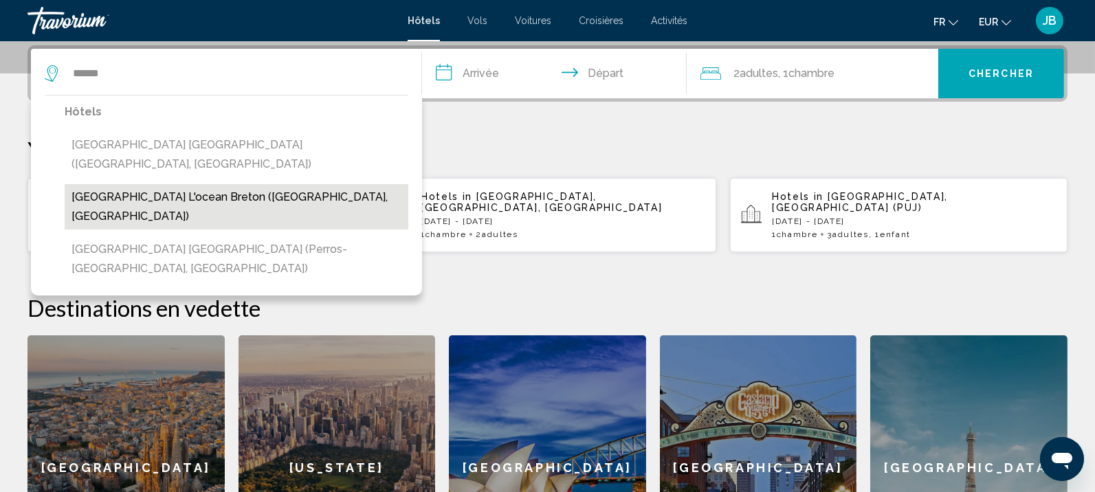
click at [271, 184] on button "[GEOGRAPHIC_DATA] L'ocean Breton ([GEOGRAPHIC_DATA], [GEOGRAPHIC_DATA])" at bounding box center [237, 206] width 344 height 45
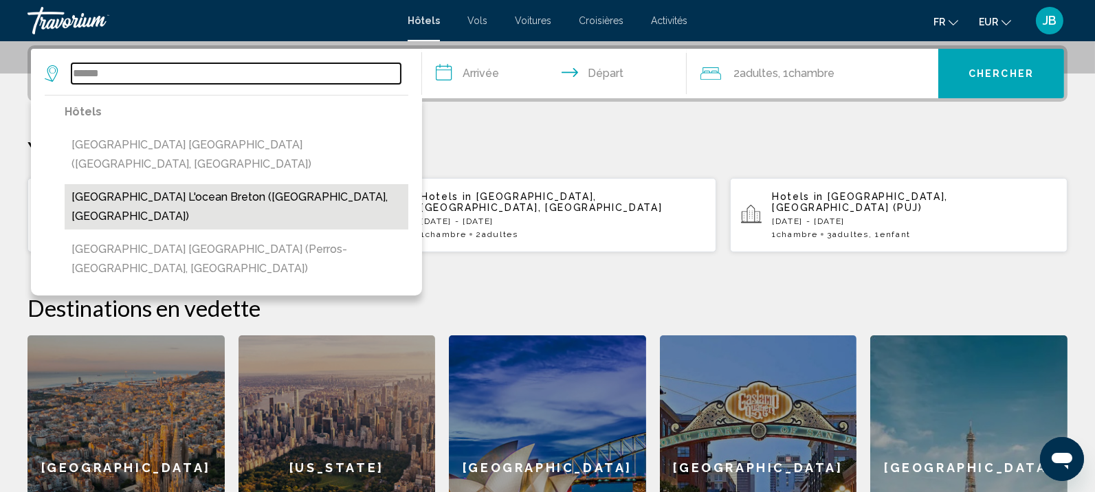
type input "**********"
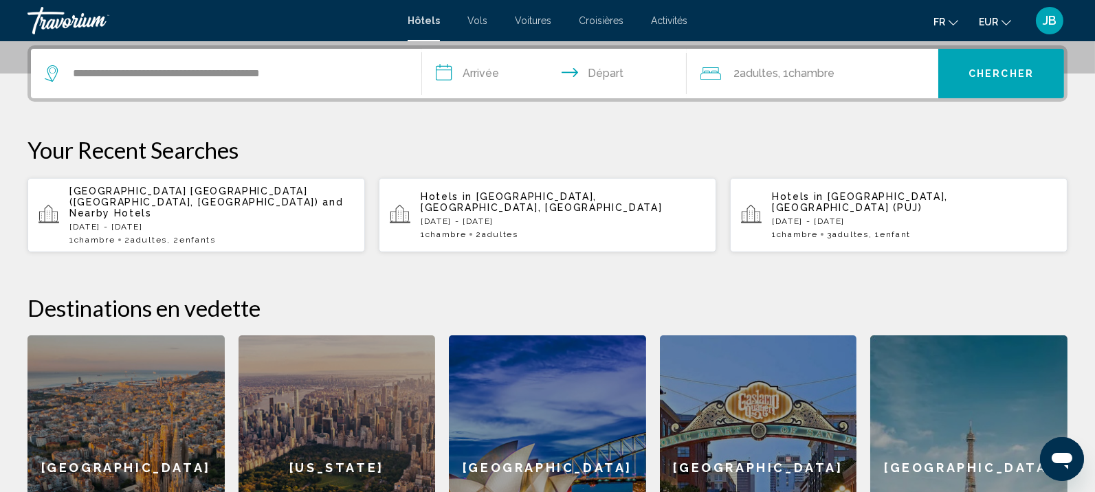
click at [458, 68] on input "**********" at bounding box center [557, 76] width 271 height 54
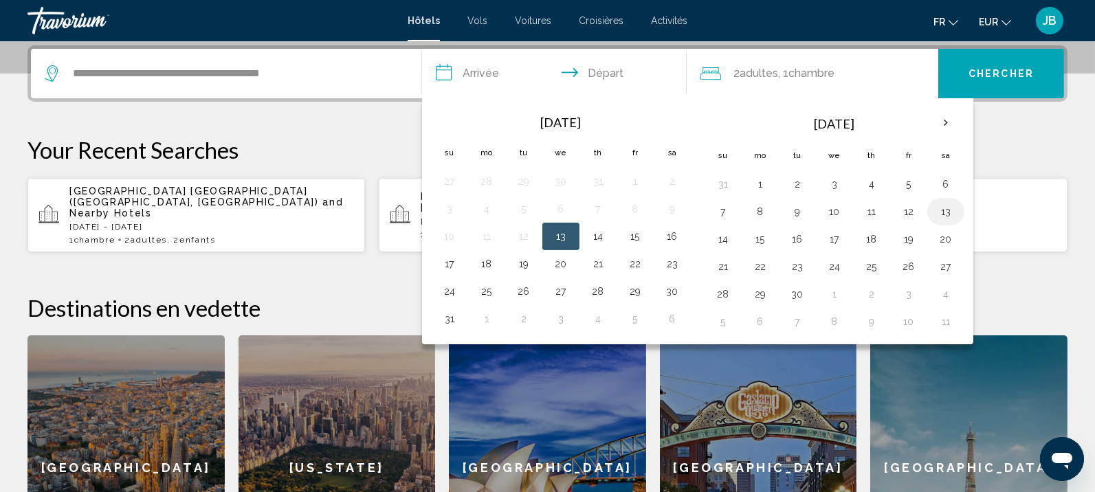
click at [941, 216] on button "13" at bounding box center [946, 211] width 22 height 19
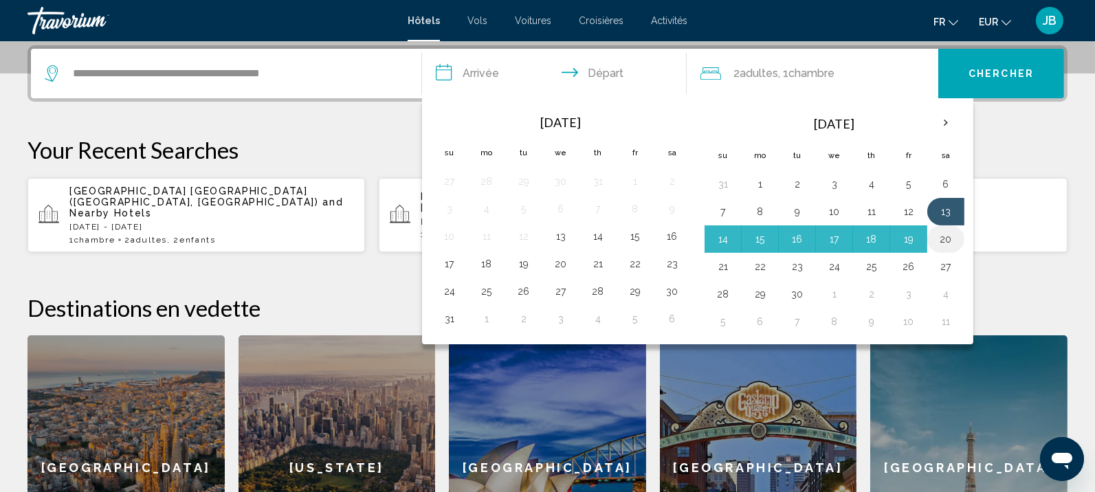
click at [943, 244] on button "20" at bounding box center [946, 239] width 22 height 19
type input "**********"
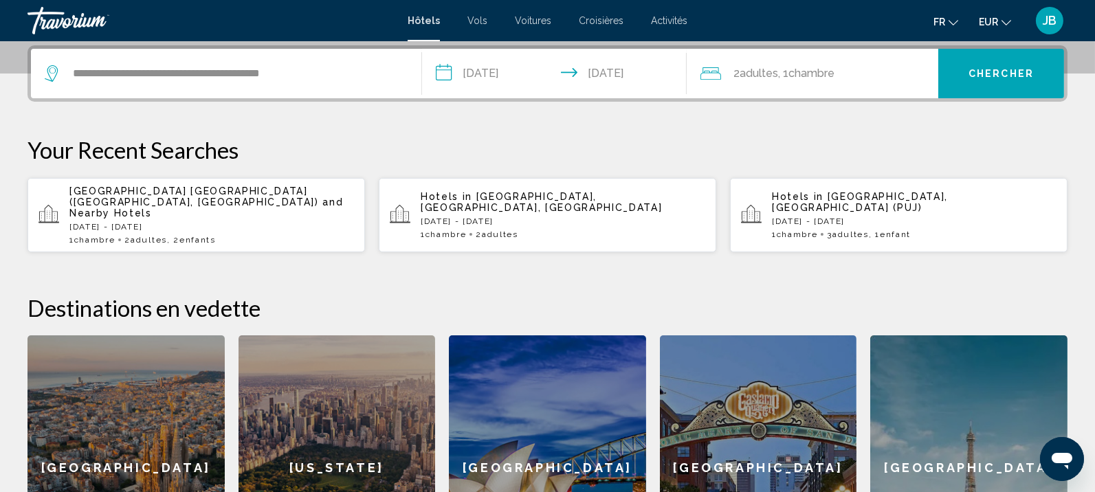
click at [1002, 89] on button "Chercher" at bounding box center [1001, 73] width 126 height 49
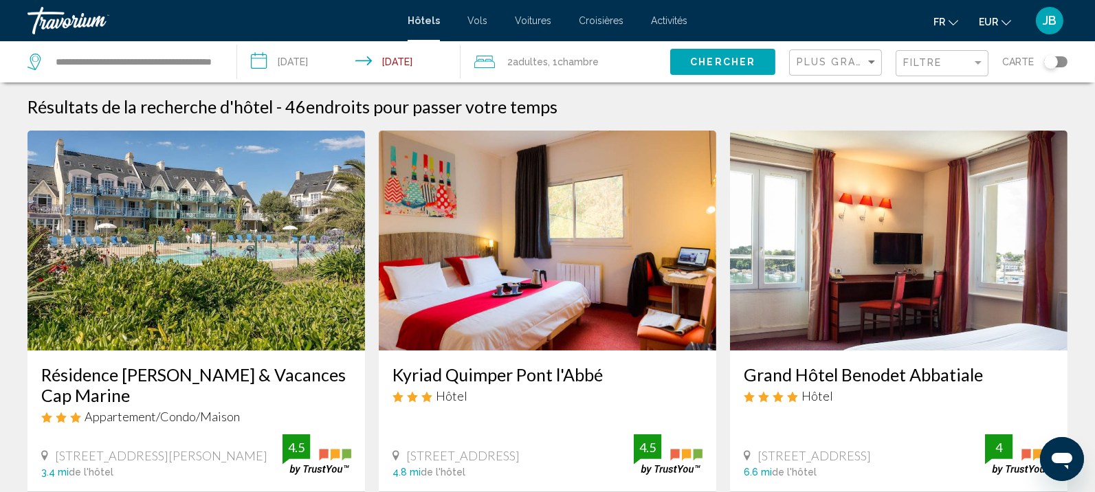
click at [64, 25] on div "Travorium" at bounding box center [95, 20] width 137 height 27
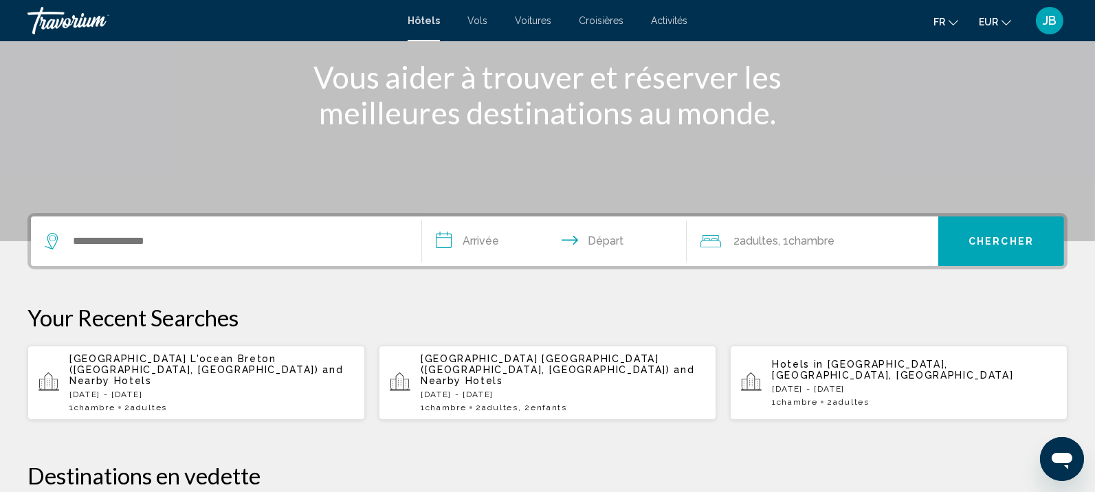
scroll to position [172, 0]
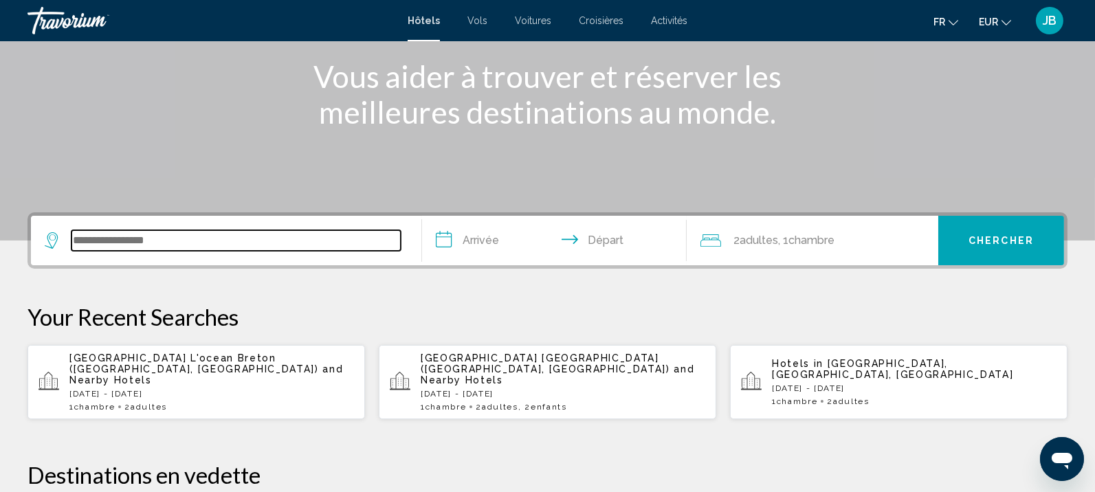
click at [167, 239] on input "Search widget" at bounding box center [235, 240] width 329 height 21
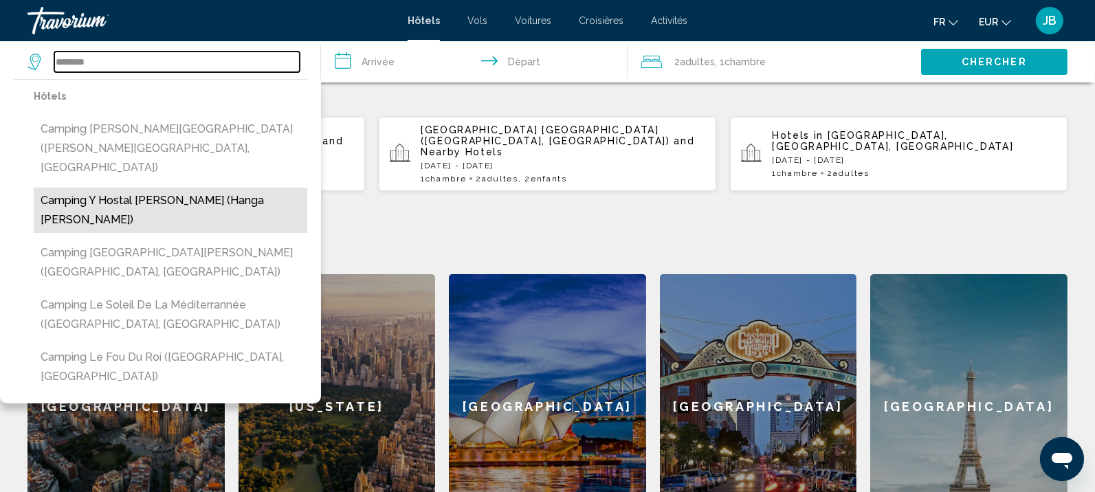
scroll to position [425, 0]
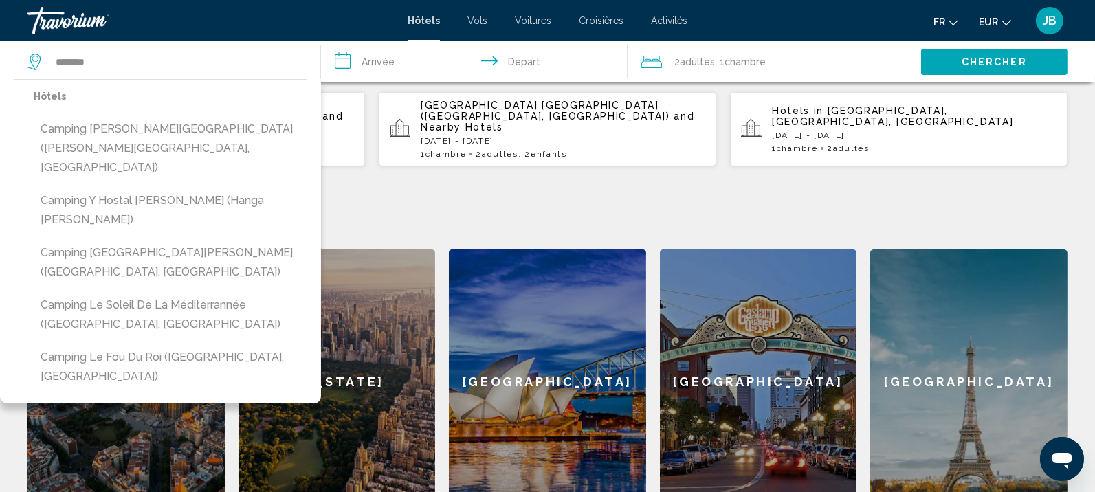
drag, startPoint x: 195, startPoint y: 276, endPoint x: 300, endPoint y: 172, distance: 147.8
click at [194, 344] on button "Camping Le Fou du Roi ([GEOGRAPHIC_DATA], [GEOGRAPHIC_DATA])" at bounding box center [171, 366] width 274 height 45
type input "**********"
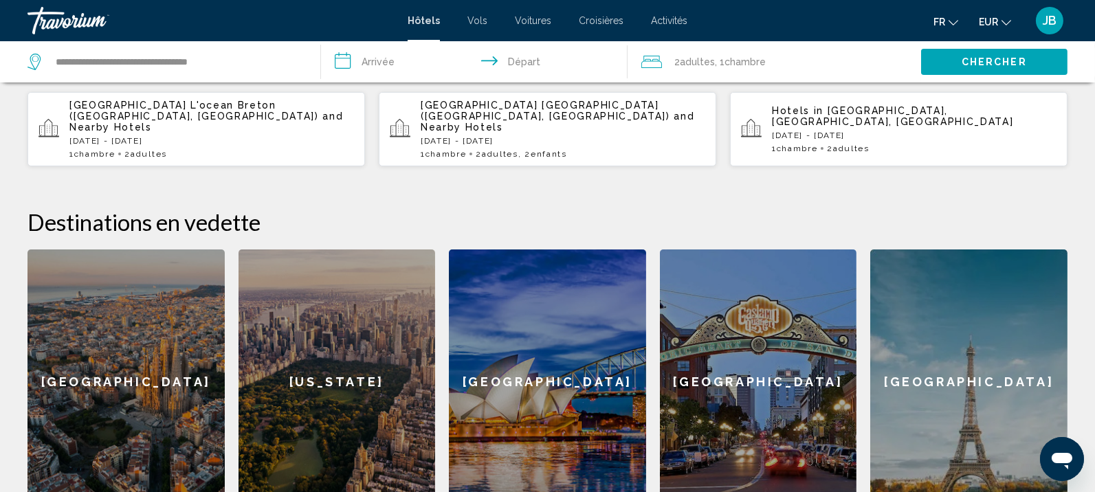
click at [378, 65] on input "**********" at bounding box center [477, 63] width 313 height 45
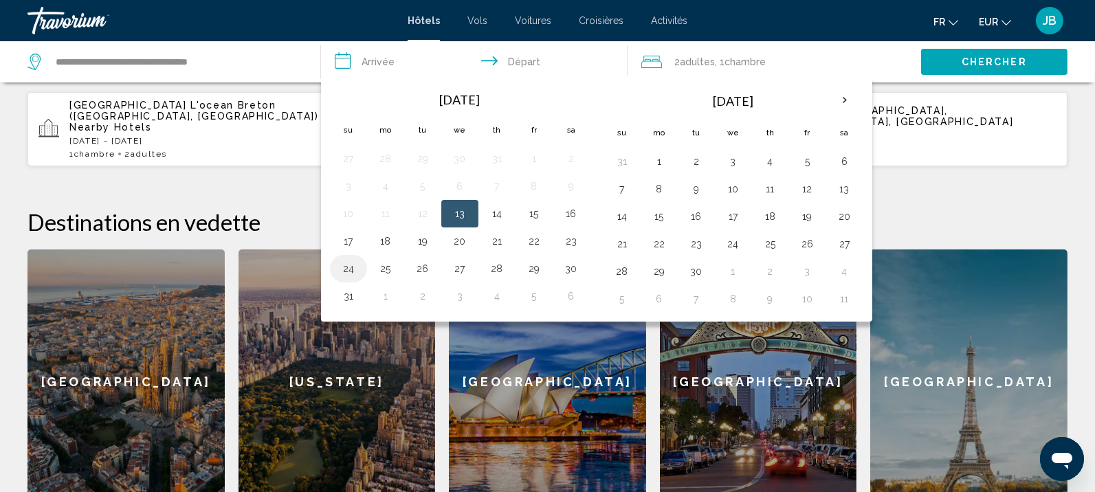
click at [351, 276] on button "24" at bounding box center [348, 268] width 22 height 19
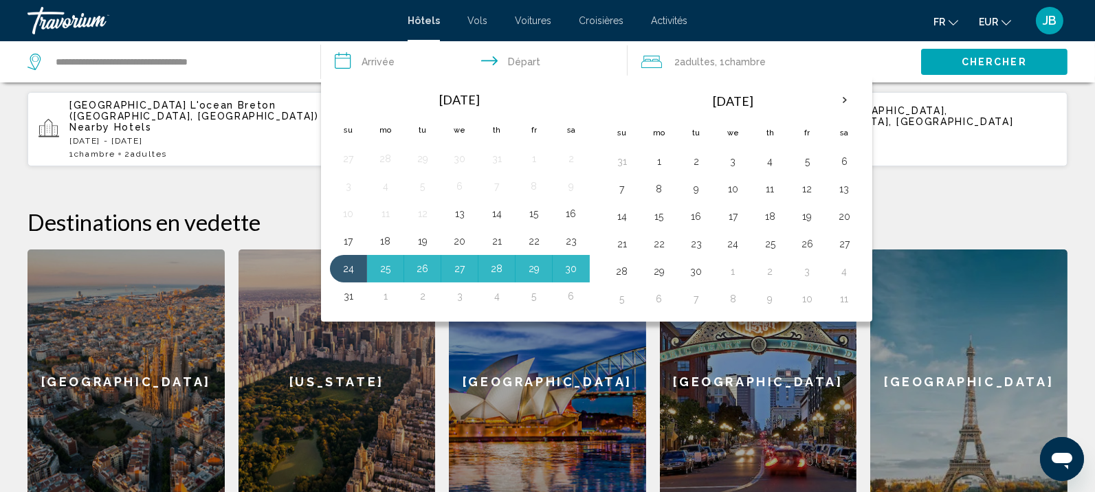
click at [346, 297] on button "31" at bounding box center [348, 296] width 22 height 19
type input "**********"
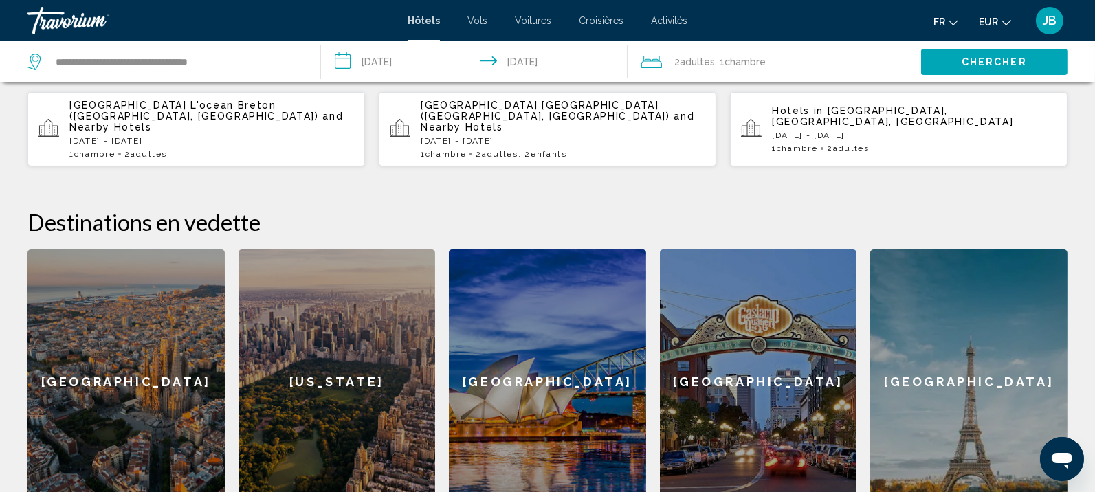
click at [968, 66] on span "Chercher" at bounding box center [994, 62] width 65 height 11
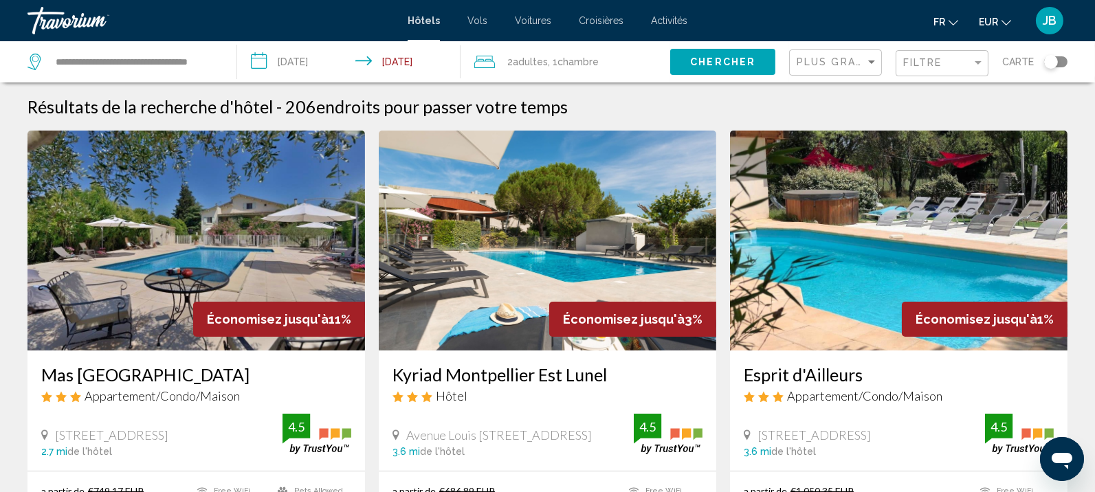
click at [601, 235] on img "Main content" at bounding box center [547, 241] width 337 height 220
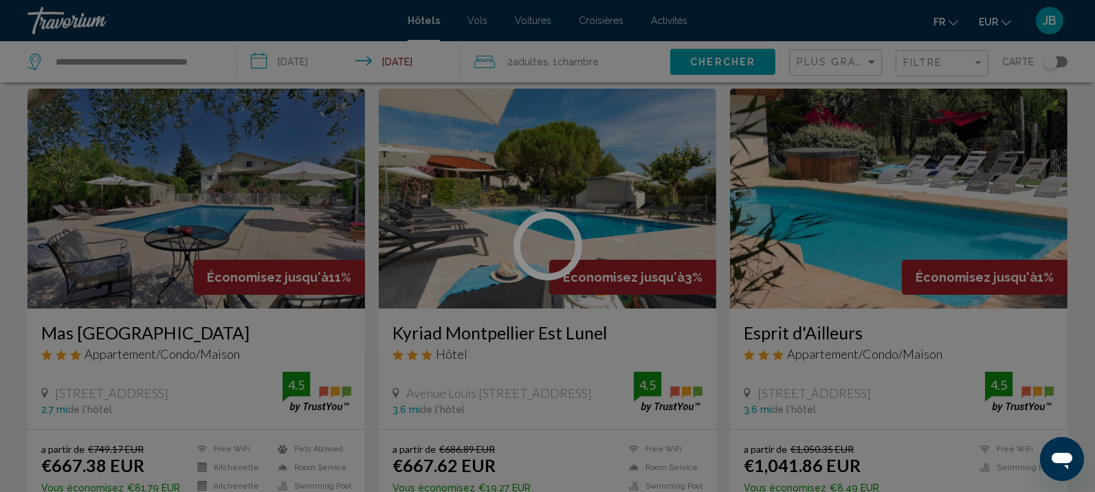
scroll to position [43, 0]
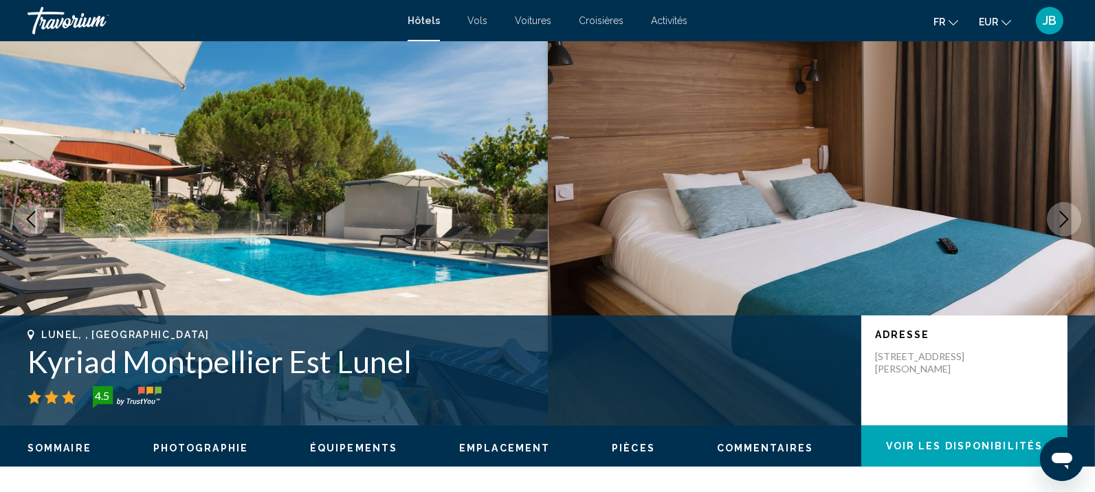
scroll to position [29, 0]
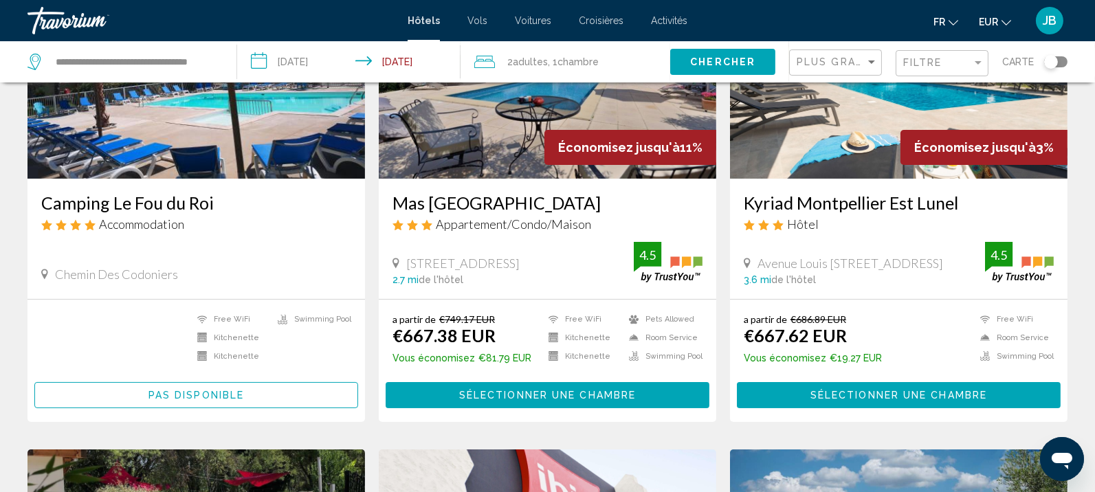
scroll to position [86, 0]
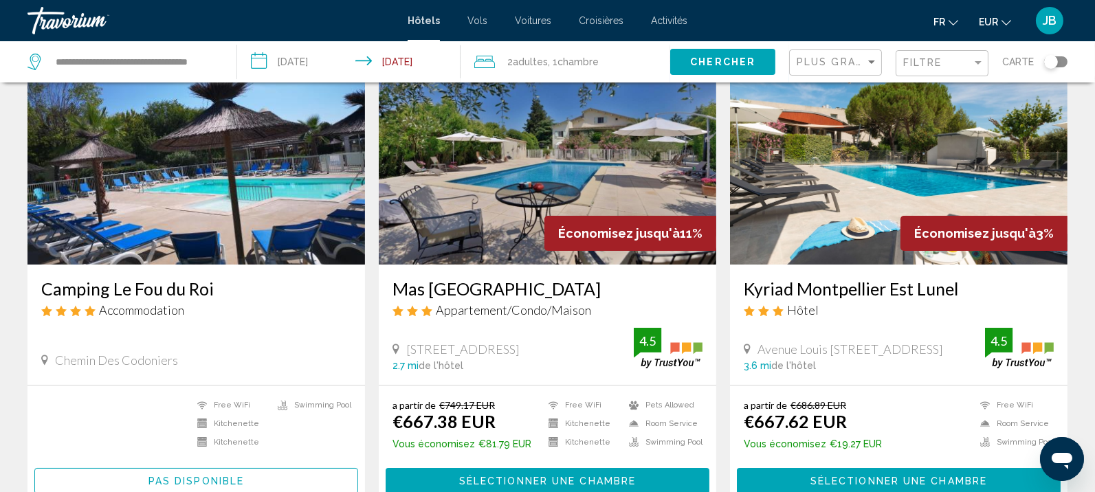
click at [252, 228] on img "Main content" at bounding box center [195, 155] width 337 height 220
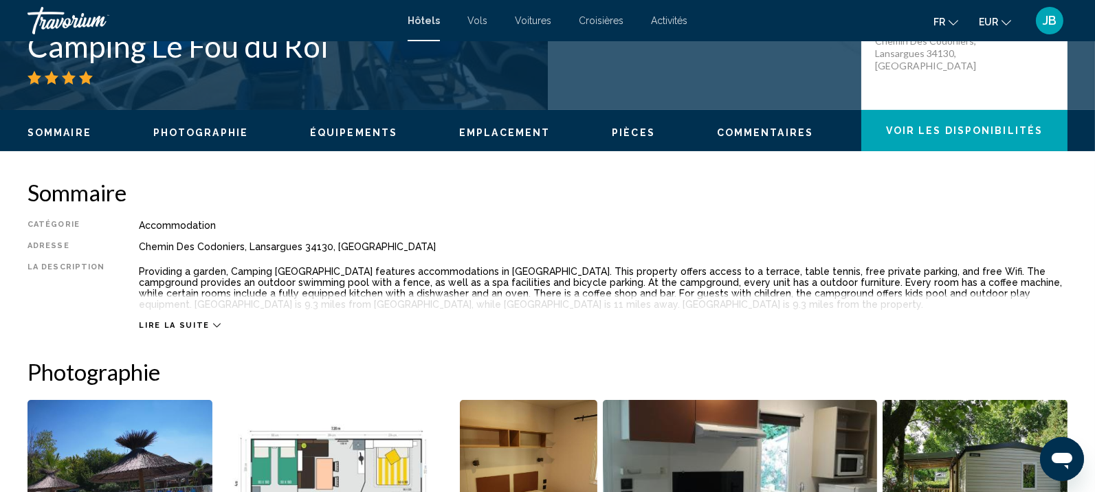
scroll to position [173, 0]
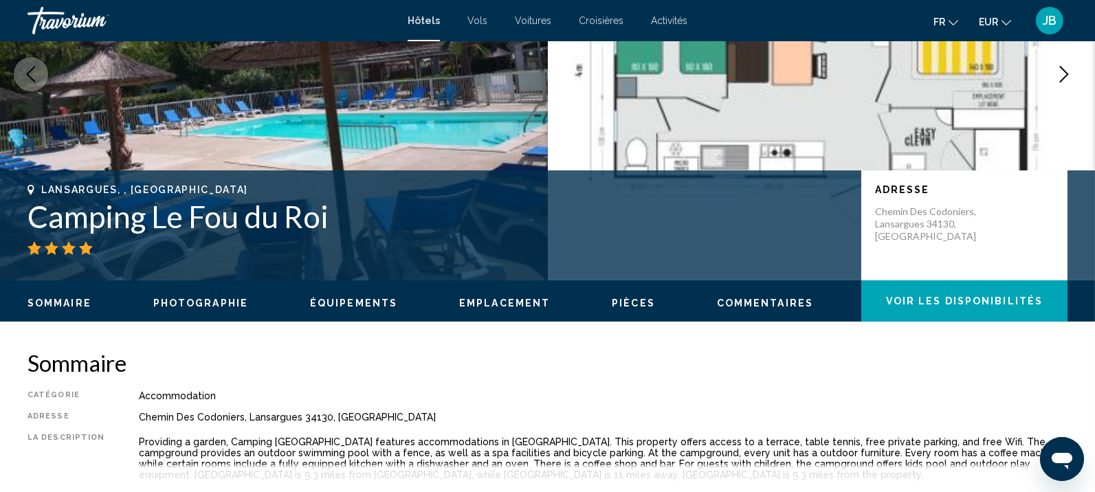
drag, startPoint x: 341, startPoint y: 215, endPoint x: 64, endPoint y: 191, distance: 278.0
click at [42, 188] on div "Lansargues, , [GEOGRAPHIC_DATA] Camping [GEOGRAPHIC_DATA]" at bounding box center [437, 219] width 820 height 71
copy div "Lansargues, , [GEOGRAPHIC_DATA] Camping [GEOGRAPHIC_DATA]"
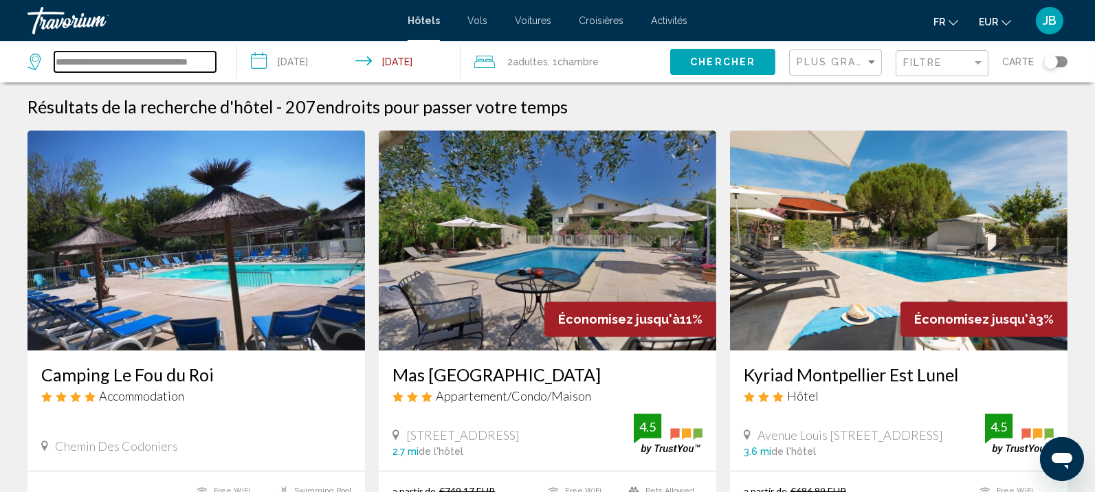
click at [129, 59] on input "**********" at bounding box center [135, 62] width 162 height 21
drag, startPoint x: 57, startPoint y: 60, endPoint x: 416, endPoint y: 85, distance: 359.6
click at [416, 82] on div "**********" at bounding box center [547, 61] width 1095 height 41
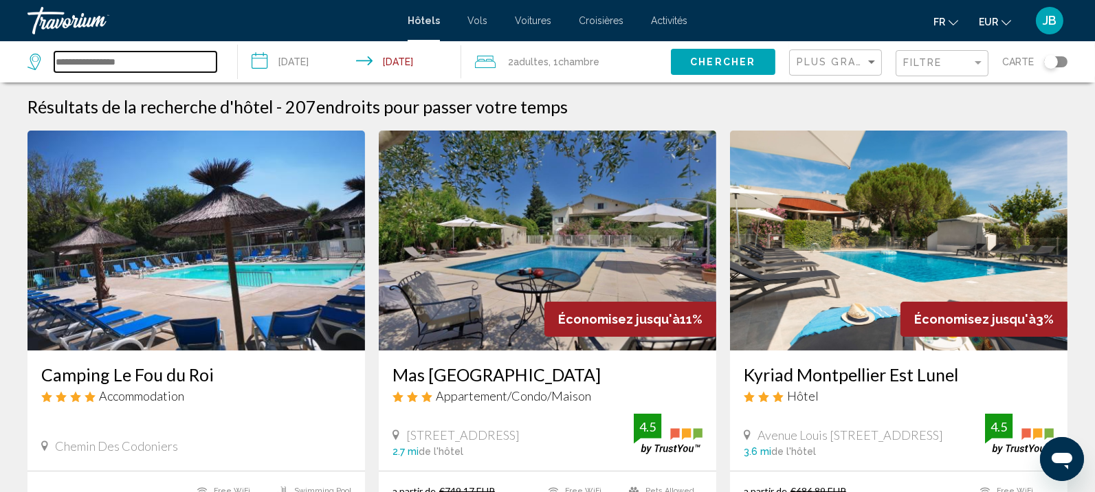
paste input "**********"
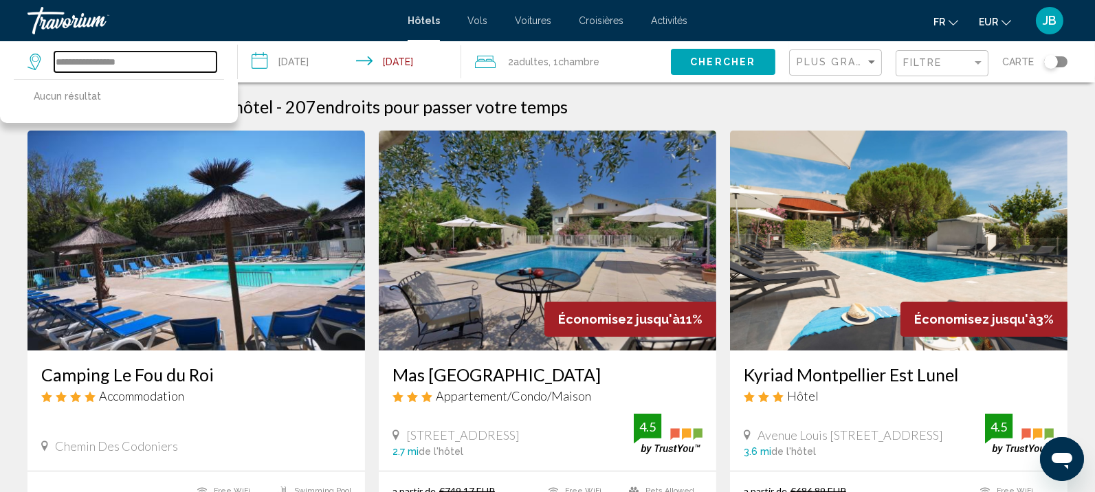
drag, startPoint x: 99, startPoint y: 60, endPoint x: 43, endPoint y: 52, distance: 56.9
click at [43, 52] on div "**********" at bounding box center [121, 62] width 189 height 21
type input "*********"
drag, startPoint x: 90, startPoint y: 63, endPoint x: -4, endPoint y: 60, distance: 94.2
click at [0, 60] on html "**********" at bounding box center [547, 246] width 1095 height 492
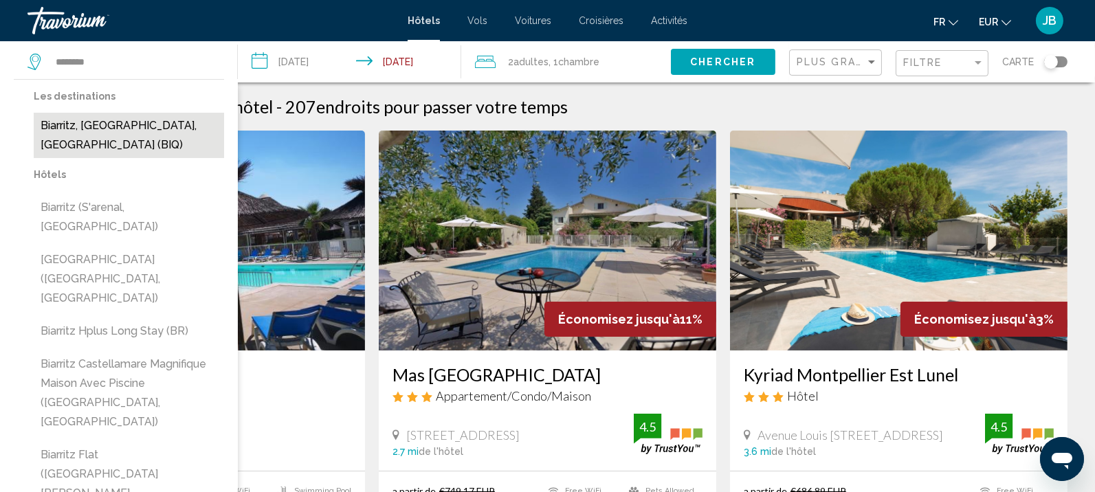
click at [107, 138] on button "Biarritz, [GEOGRAPHIC_DATA], [GEOGRAPHIC_DATA] (BIQ)" at bounding box center [129, 135] width 190 height 45
type input "**********"
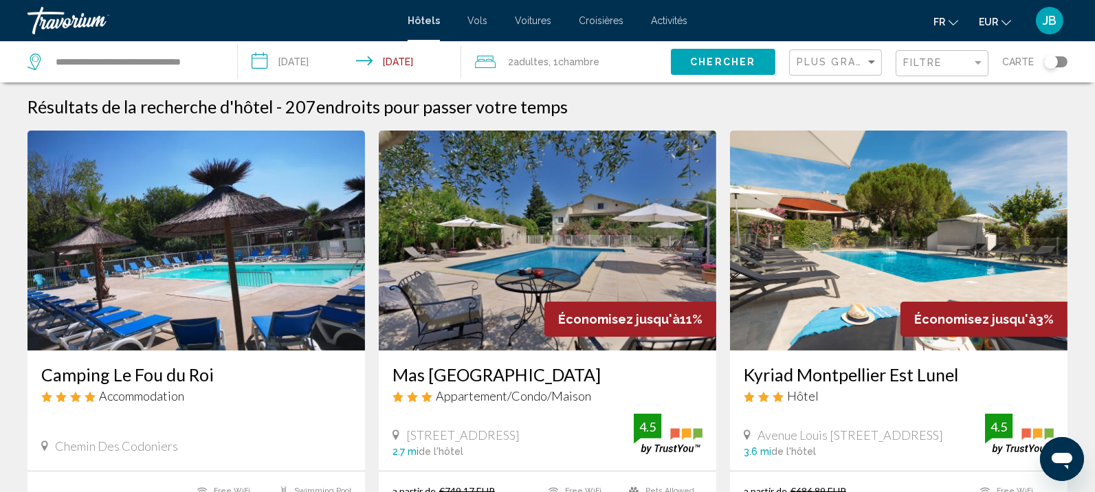
click at [582, 58] on span "Chambre" at bounding box center [578, 61] width 41 height 11
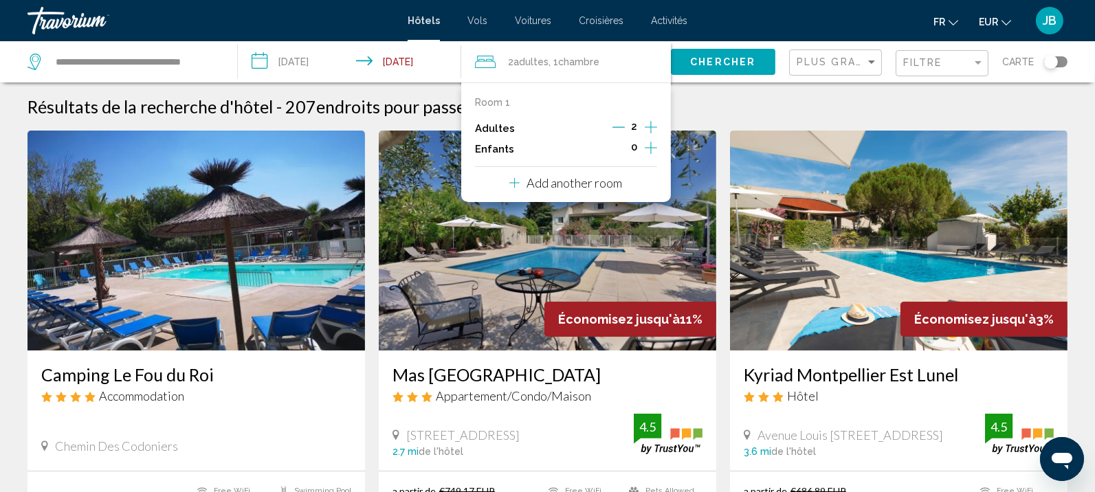
click at [646, 144] on icon "Increment children" at bounding box center [651, 148] width 12 height 16
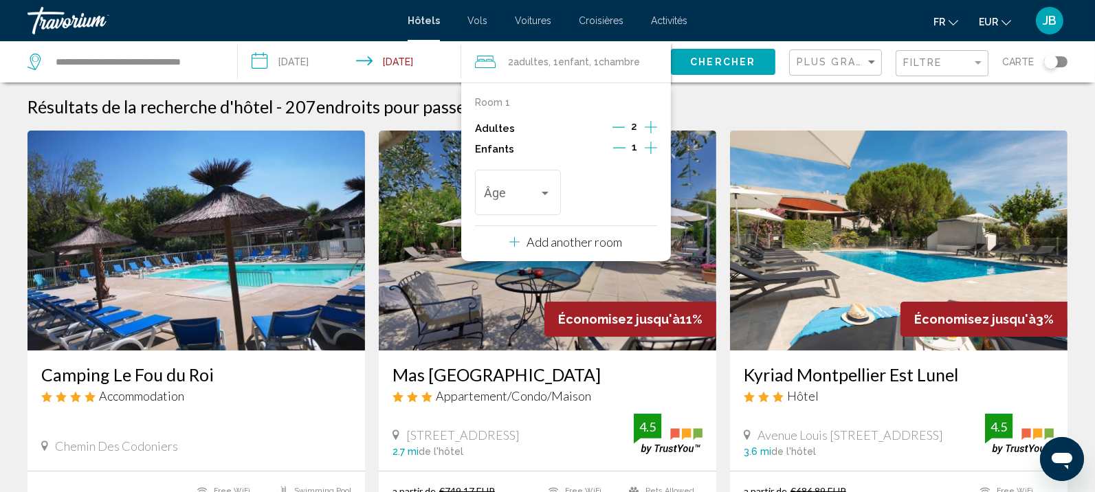
click at [647, 145] on icon "Increment children" at bounding box center [651, 148] width 12 height 16
click at [743, 60] on span "Chercher" at bounding box center [722, 62] width 65 height 11
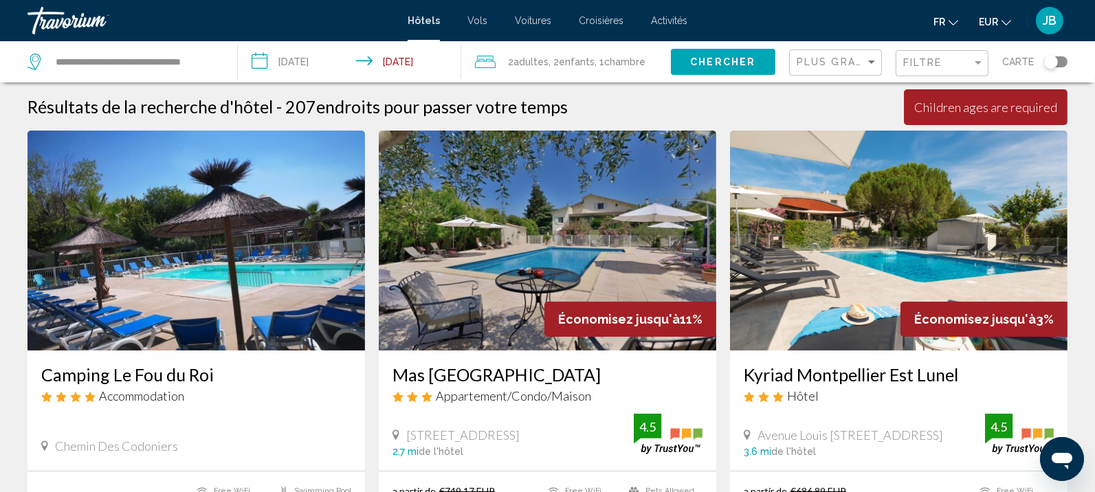
click at [613, 56] on span "Chambre" at bounding box center [624, 61] width 41 height 11
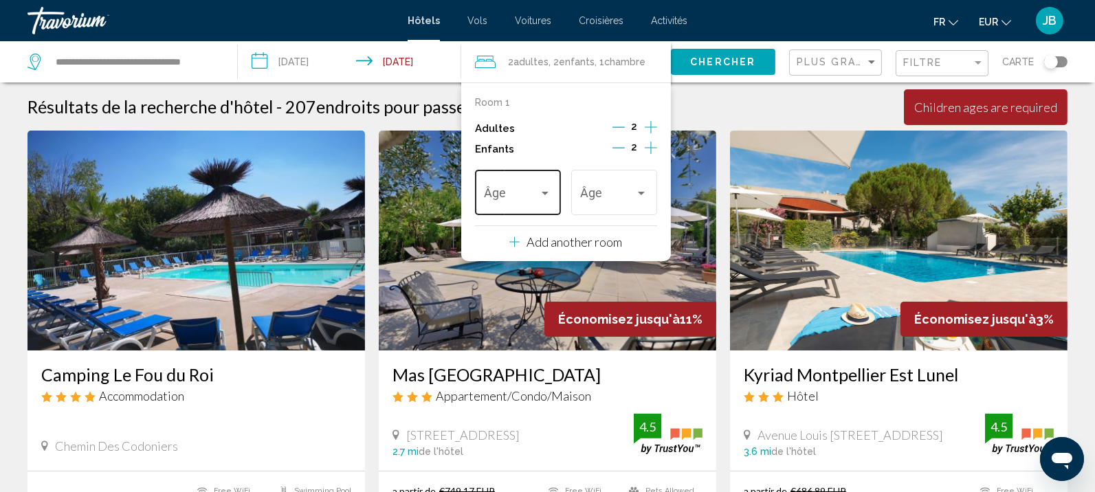
click at [515, 180] on div "Âge" at bounding box center [517, 190] width 67 height 49
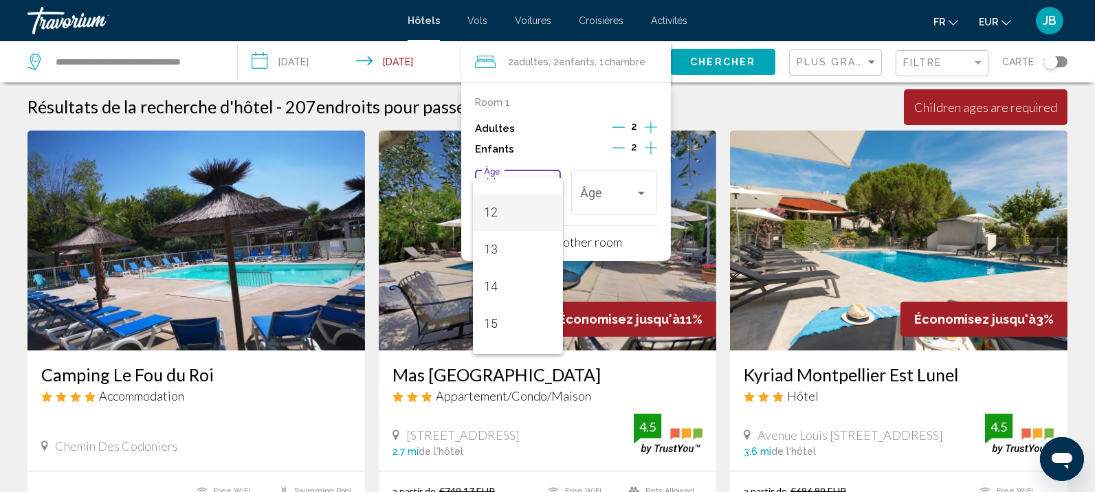
scroll to position [344, 0]
click at [514, 225] on span "10" at bounding box center [517, 224] width 67 height 37
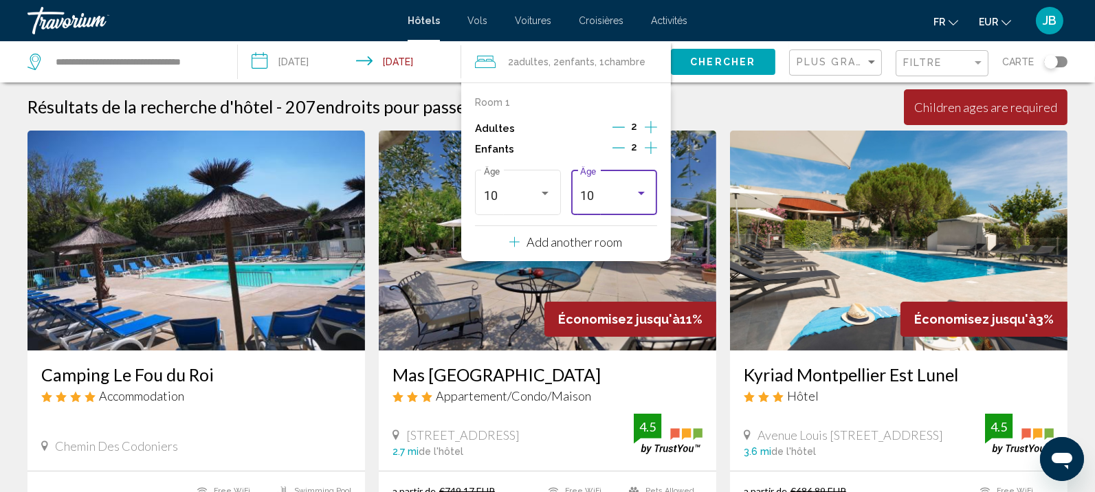
click at [604, 202] on div "10" at bounding box center [607, 196] width 55 height 14
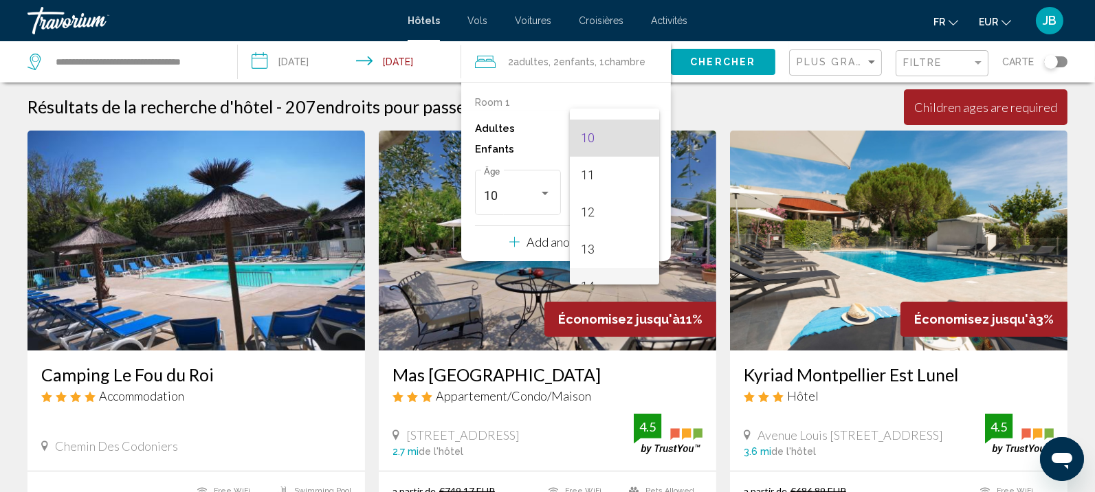
scroll to position [387, 0]
drag, startPoint x: 617, startPoint y: 254, endPoint x: 630, endPoint y: 230, distance: 27.7
click at [617, 253] on span "14" at bounding box center [614, 259] width 67 height 37
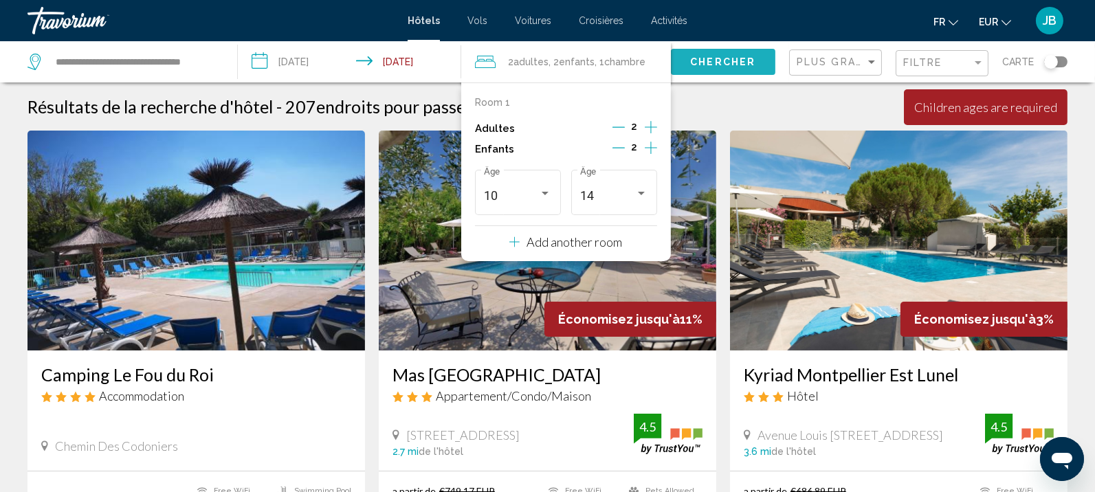
click at [729, 58] on span "Chercher" at bounding box center [722, 62] width 65 height 11
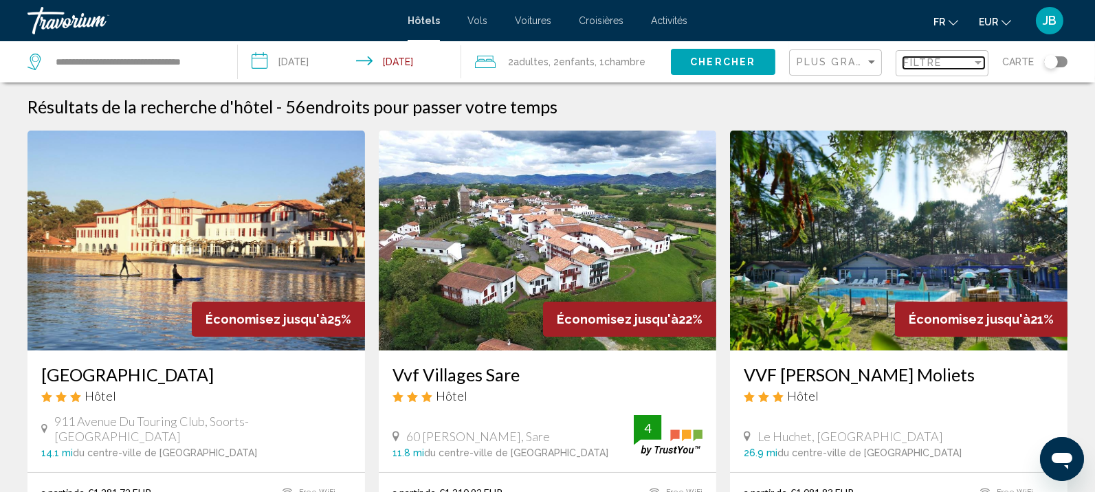
click at [913, 65] on span "Filtre" at bounding box center [922, 62] width 39 height 11
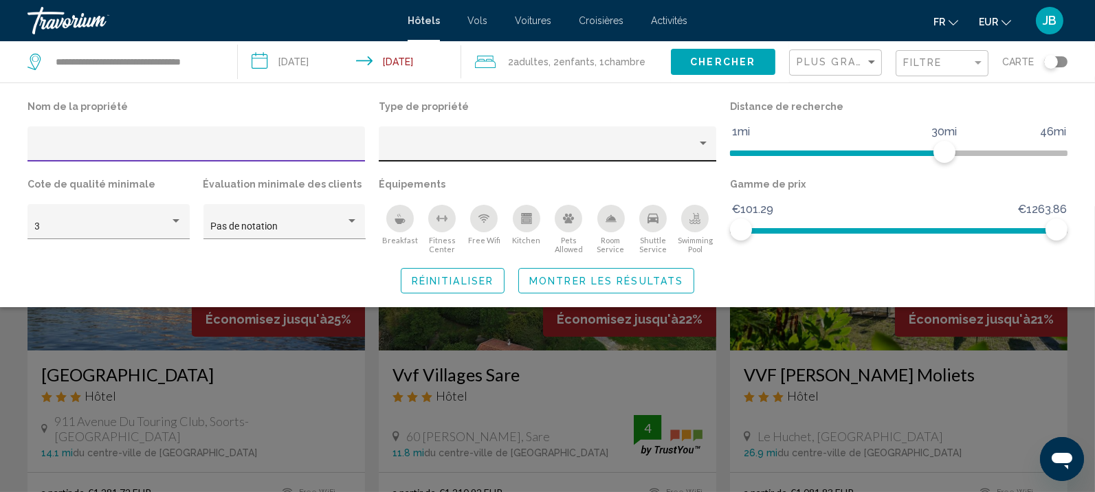
click at [430, 155] on div "Hotel Filters" at bounding box center [547, 148] width 323 height 28
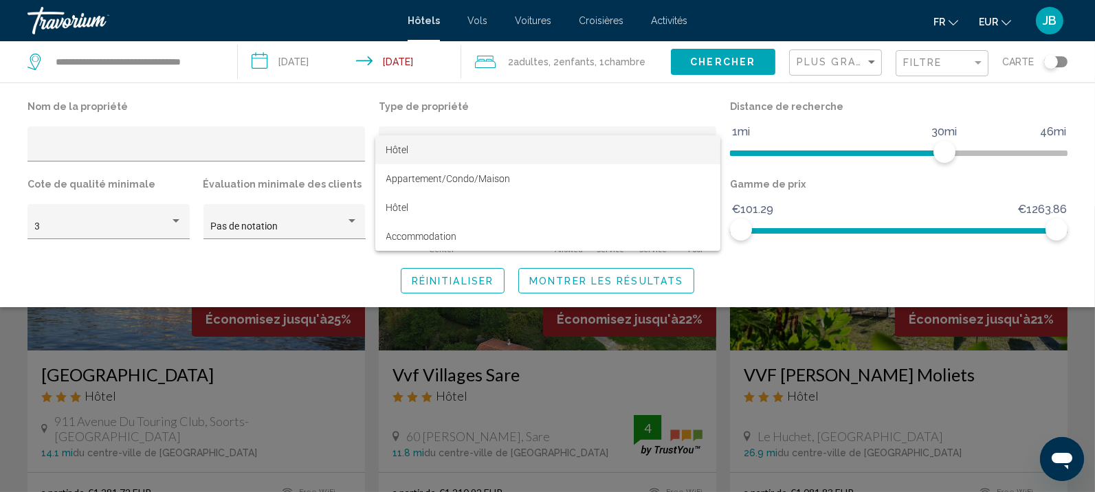
click at [446, 113] on div at bounding box center [547, 246] width 1095 height 492
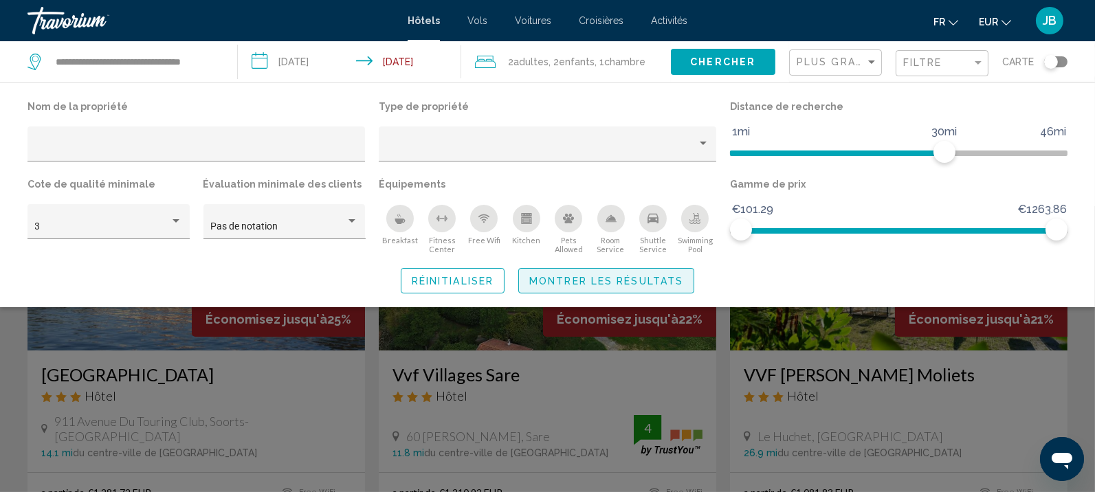
click at [635, 282] on span "Montrer les résultats" at bounding box center [606, 281] width 154 height 11
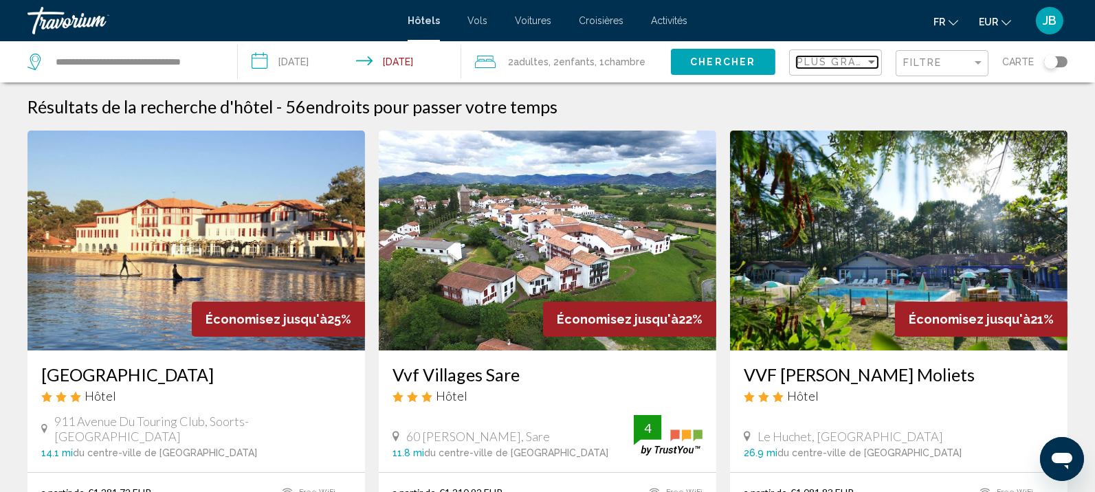
click at [828, 62] on span "Plus grandes économies" at bounding box center [879, 61] width 164 height 11
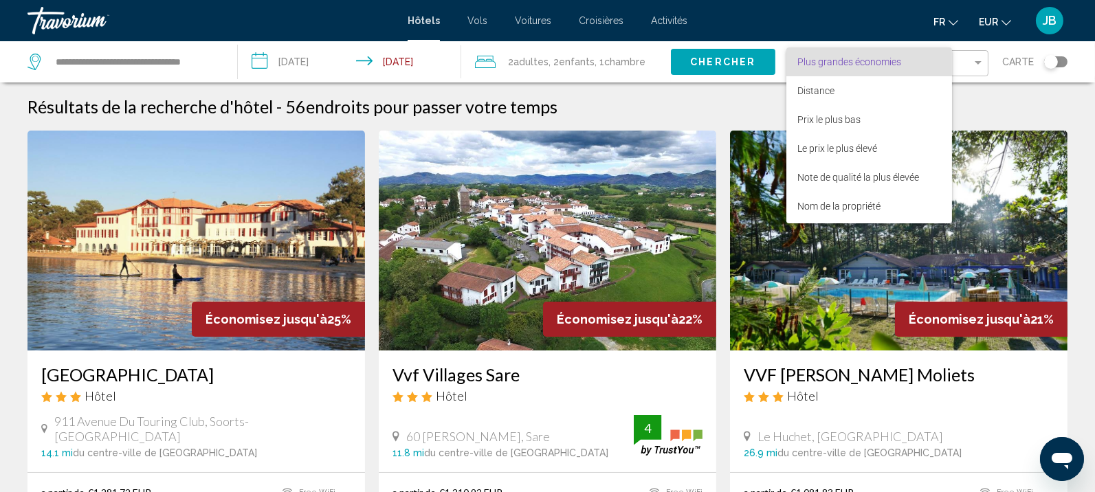
click at [980, 62] on div at bounding box center [547, 246] width 1095 height 492
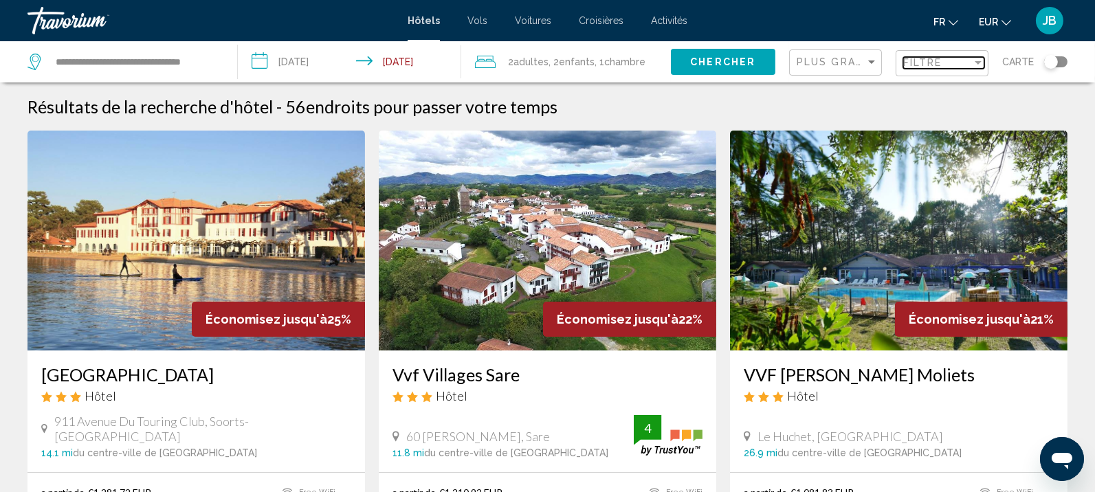
drag, startPoint x: 975, startPoint y: 63, endPoint x: 966, endPoint y: 67, distance: 9.8
click at [975, 63] on div "Filter" at bounding box center [978, 62] width 12 height 11
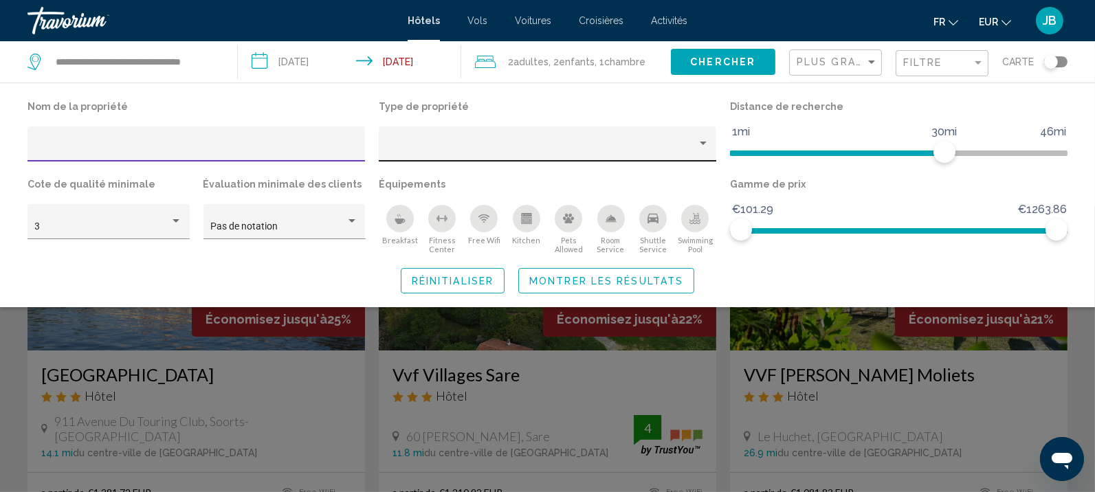
click at [581, 131] on div "Hotel Filters" at bounding box center [547, 143] width 337 height 35
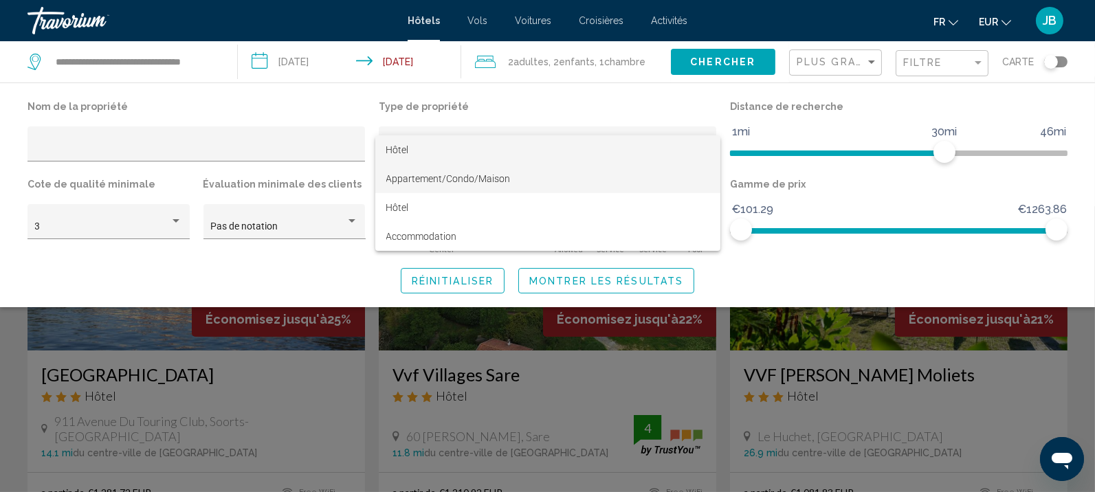
click at [507, 183] on span "Appartement/Condo/Maison" at bounding box center [448, 178] width 124 height 11
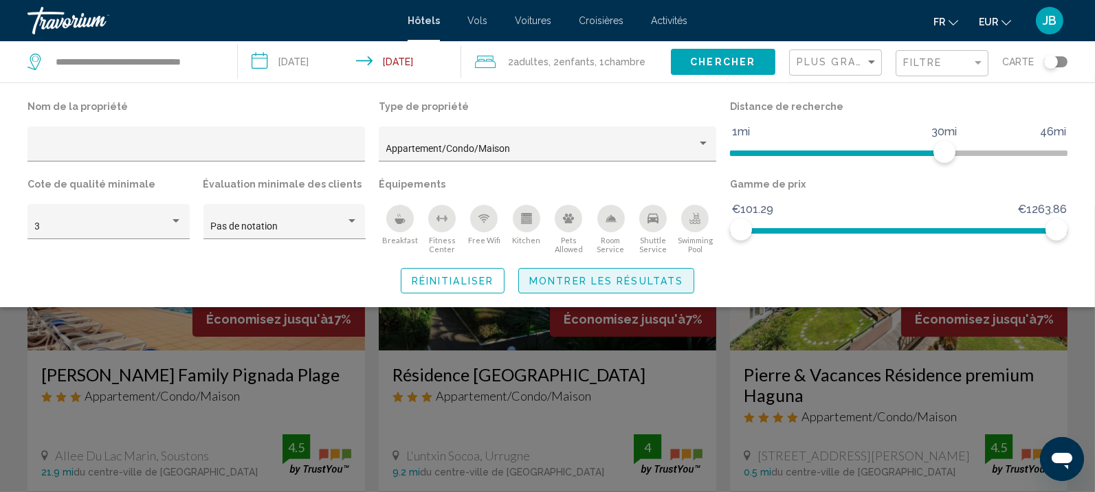
click at [594, 283] on span "Montrer les résultats" at bounding box center [606, 281] width 154 height 11
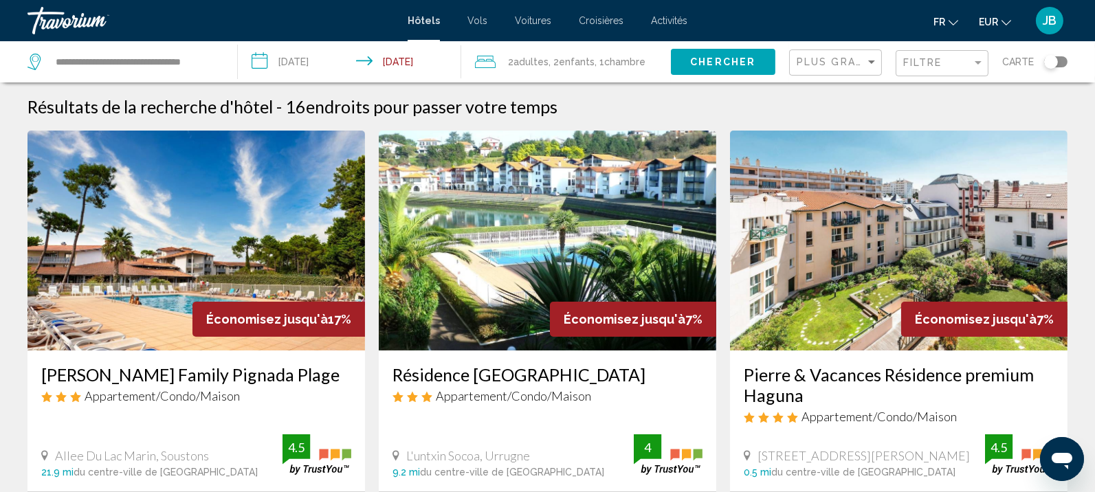
scroll to position [86, 0]
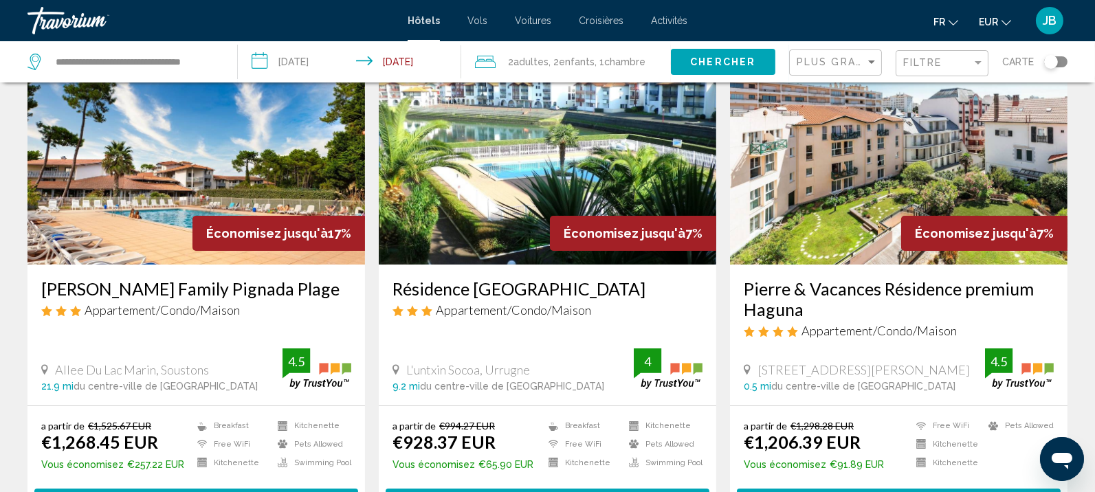
click at [168, 179] on img "Main content" at bounding box center [195, 155] width 337 height 220
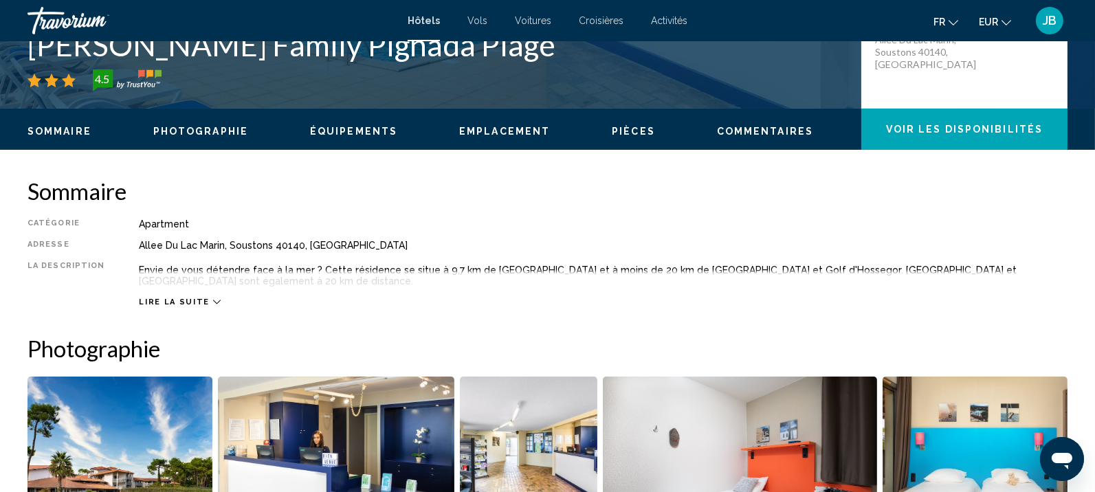
scroll to position [173, 0]
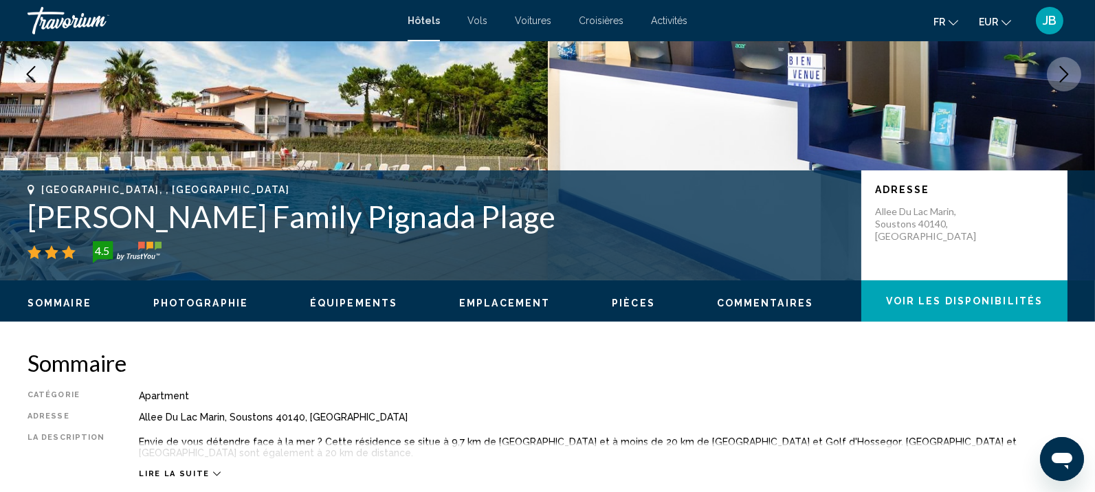
drag, startPoint x: 422, startPoint y: 217, endPoint x: 19, endPoint y: 181, distance: 404.4
click at [19, 181] on div "[GEOGRAPHIC_DATA], , [GEOGRAPHIC_DATA] [PERSON_NAME] Family Pignada Plage 4.5 A…" at bounding box center [547, 225] width 1095 height 110
copy div "[GEOGRAPHIC_DATA], , [GEOGRAPHIC_DATA] [PERSON_NAME] Family Pignada Plage"
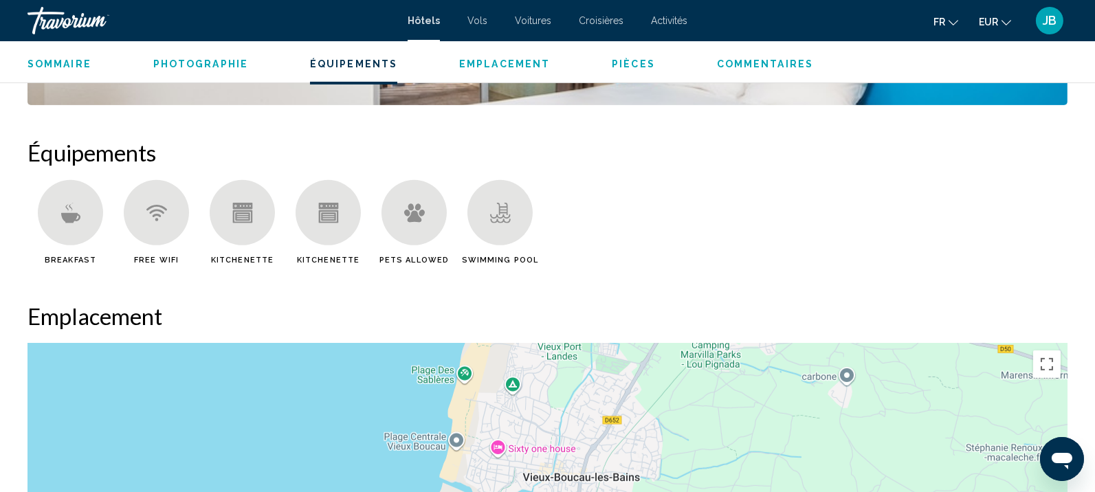
scroll to position [603, 0]
